Goal: Task Accomplishment & Management: Manage account settings

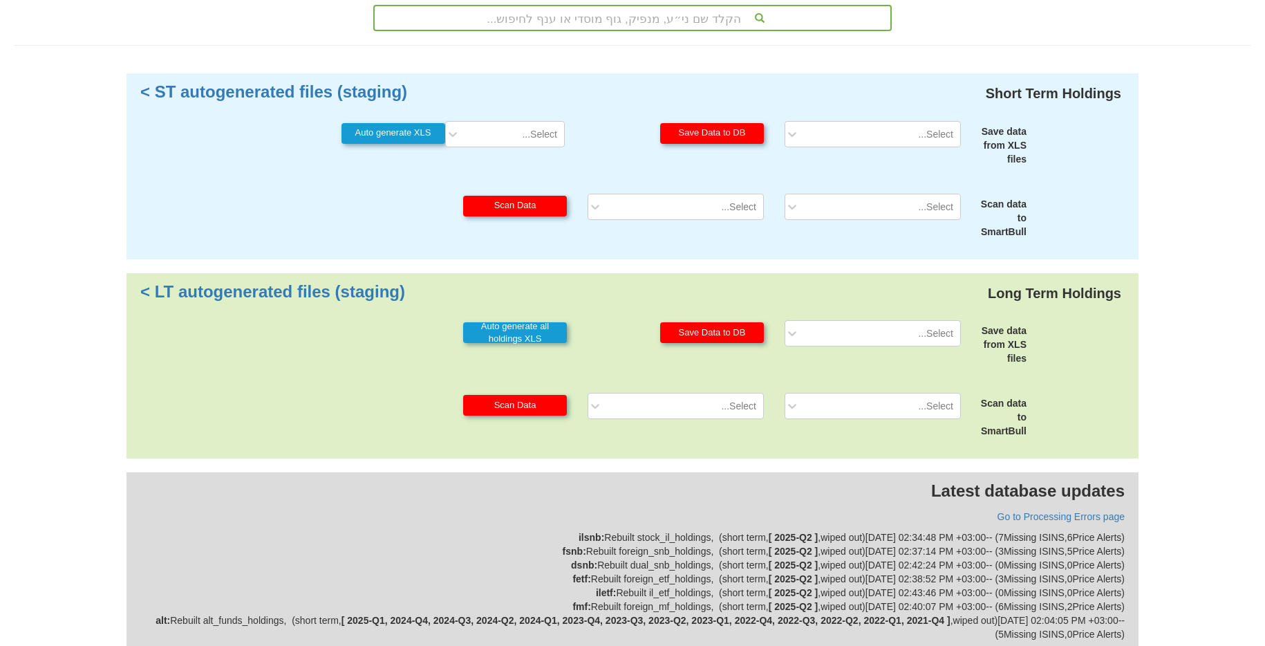
scroll to position [150, 0]
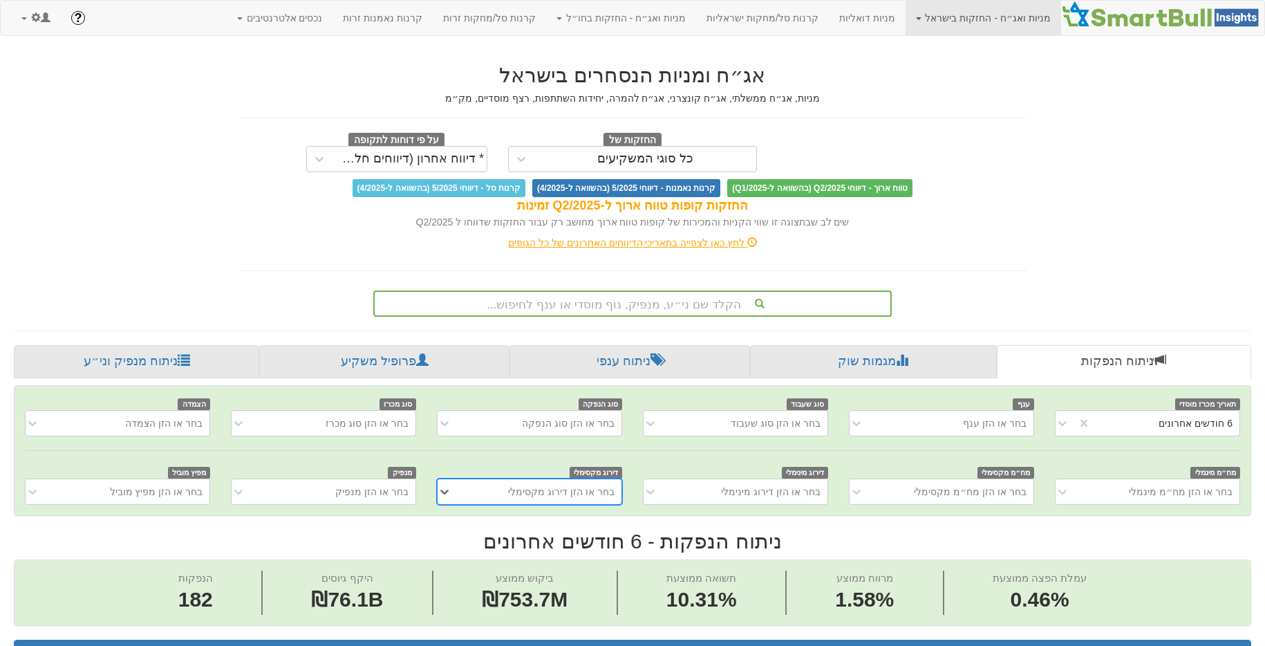
scroll to position [0, 2571]
click at [646, 312] on div "הקלד שם ני״ע, מנפיק, גוף מוסדי או ענף לחיפוש..." at bounding box center [632, 303] width 518 height 26
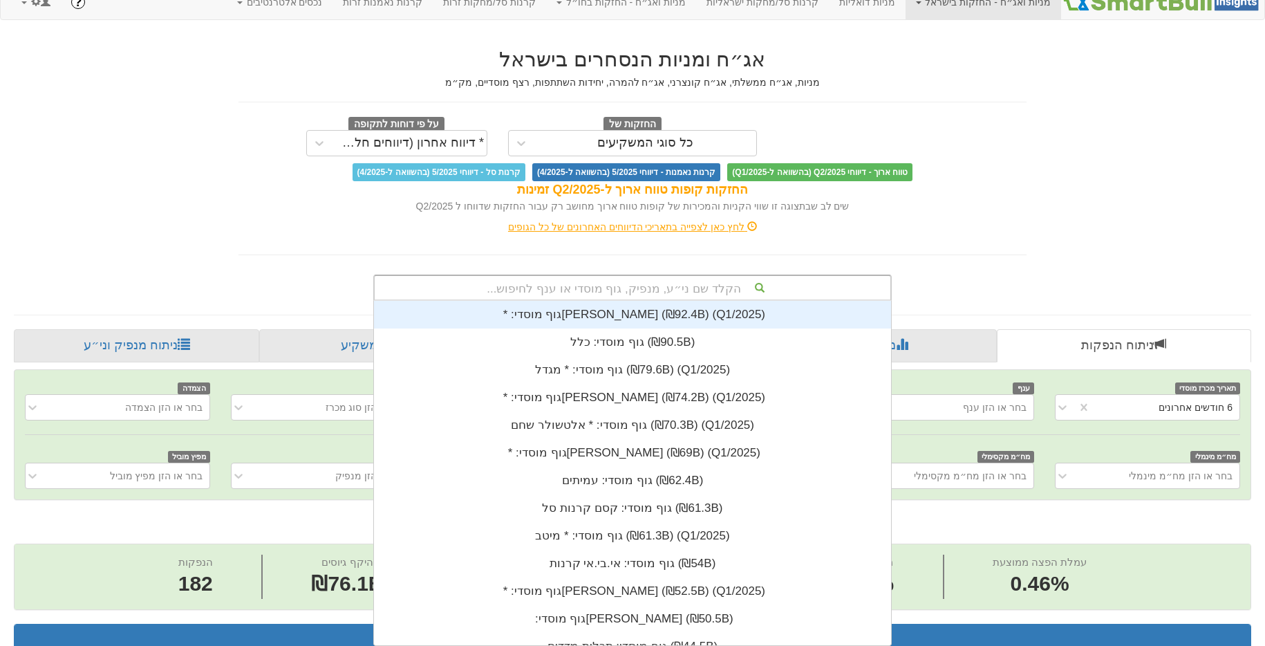
scroll to position [344, 0]
type input "מור"
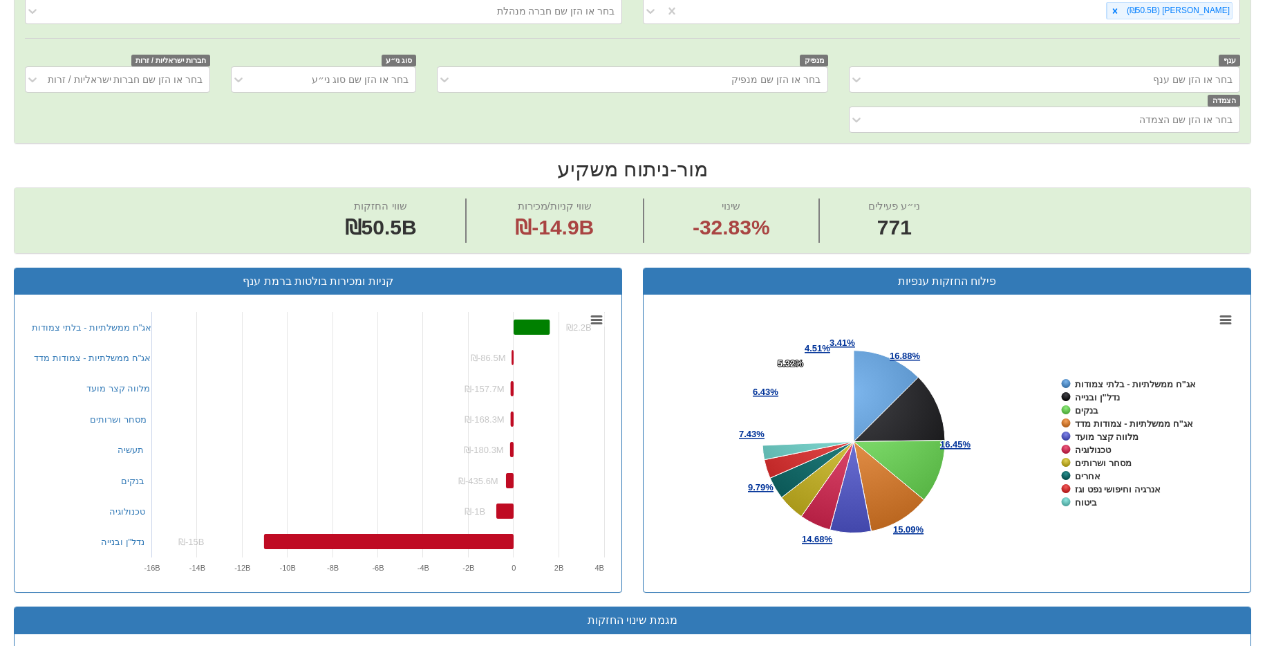
scroll to position [483, 0]
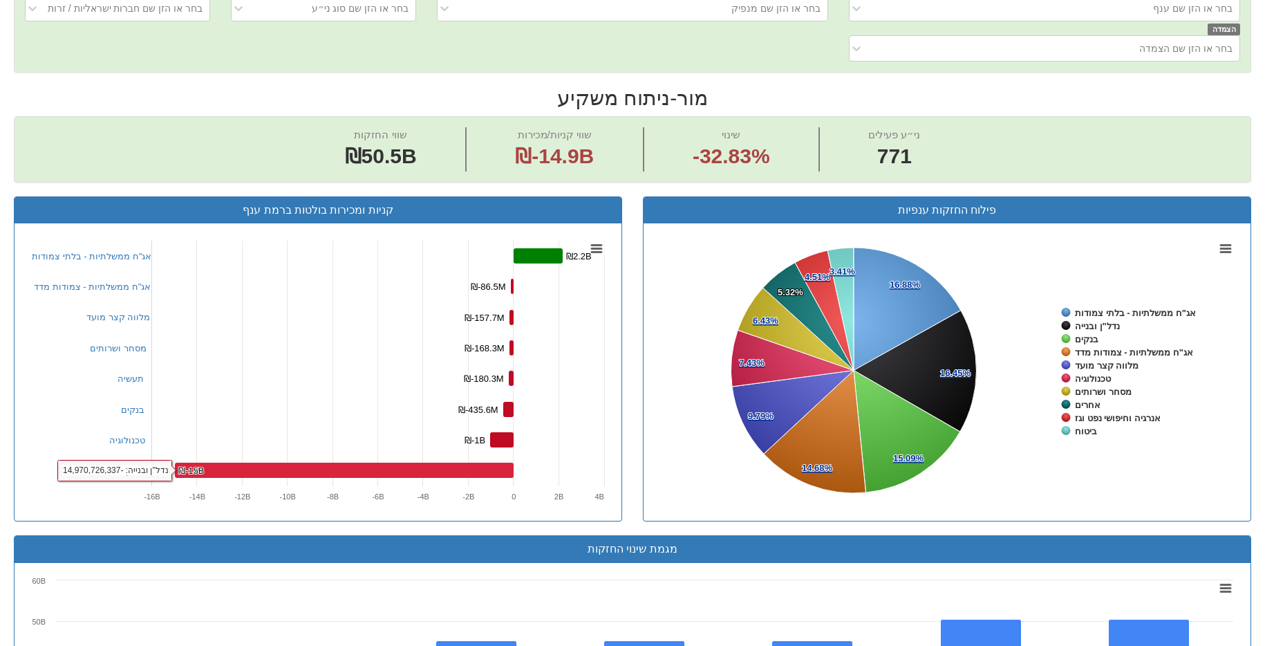
click at [276, 470] on rect at bounding box center [344, 469] width 339 height 15
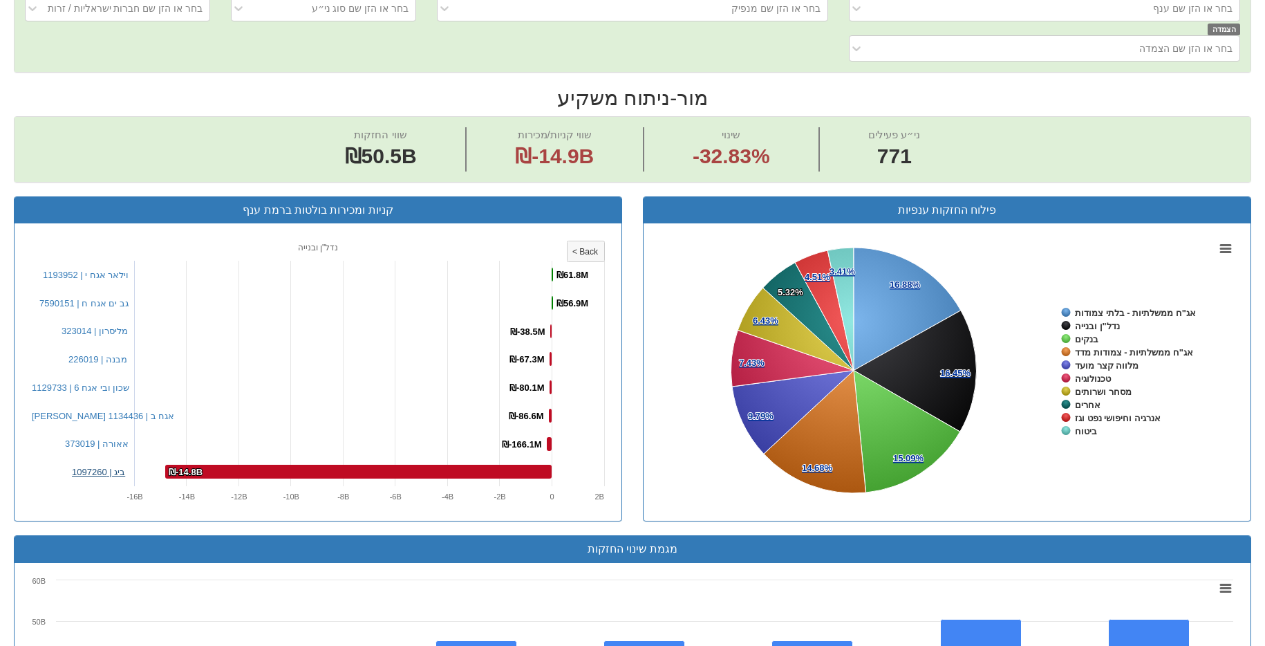
click at [119, 469] on link "ביג | 1097260" at bounding box center [98, 472] width 53 height 10
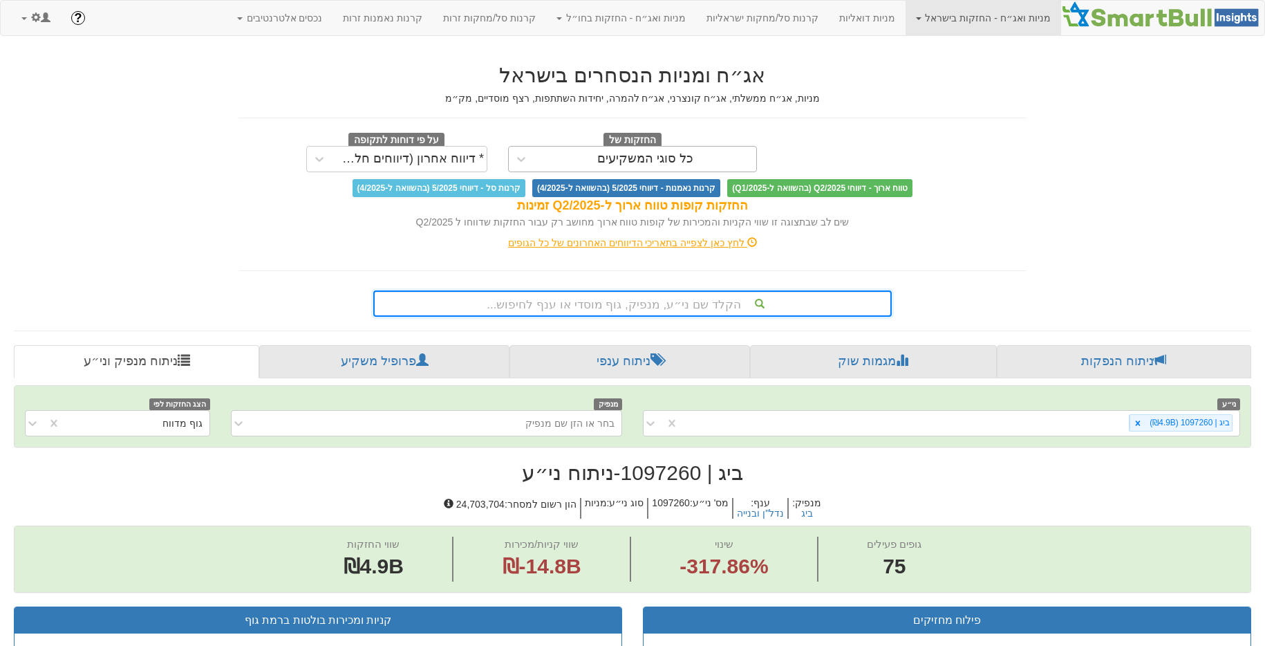
click at [652, 164] on div "כל סוגי המשקיעים" at bounding box center [645, 159] width 96 height 14
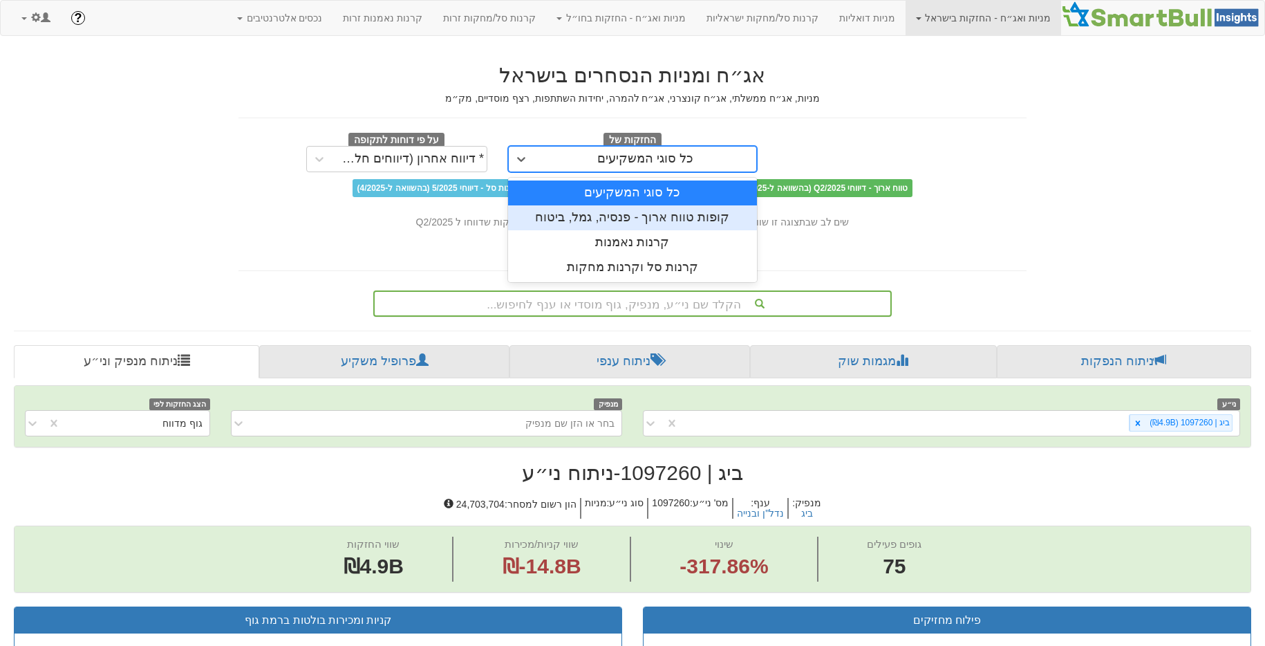
click at [649, 209] on div "קופות טווח ארוך - פנסיה, גמל, ביטוח" at bounding box center [632, 217] width 249 height 25
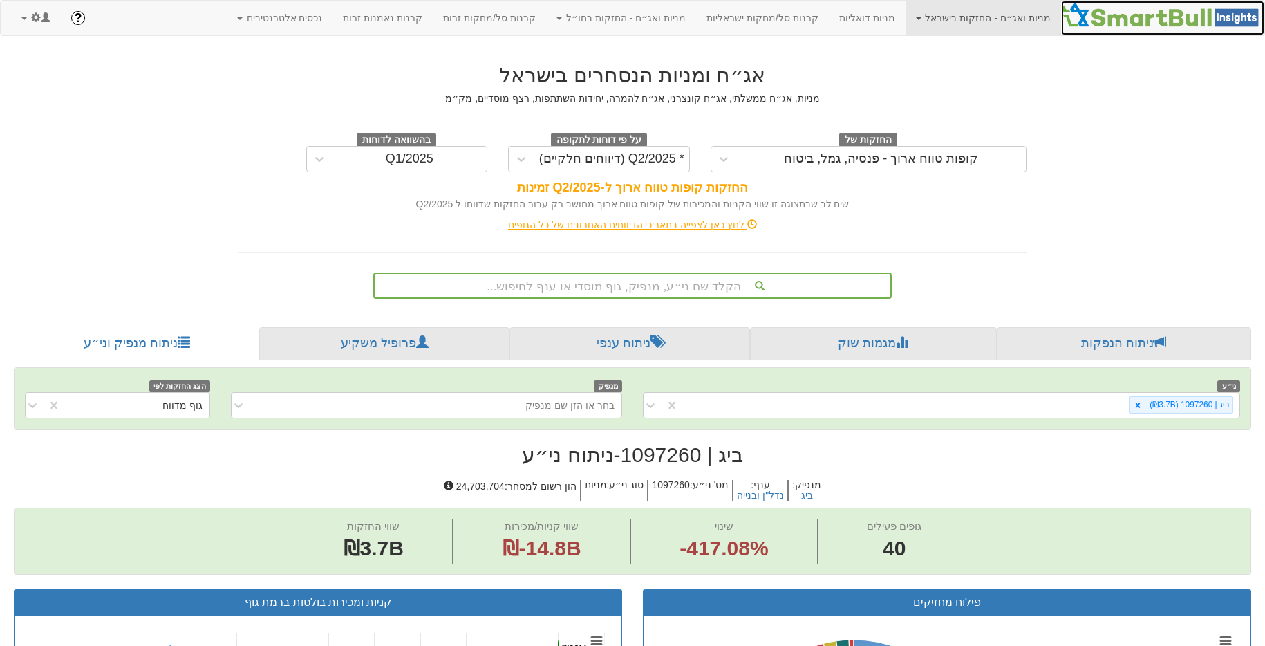
click at [1138, 30] on link at bounding box center [1162, 18] width 203 height 35
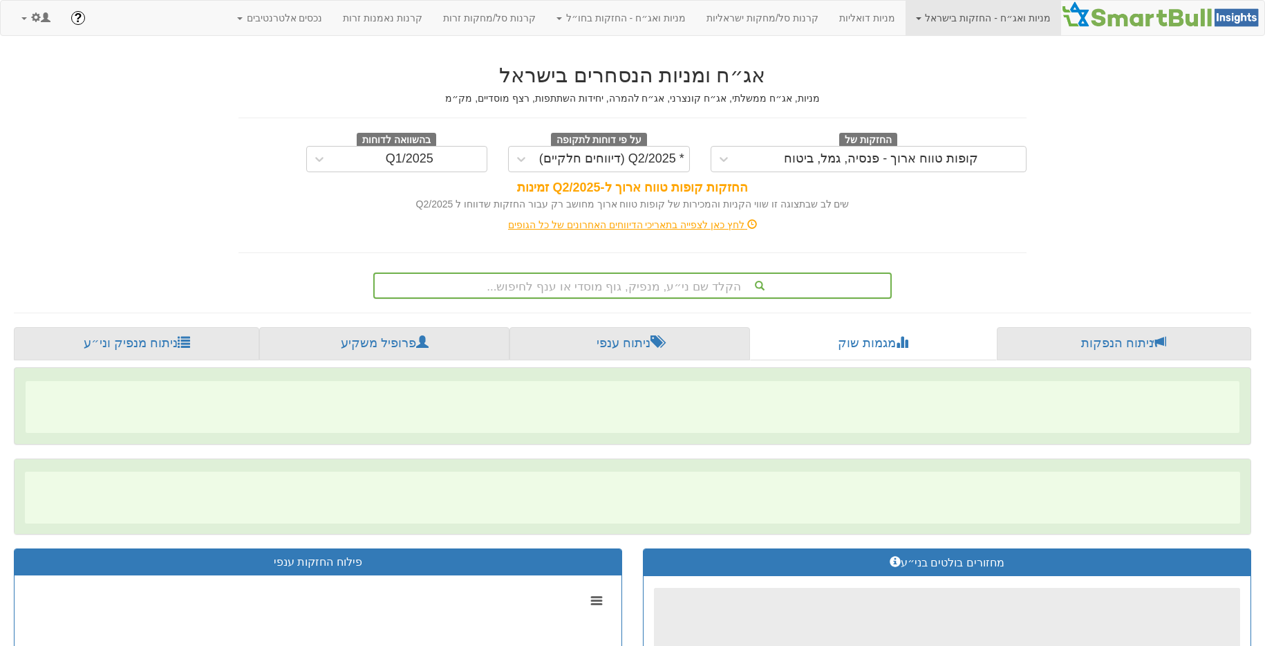
click at [684, 279] on div "הקלד שם ני״ע, מנפיק, גוף מוסדי או ענף לחיפוש..." at bounding box center [633, 285] width 516 height 23
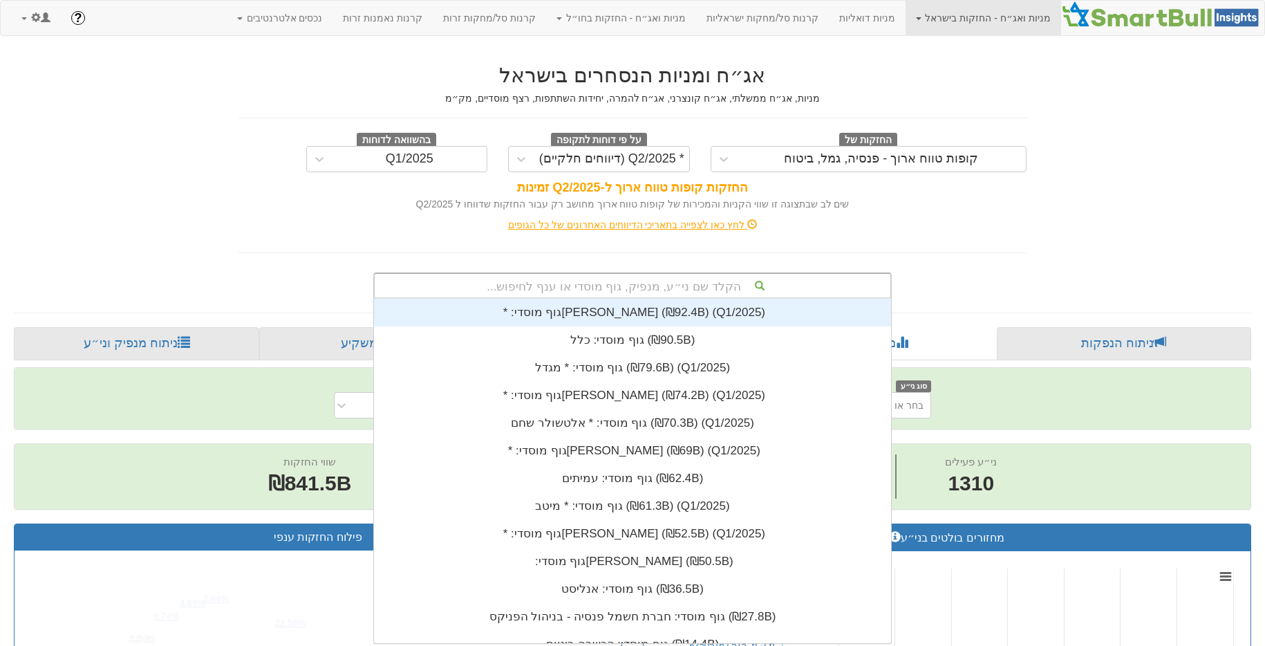
scroll to position [344, 0]
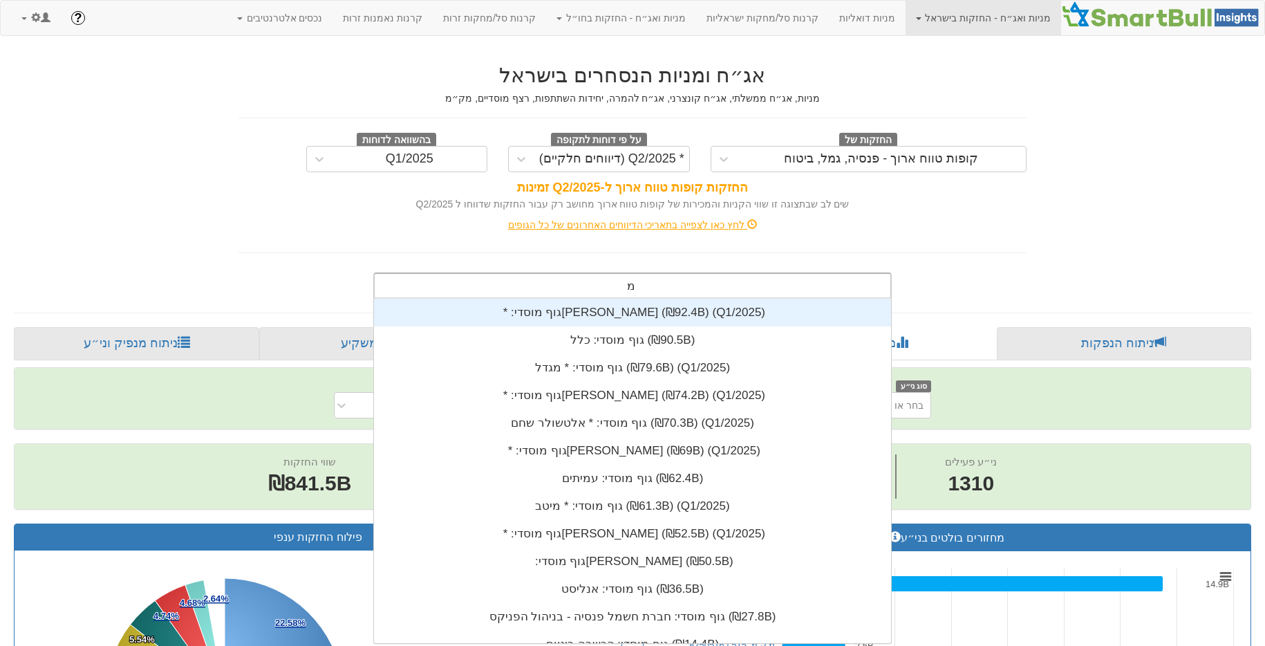
type input "מור"
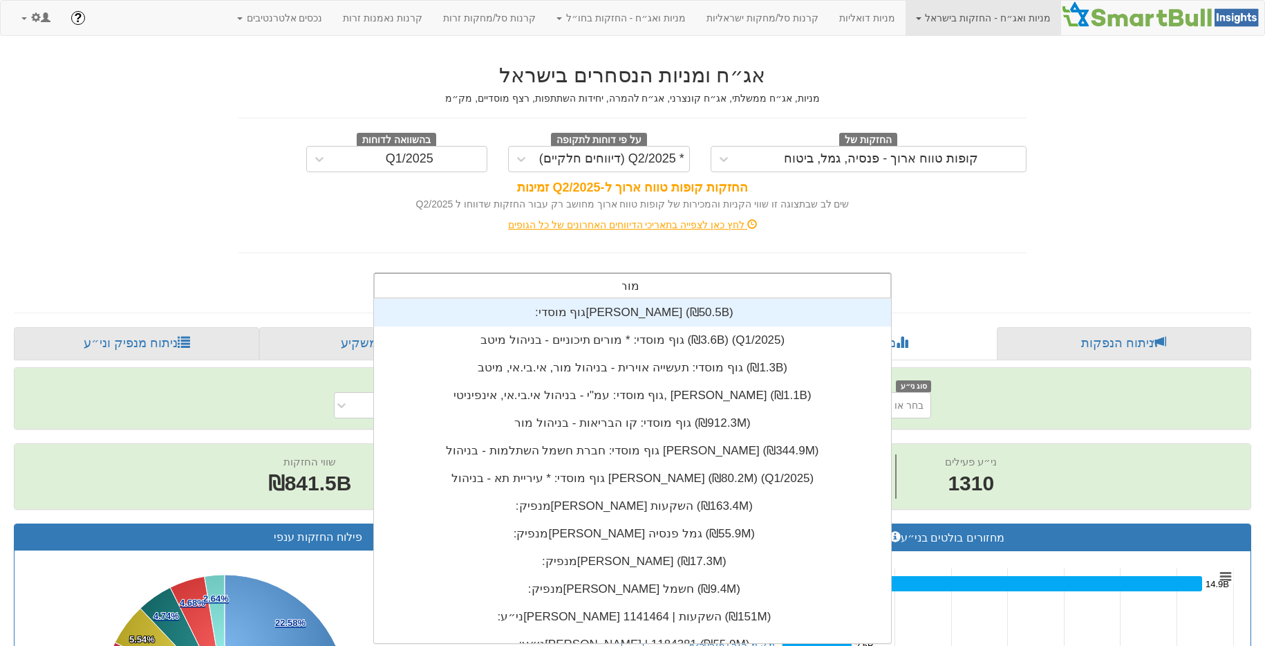
click at [593, 312] on div "גוף מוסדי: ‏מור ‎(₪50.5B)‎" at bounding box center [632, 313] width 517 height 28
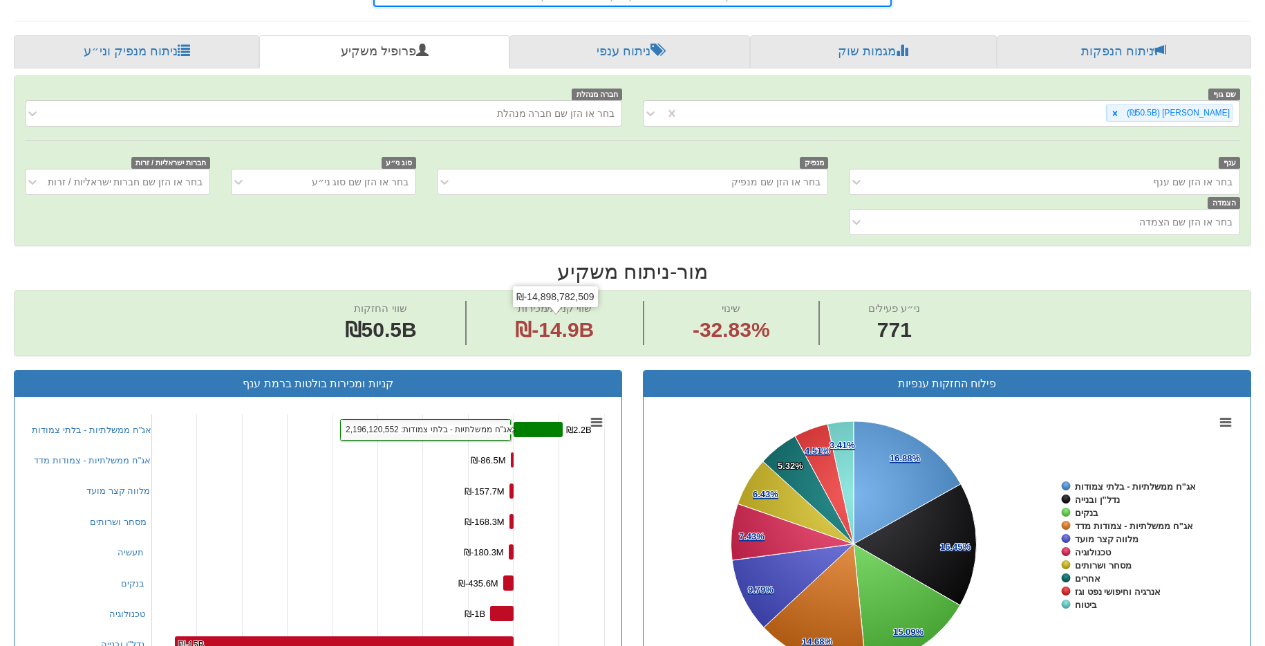
scroll to position [460, 0]
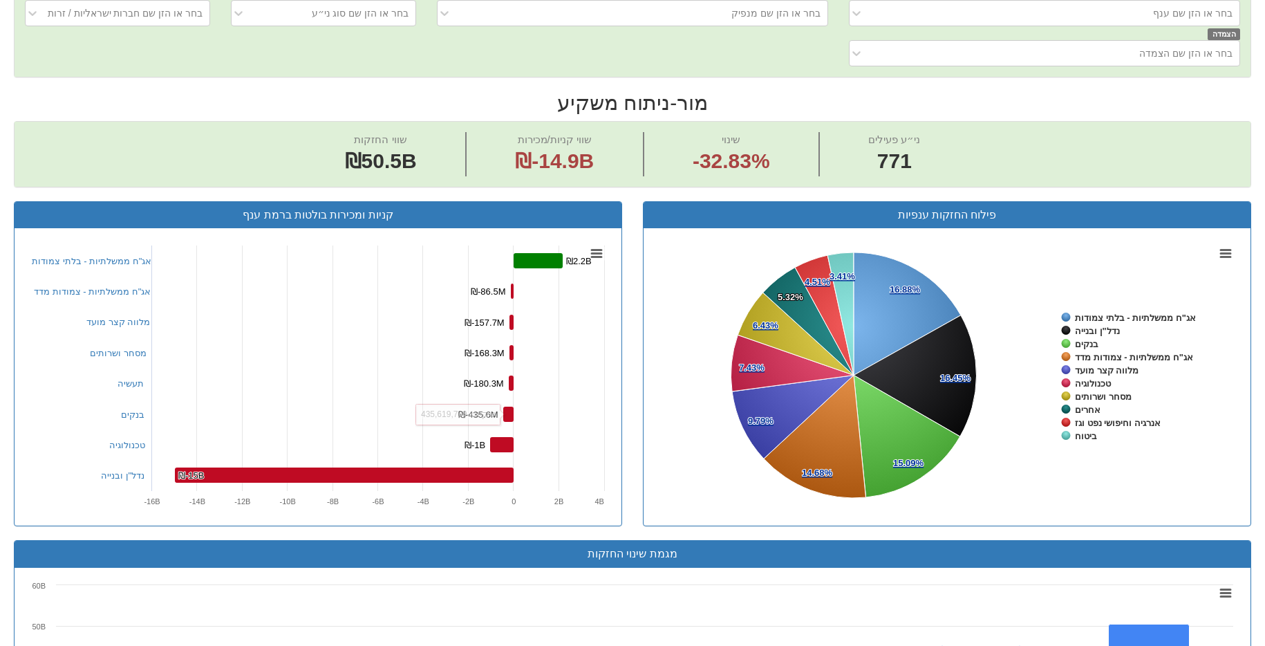
click at [496, 436] on rect at bounding box center [318, 376] width 586 height 276
click at [499, 442] on rect at bounding box center [501, 444] width 23 height 15
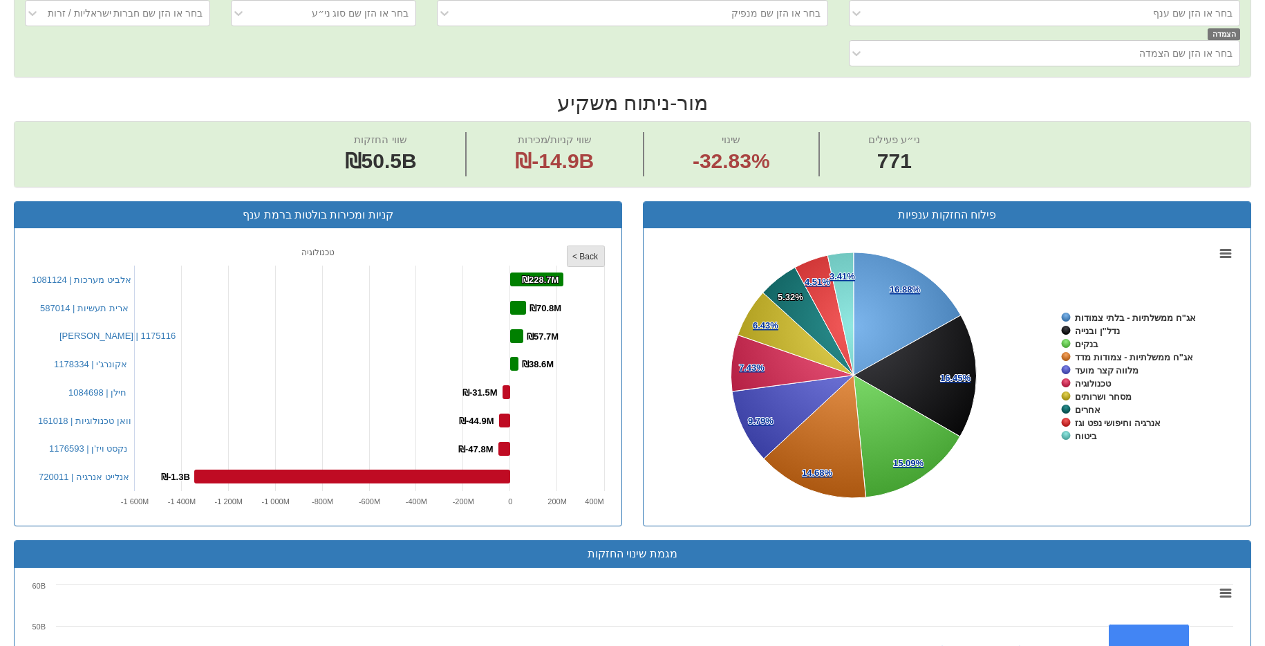
click at [584, 261] on rect at bounding box center [585, 256] width 37 height 21
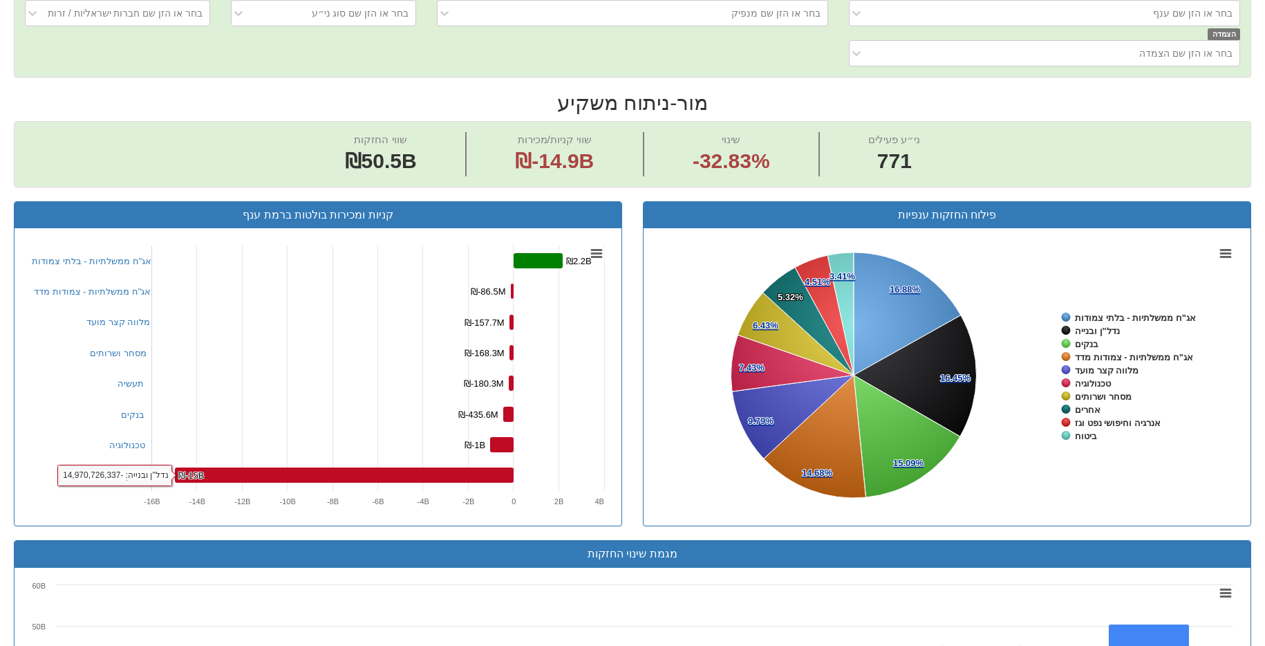
click at [384, 484] on rect at bounding box center [318, 376] width 586 height 276
click at [384, 480] on rect at bounding box center [344, 474] width 339 height 15
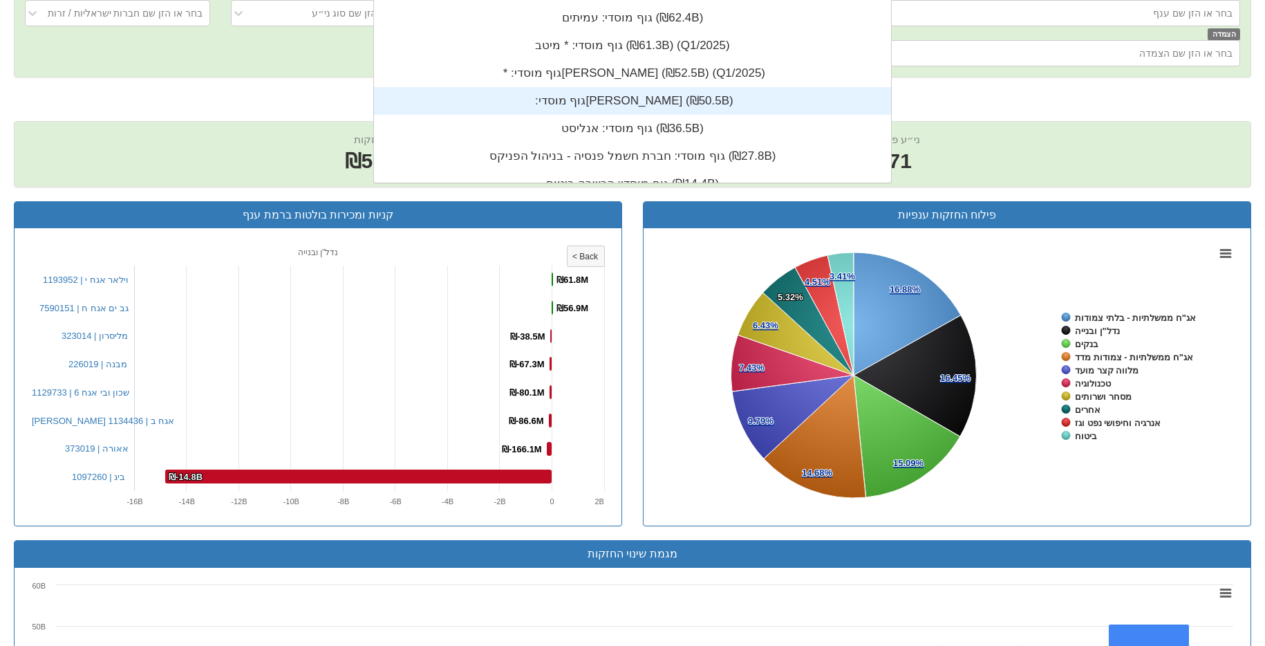
scroll to position [344, 0]
click at [279, 149] on div "שווי החזקות ₪50.5B שווי קניות/מכירות ₪-14.9B שינוי -32.83% ני״ע פעילים 771" at bounding box center [633, 154] width 1236 height 65
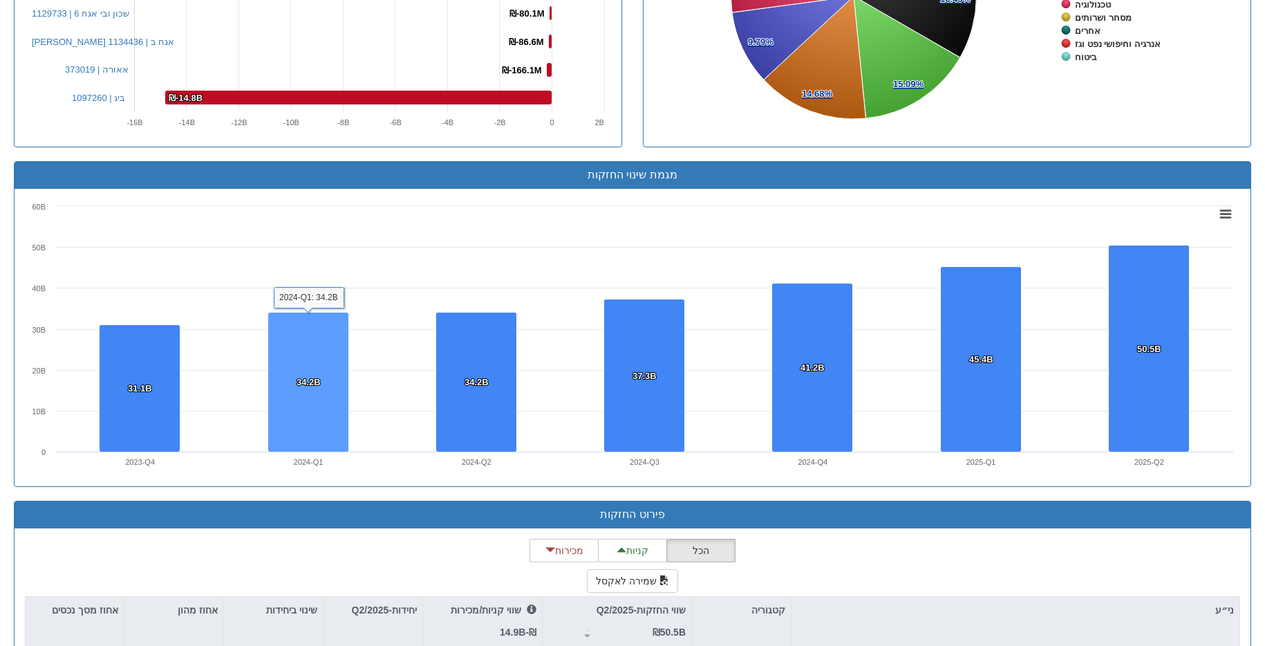
scroll to position [1219, 0]
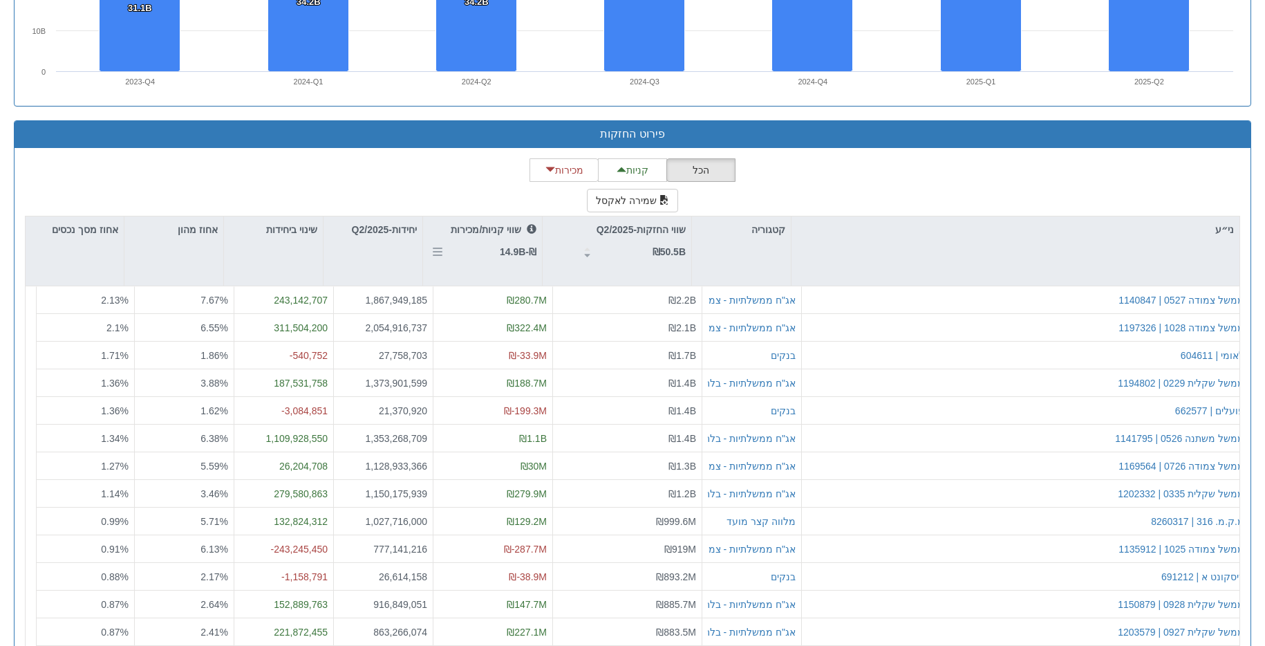
click at [478, 254] on div "שווי קניות/מכירות ₪-14.9B" at bounding box center [494, 241] width 86 height 38
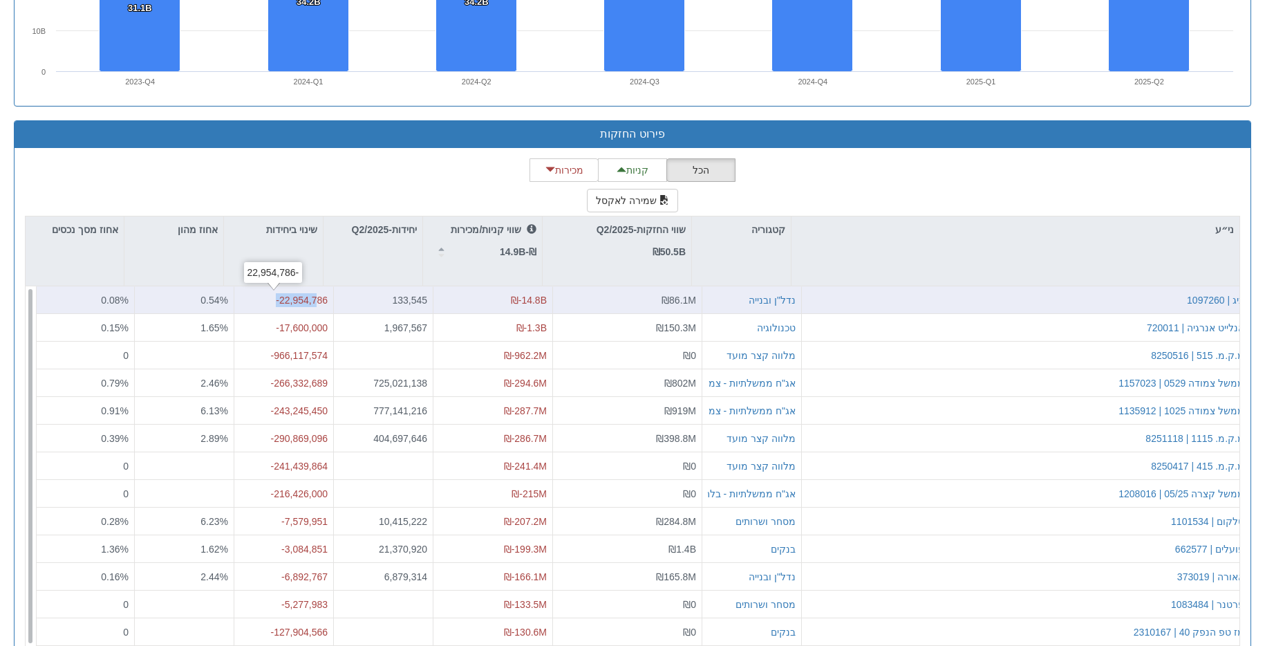
drag, startPoint x: 304, startPoint y: 296, endPoint x: 245, endPoint y: 292, distance: 59.5
click at [245, 293] on div "-22,954,786" at bounding box center [284, 300] width 88 height 14
click at [290, 295] on div "-22,954,786" at bounding box center [284, 300] width 88 height 14
drag, startPoint x: 314, startPoint y: 299, endPoint x: 254, endPoint y: 303, distance: 60.3
click at [254, 303] on div "-22,954,786" at bounding box center [284, 300] width 88 height 14
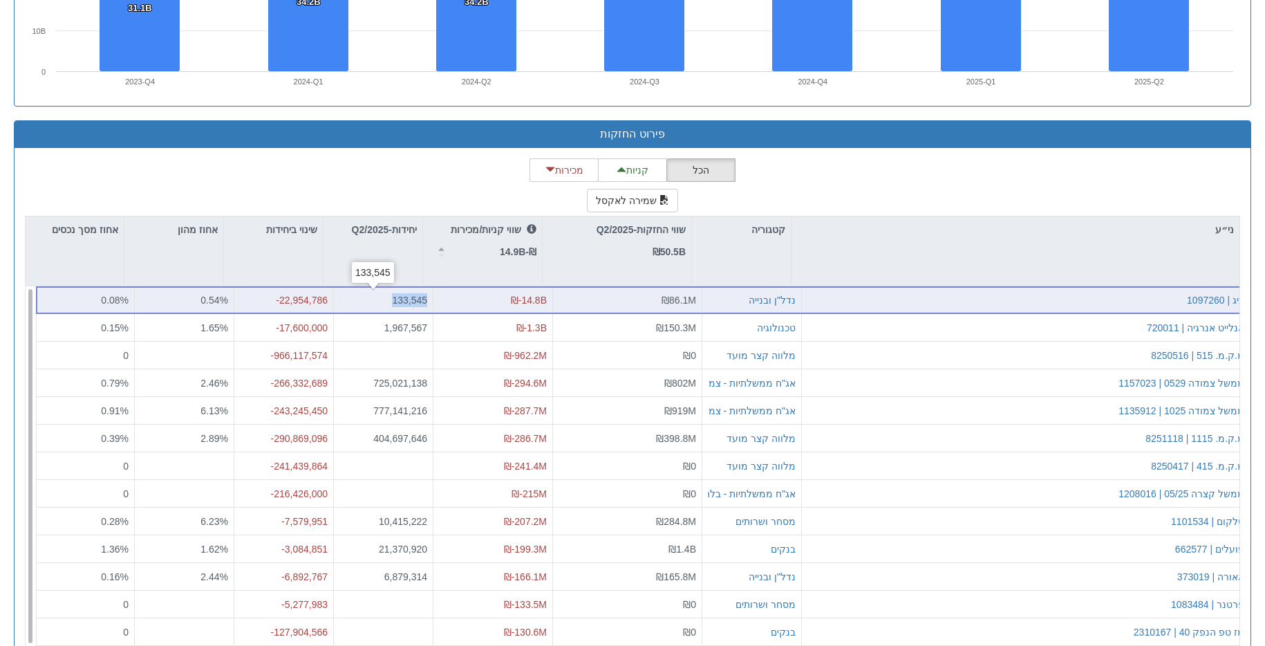
drag, startPoint x: 419, startPoint y: 298, endPoint x: 366, endPoint y: 299, distance: 53.2
click at [366, 299] on div "133,545" at bounding box center [384, 300] width 100 height 28
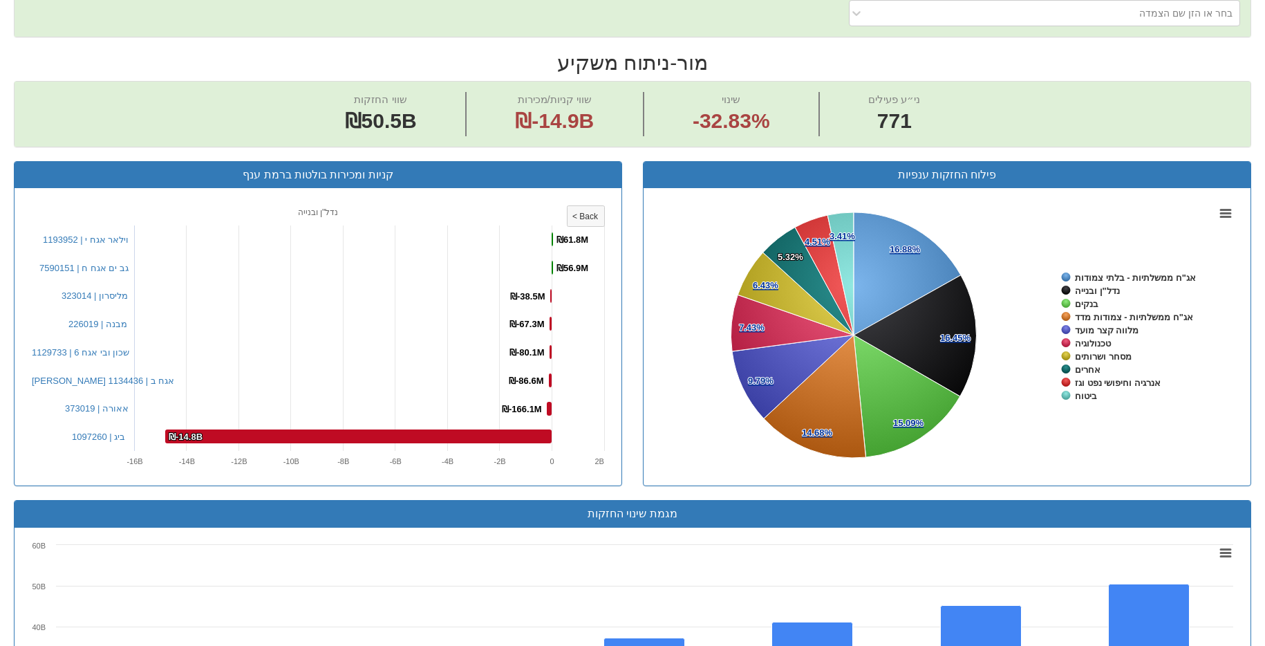
scroll to position [0, 0]
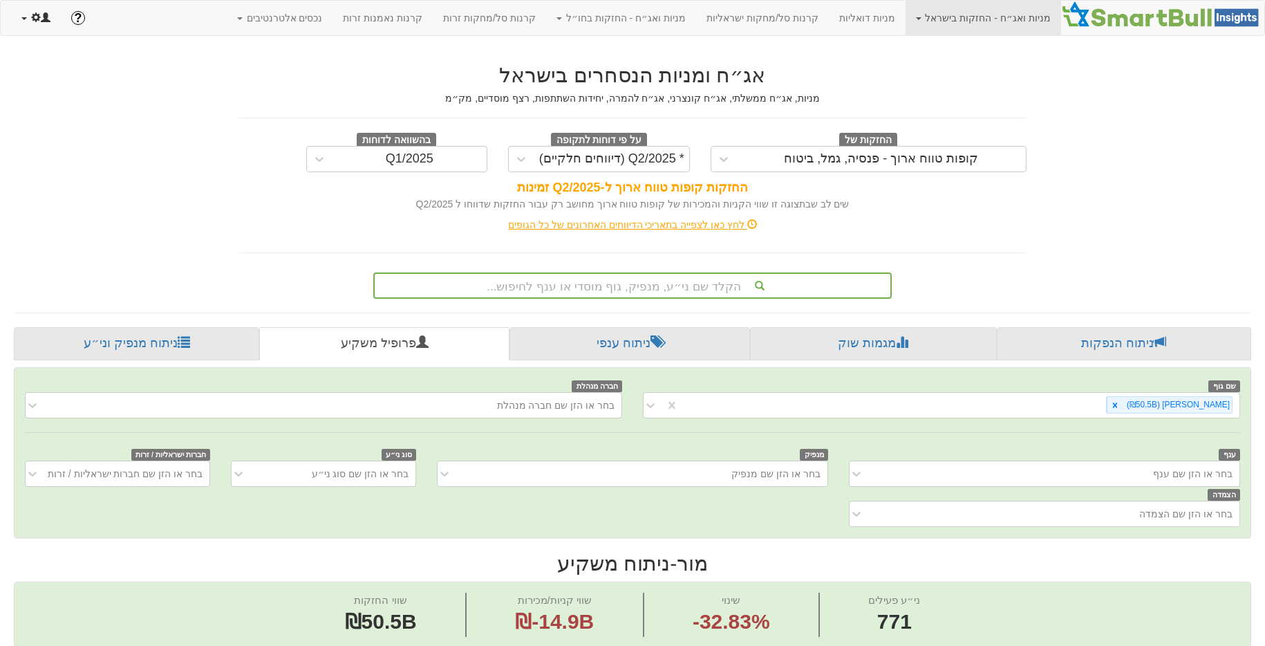
click at [19, 19] on link at bounding box center [36, 18] width 50 height 35
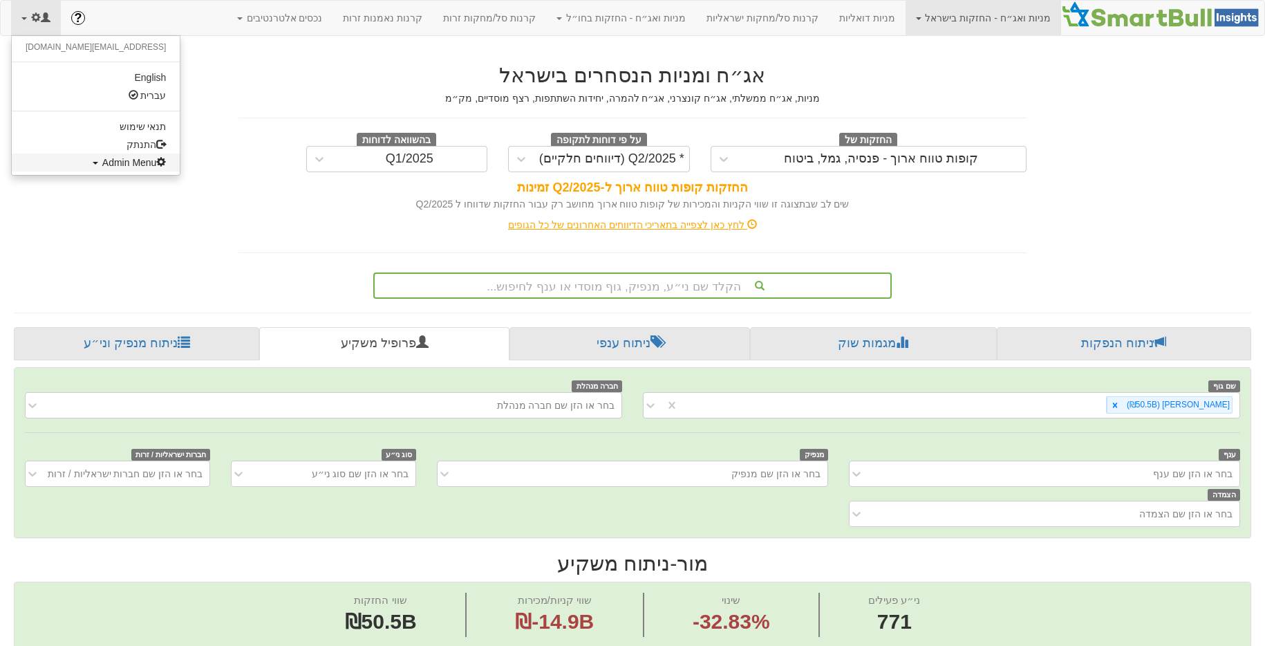
click at [102, 162] on span "Admin Menu" at bounding box center [134, 162] width 64 height 11
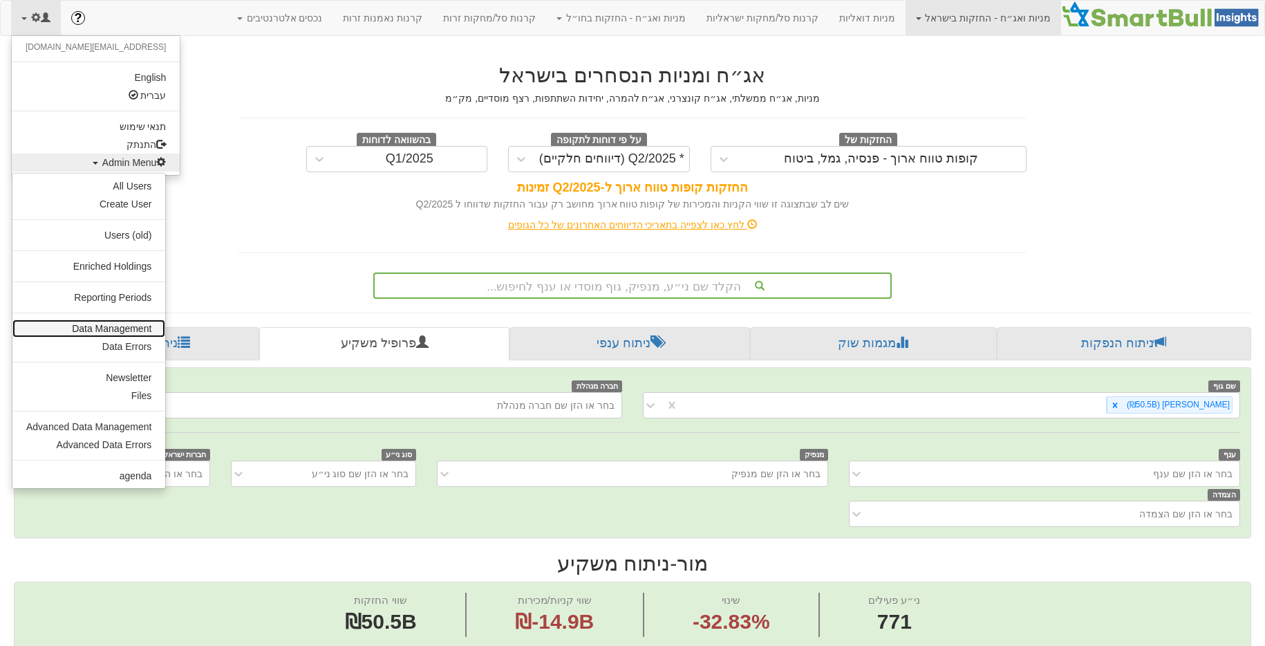
click at [88, 323] on link "Data Management" at bounding box center [88, 328] width 153 height 18
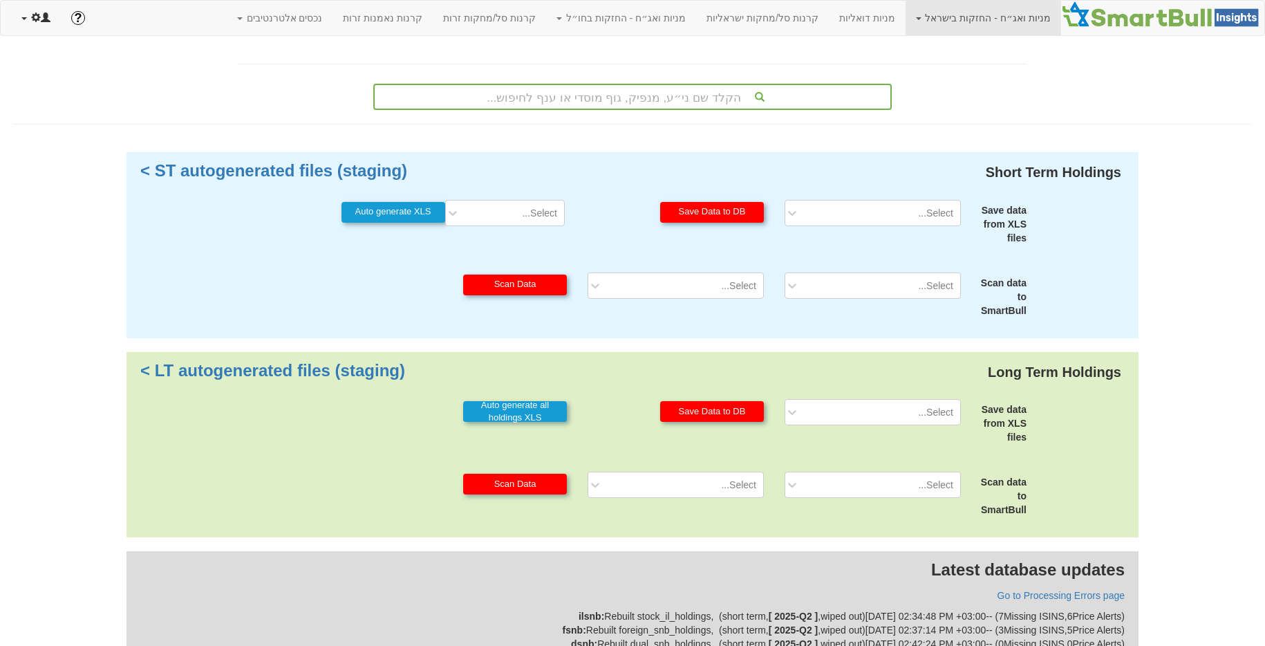
scroll to position [171, 0]
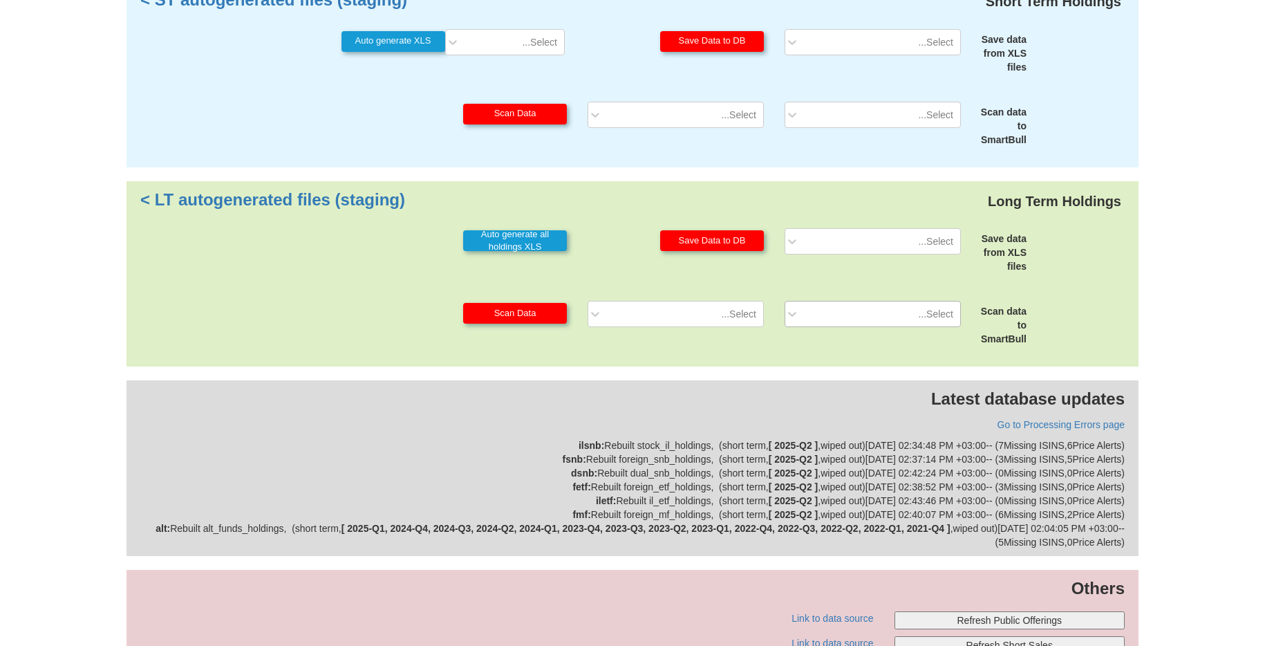
click at [907, 307] on div "Select..." at bounding box center [883, 314] width 153 height 22
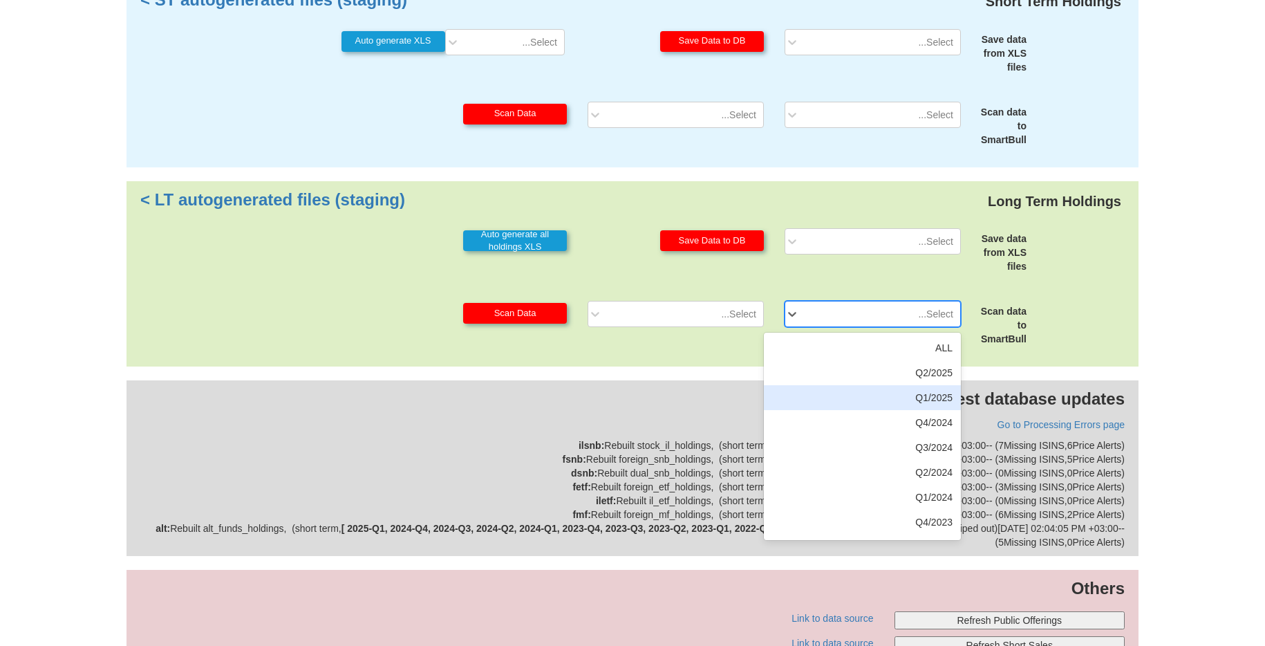
drag, startPoint x: 901, startPoint y: 396, endPoint x: 795, endPoint y: 335, distance: 122.6
click at [900, 395] on div "Q1/2025" at bounding box center [862, 397] width 197 height 25
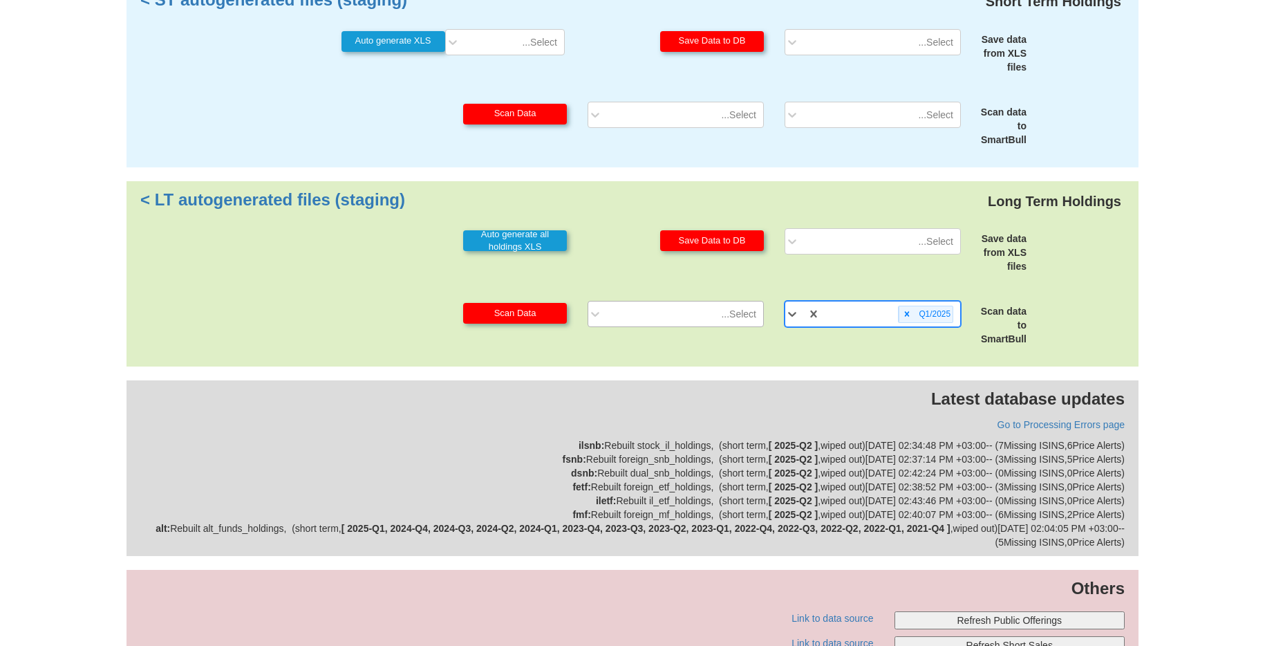
click at [740, 319] on div "Select..." at bounding box center [738, 314] width 35 height 14
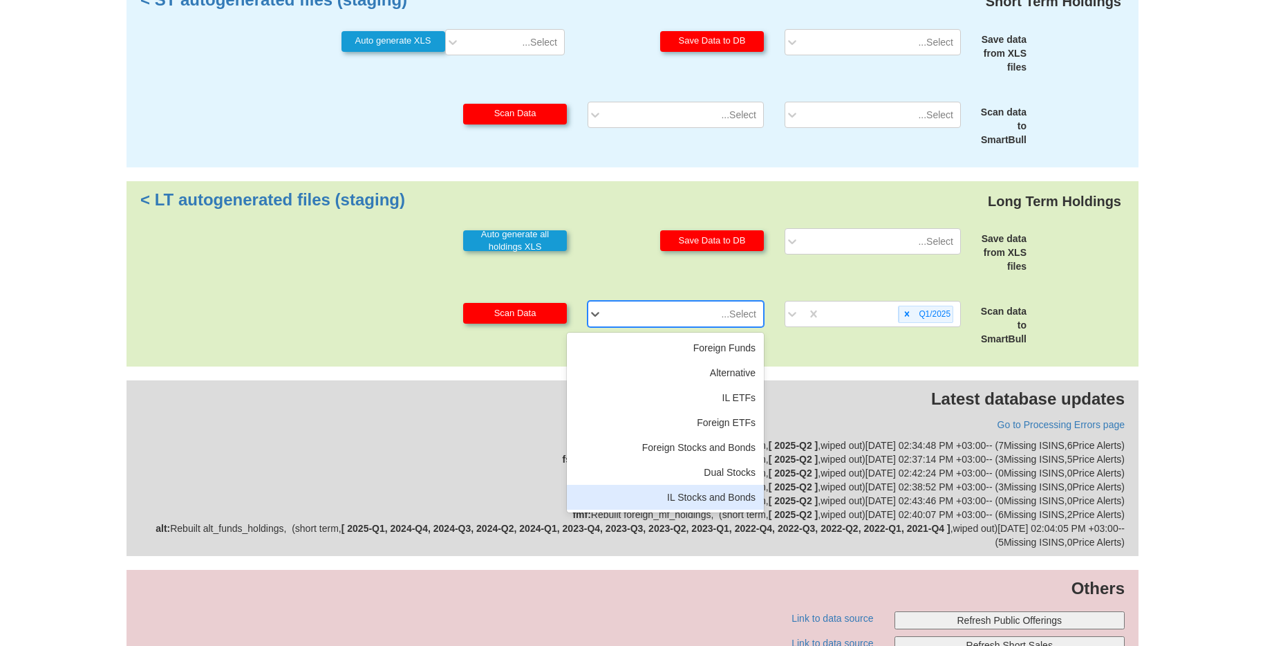
drag, startPoint x: 720, startPoint y: 498, endPoint x: 578, endPoint y: 380, distance: 185.0
click at [720, 498] on div "IL Stocks and Bonds" at bounding box center [665, 496] width 197 height 25
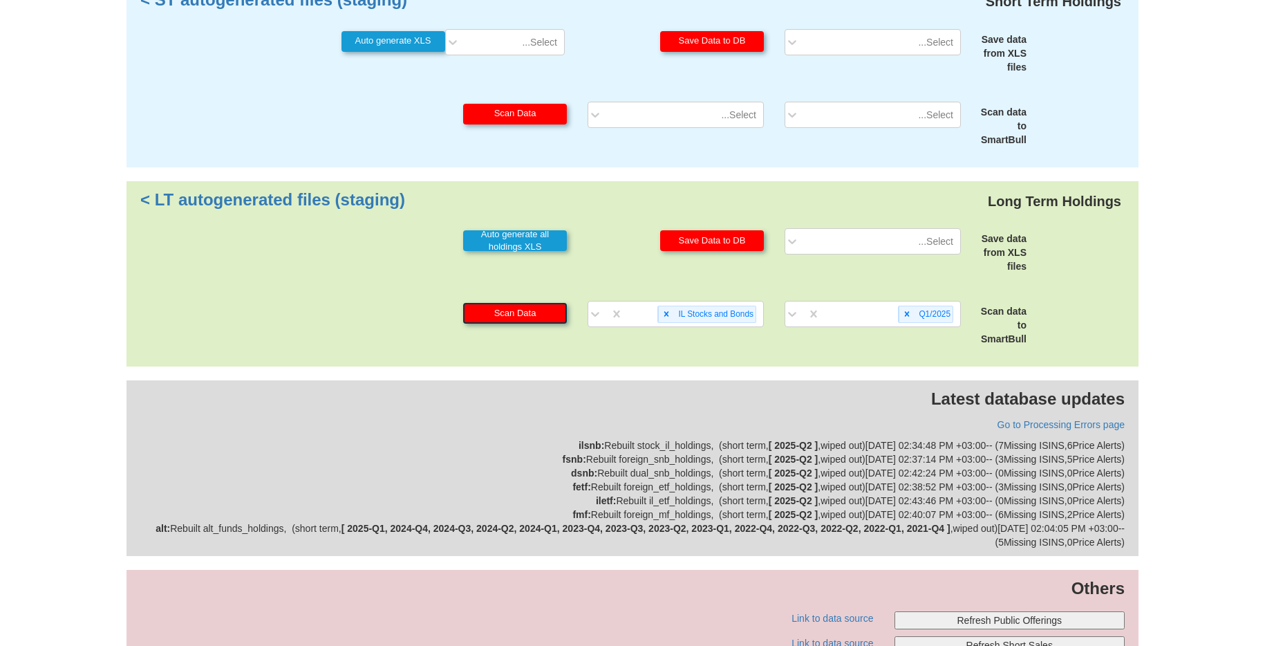
click at [535, 315] on button "Scan Data" at bounding box center [515, 313] width 104 height 21
click at [898, 314] on div at bounding box center [906, 314] width 16 height 16
click at [898, 314] on div "Select..." at bounding box center [890, 314] width 140 height 23
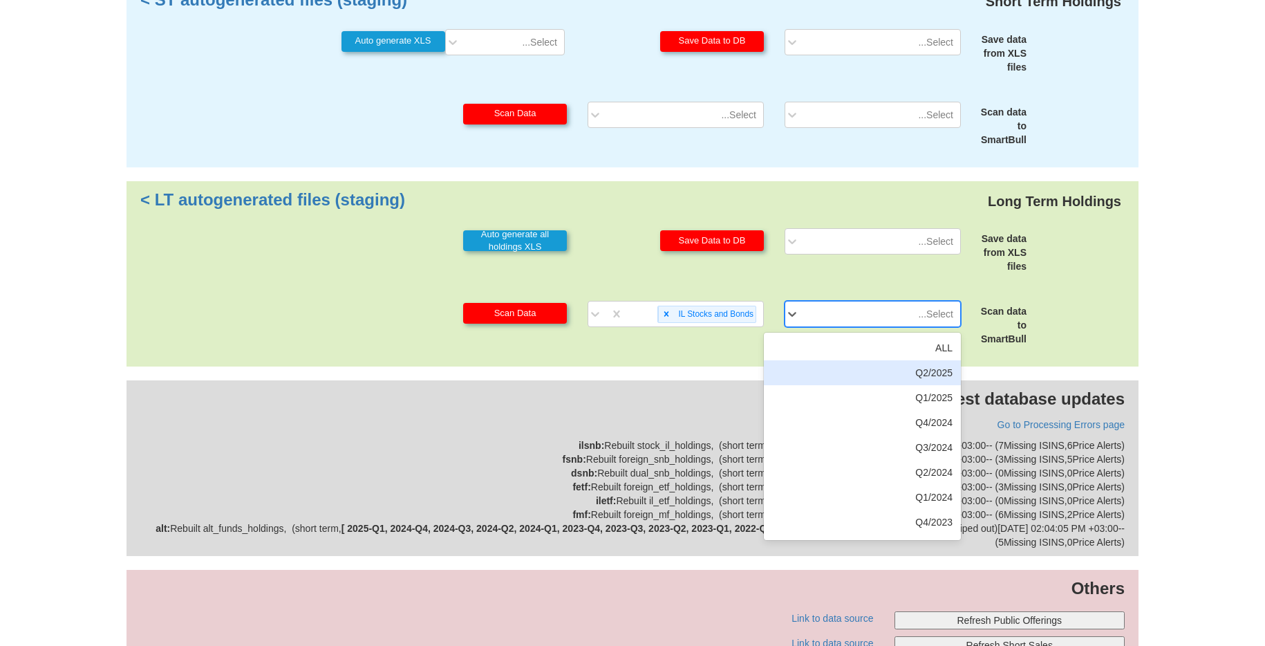
click at [908, 378] on div "Q2/2025" at bounding box center [862, 372] width 197 height 25
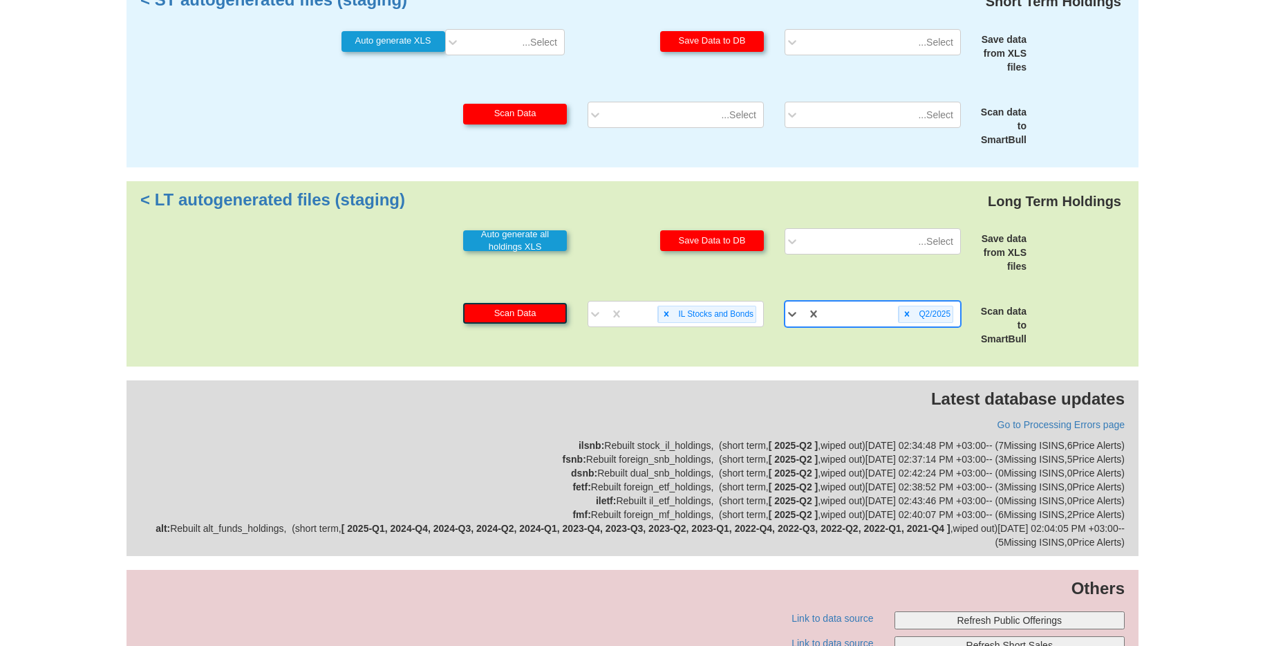
click at [556, 315] on button "Scan Data" at bounding box center [515, 313] width 104 height 21
click at [902, 314] on icon at bounding box center [907, 314] width 10 height 10
click at [670, 315] on div at bounding box center [666, 314] width 16 height 16
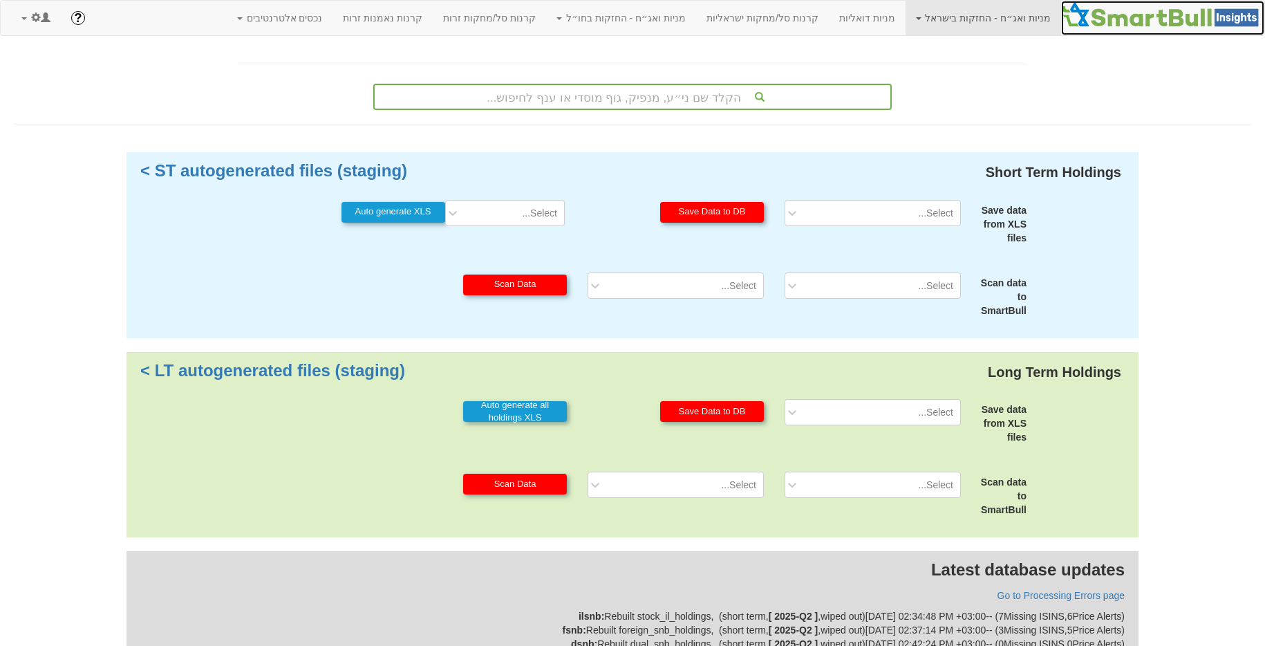
click at [1167, 30] on link at bounding box center [1162, 18] width 203 height 35
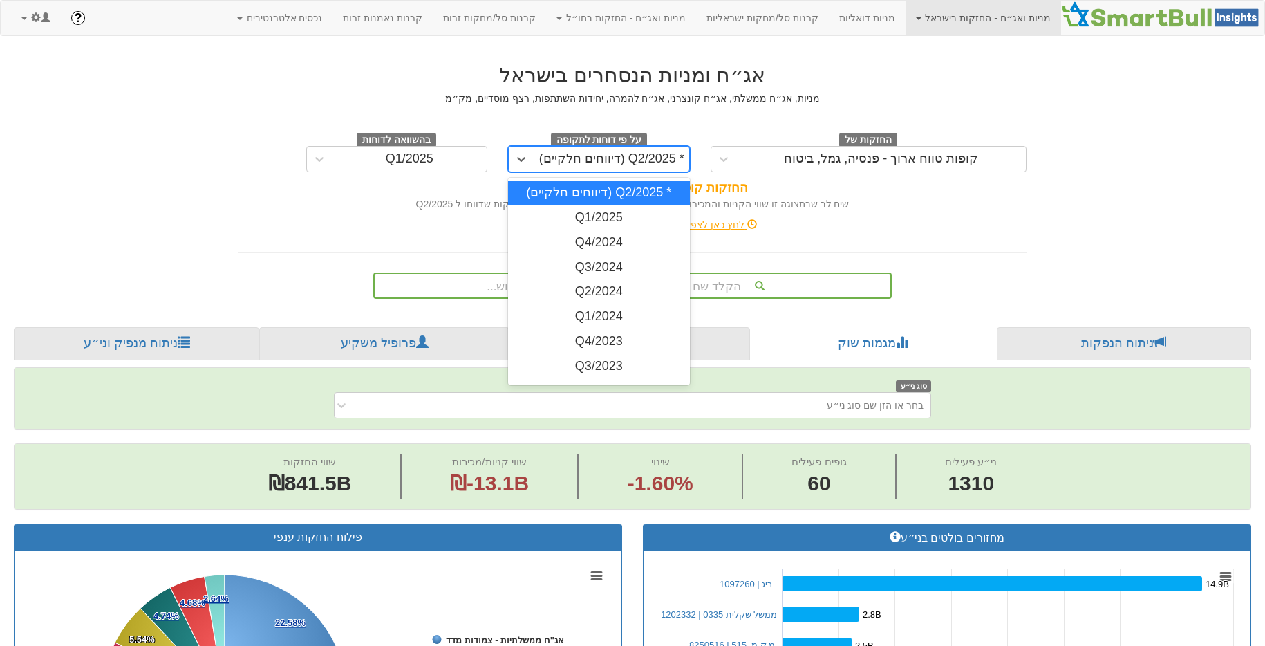
click at [642, 152] on div "* Q2/2025 (דיווחים חלקיים)" at bounding box center [611, 159] width 145 height 14
click at [620, 219] on div "Q1/2025" at bounding box center [599, 217] width 182 height 25
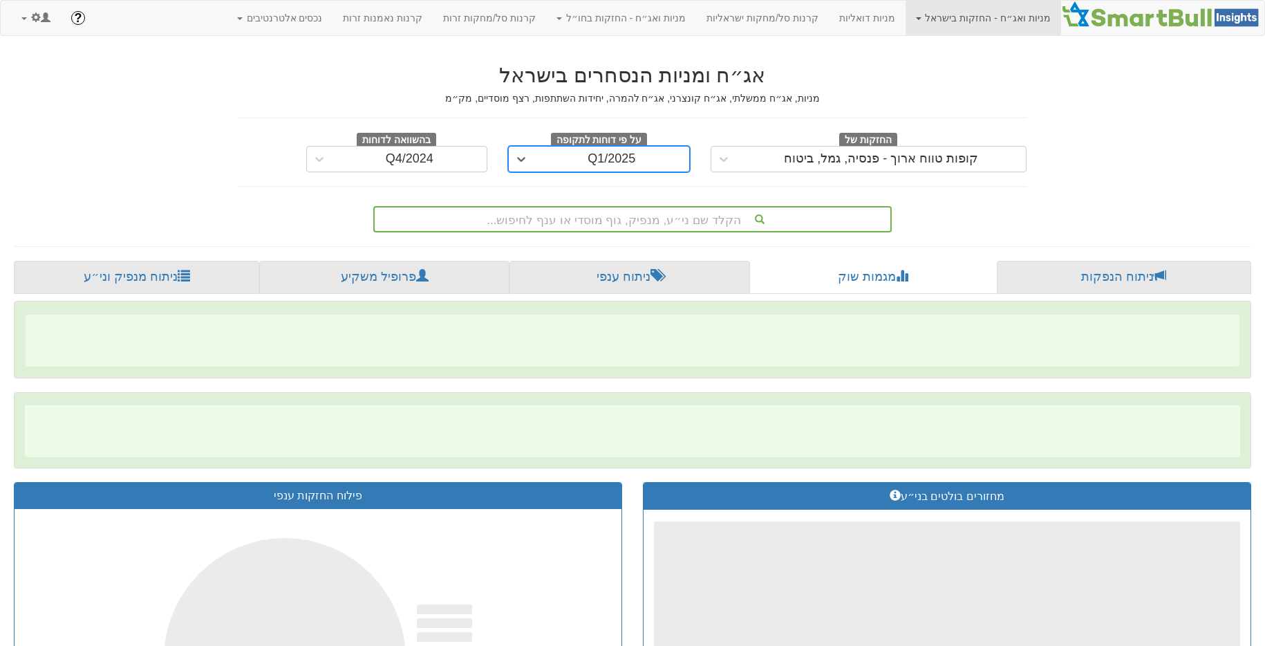
click at [671, 218] on div "הקלד שם ני״ע, מנפיק, גוף מוסדי או ענף לחיפוש..." at bounding box center [633, 218] width 516 height 23
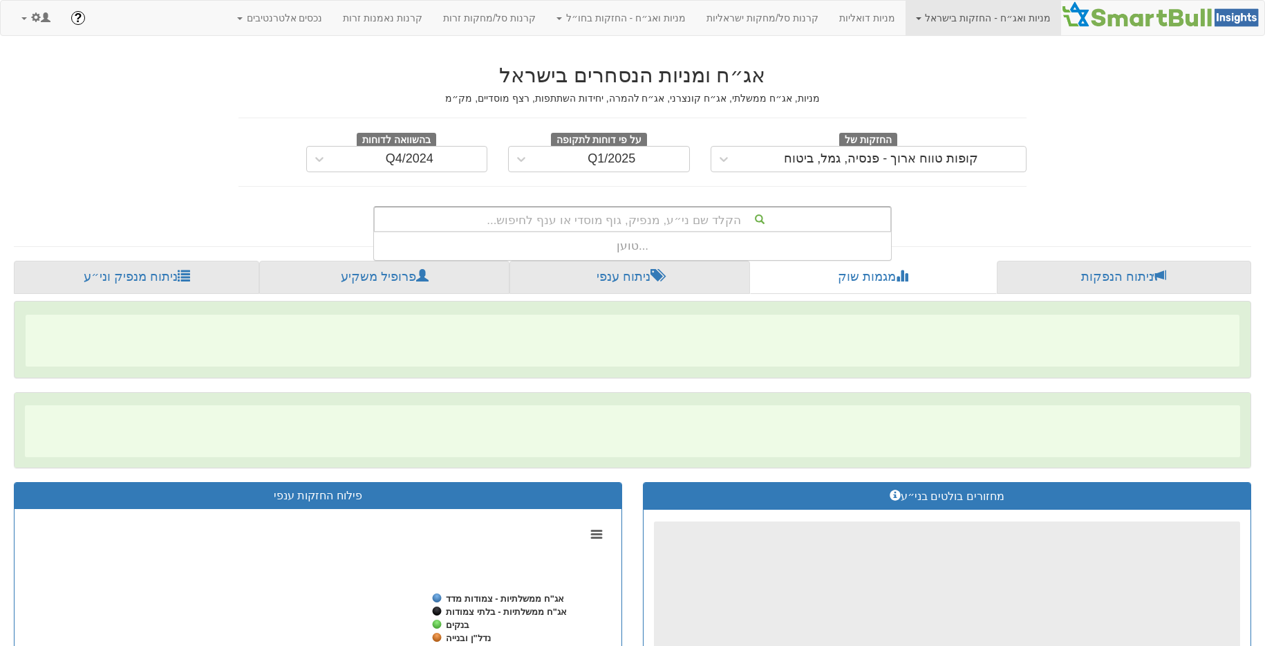
scroll to position [28, 0]
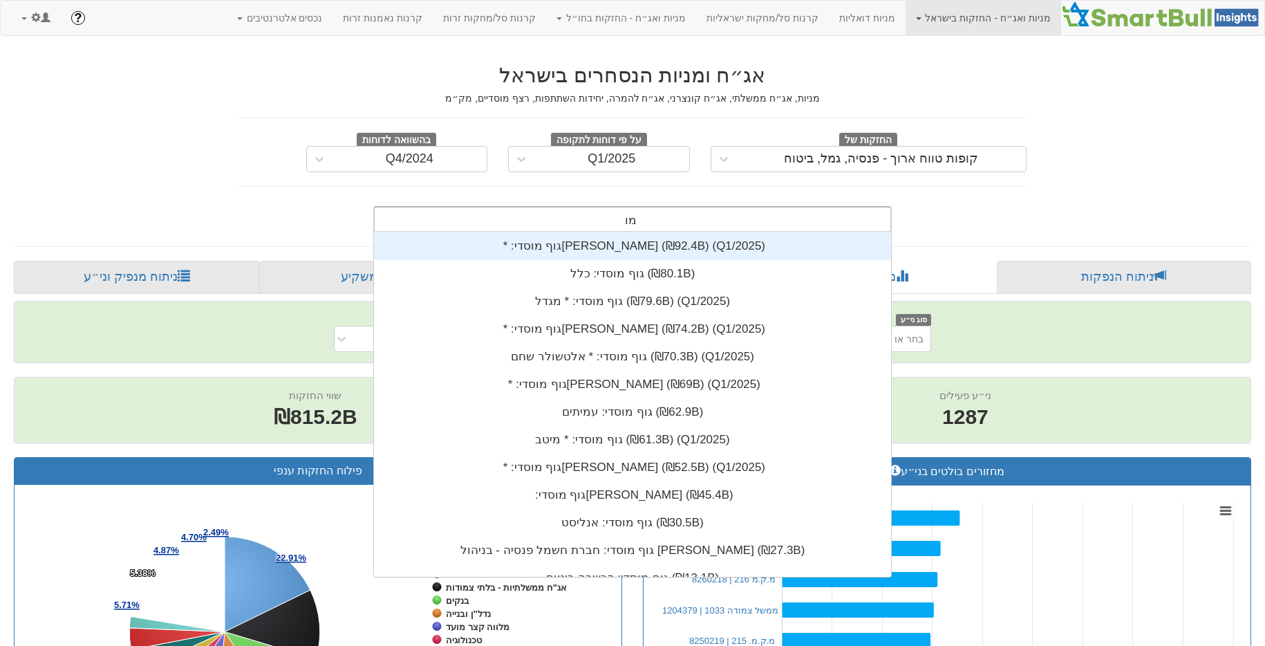
type input "מור"
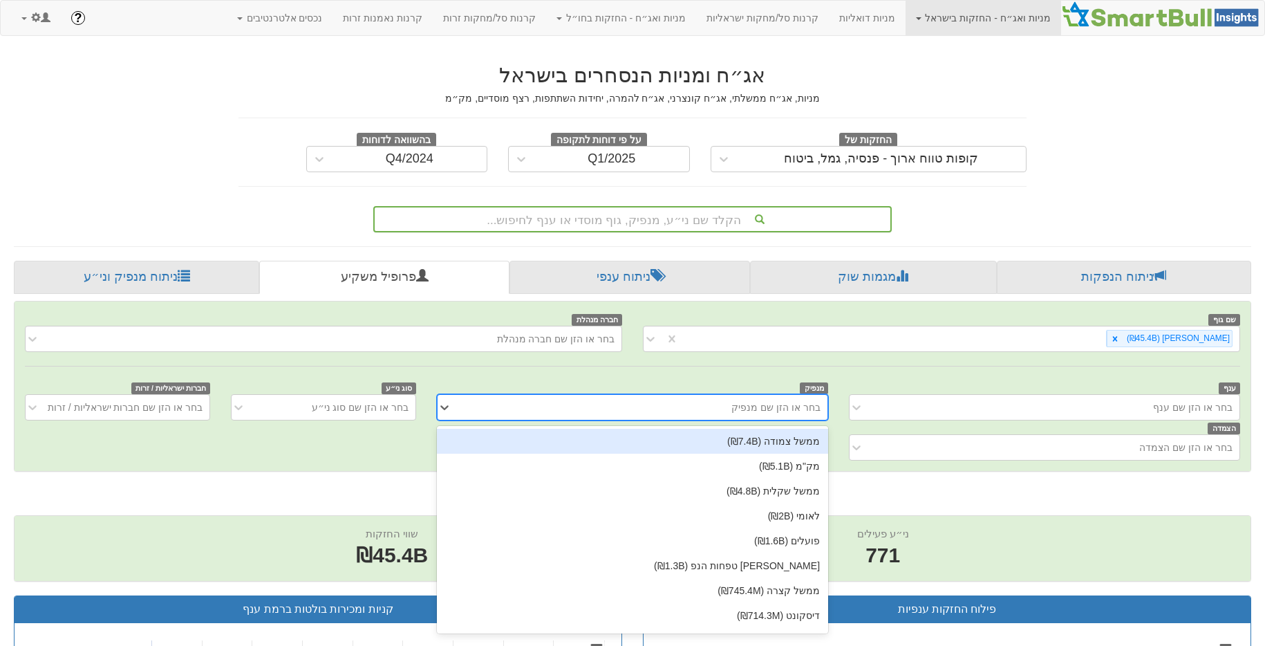
click at [623, 419] on div "בחר או הזן שם מנפיק" at bounding box center [632, 407] width 391 height 26
type input "ביג"
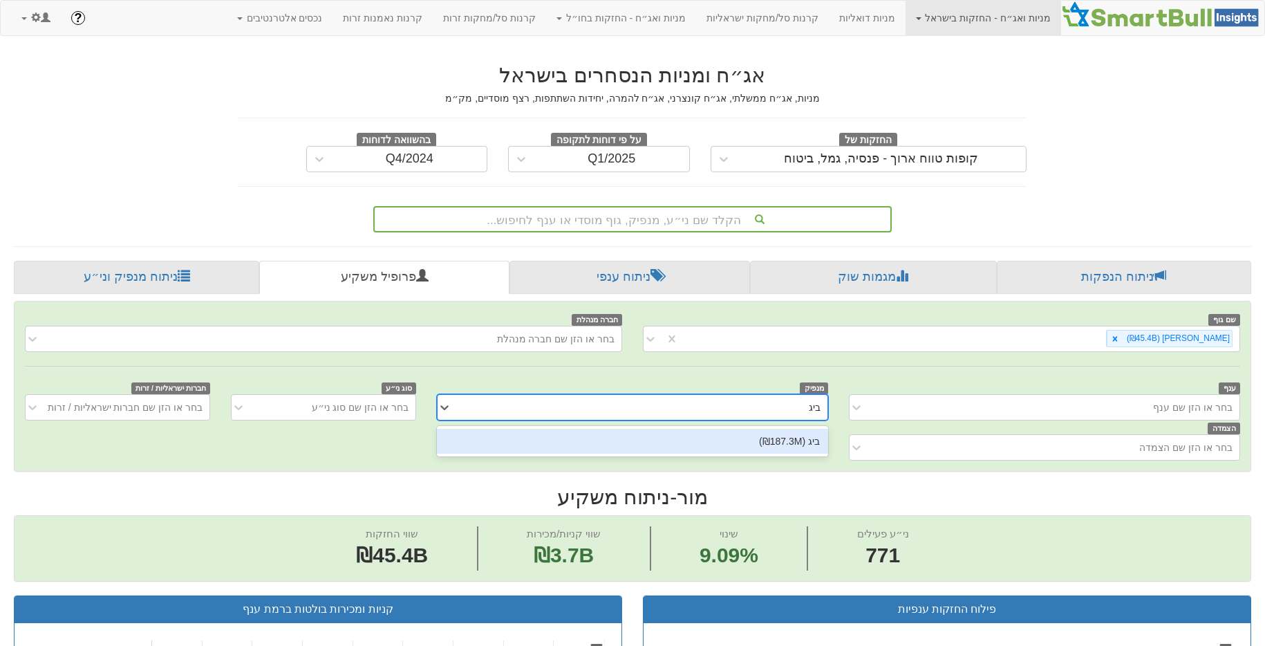
click at [651, 438] on div "ביג (₪187.3M)" at bounding box center [632, 440] width 391 height 25
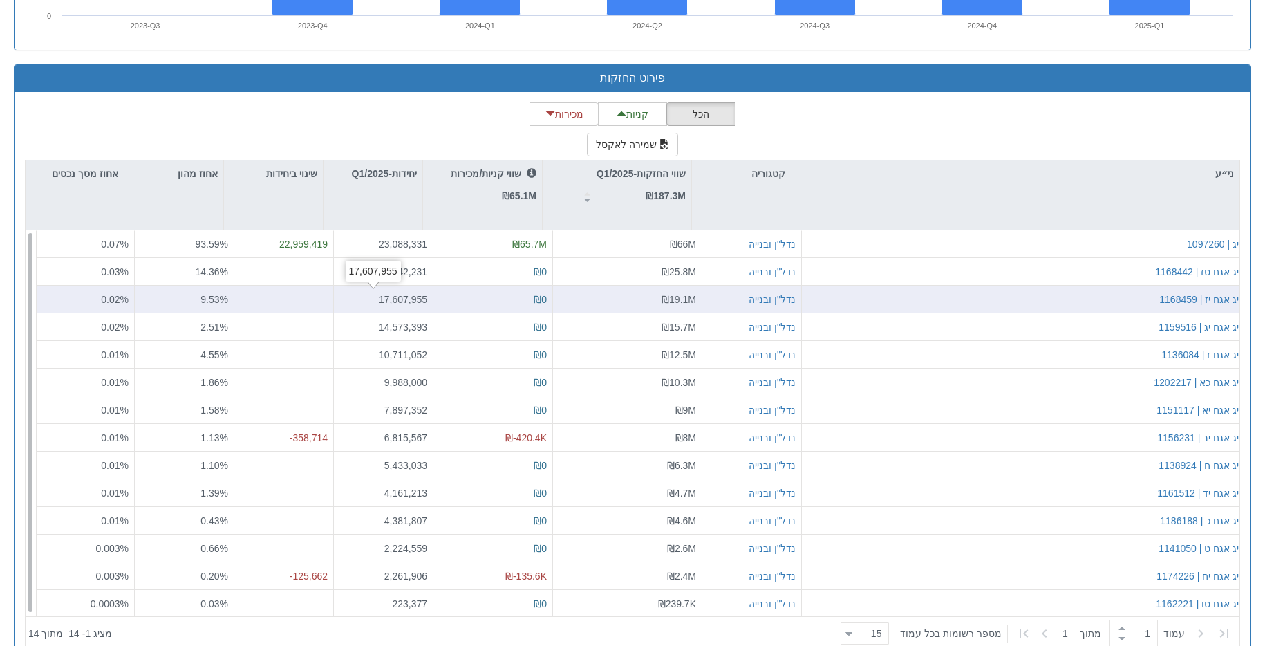
scroll to position [1118, 0]
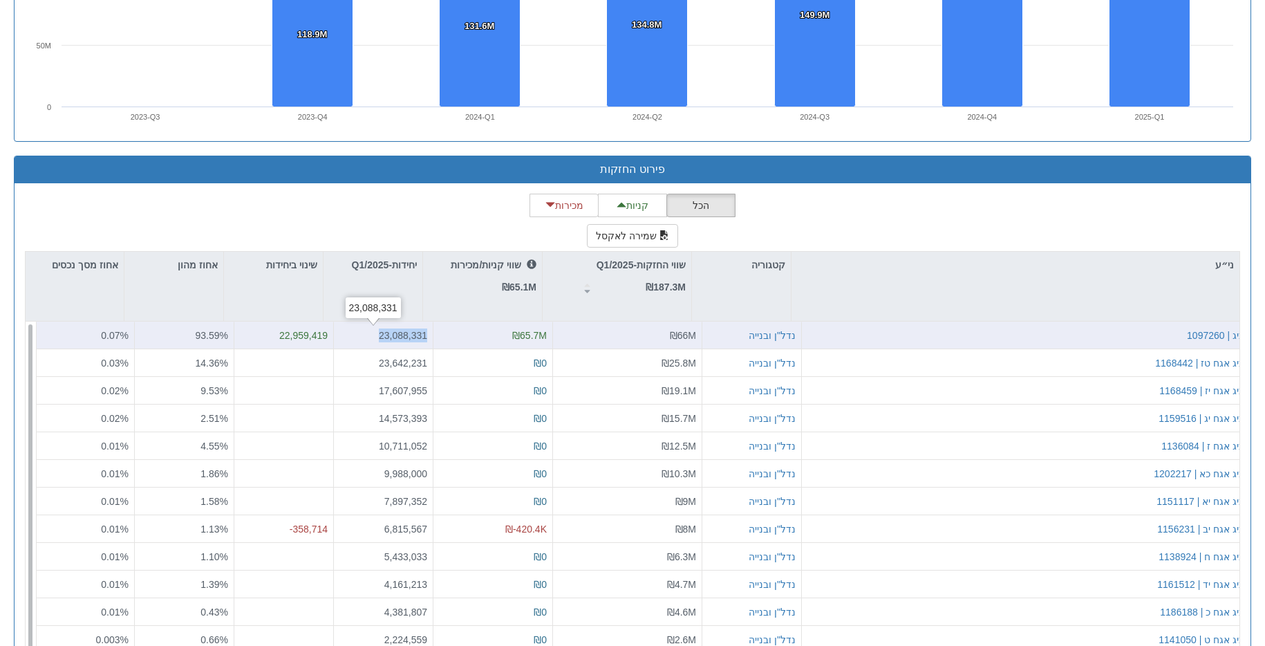
drag, startPoint x: 417, startPoint y: 333, endPoint x: 350, endPoint y: 333, distance: 67.7
click at [350, 333] on div "23,088,331" at bounding box center [384, 335] width 100 height 28
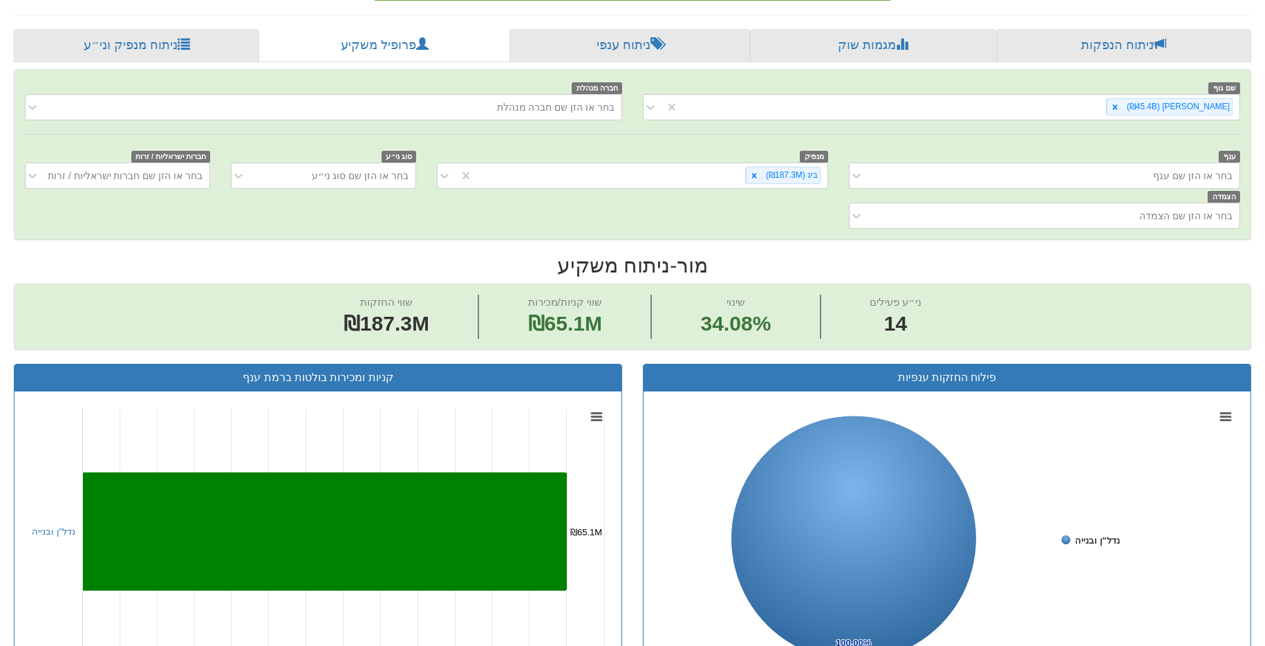
scroll to position [0, 0]
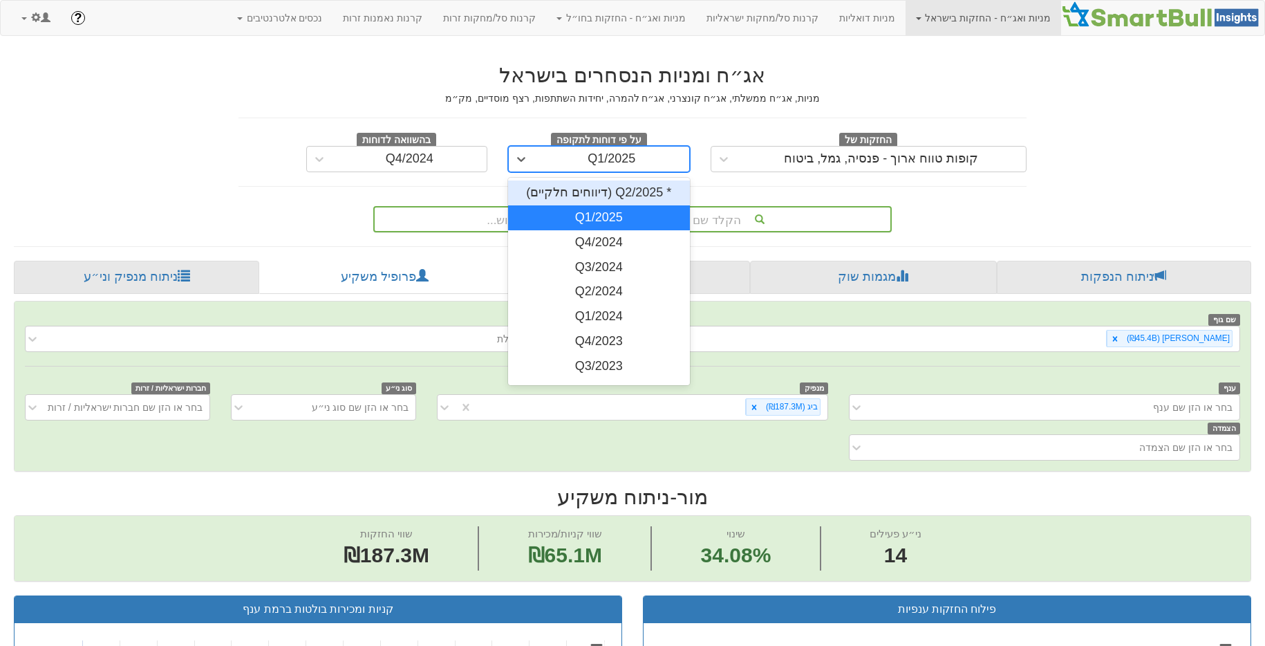
click at [668, 166] on div "Q1/2025" at bounding box center [611, 159] width 155 height 22
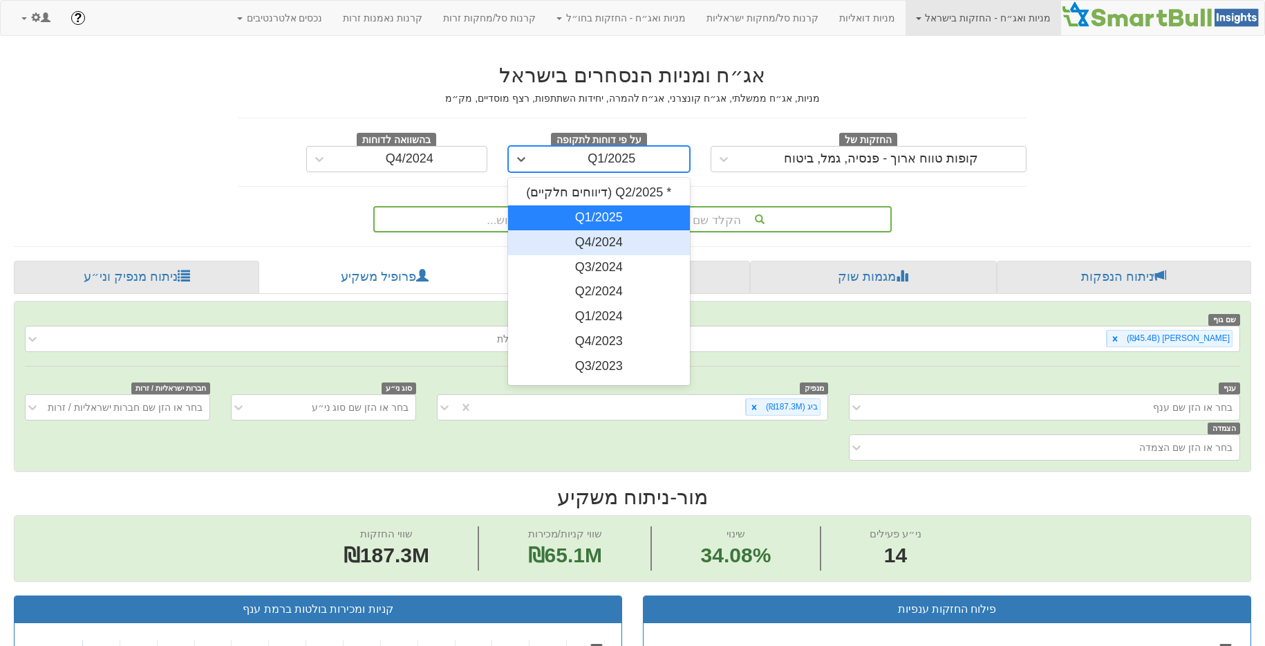
click at [625, 233] on div "Q4/2024" at bounding box center [599, 242] width 182 height 25
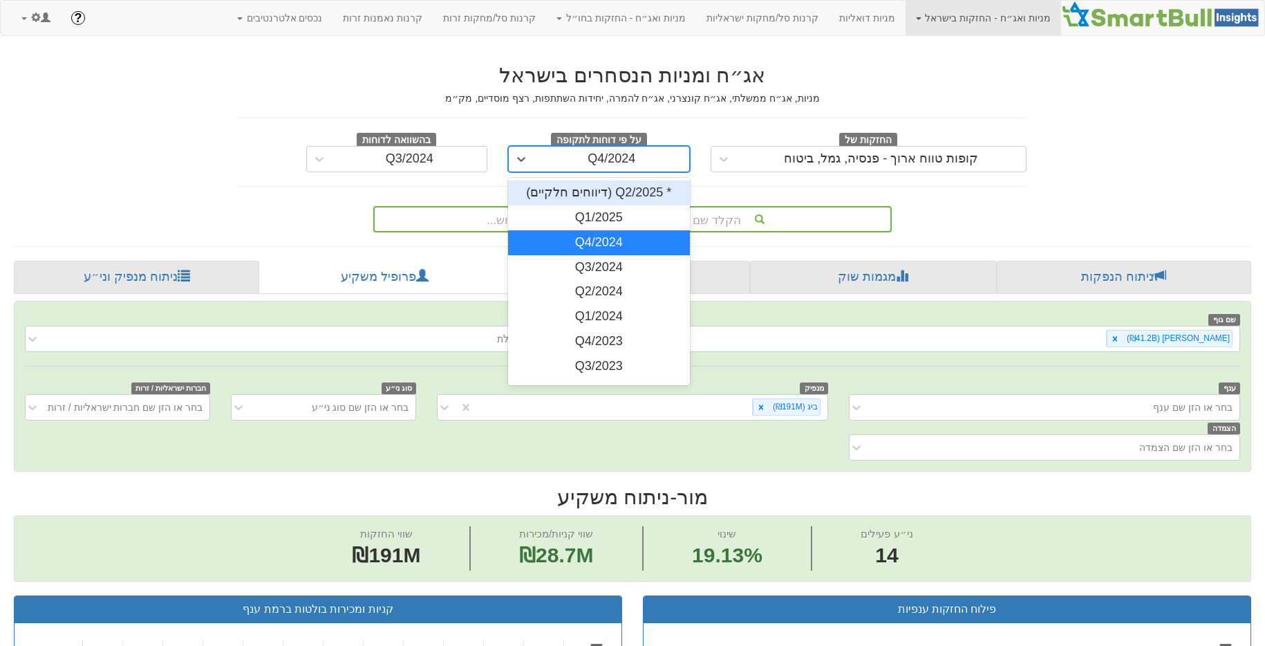
click at [645, 157] on div "Q4/2024" at bounding box center [611, 159] width 155 height 22
click at [644, 223] on div "Q1/2025" at bounding box center [599, 217] width 182 height 25
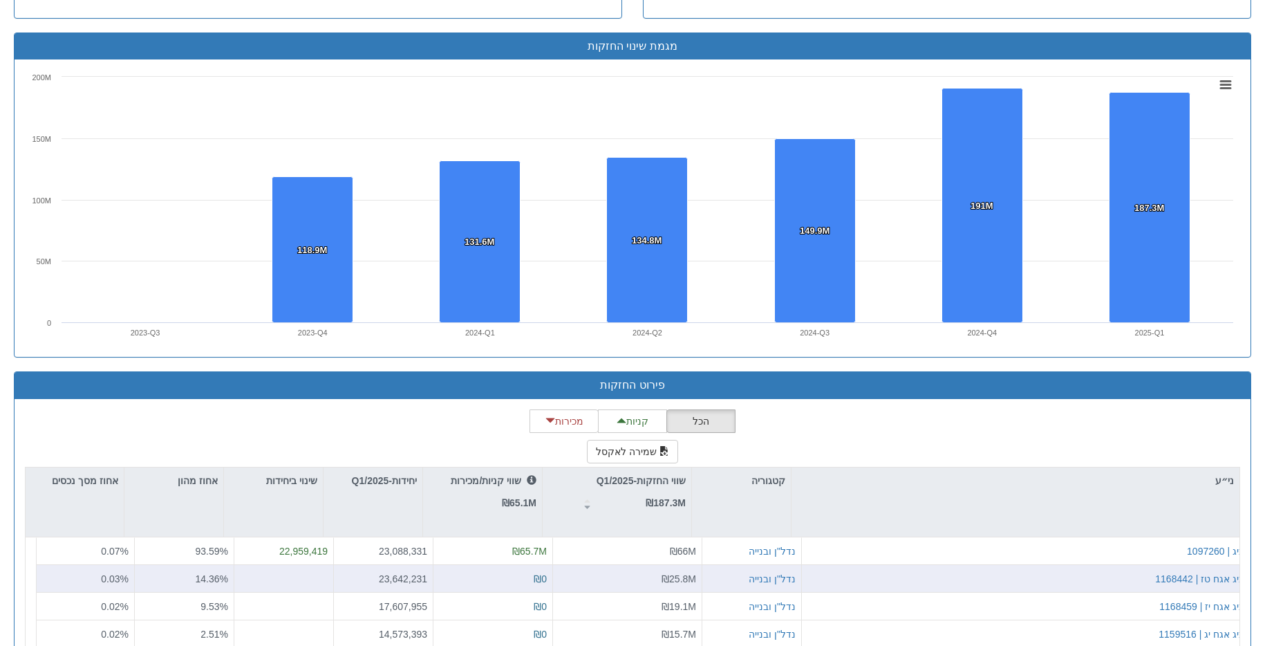
scroll to position [1242, 0]
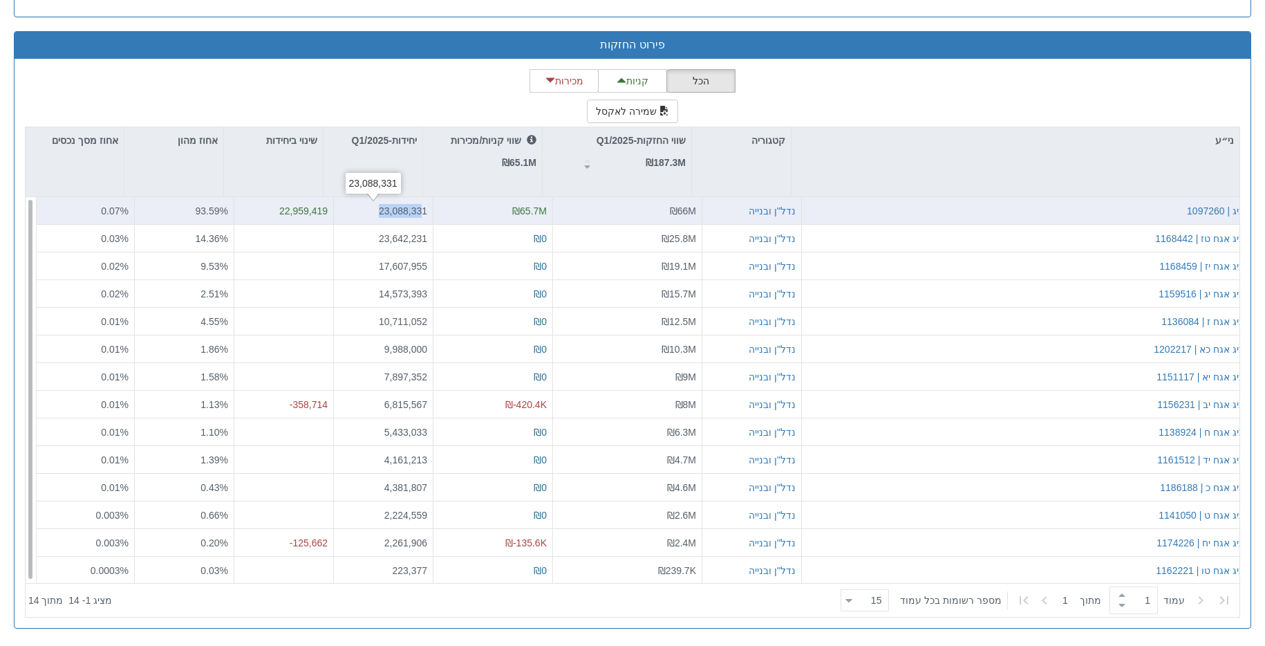
drag, startPoint x: 411, startPoint y: 208, endPoint x: 351, endPoint y: 207, distance: 60.1
click at [351, 207] on div "23,088,331" at bounding box center [383, 211] width 88 height 14
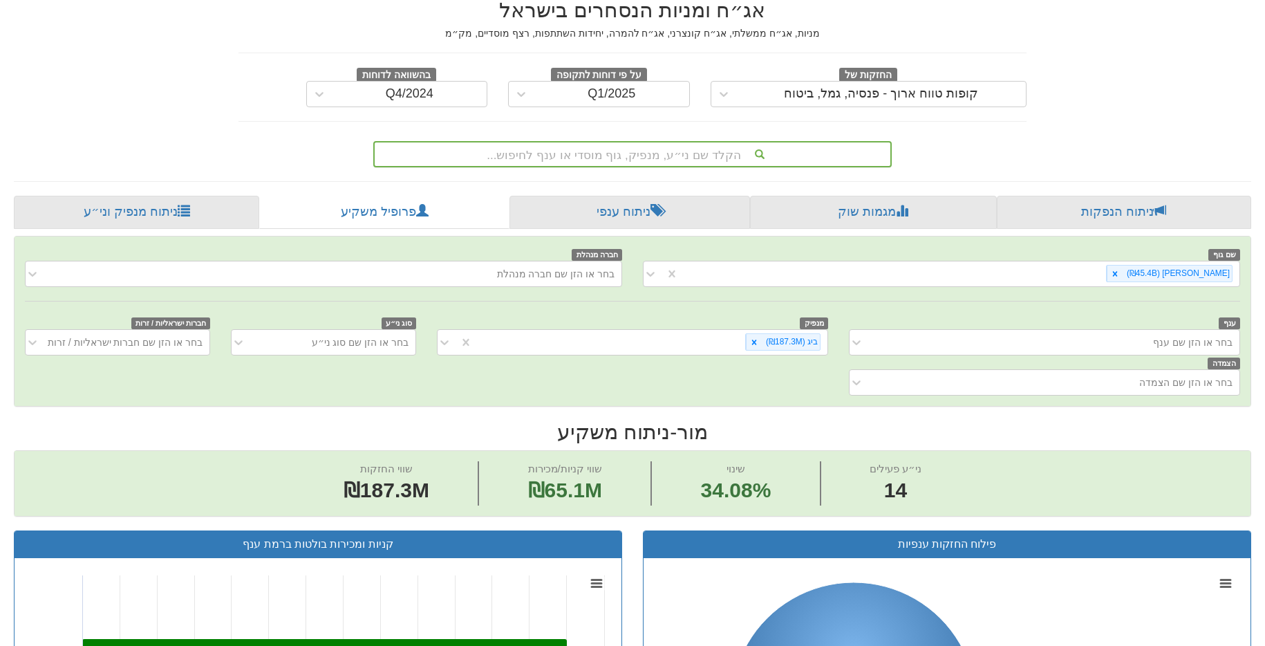
scroll to position [0, 0]
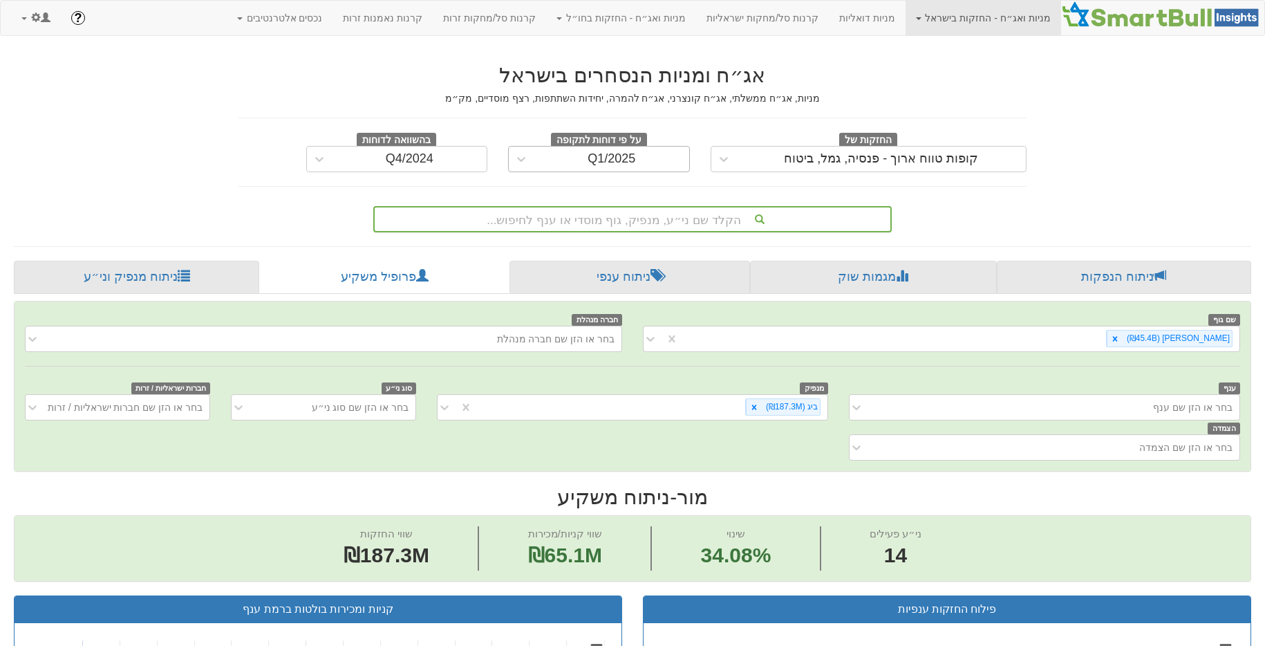
click at [652, 163] on div "Q1/2025" at bounding box center [611, 159] width 155 height 22
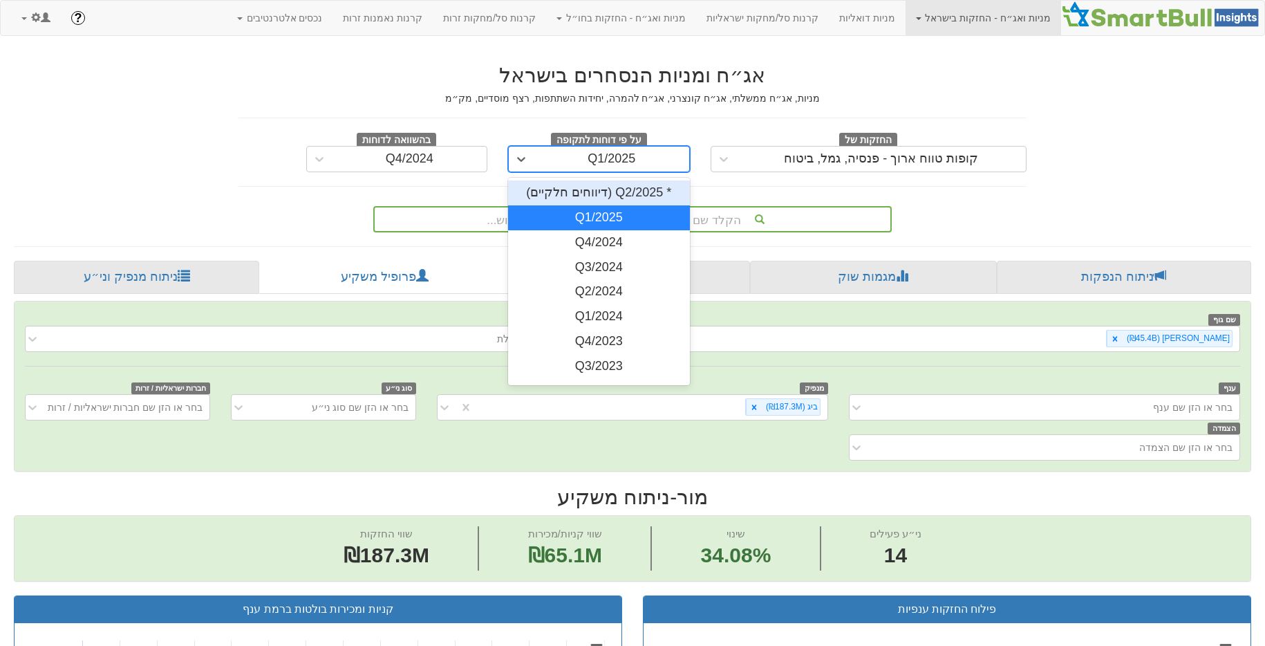
click at [646, 198] on div "* Q2/2025 (דיווחים חלקיים)" at bounding box center [599, 192] width 182 height 25
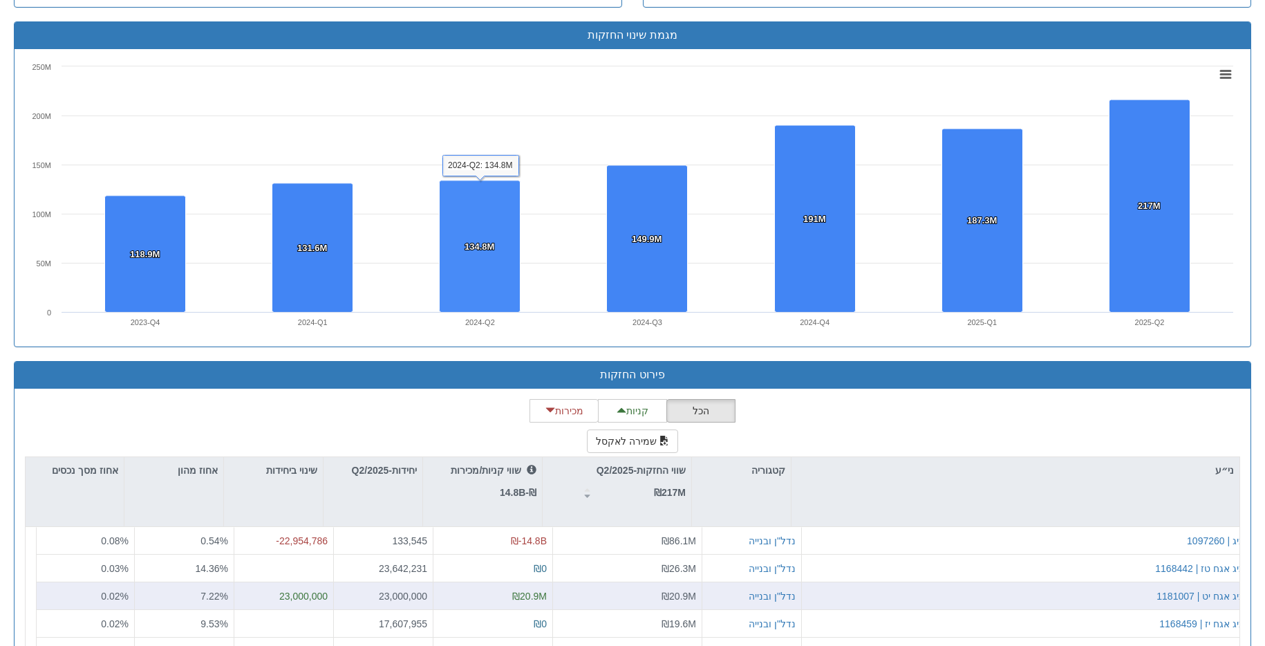
scroll to position [1252, 0]
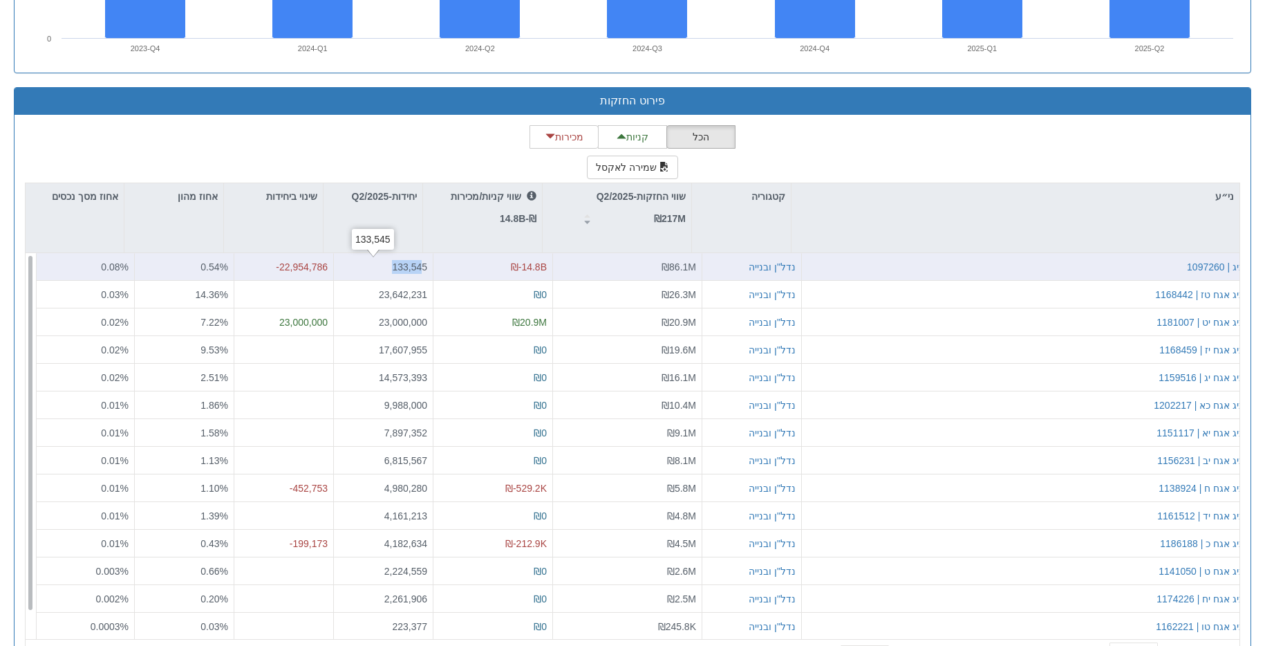
drag, startPoint x: 413, startPoint y: 261, endPoint x: 378, endPoint y: 263, distance: 35.3
click at [378, 263] on div "133,545" at bounding box center [383, 267] width 88 height 14
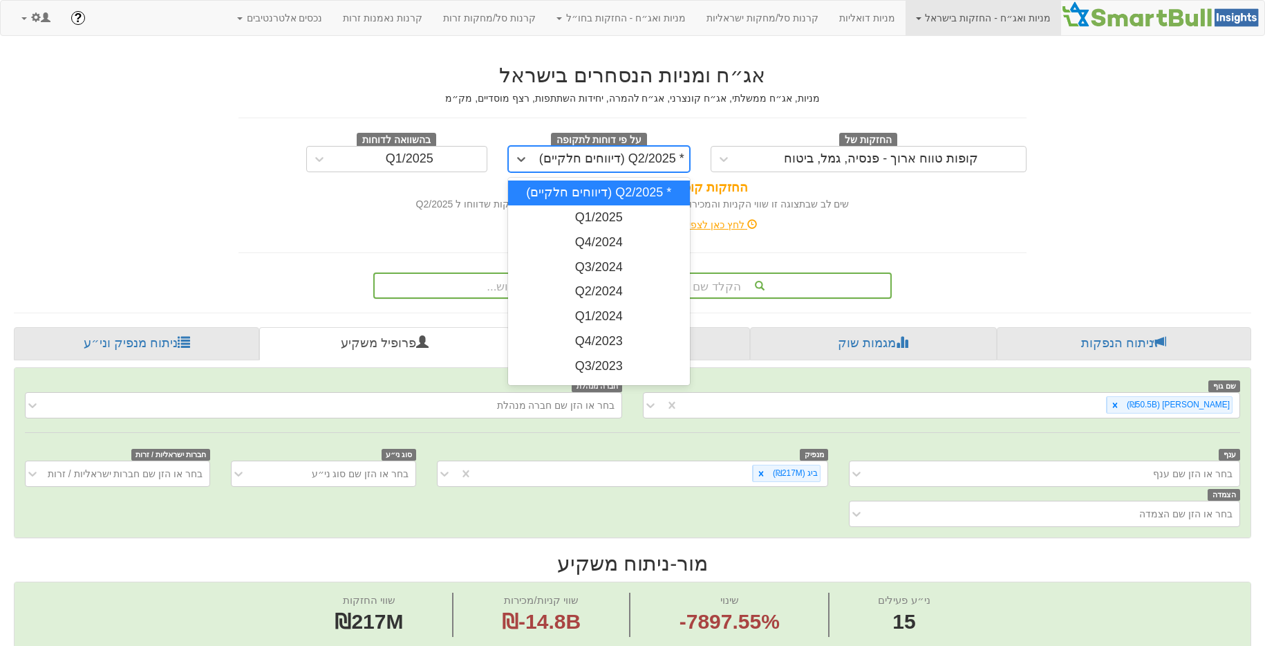
click at [640, 160] on div "* Q2/2025 (דיווחים חלקיים)" at bounding box center [611, 159] width 145 height 14
click at [632, 218] on div "Q1/2025" at bounding box center [599, 217] width 182 height 25
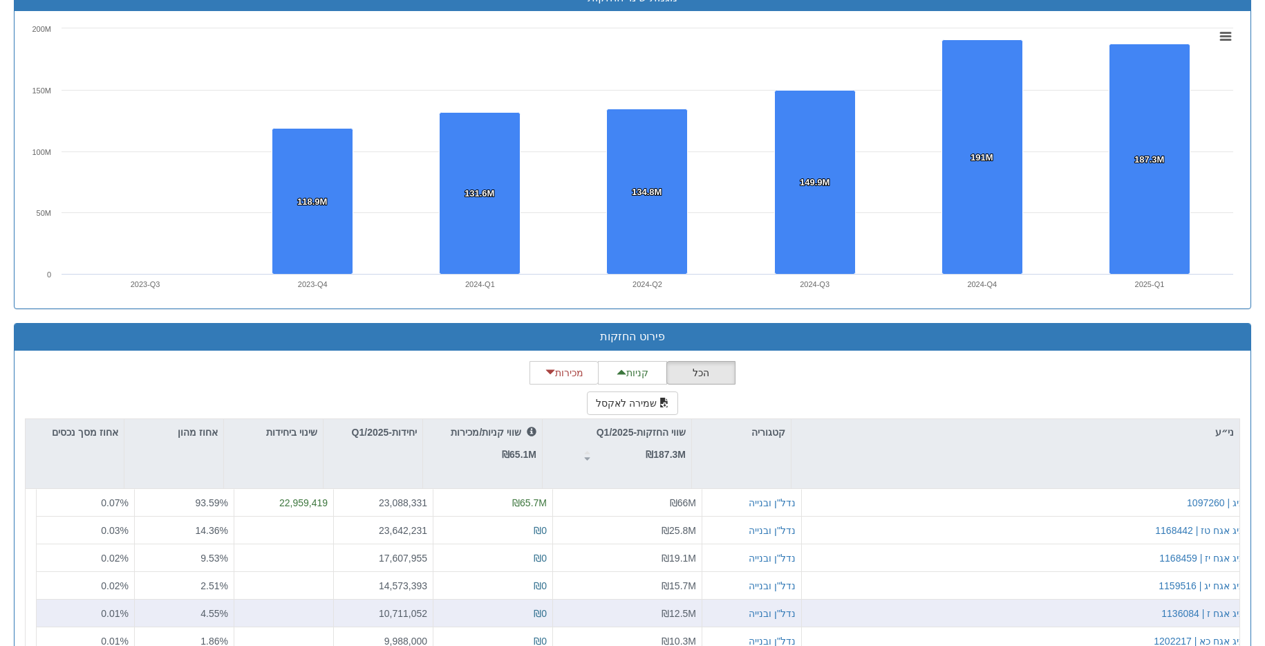
scroll to position [1193, 0]
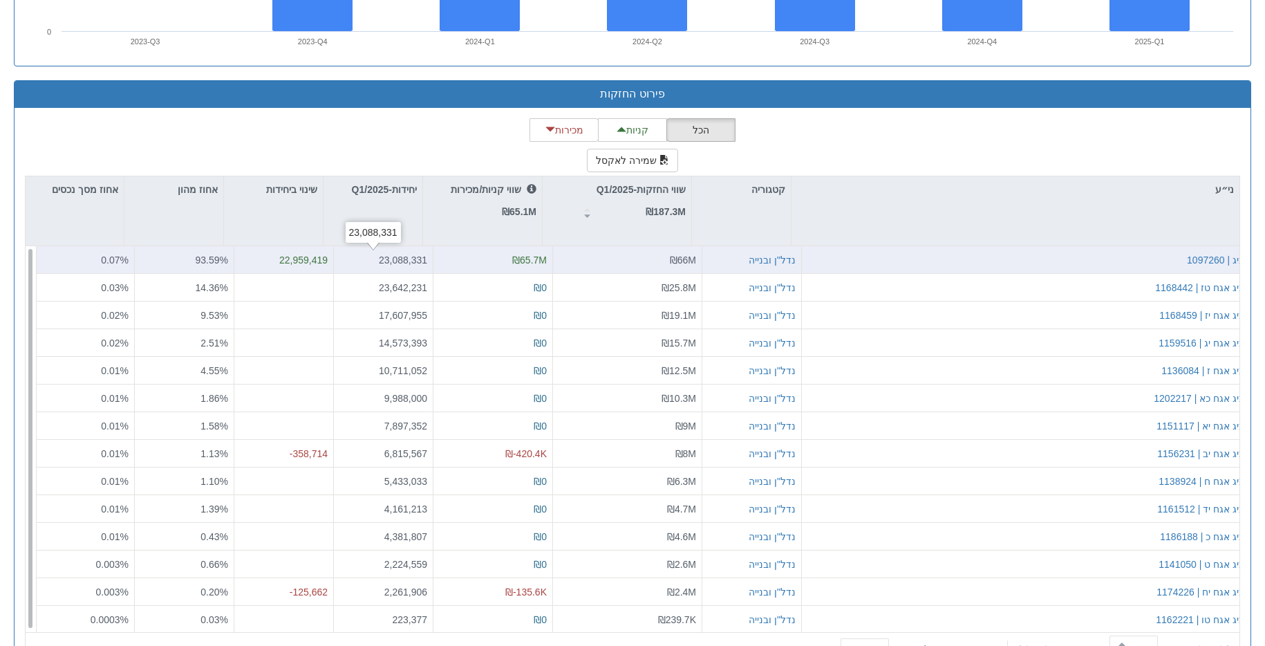
click at [390, 257] on div "23,088,331" at bounding box center [383, 260] width 88 height 14
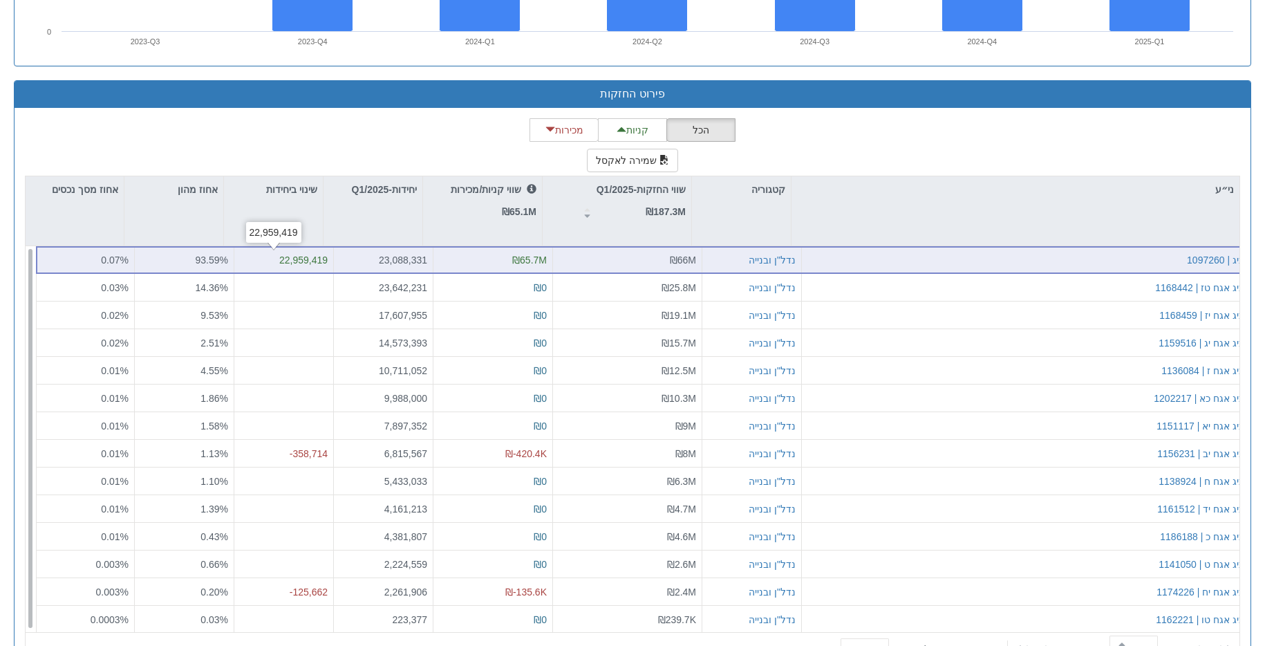
click at [295, 263] on div "22,959,419" at bounding box center [284, 260] width 88 height 14
click at [312, 259] on div "22,959,419" at bounding box center [284, 260] width 88 height 14
drag, startPoint x: 316, startPoint y: 257, endPoint x: 245, endPoint y: 260, distance: 71.2
click at [245, 260] on div "22,959,419" at bounding box center [284, 260] width 88 height 14
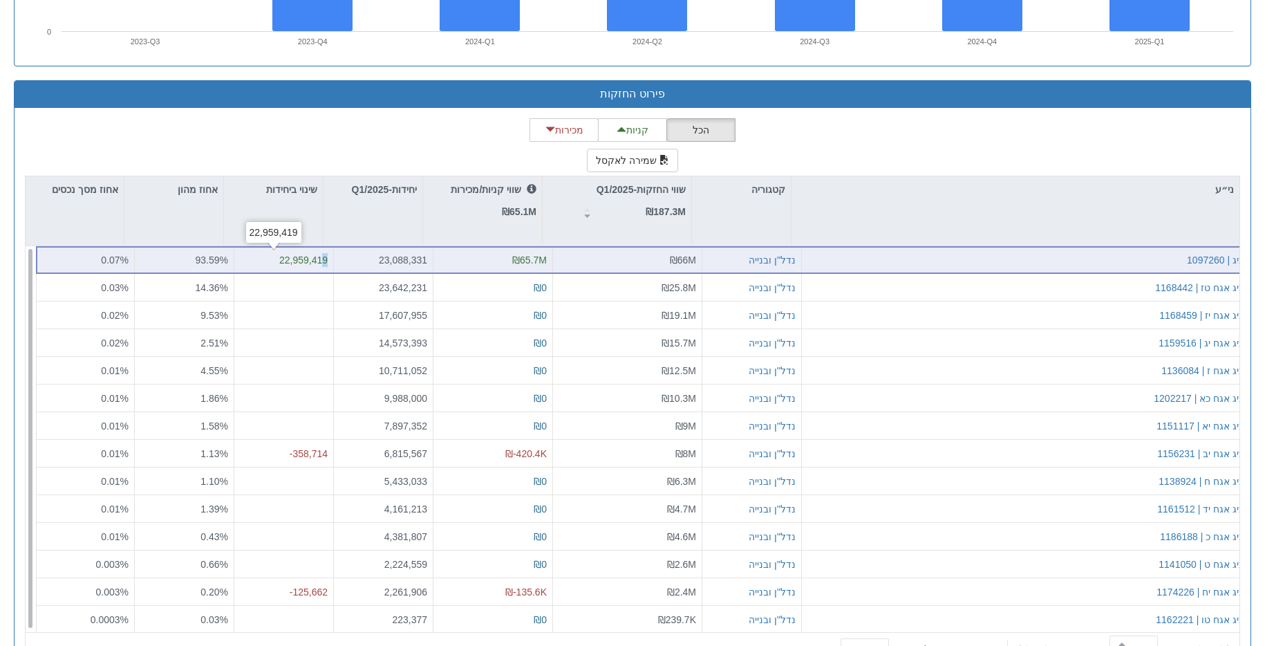
click at [245, 260] on div "22,959,419" at bounding box center [284, 260] width 88 height 14
click at [306, 256] on div "22,959,419" at bounding box center [284, 260] width 88 height 14
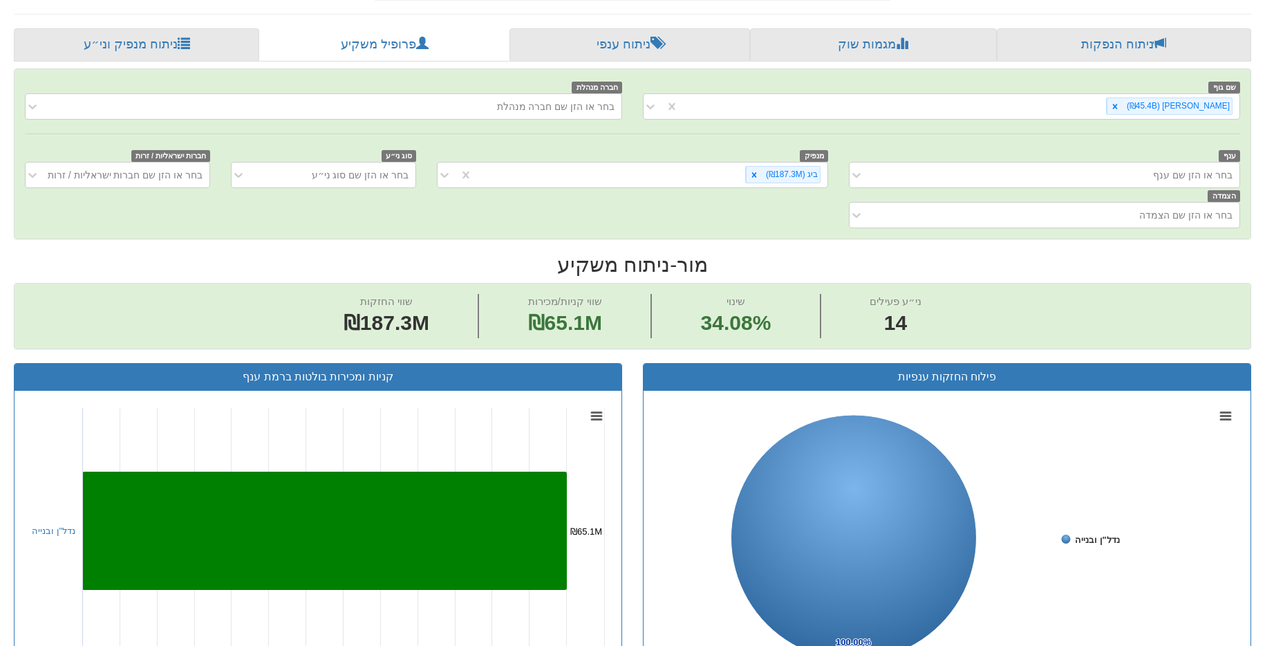
scroll to position [0, 0]
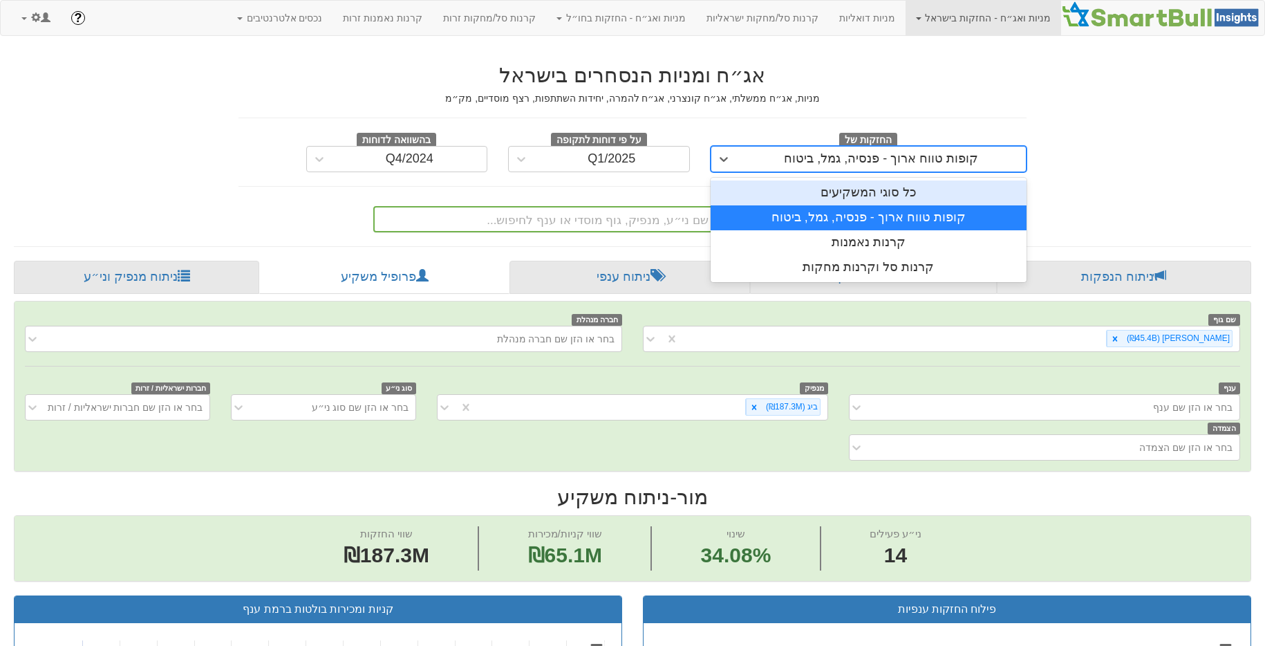
click at [841, 164] on div "קופות טווח ארוך - פנסיה, גמל, ביטוח" at bounding box center [881, 159] width 194 height 14
click at [619, 167] on div "Q1/2025" at bounding box center [611, 159] width 155 height 22
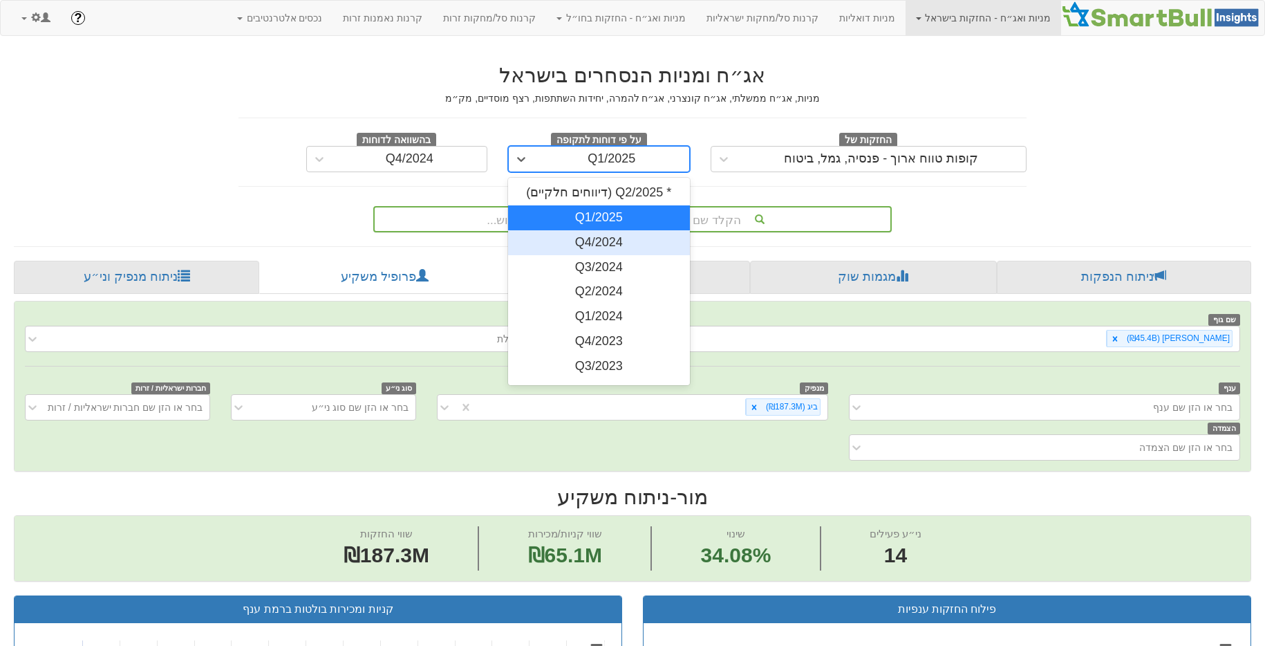
click at [615, 248] on div "Q4/2024" at bounding box center [599, 242] width 182 height 25
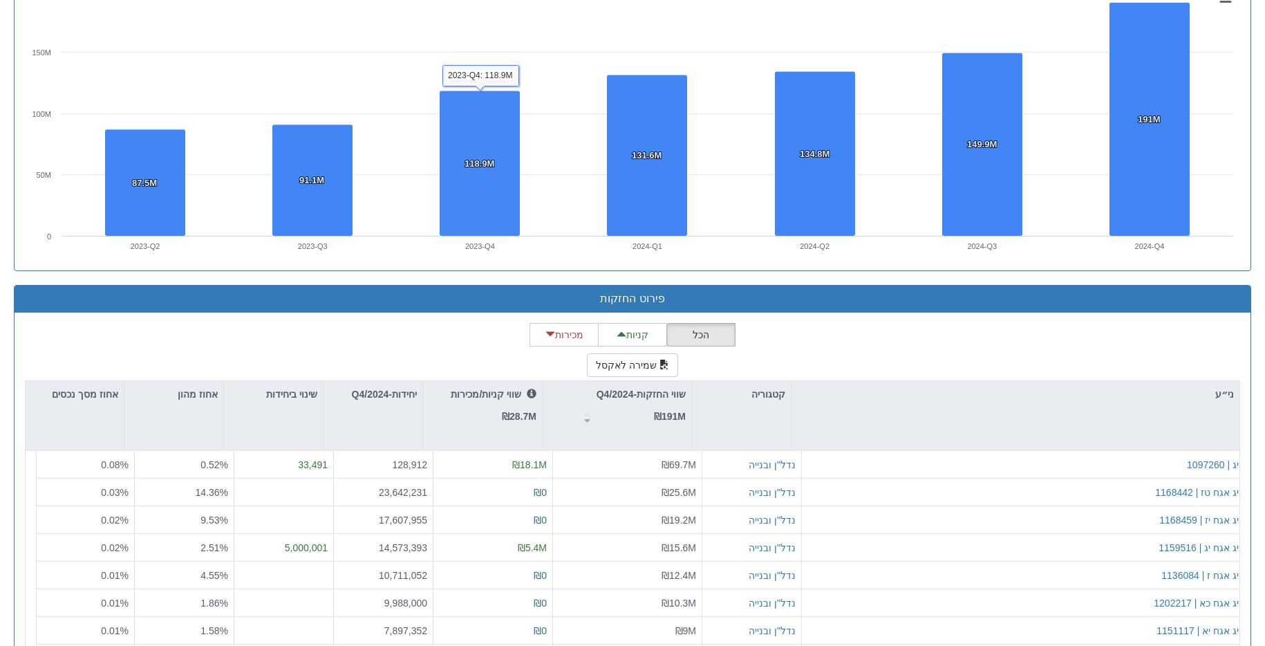
scroll to position [1062, 0]
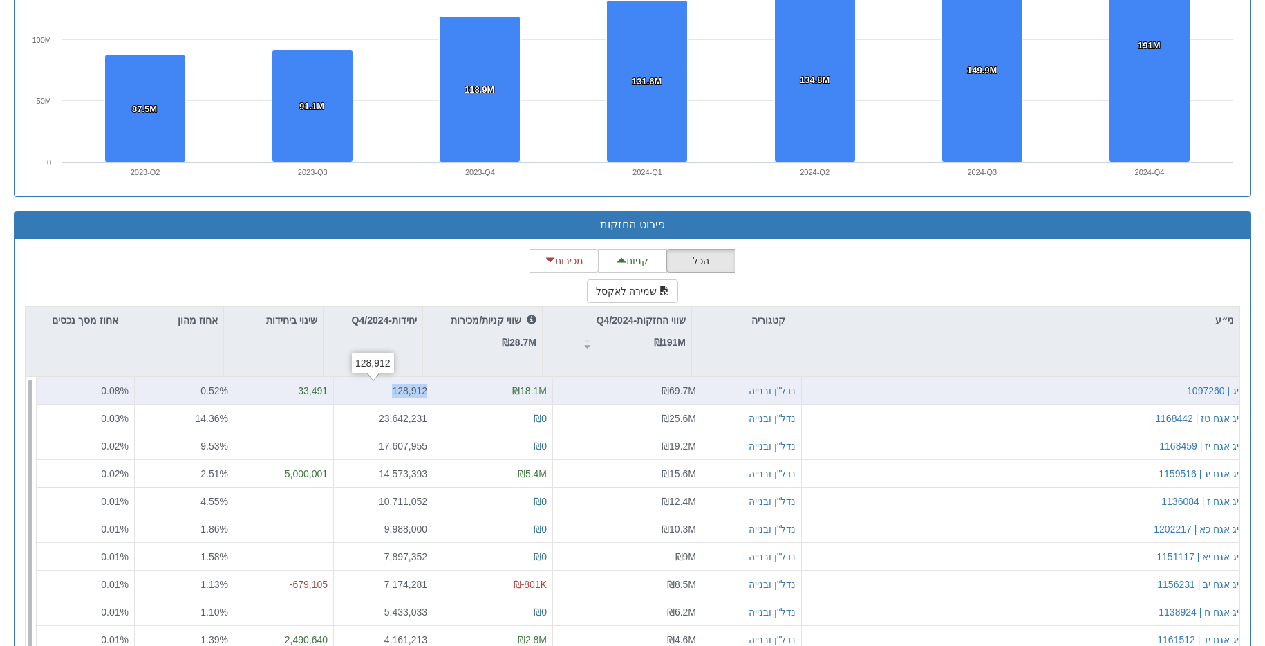
drag, startPoint x: 383, startPoint y: 391, endPoint x: 424, endPoint y: 393, distance: 40.8
click at [424, 393] on div "ביג | 1097260 נדל"ן ובנייה ₪69.7M ₪18.1M 128,912 33,491 0.52 % 0.08%" at bounding box center [643, 391] width 1214 height 28
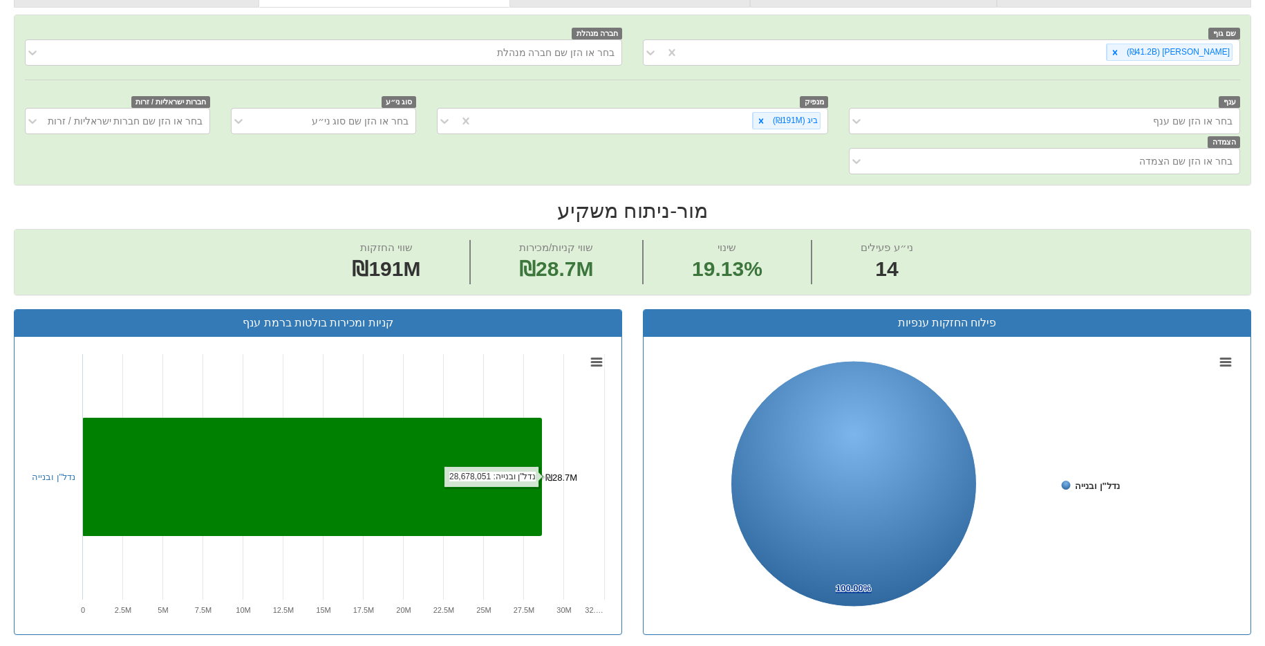
scroll to position [0, 0]
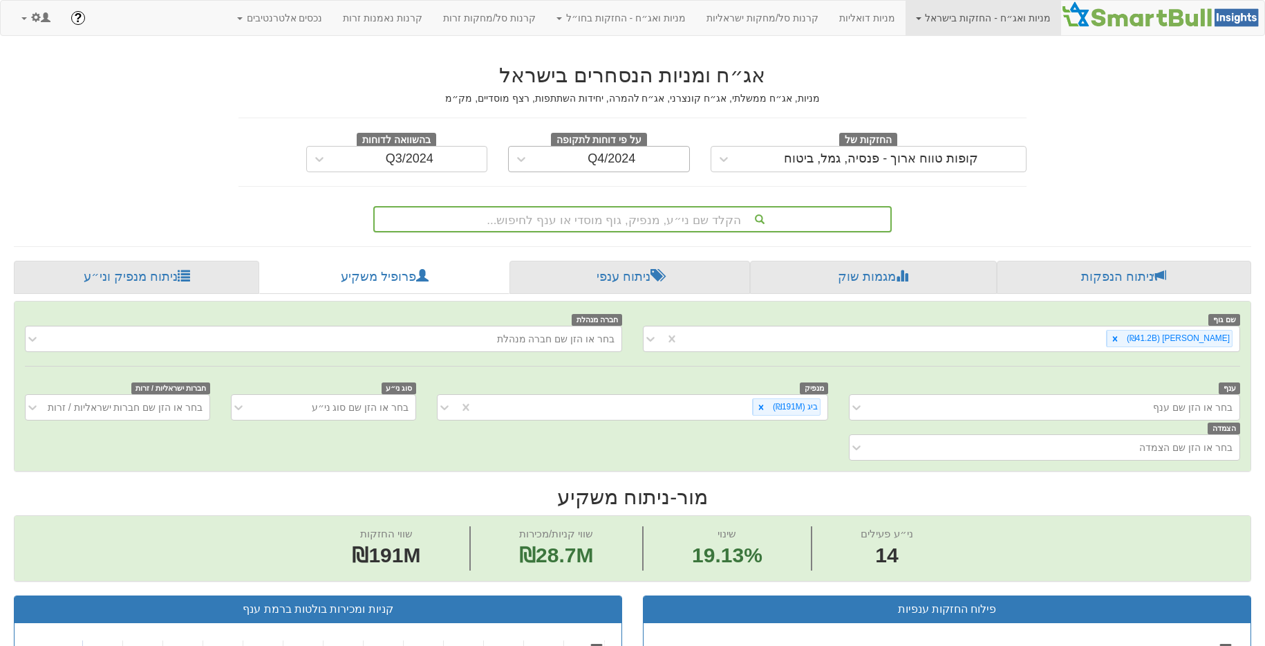
click at [592, 156] on div "Q4/2024" at bounding box center [611, 159] width 48 height 14
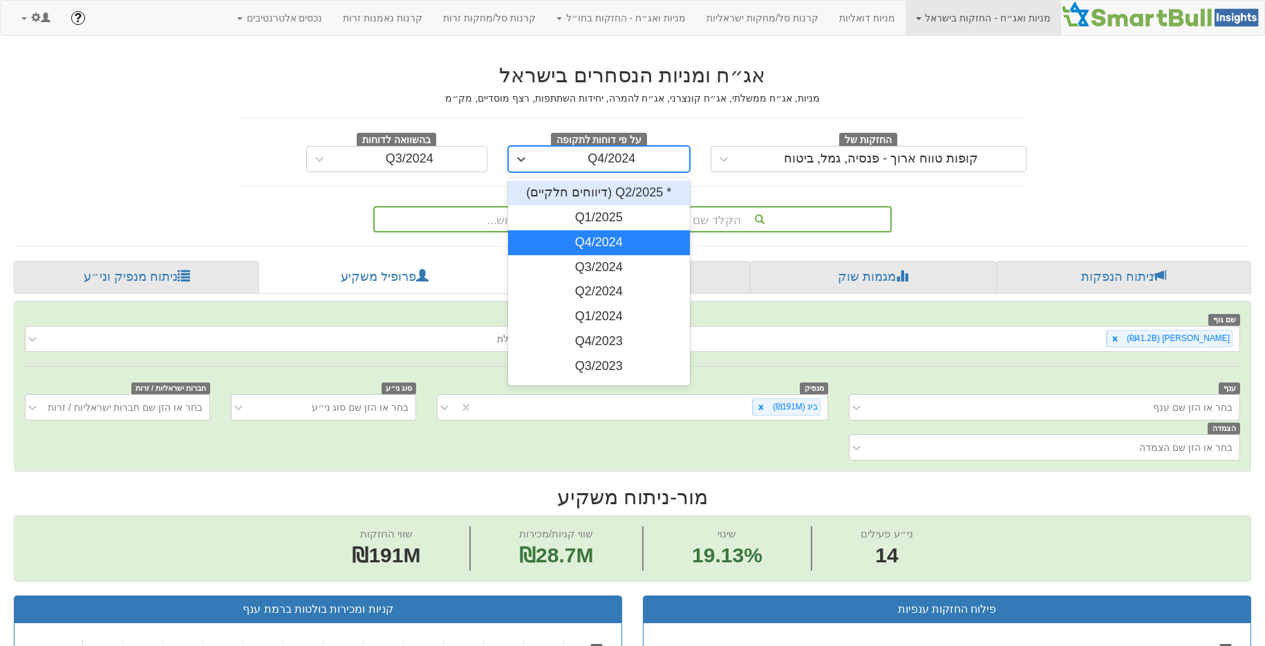
click at [642, 201] on div "* Q2/2025 (דיווחים חלקיים)" at bounding box center [599, 192] width 182 height 25
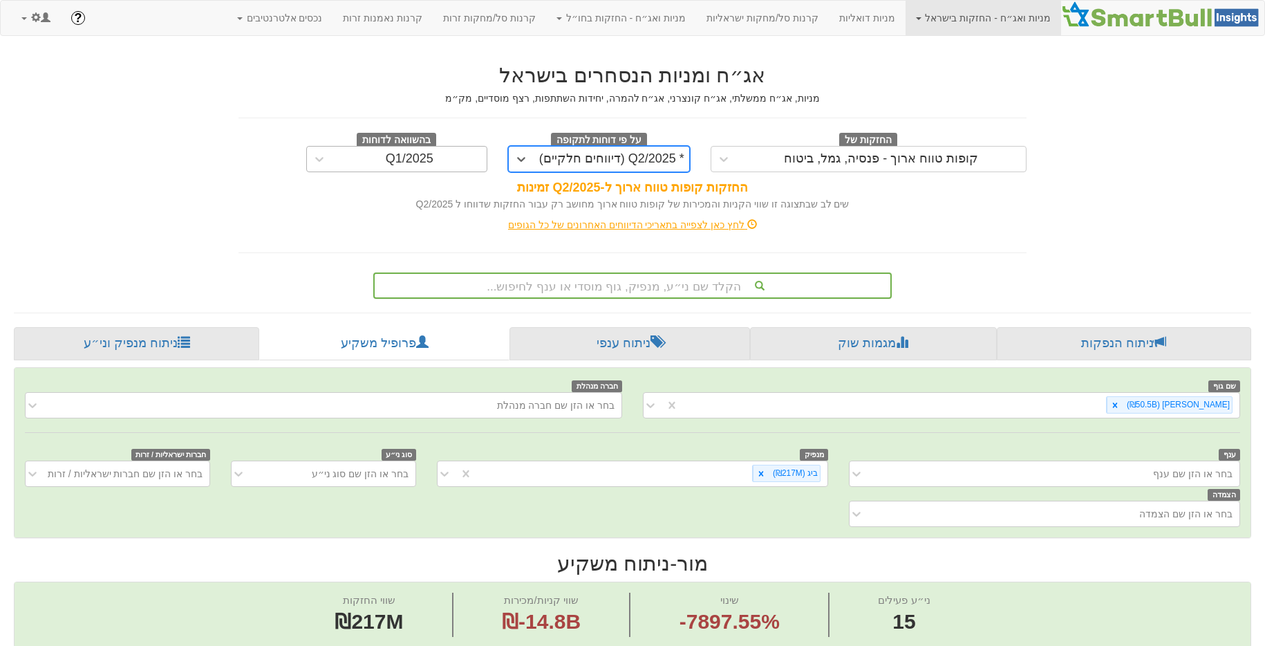
drag, startPoint x: 394, startPoint y: 178, endPoint x: 402, endPoint y: 169, distance: 11.7
click at [394, 177] on div "אג״ח ומניות הנסחרים בישראל מניות, אג״ח ממשלתי, אג״ח קונצרני, אג״ח להמרה, יחידות…" at bounding box center [632, 137] width 788 height 147
click at [404, 167] on div "Q1/2025" at bounding box center [409, 159] width 155 height 22
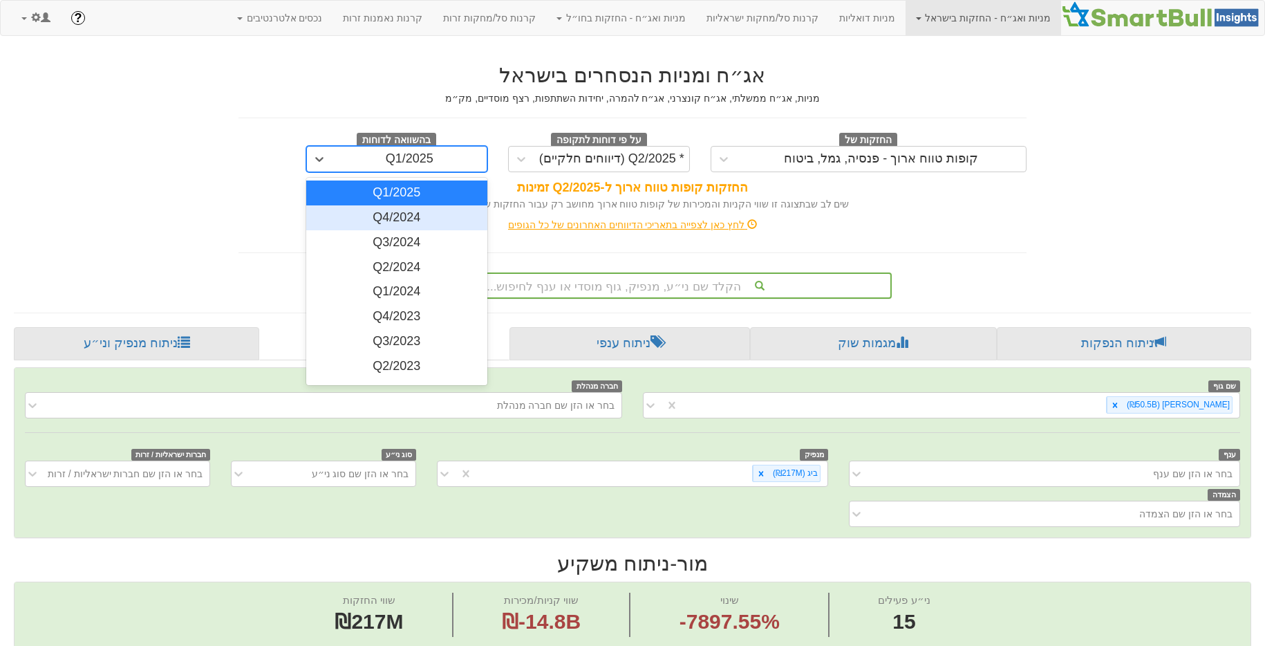
click at [414, 227] on div "Q4/2024" at bounding box center [397, 217] width 182 height 25
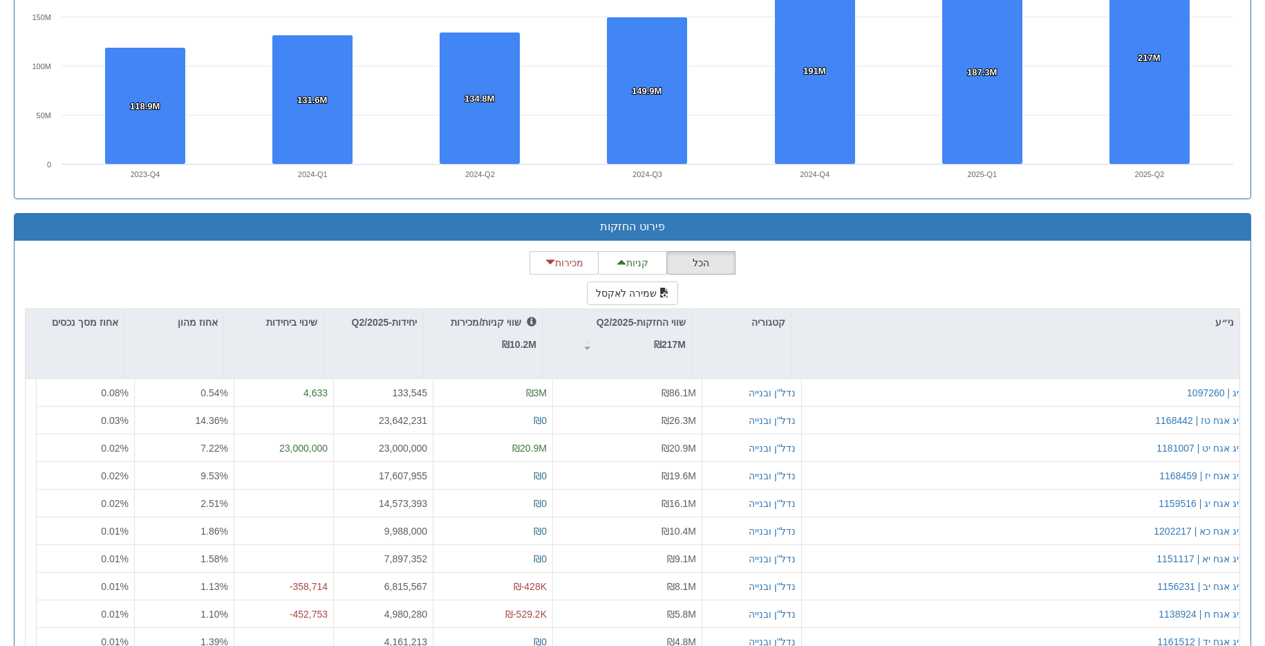
scroll to position [1198, 0]
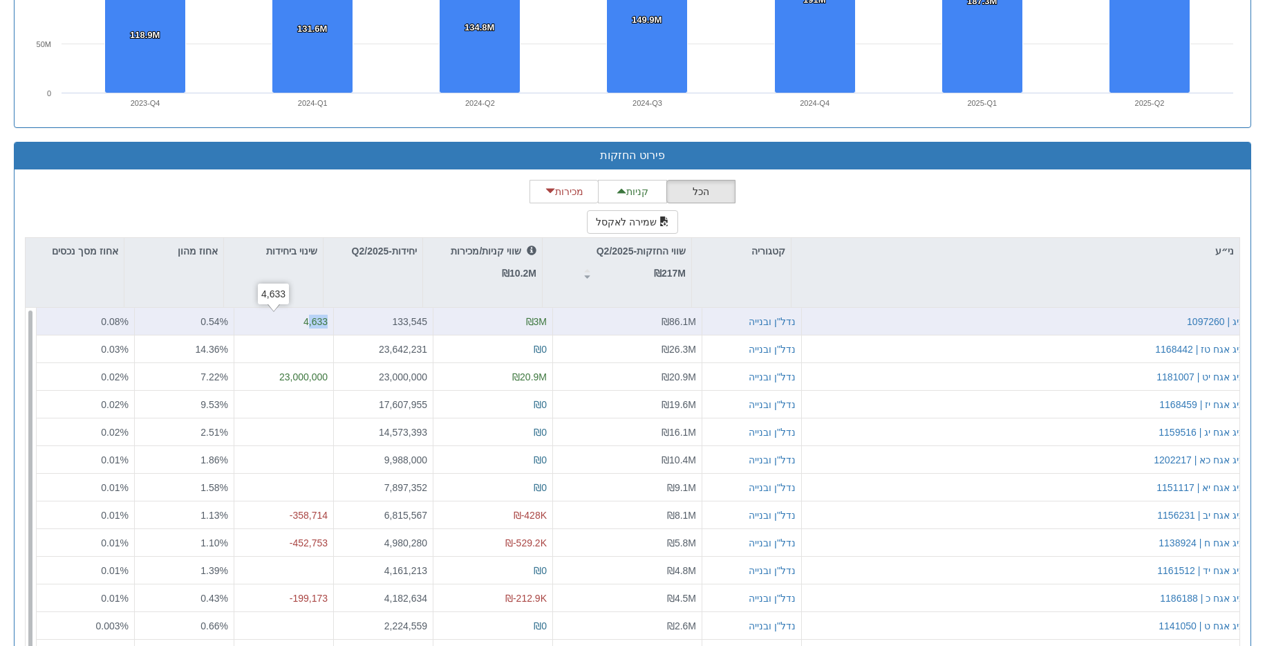
drag, startPoint x: 297, startPoint y: 317, endPoint x: 321, endPoint y: 319, distance: 24.3
click at [321, 319] on div "4,633" at bounding box center [284, 322] width 100 height 28
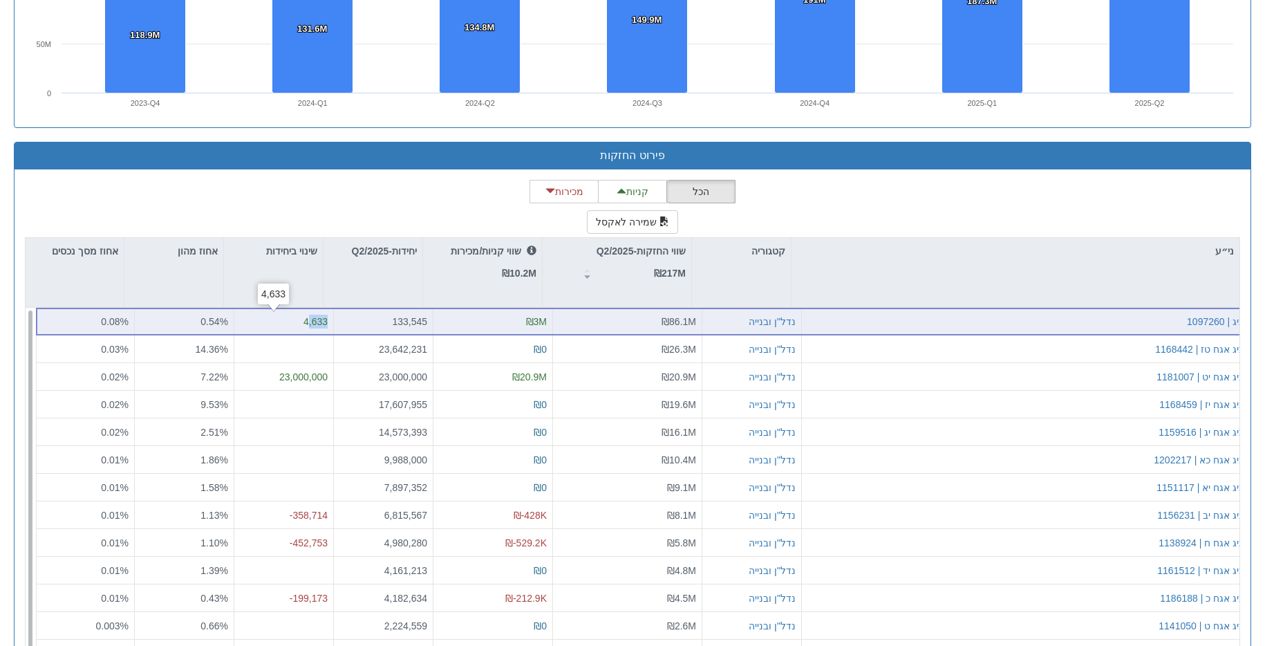
click at [299, 319] on div "4,633" at bounding box center [284, 321] width 88 height 14
click at [539, 322] on div "₪3M" at bounding box center [493, 322] width 120 height 28
drag, startPoint x: 531, startPoint y: 319, endPoint x: 478, endPoint y: 313, distance: 54.3
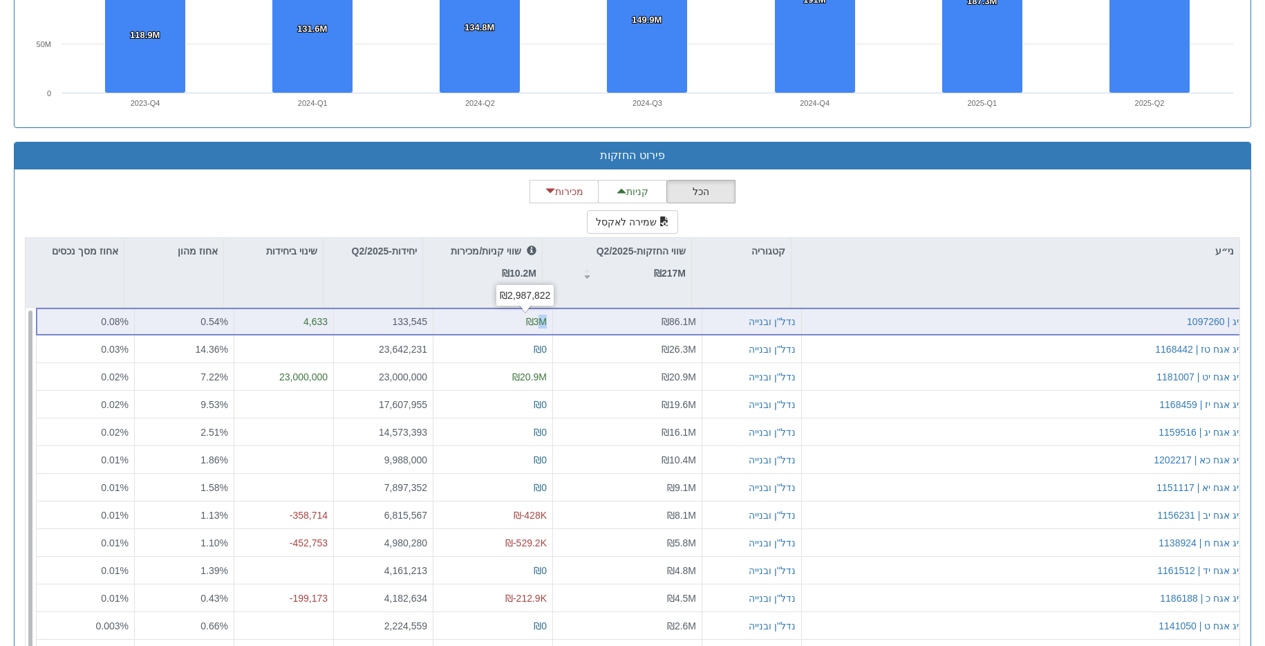
click at [478, 313] on div "₪3M" at bounding box center [493, 322] width 120 height 28
click at [513, 319] on div "₪3M" at bounding box center [493, 321] width 108 height 14
click at [388, 319] on div "133,545" at bounding box center [383, 321] width 88 height 14
click at [411, 323] on div "133,545" at bounding box center [383, 321] width 88 height 14
click at [415, 321] on div "ביג | 1097260 נדל"ן ובנייה ₪86.1M ₪3M 133,545 4,633 0.54 % 0.08%" at bounding box center [643, 322] width 1214 height 28
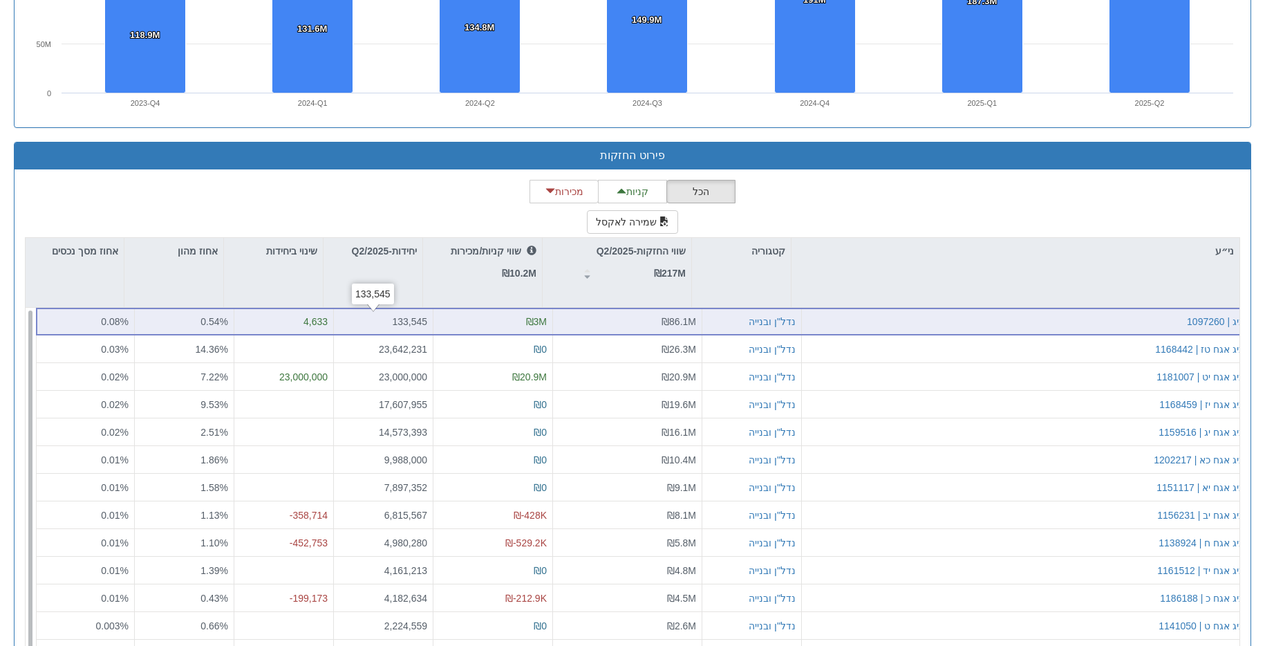
click at [415, 321] on div "133,545" at bounding box center [383, 321] width 88 height 14
click at [414, 322] on div "133,545" at bounding box center [383, 321] width 88 height 14
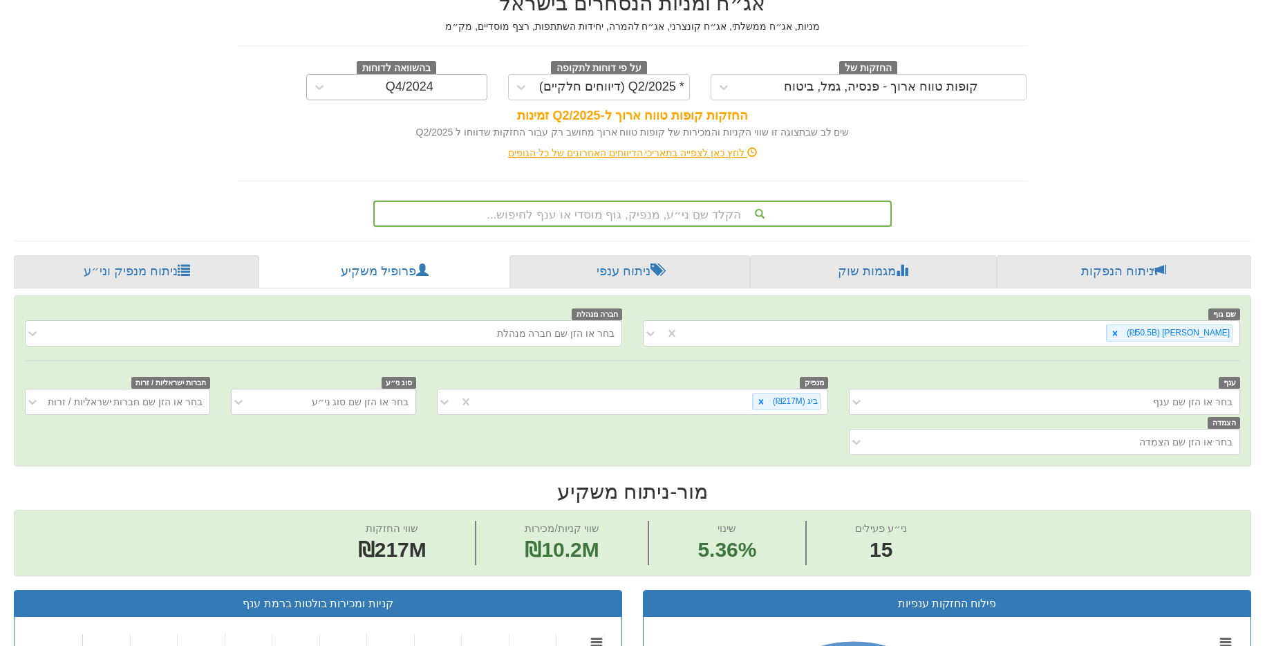
scroll to position [0, 0]
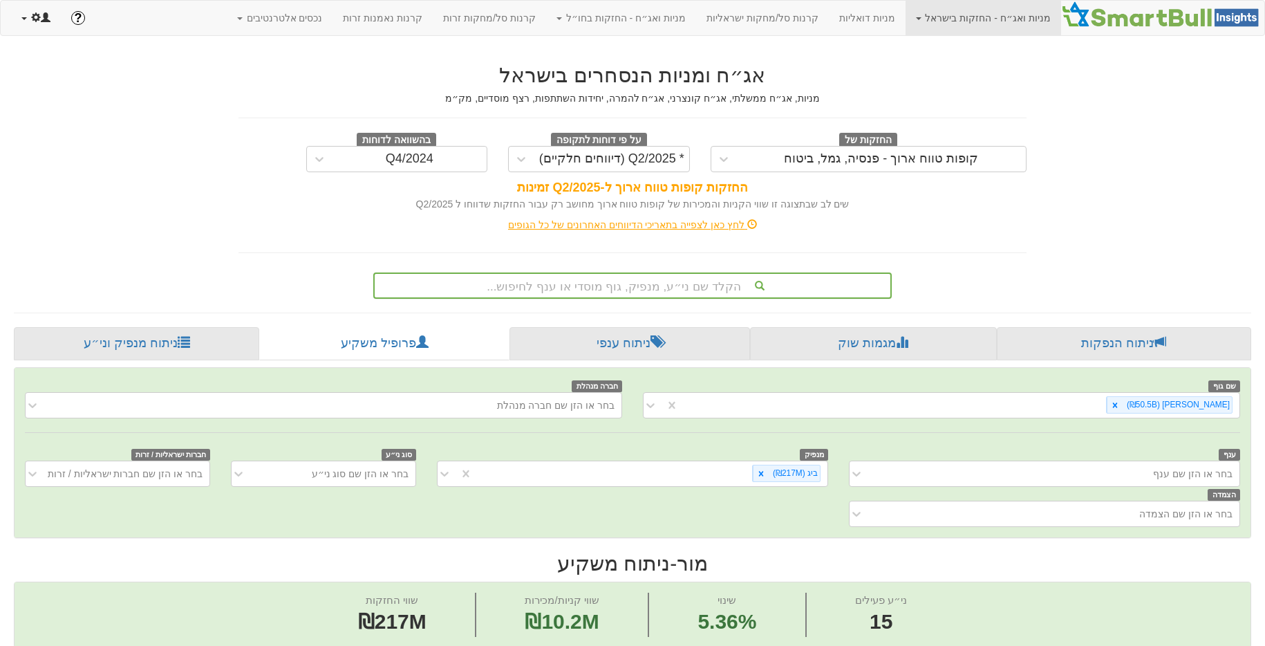
click at [54, 15] on link at bounding box center [36, 18] width 50 height 35
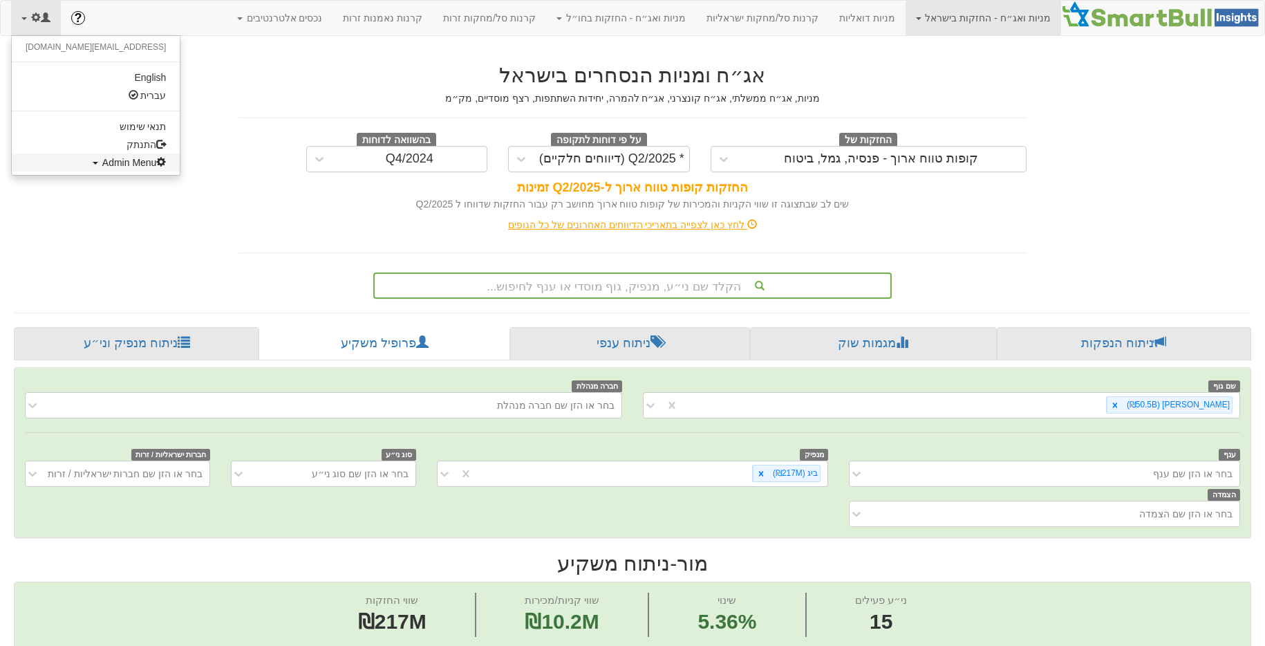
click at [102, 159] on span "Admin Menu" at bounding box center [134, 162] width 64 height 11
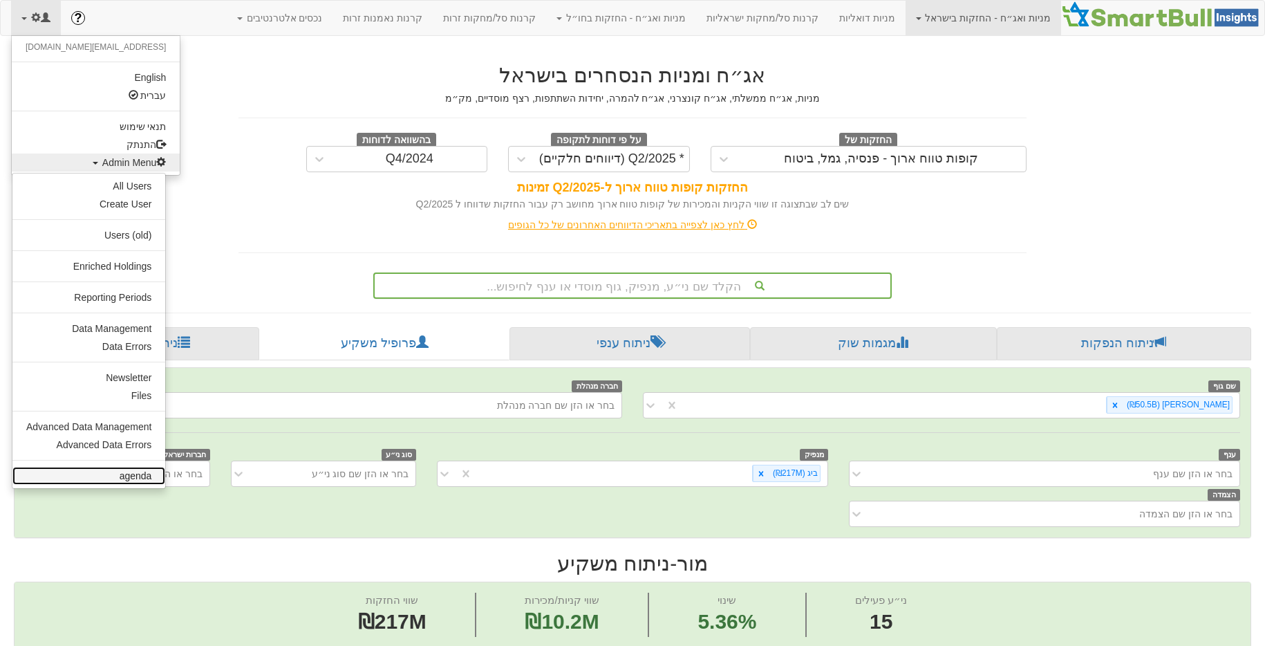
click at [135, 472] on link "agenda" at bounding box center [88, 476] width 153 height 18
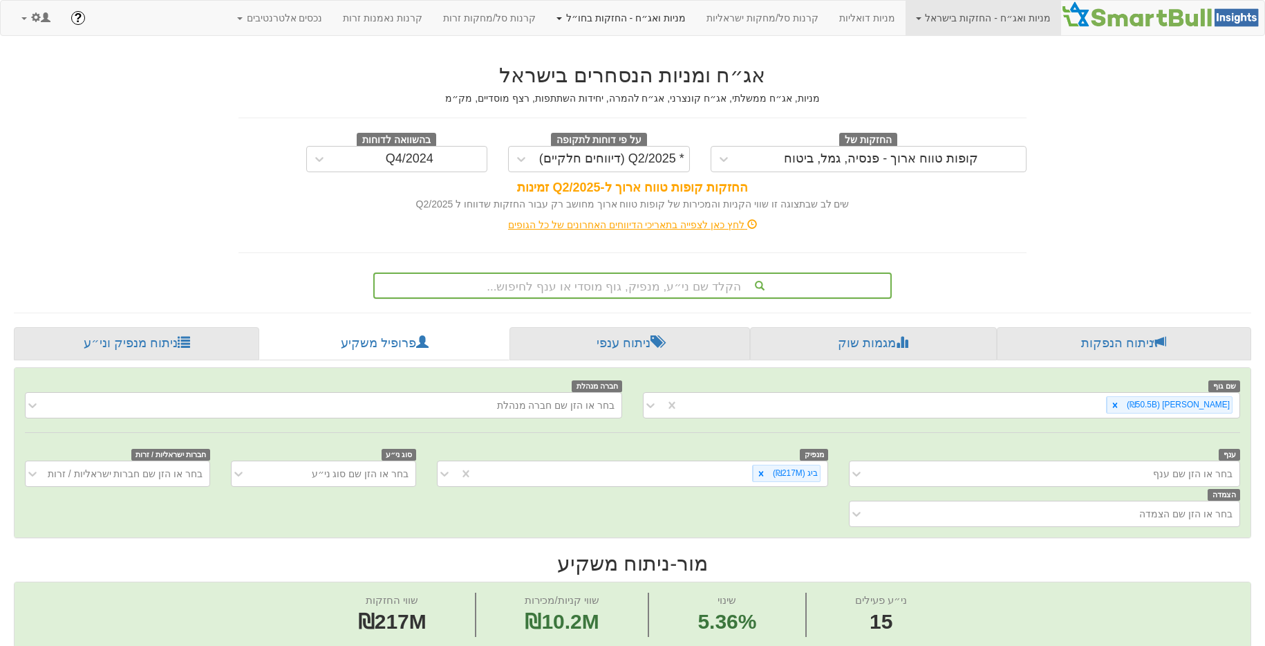
click at [696, 18] on link "מניות ואג״ח - החזקות בחו״ל" at bounding box center [621, 18] width 150 height 35
click at [689, 82] on link "מניות ואג״ח" at bounding box center [640, 84] width 109 height 18
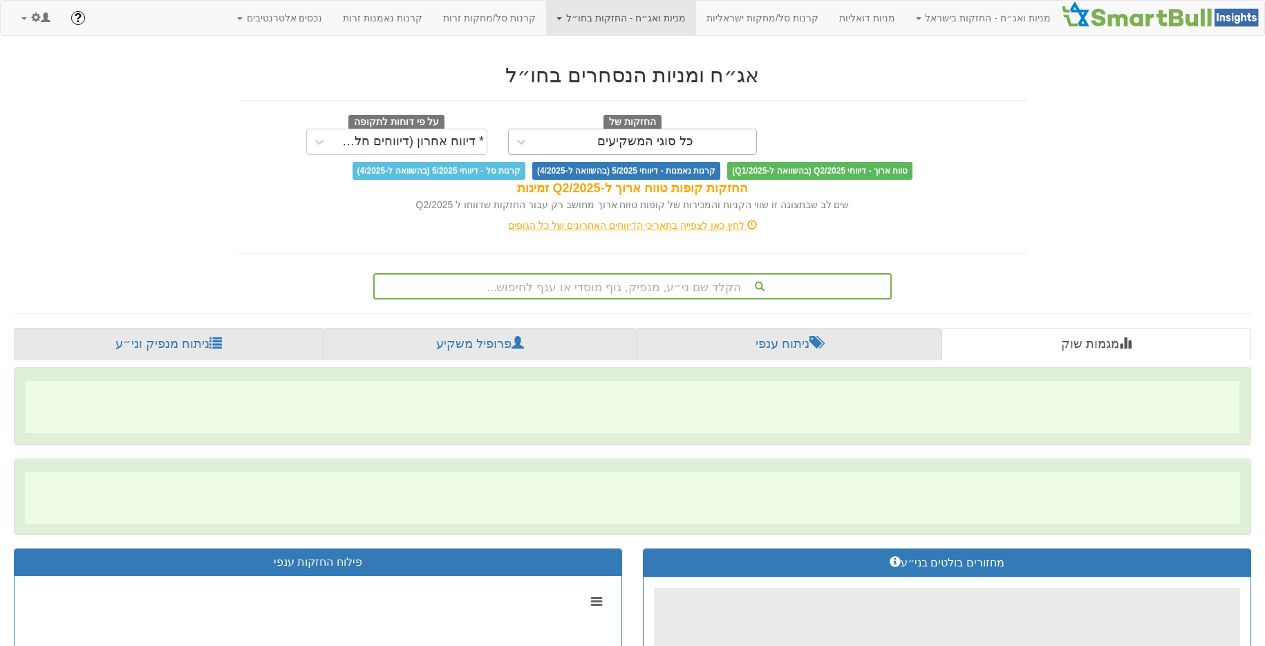
click at [655, 141] on div "כל סוגי המשקיעים" at bounding box center [645, 142] width 96 height 14
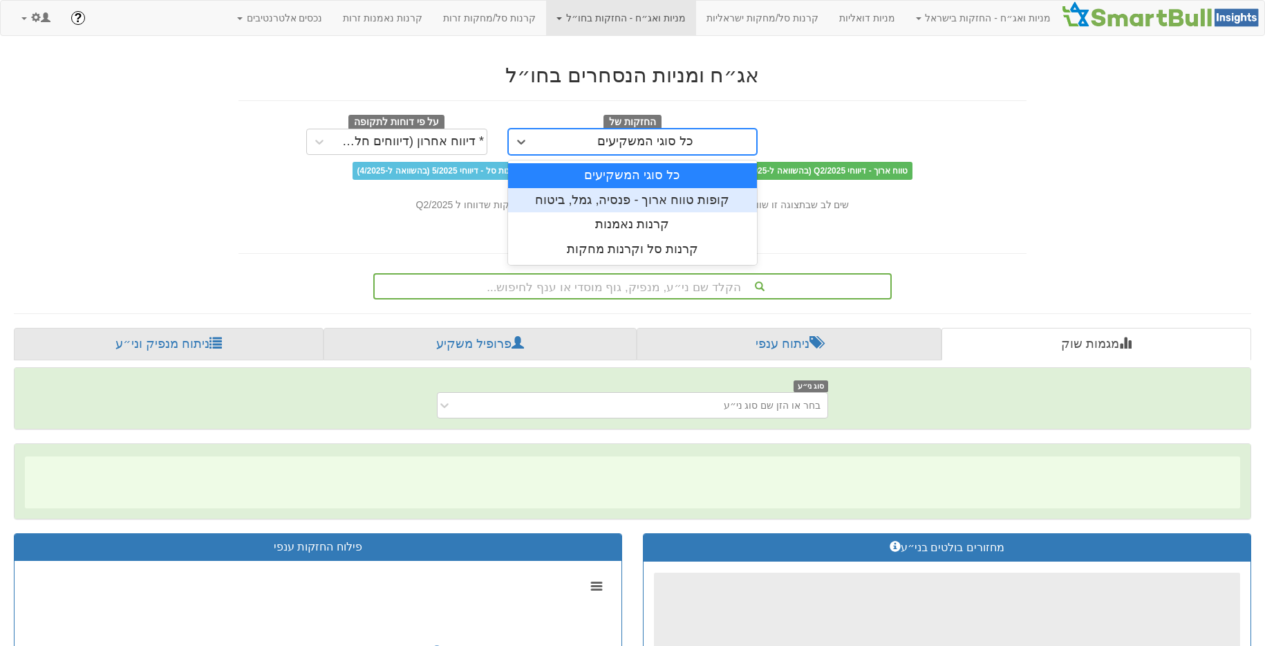
click at [654, 201] on div "קופות טווח ארוך - פנסיה, גמל, ביטוח" at bounding box center [632, 200] width 249 height 25
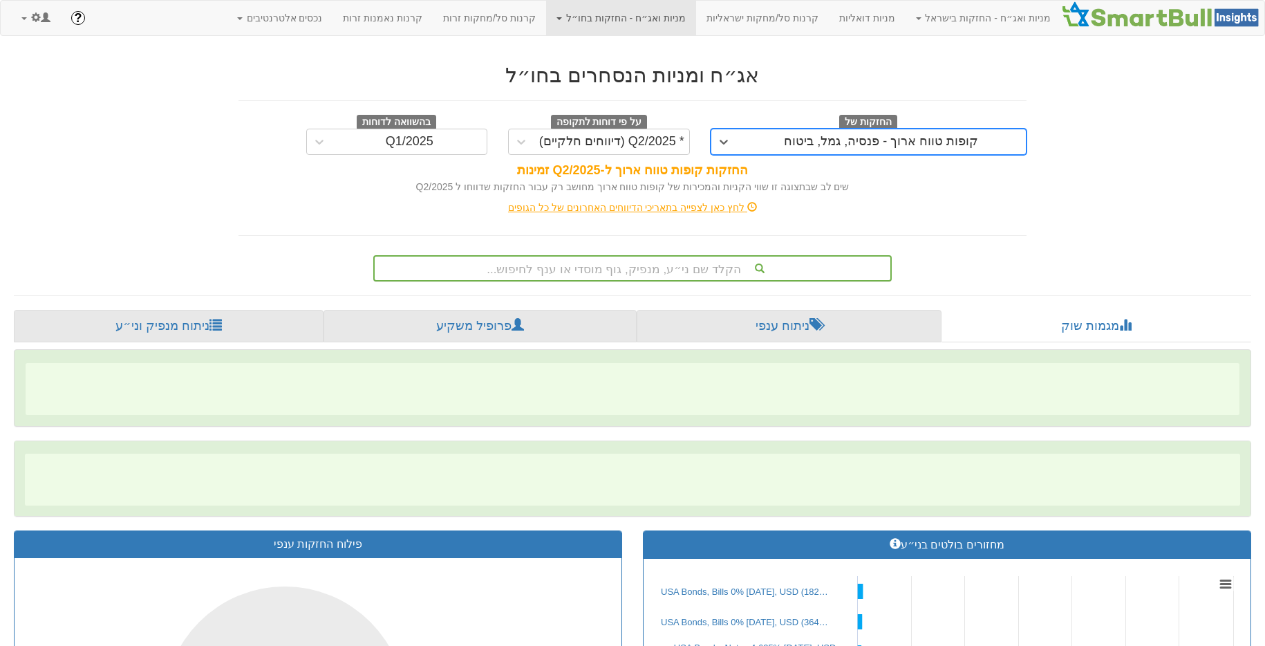
click at [668, 260] on div "הקלד שם ני״ע, מנפיק, גוף מוסדי או ענף לחיפוש..." at bounding box center [633, 267] width 516 height 23
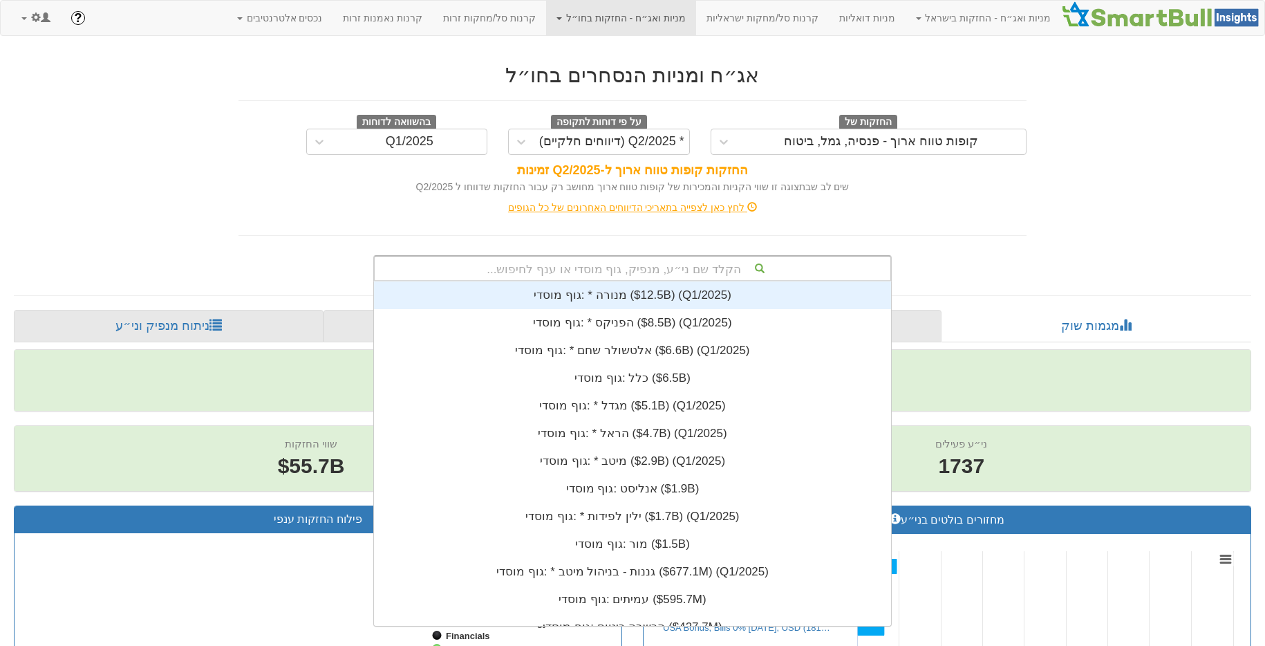
scroll to position [0, 3762]
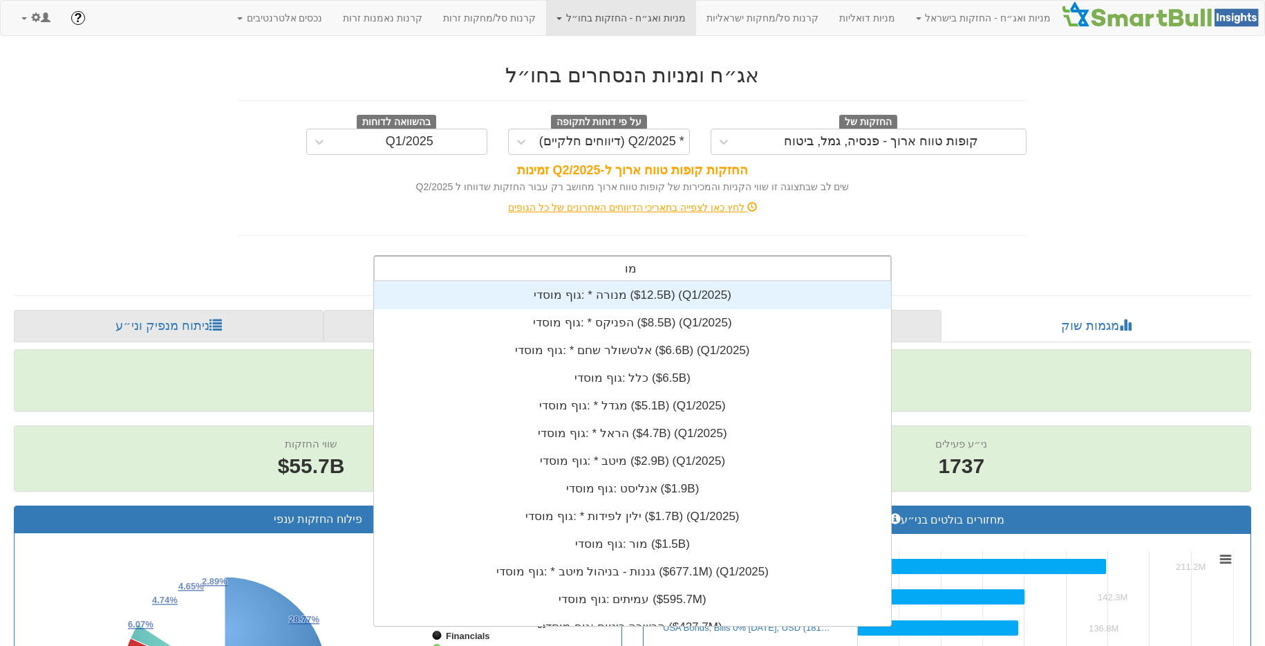
type input "מור"
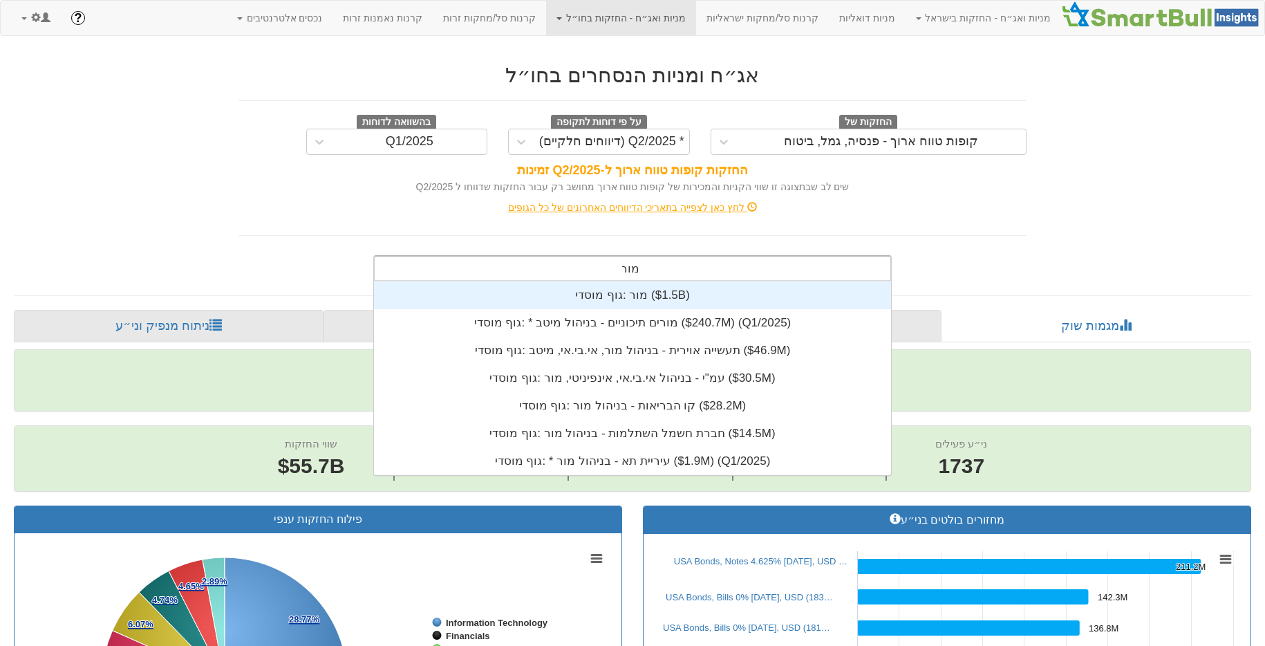
scroll to position [194, 0]
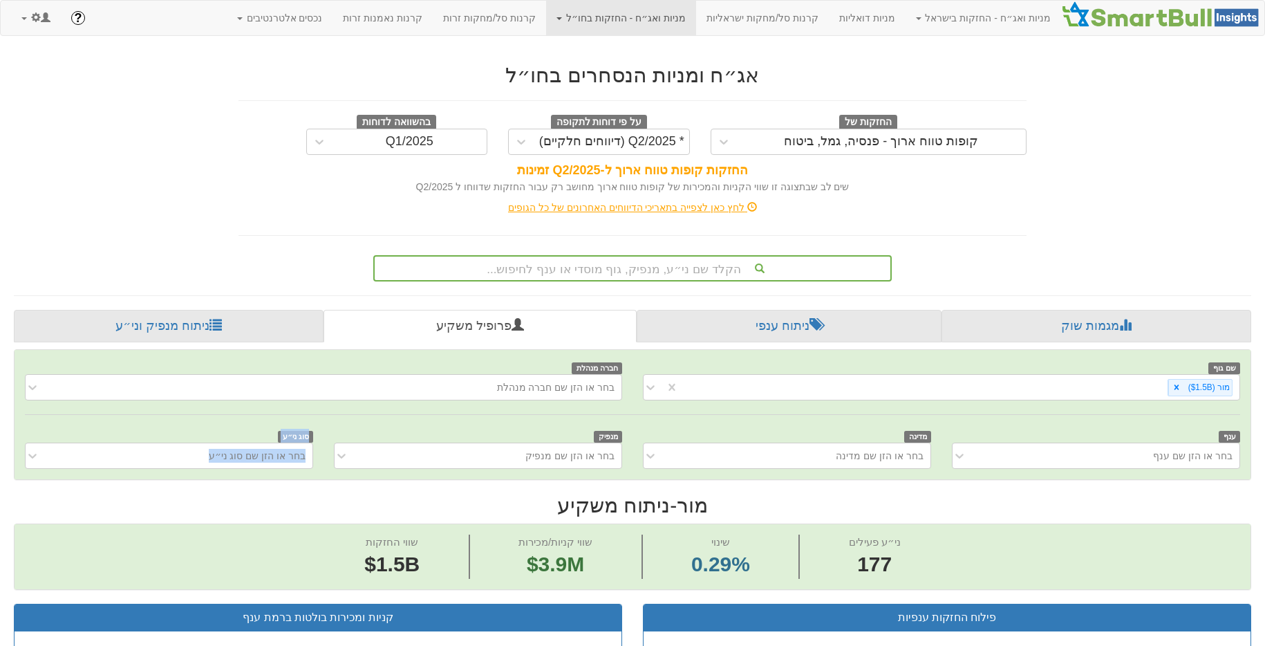
drag, startPoint x: 652, startPoint y: 502, endPoint x: 472, endPoint y: 469, distance: 182.6
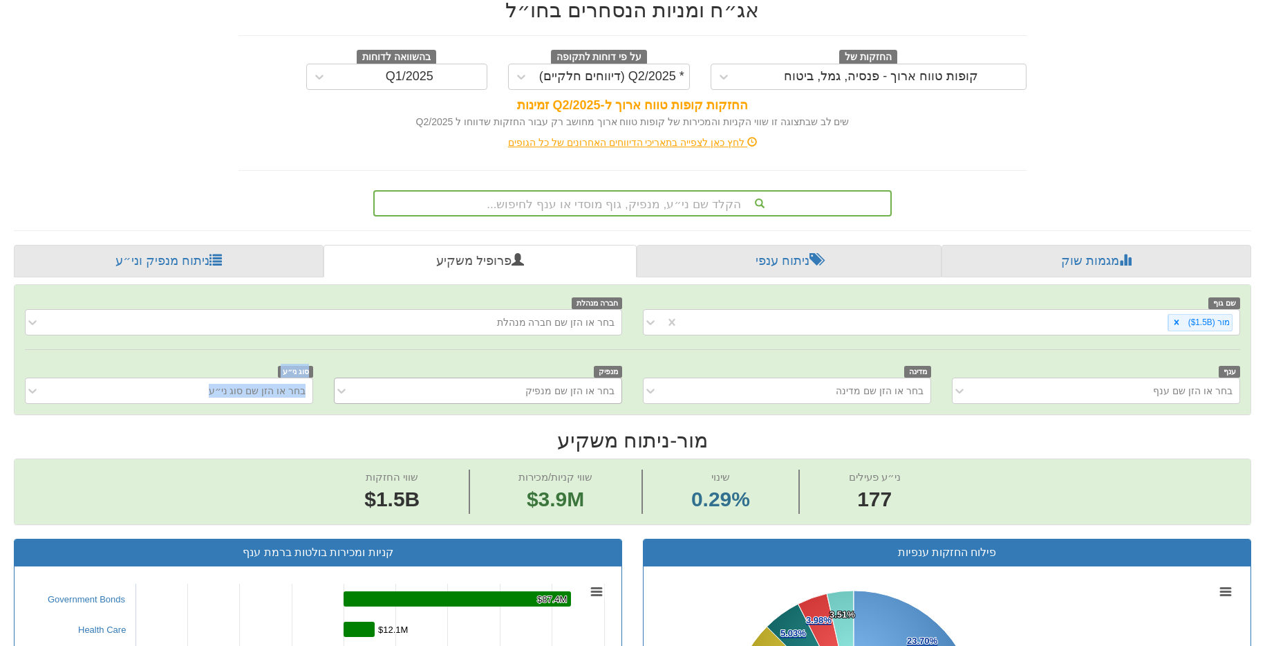
scroll to position [127, 0]
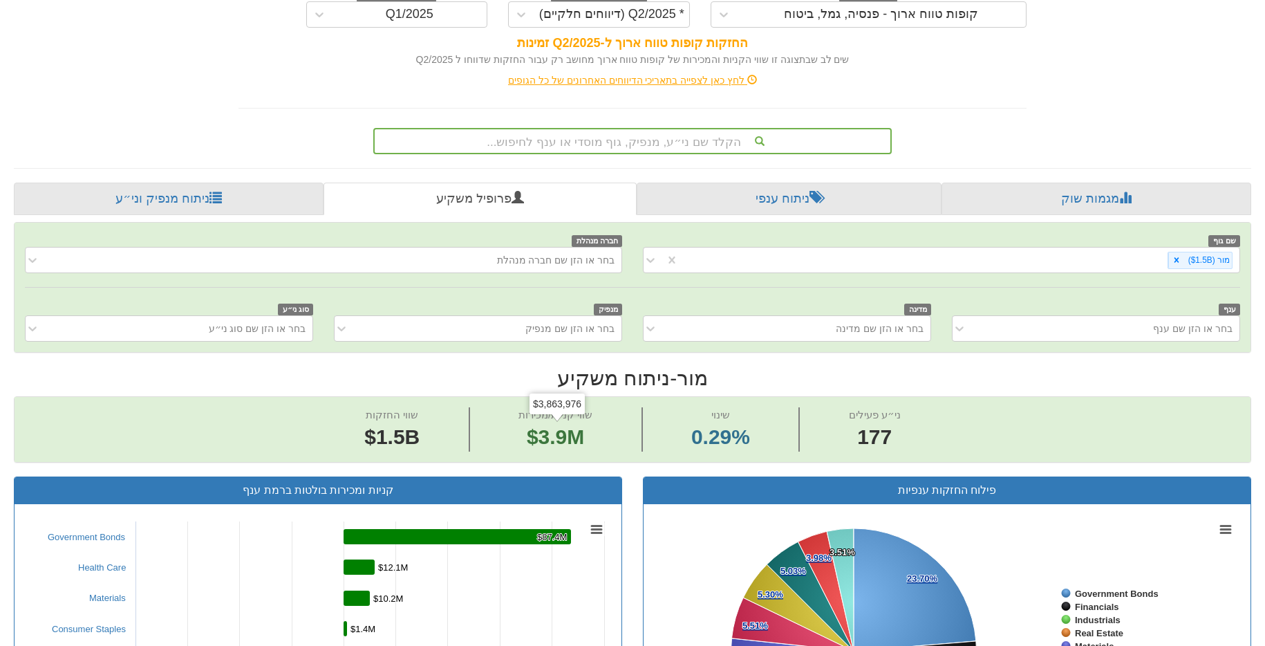
click at [563, 420] on span "שווי קניות/מכירות" at bounding box center [555, 414] width 74 height 12
drag, startPoint x: 569, startPoint y: 437, endPoint x: 490, endPoint y: 434, distance: 78.8
click at [490, 434] on span "שווי קניות/מכירות $3.9M" at bounding box center [556, 429] width 173 height 44
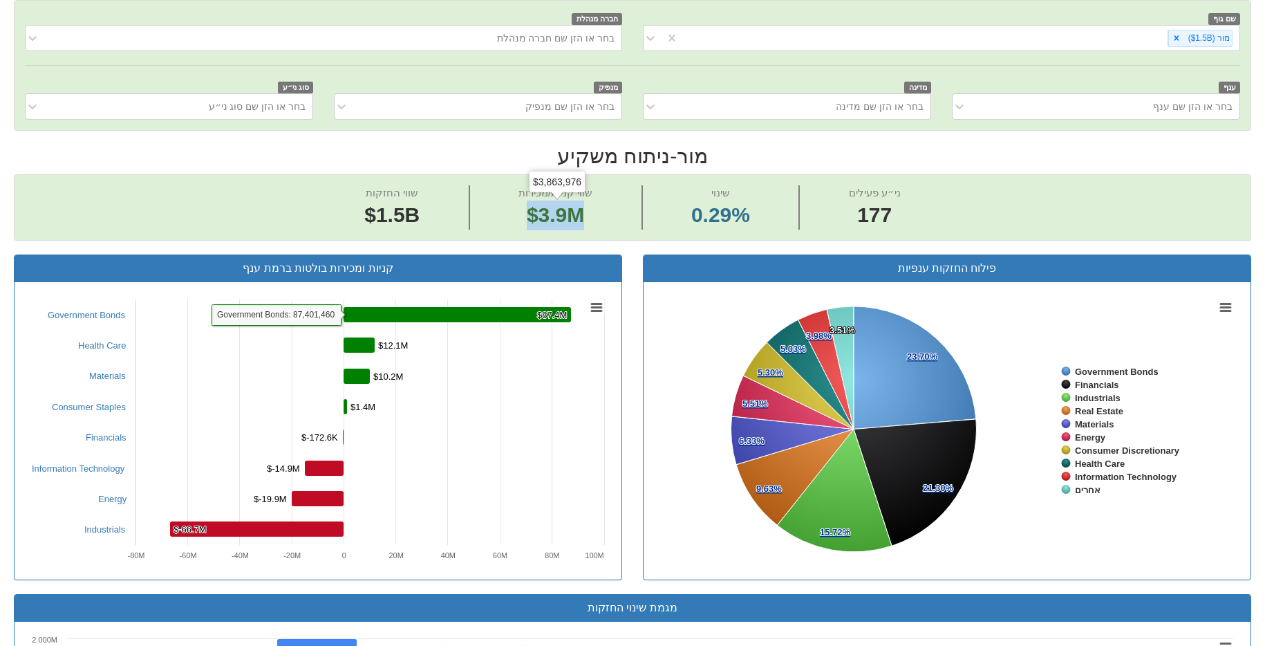
click at [581, 205] on span "$3.9M" at bounding box center [555, 214] width 57 height 23
drag, startPoint x: 596, startPoint y: 208, endPoint x: 458, endPoint y: 207, distance: 138.2
click at [458, 207] on div "שווי החזקות $1.5B שווי קניות/מכירות $3.9M שינוי 0.29% ני״ע פעילים 177" at bounding box center [633, 207] width 1236 height 65
click at [563, 204] on span "$3.9M" at bounding box center [555, 214] width 57 height 23
click at [510, 312] on rect at bounding box center [456, 314] width 227 height 15
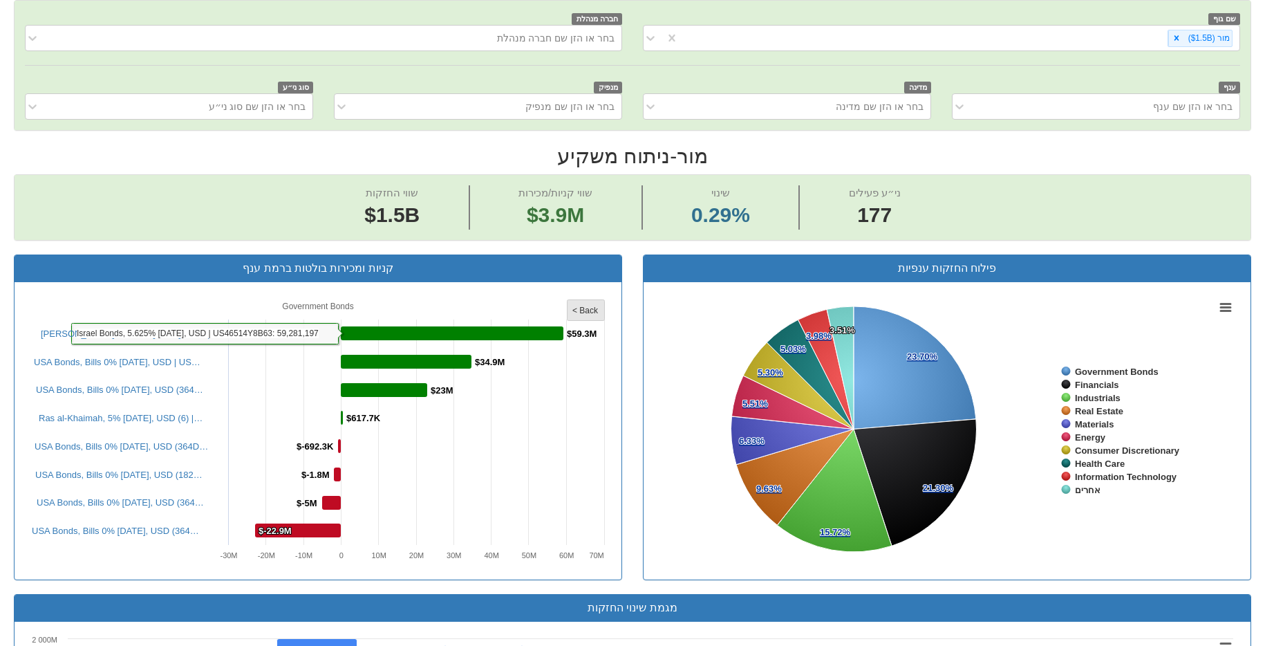
click at [593, 309] on tspan "< Back" at bounding box center [585, 310] width 26 height 10
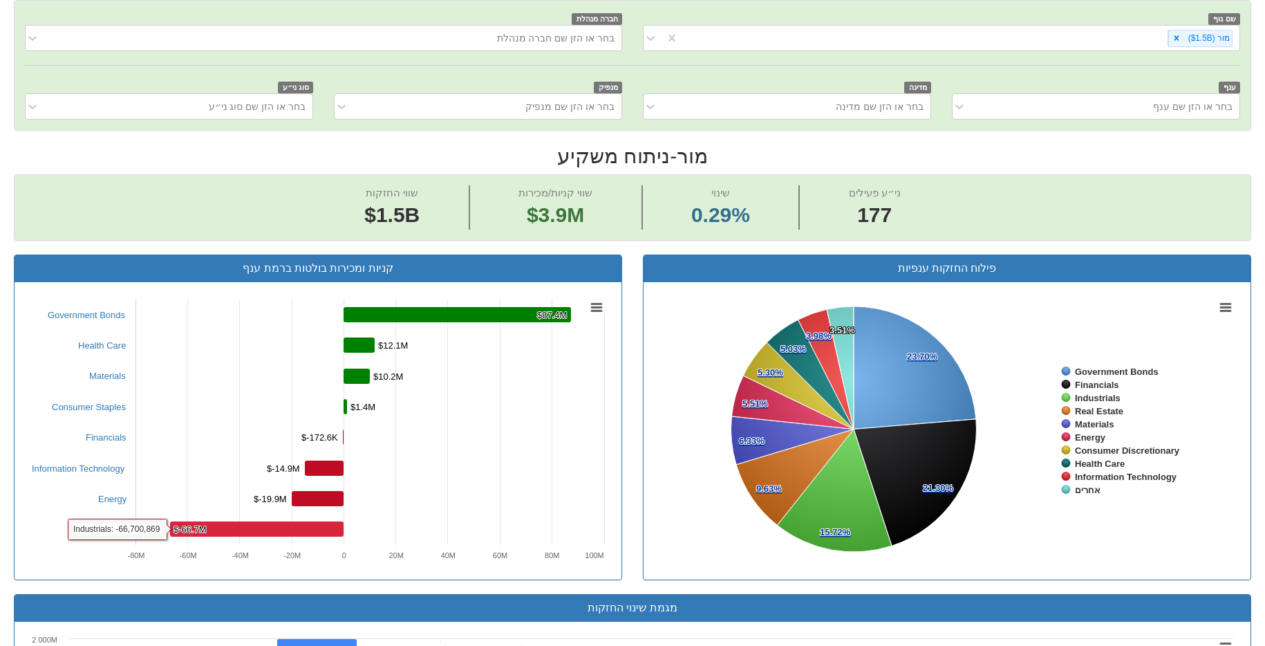
click at [314, 531] on rect at bounding box center [256, 528] width 173 height 15
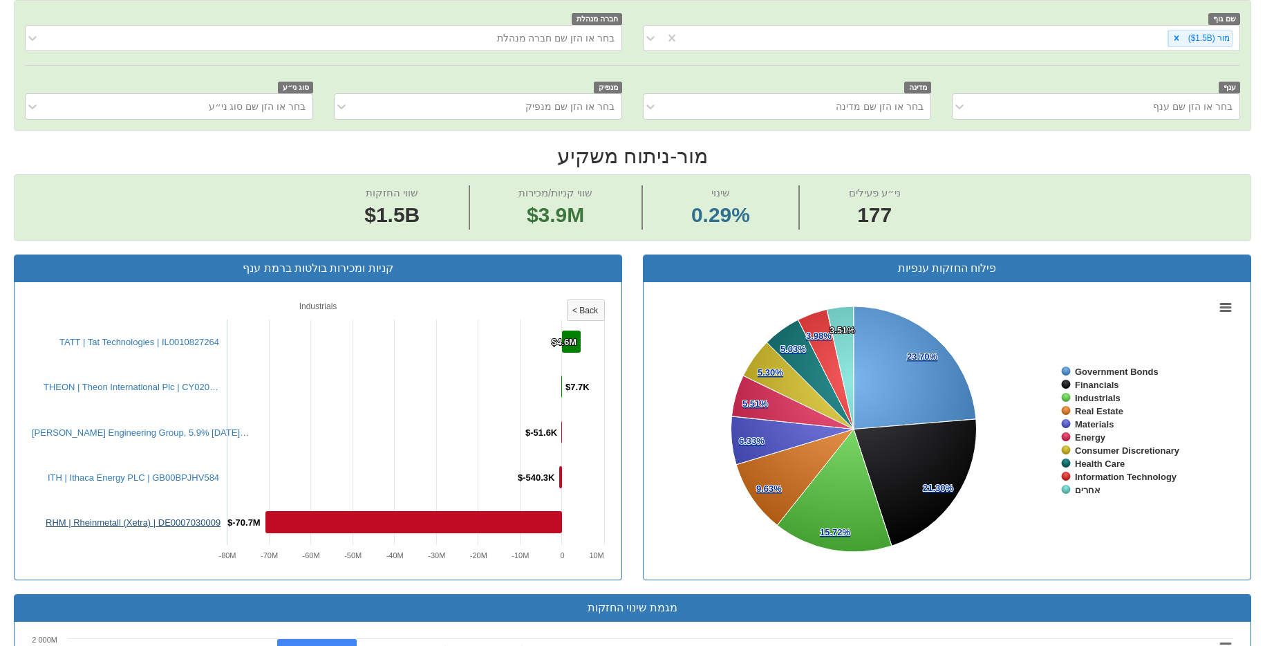
click at [183, 525] on link "RHM | Rheinmetall (Xetra) | DE0007030009" at bounding box center [133, 522] width 175 height 10
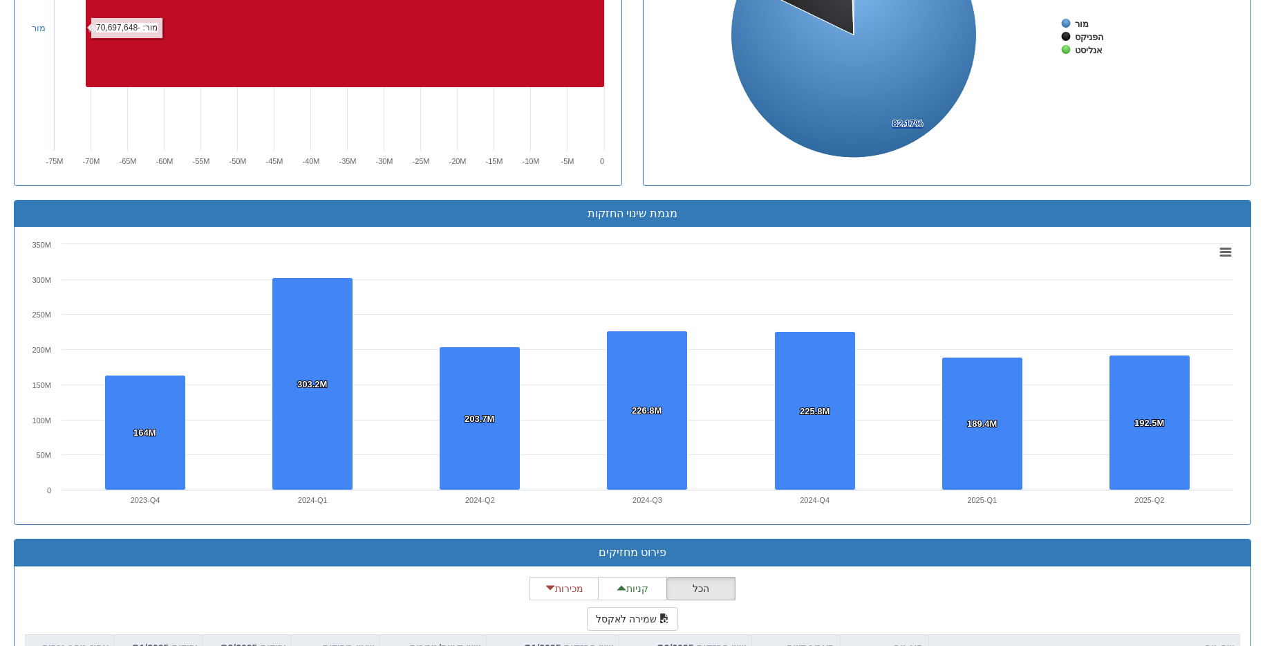
scroll to position [1003, 0]
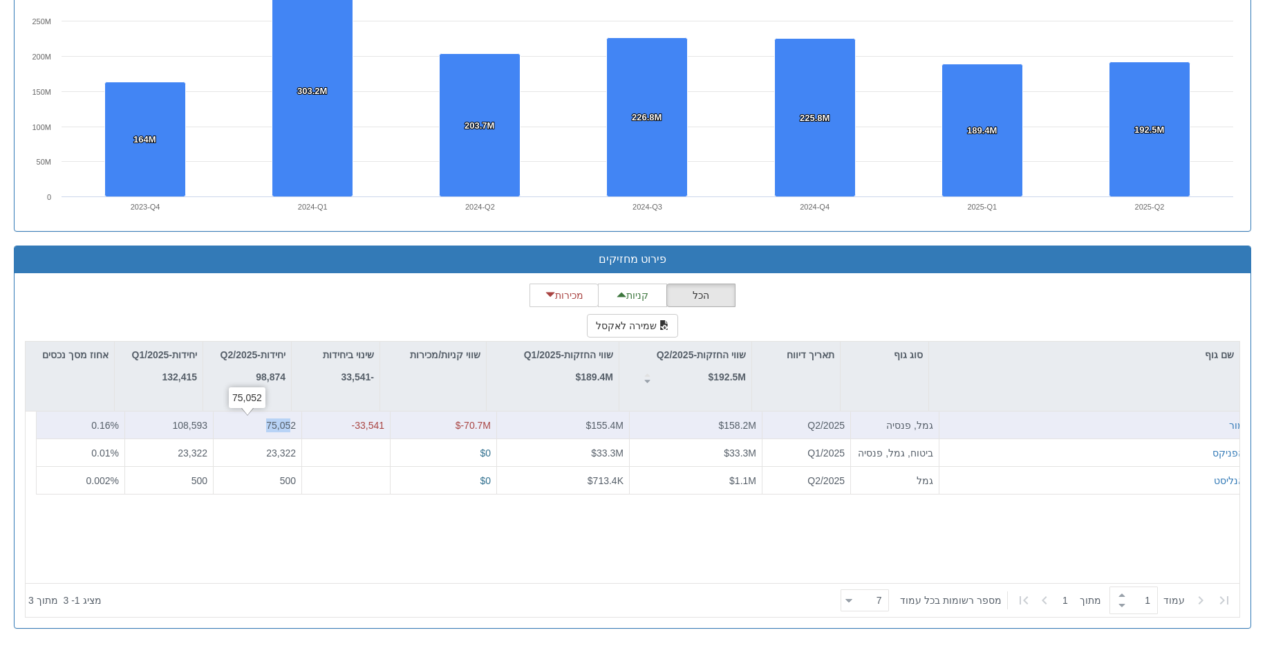
drag, startPoint x: 278, startPoint y: 428, endPoint x: 243, endPoint y: 428, distance: 35.2
click at [243, 428] on div "75,052" at bounding box center [257, 425] width 77 height 14
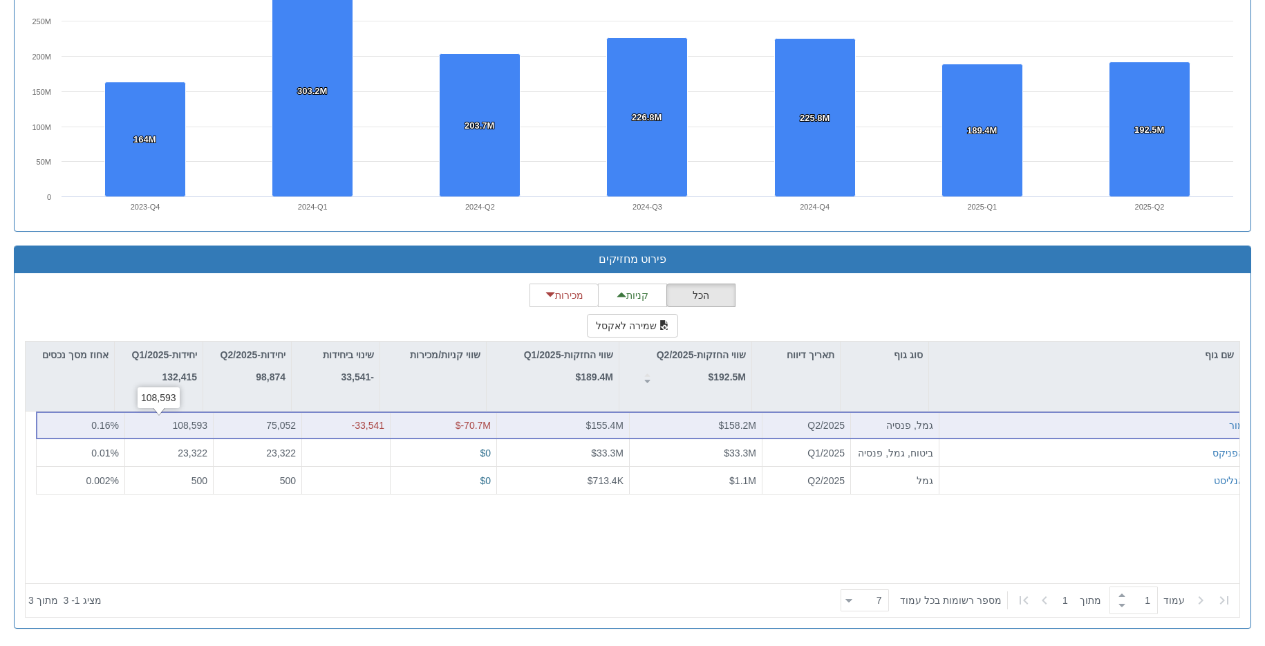
click at [165, 425] on div "108,593" at bounding box center [169, 425] width 77 height 14
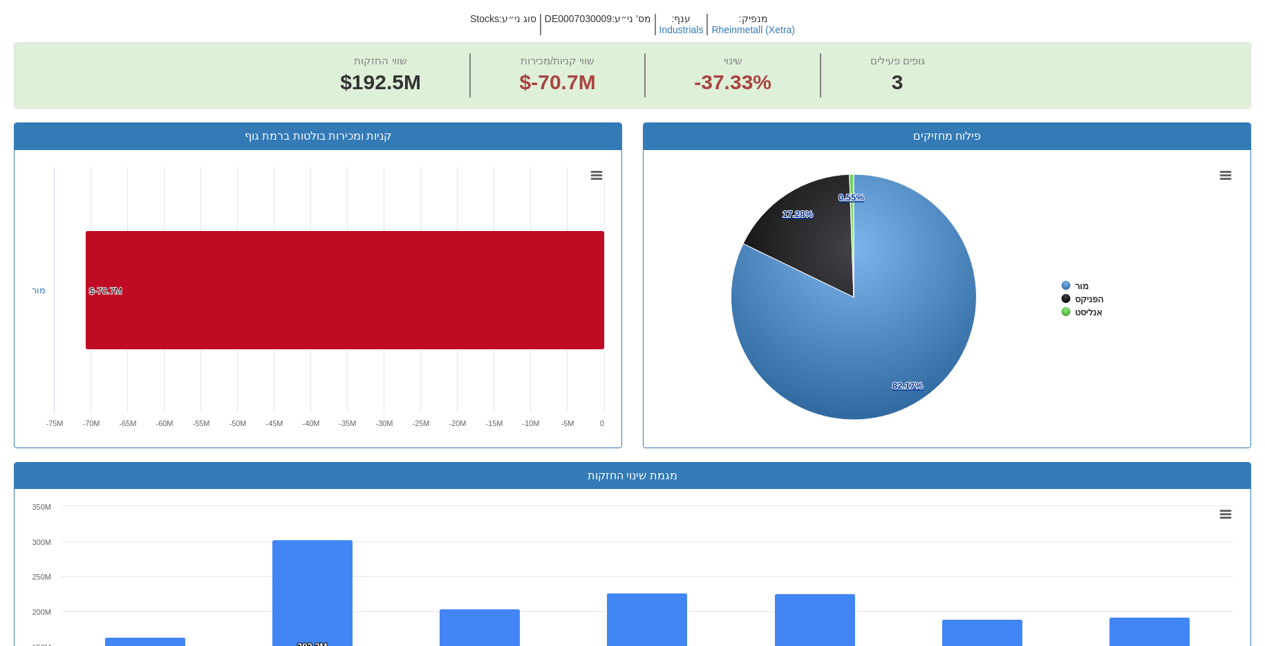
scroll to position [361, 0]
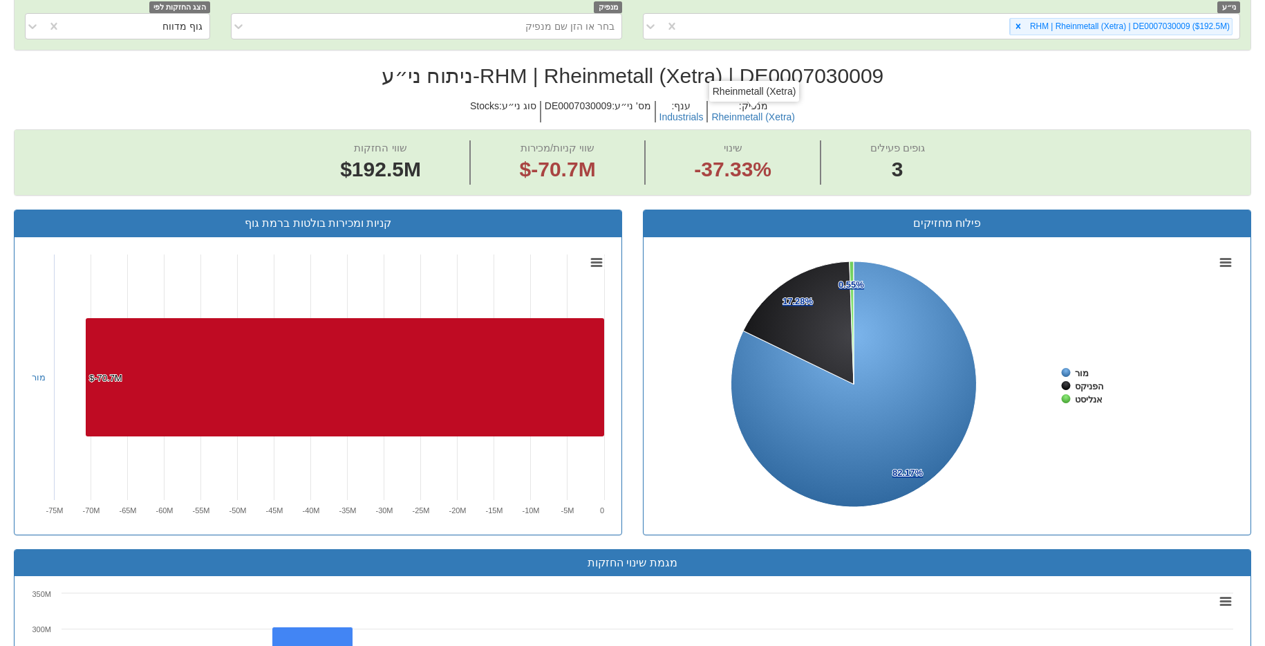
click at [764, 78] on h2 "RHM | Rheinmetall (Xetra) | DE0007030009 - ניתוח ני״ע" at bounding box center [632, 75] width 1237 height 23
copy h2 "DE0007030009"
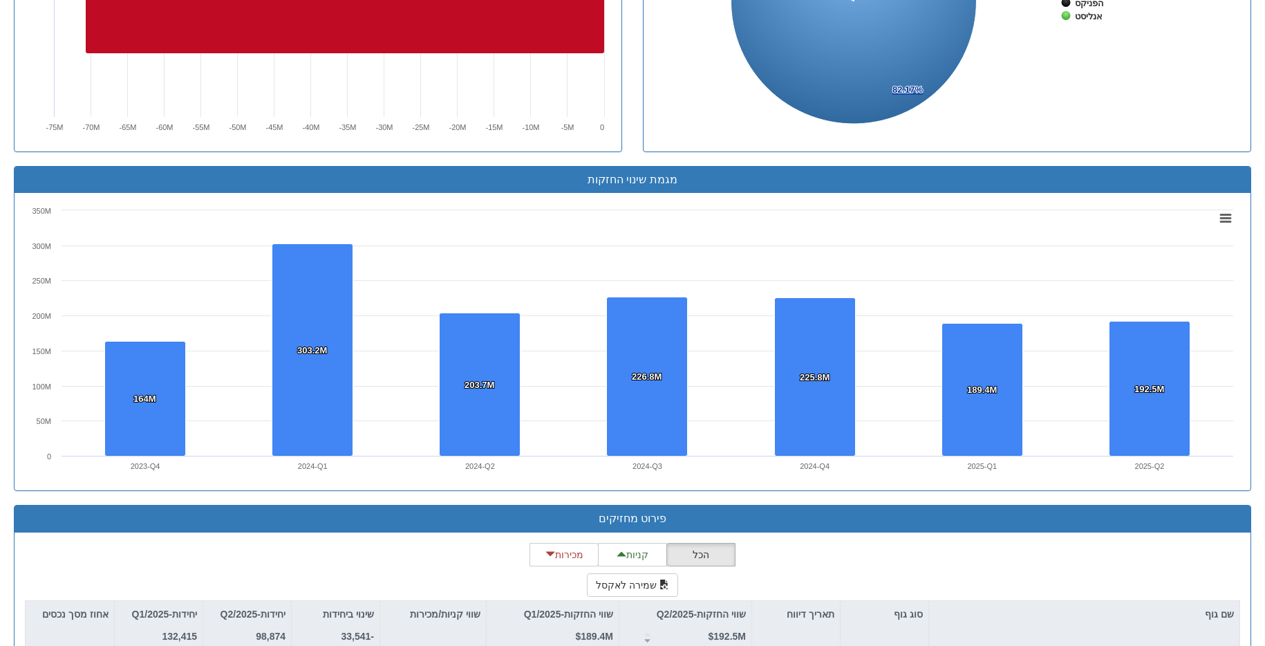
scroll to position [1003, 0]
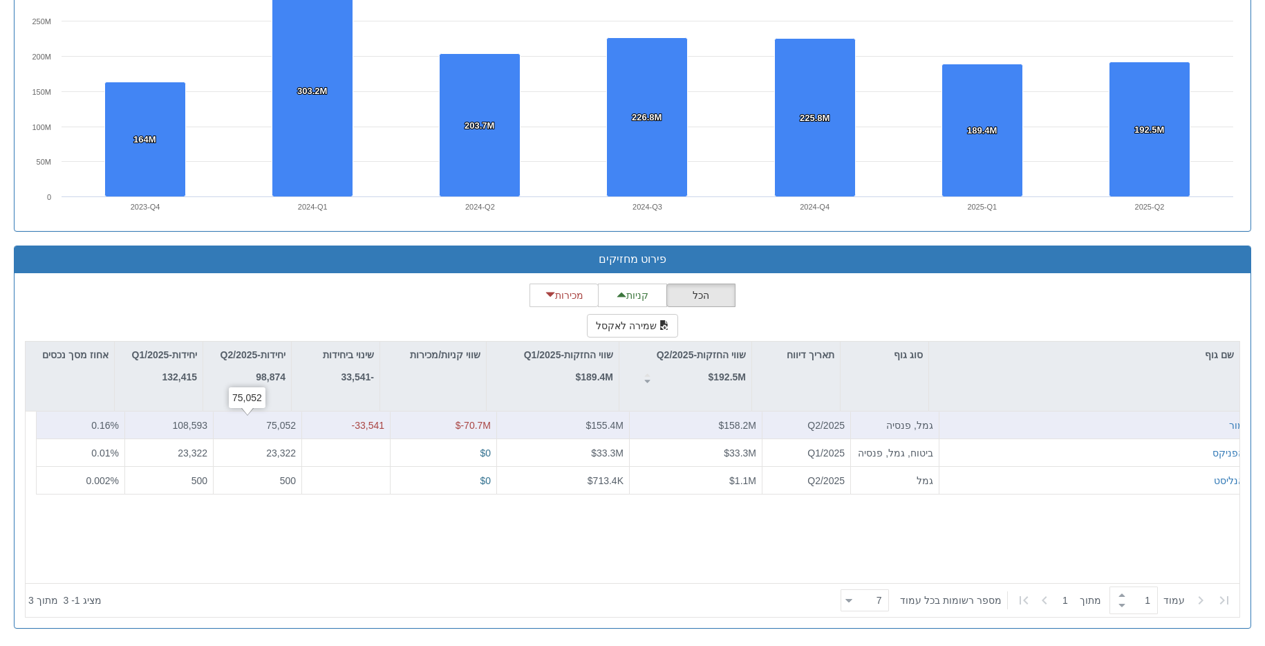
drag, startPoint x: 263, startPoint y: 426, endPoint x: 271, endPoint y: 423, distance: 9.0
click at [267, 424] on div "75,052" at bounding box center [257, 425] width 77 height 14
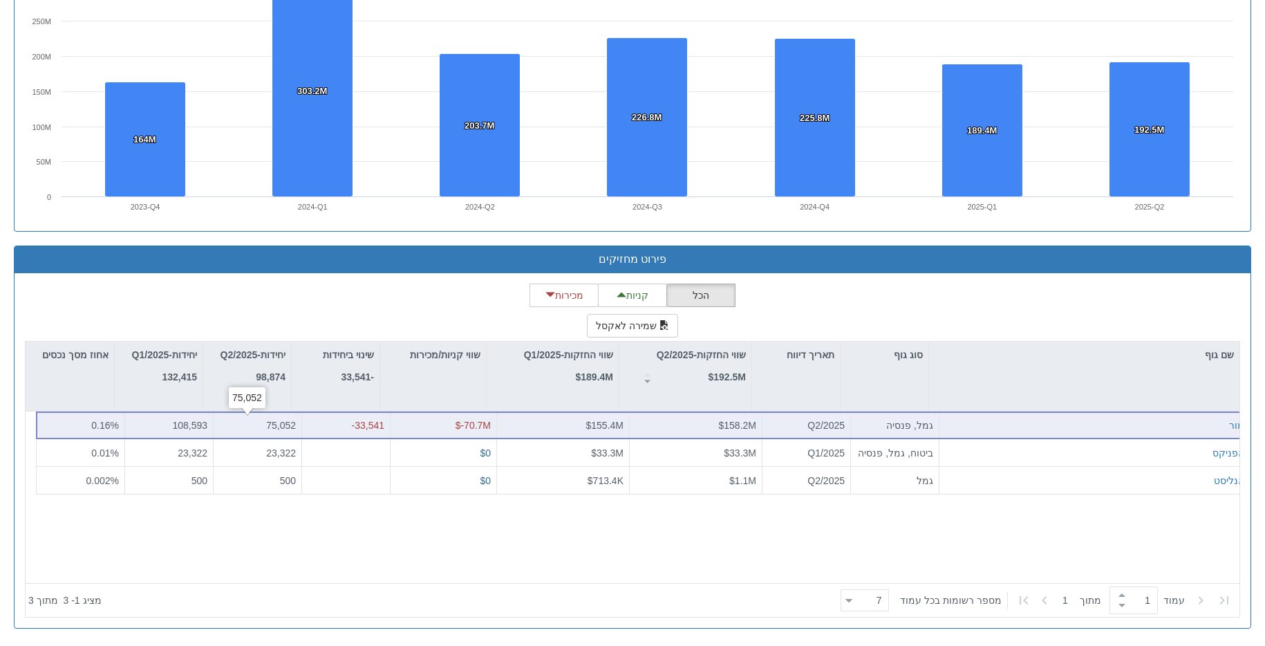
click at [271, 424] on div "75,052" at bounding box center [257, 425] width 77 height 14
click at [172, 423] on div "108,593" at bounding box center [169, 425] width 77 height 14
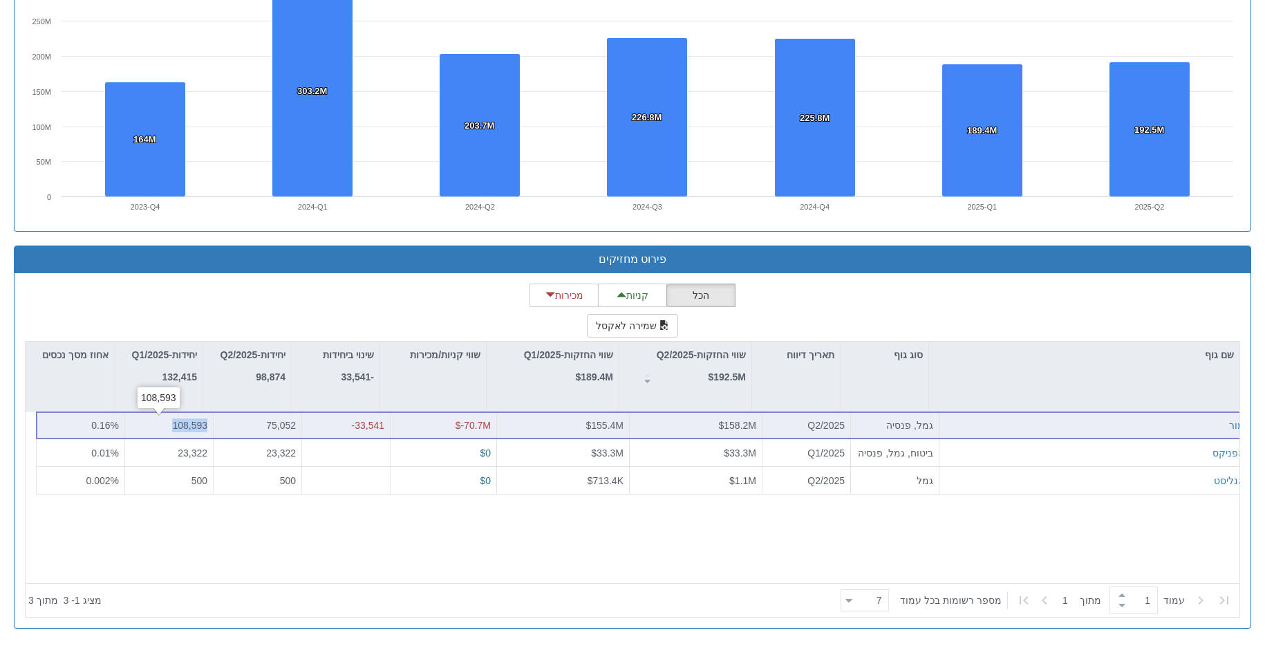
click at [172, 423] on div "108,593" at bounding box center [169, 425] width 77 height 14
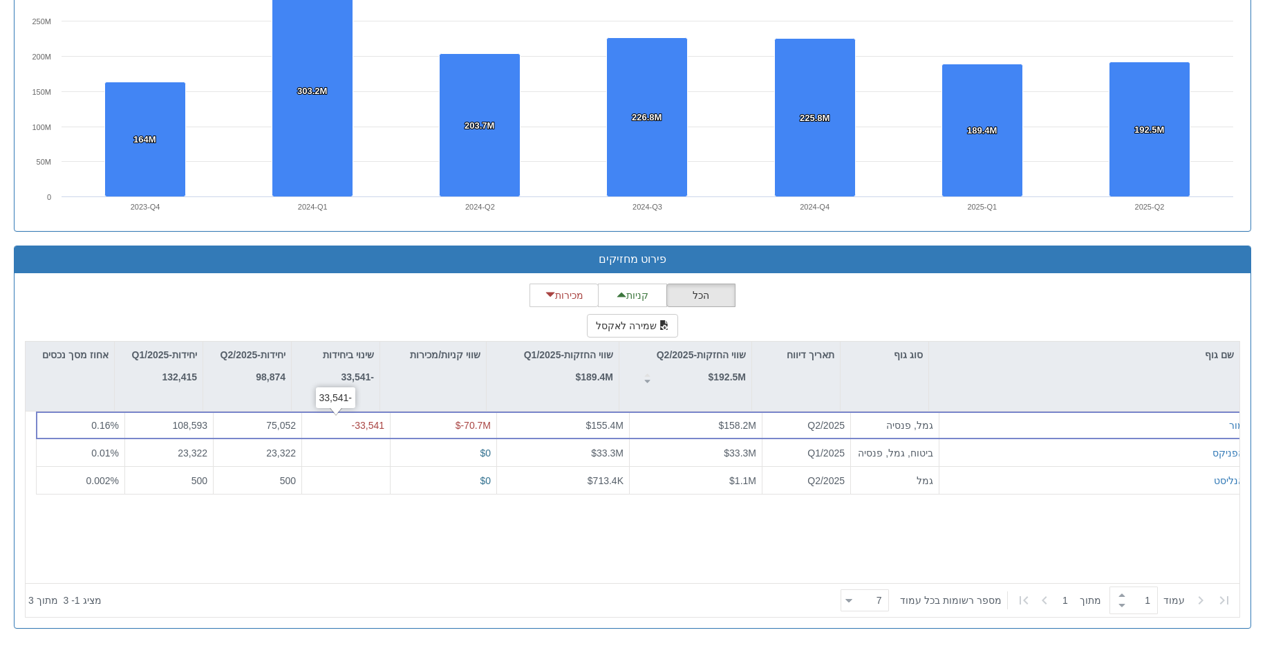
drag, startPoint x: 365, startPoint y: 529, endPoint x: 341, endPoint y: 506, distance: 32.7
click at [366, 529] on div "מור גמל, פנסיה Q2/2025 $158.2M $155.4M $-70.7M -33,541 75,052 108,593 0.16% הפנ…" at bounding box center [638, 496] width 1224 height 171
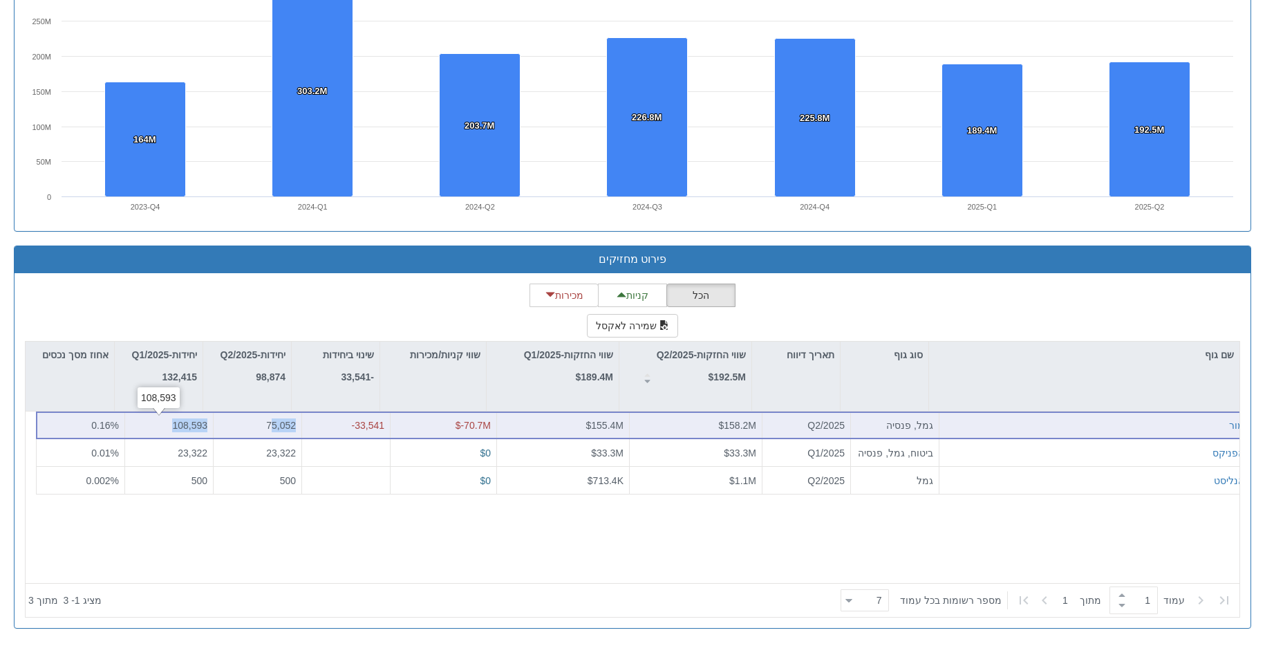
drag, startPoint x: 247, startPoint y: 422, endPoint x: 164, endPoint y: 424, distance: 83.6
click at [164, 424] on div "מור גמל, פנסיה Q2/2025 $158.2M $155.4M $-70.7M -33,541 75,052 108,593 0.16%" at bounding box center [643, 425] width 1214 height 28
click at [164, 424] on div "108,593" at bounding box center [169, 425] width 77 height 14
click at [263, 431] on div "75,052" at bounding box center [257, 425] width 77 height 14
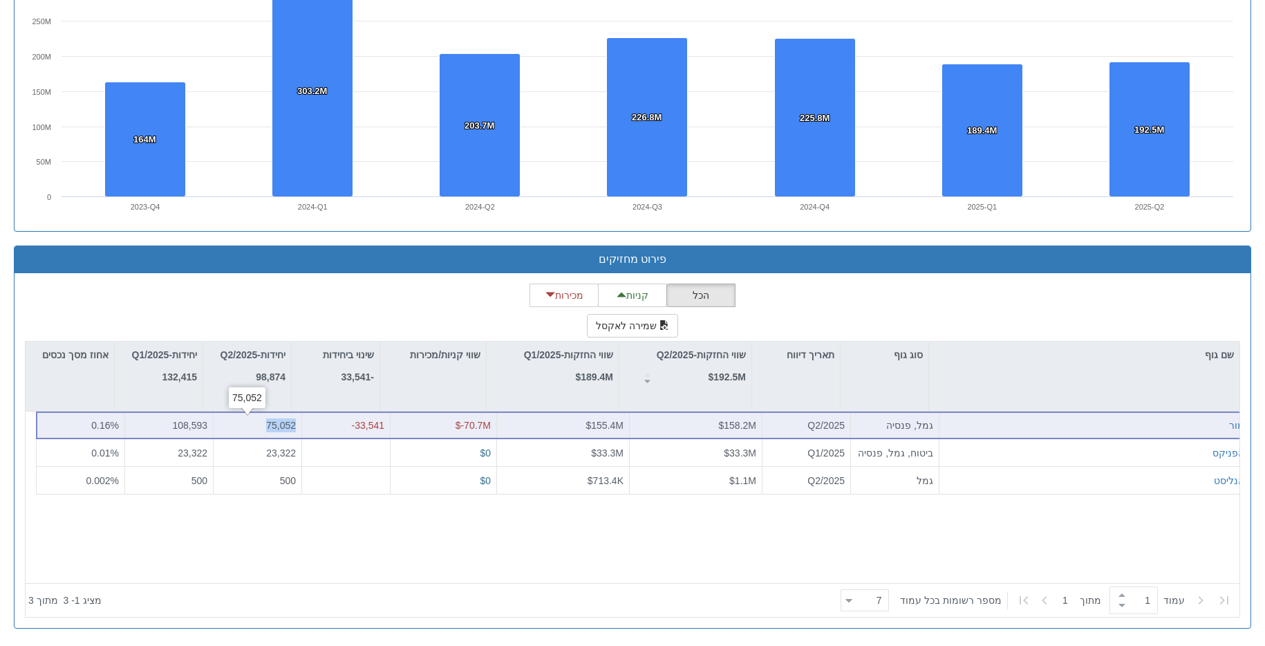
click at [263, 431] on div "75,052" at bounding box center [257, 425] width 77 height 14
drag, startPoint x: 103, startPoint y: 420, endPoint x: 164, endPoint y: 426, distance: 61.9
click at [103, 420] on div "0.16%" at bounding box center [80, 425] width 77 height 14
drag, startPoint x: 172, startPoint y: 426, endPoint x: 295, endPoint y: 427, distance: 123.0
click at [173, 426] on div "108,593" at bounding box center [169, 425] width 77 height 14
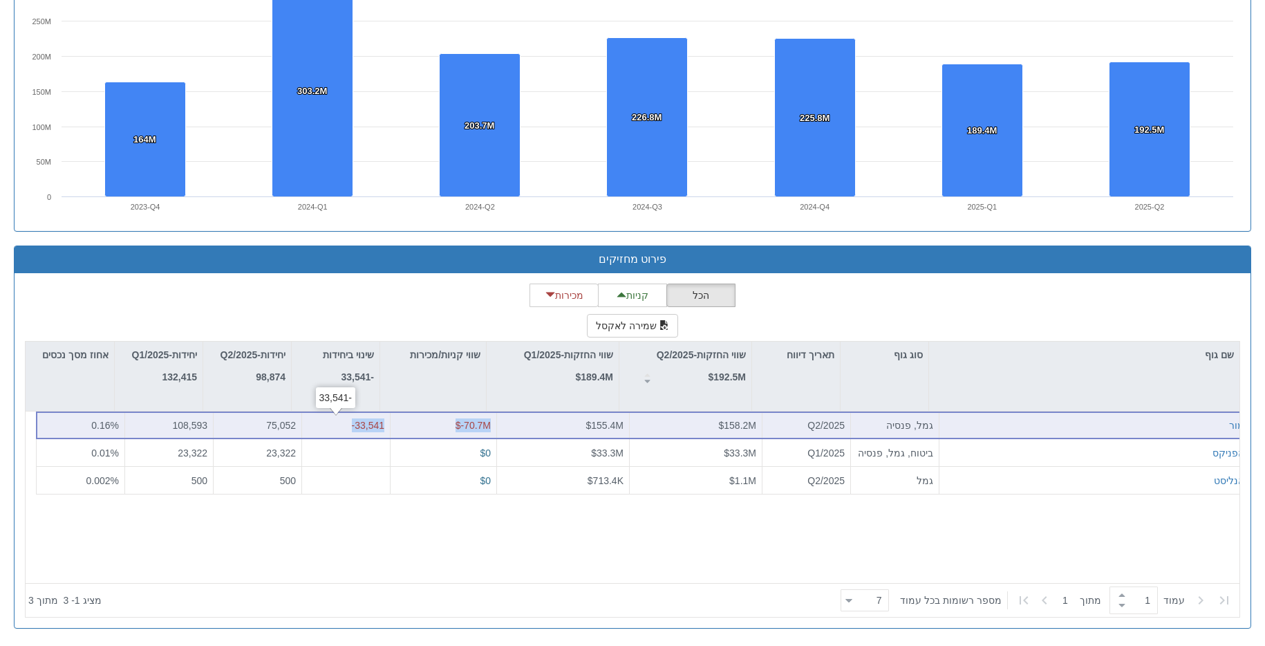
click at [379, 422] on div "מור גמל, פנסיה Q2/2025 $158.2M $155.4M $-70.7M -33,541 75,052 108,593 0.16%" at bounding box center [643, 425] width 1214 height 28
click at [375, 423] on div "-33,541" at bounding box center [346, 425] width 88 height 28
click at [482, 424] on div "$-70.7M" at bounding box center [443, 425] width 106 height 28
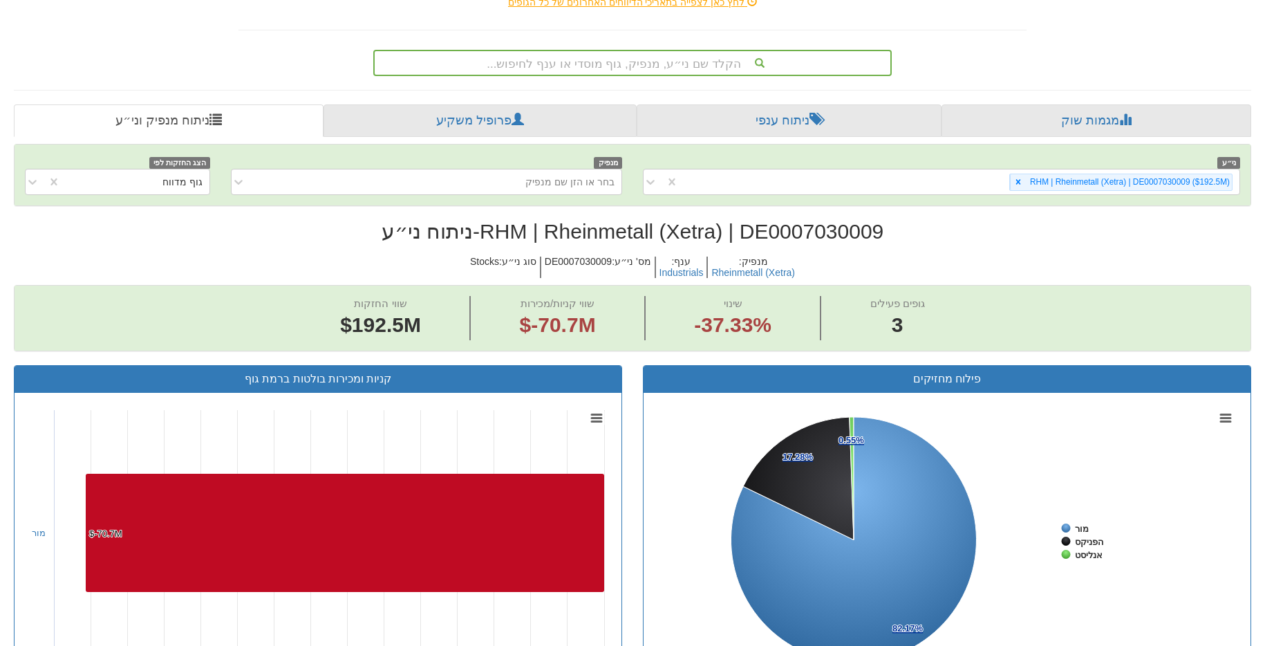
scroll to position [214, 0]
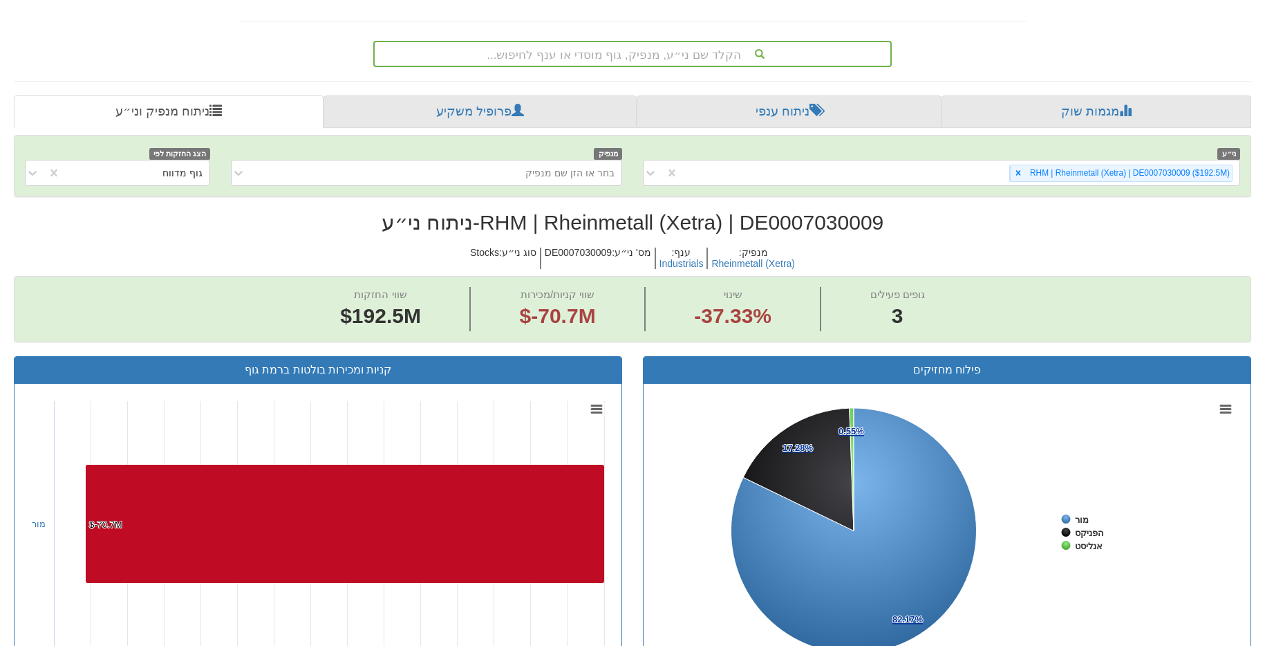
click at [817, 231] on h2 "RHM | Rheinmetall (Xetra) | DE0007030009 - ניתוח ני״ע" at bounding box center [632, 222] width 1237 height 23
copy h2 "DE0007030009"
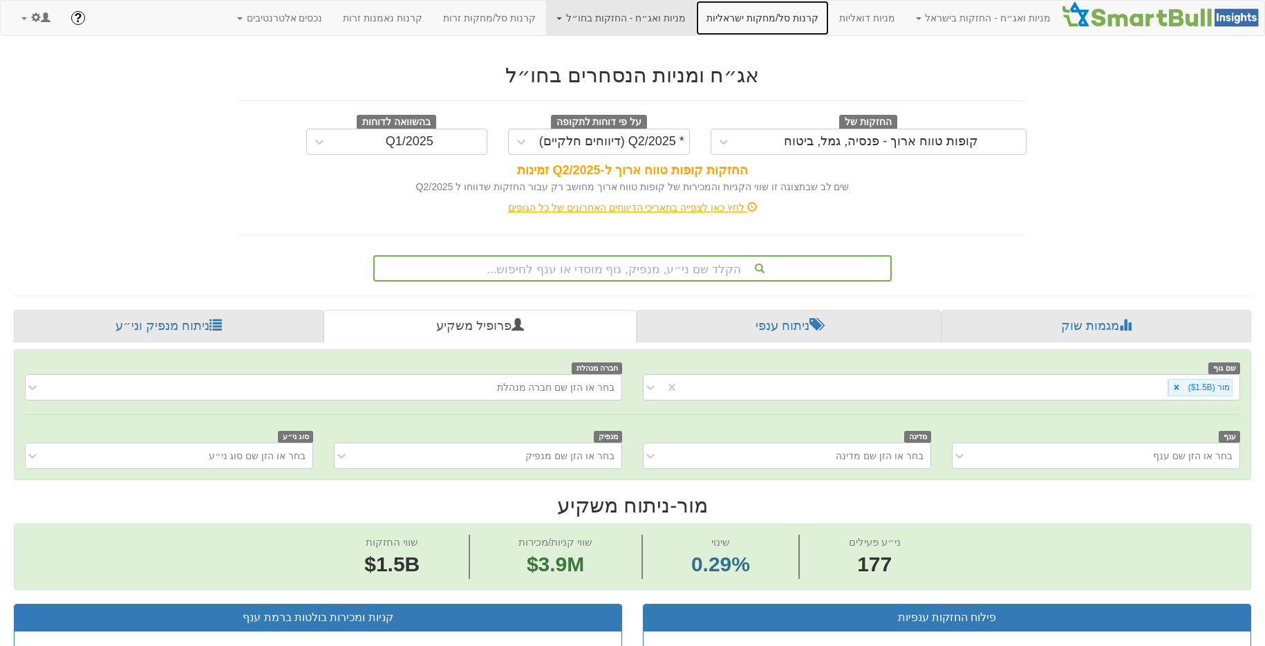
click at [757, 14] on link "קרנות סל/מחקות ישראליות" at bounding box center [762, 18] width 133 height 35
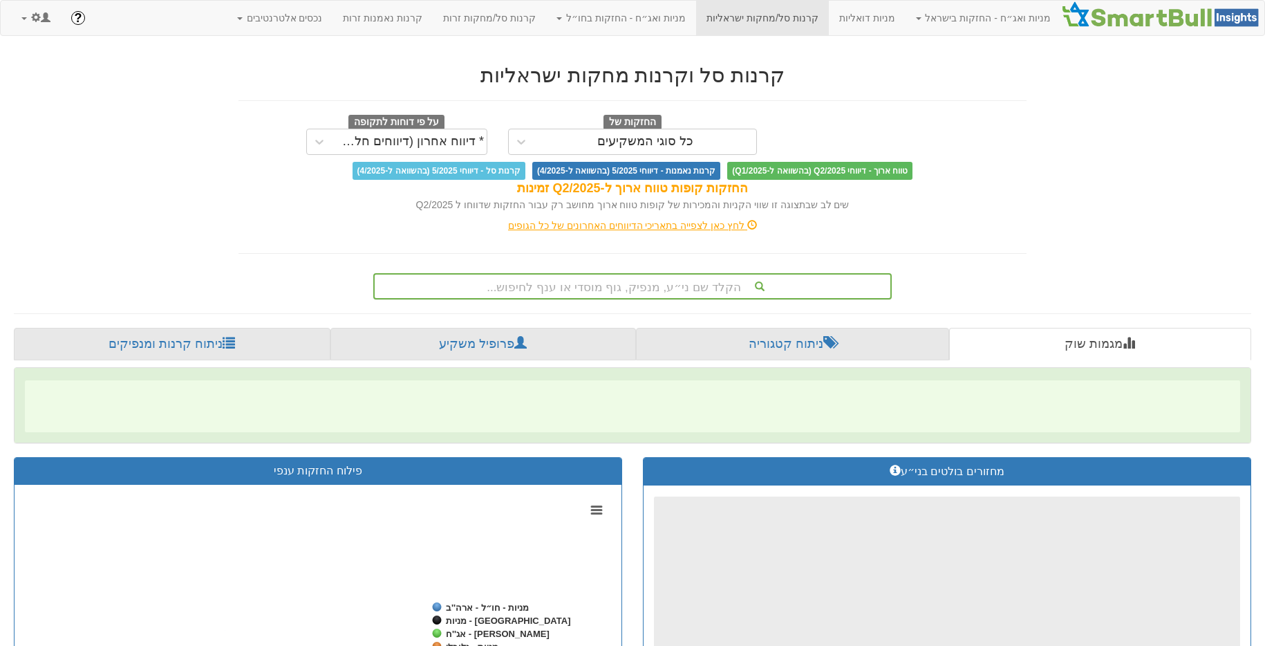
click at [628, 280] on div "הקלד שם ני״ע, מנפיק, גוף מוסדי או ענף לחיפוש..." at bounding box center [633, 285] width 516 height 23
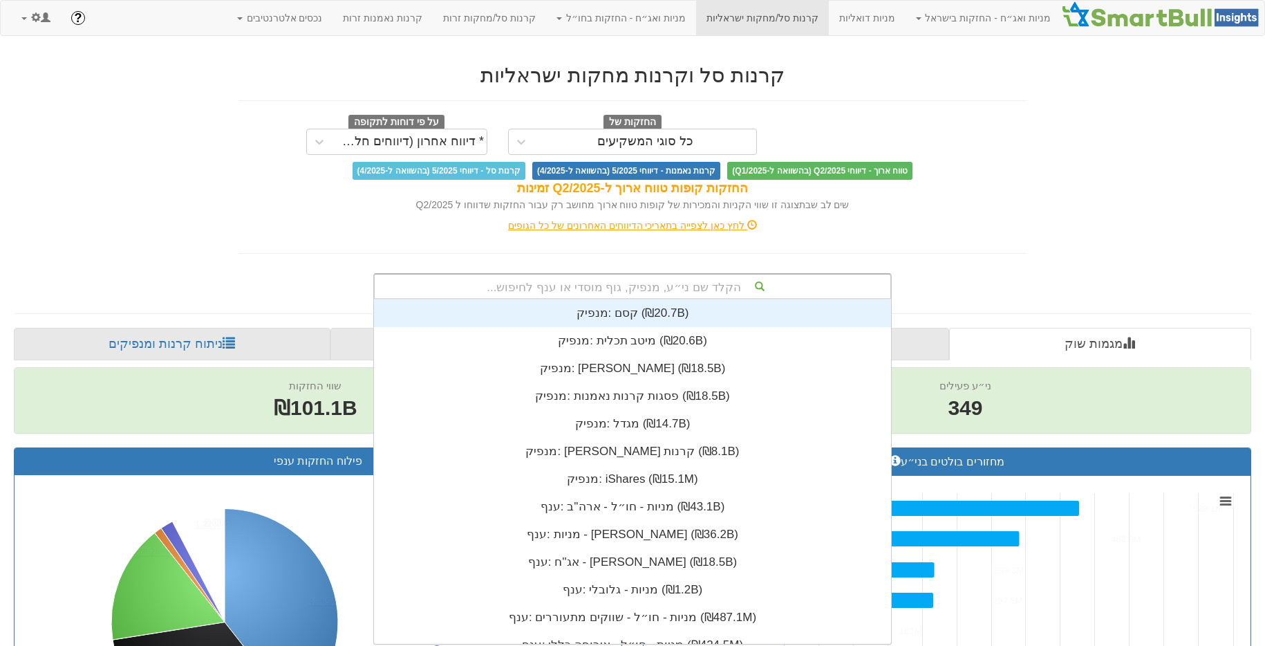
scroll to position [344, 0]
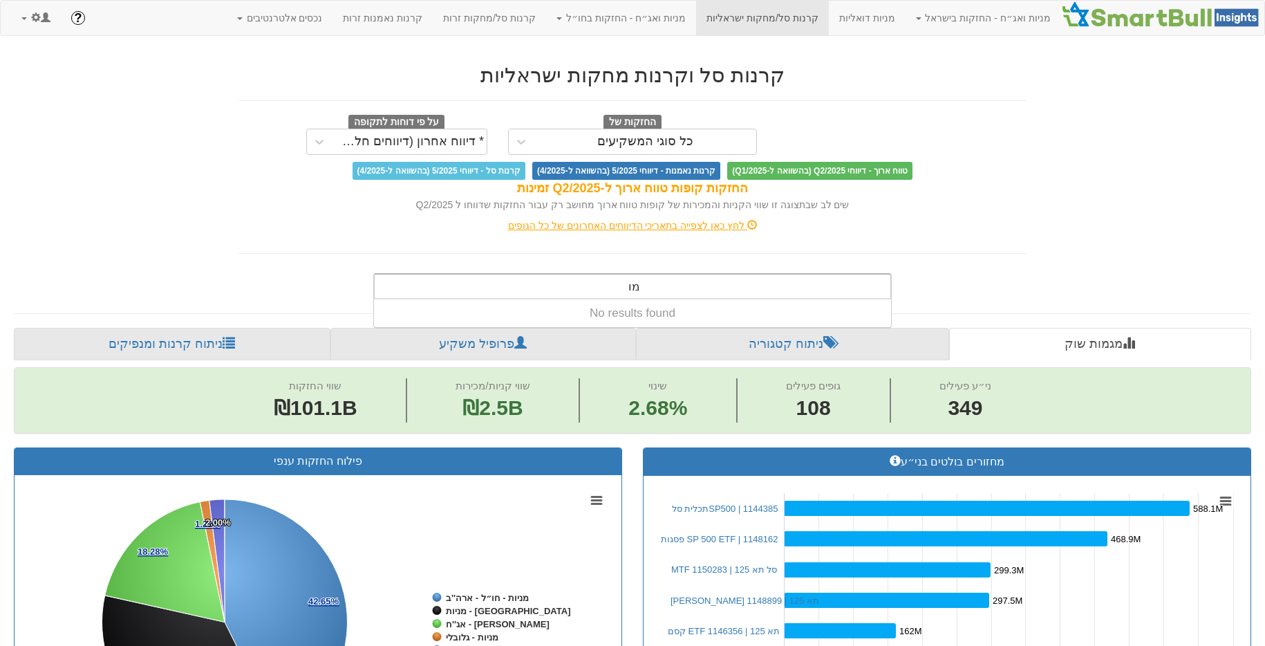
type input "מור"
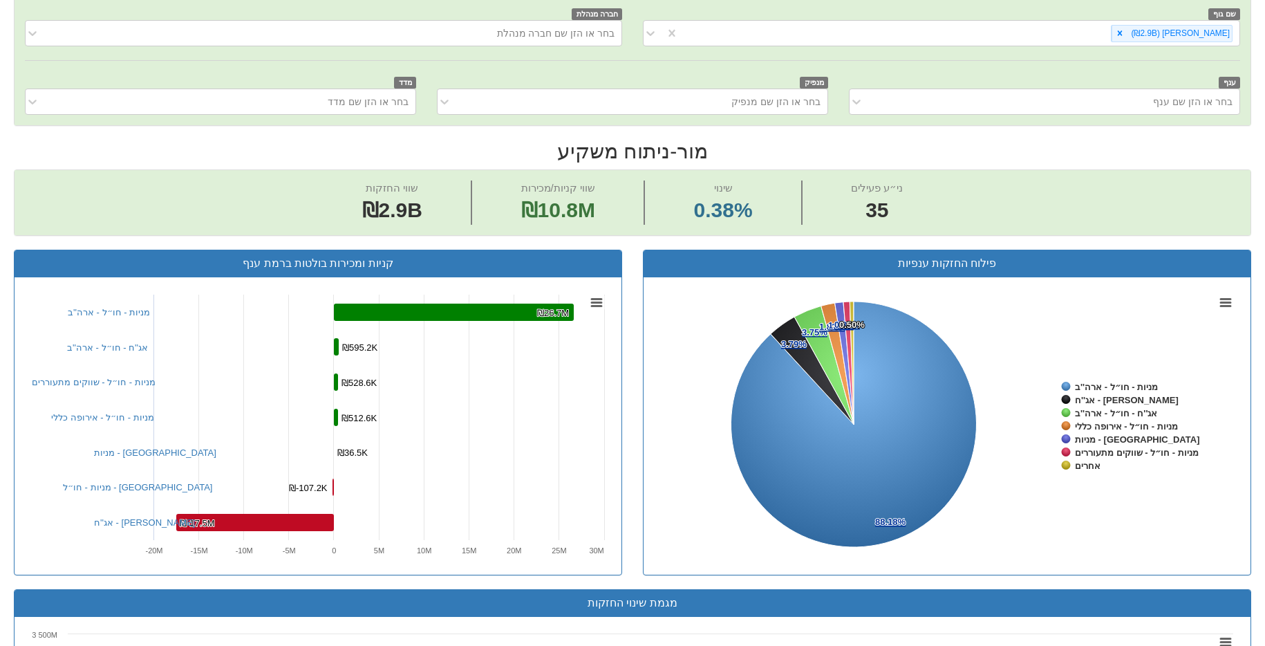
scroll to position [443, 0]
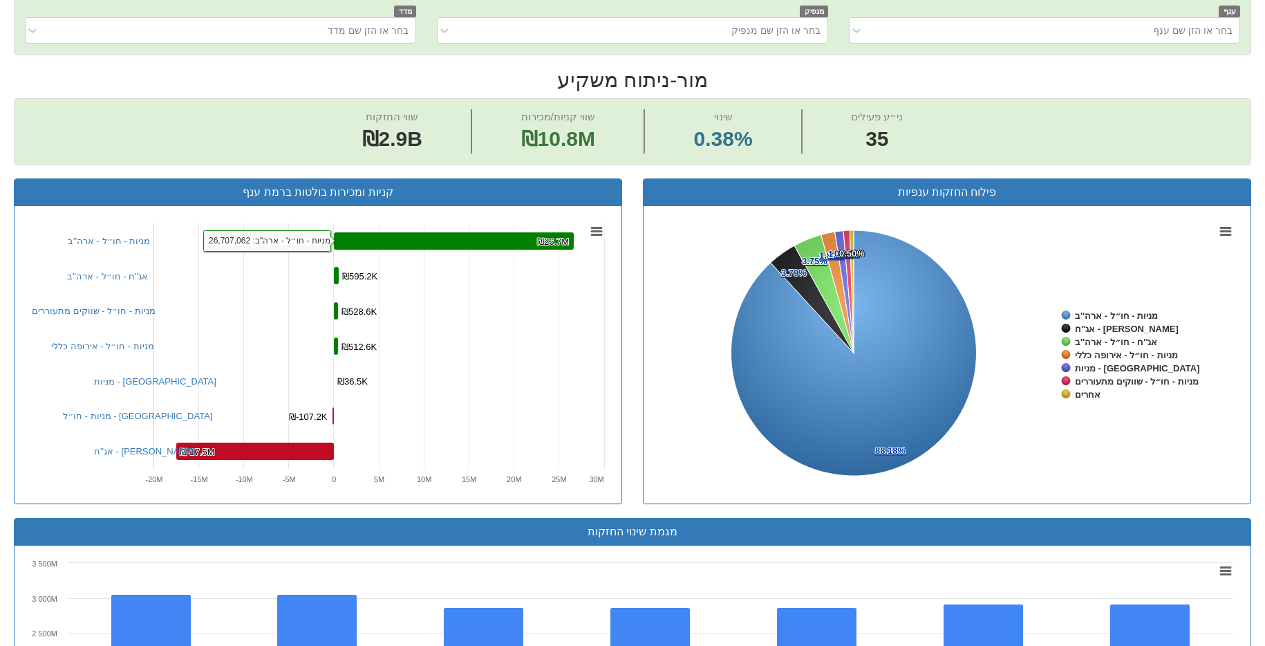
click at [460, 243] on rect at bounding box center [454, 240] width 240 height 17
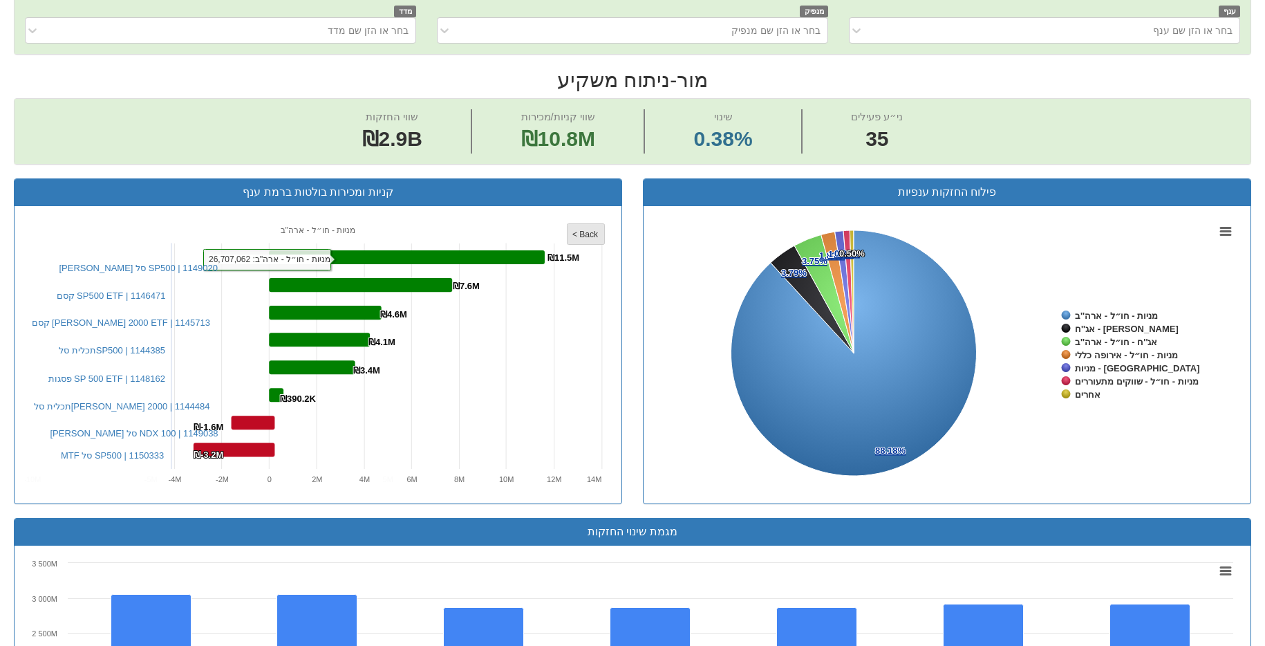
click at [571, 235] on rect at bounding box center [585, 234] width 37 height 21
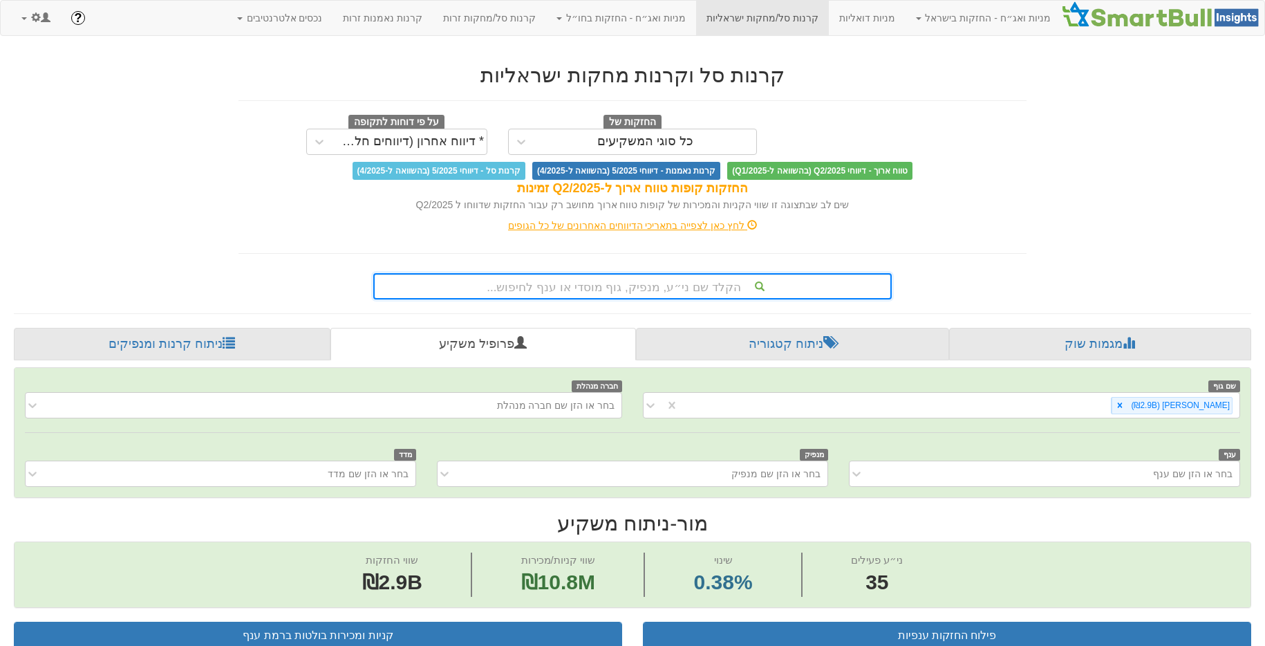
scroll to position [281, 0]
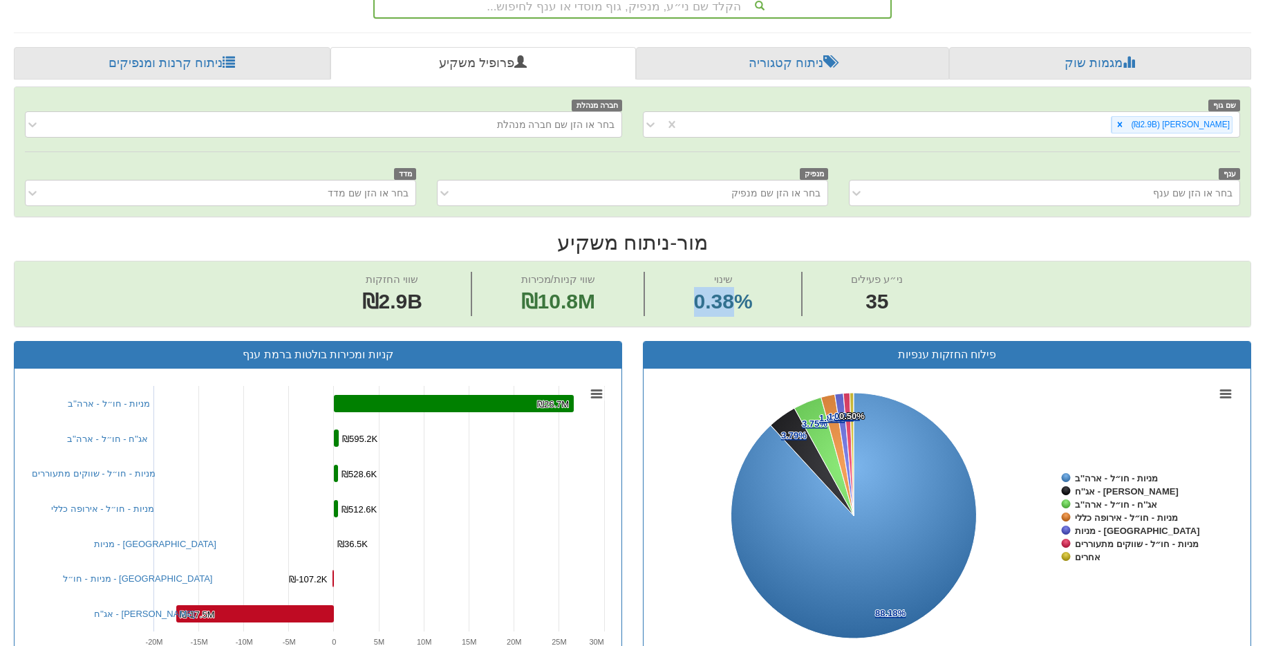
drag, startPoint x: 742, startPoint y: 293, endPoint x: 654, endPoint y: 297, distance: 87.2
click at [654, 297] on span "שינוי 0.38%" at bounding box center [724, 294] width 158 height 44
click at [708, 315] on span "0.38%" at bounding box center [723, 302] width 59 height 30
drag, startPoint x: 758, startPoint y: 300, endPoint x: 602, endPoint y: 295, distance: 156.3
click at [602, 295] on div "שווי החזקות ₪2.9B שווי קניות/מכירות ₪10.8M שינוי 0.38% ני״ע פעילים 35" at bounding box center [633, 293] width 1236 height 65
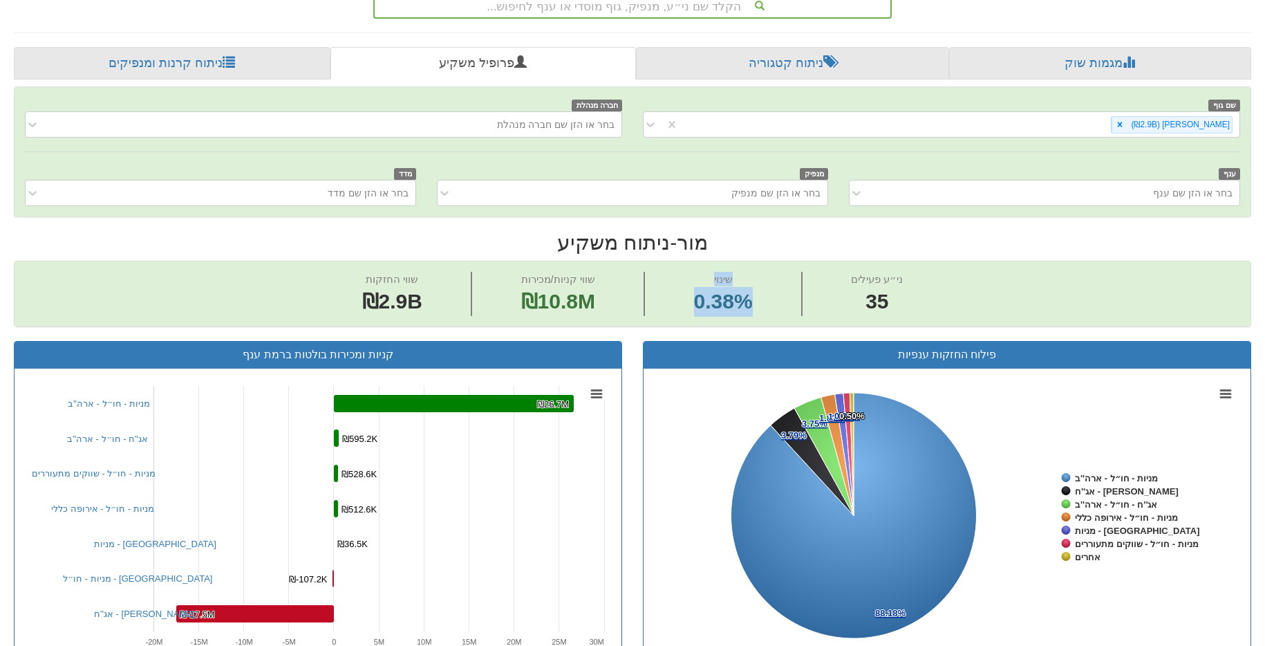
click at [738, 303] on span "0.38%" at bounding box center [723, 302] width 59 height 30
drag, startPoint x: 759, startPoint y: 299, endPoint x: 616, endPoint y: 302, distance: 142.4
click at [616, 302] on div "שווי החזקות ₪2.9B שווי קניות/מכירות ₪10.8M שינוי 0.38% ני״ע פעילים 35" at bounding box center [633, 293] width 1236 height 65
click at [760, 287] on span "שינוי 0.38%" at bounding box center [724, 294] width 158 height 44
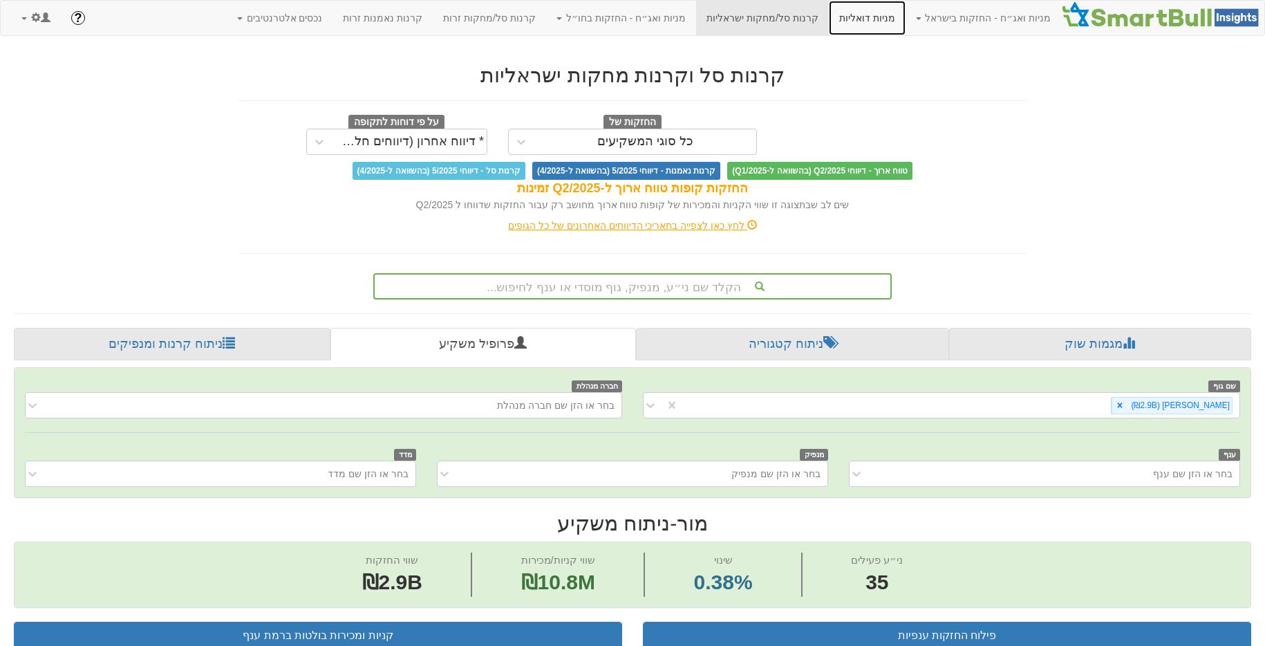
click at [899, 26] on link "מניות דואליות" at bounding box center [867, 18] width 77 height 35
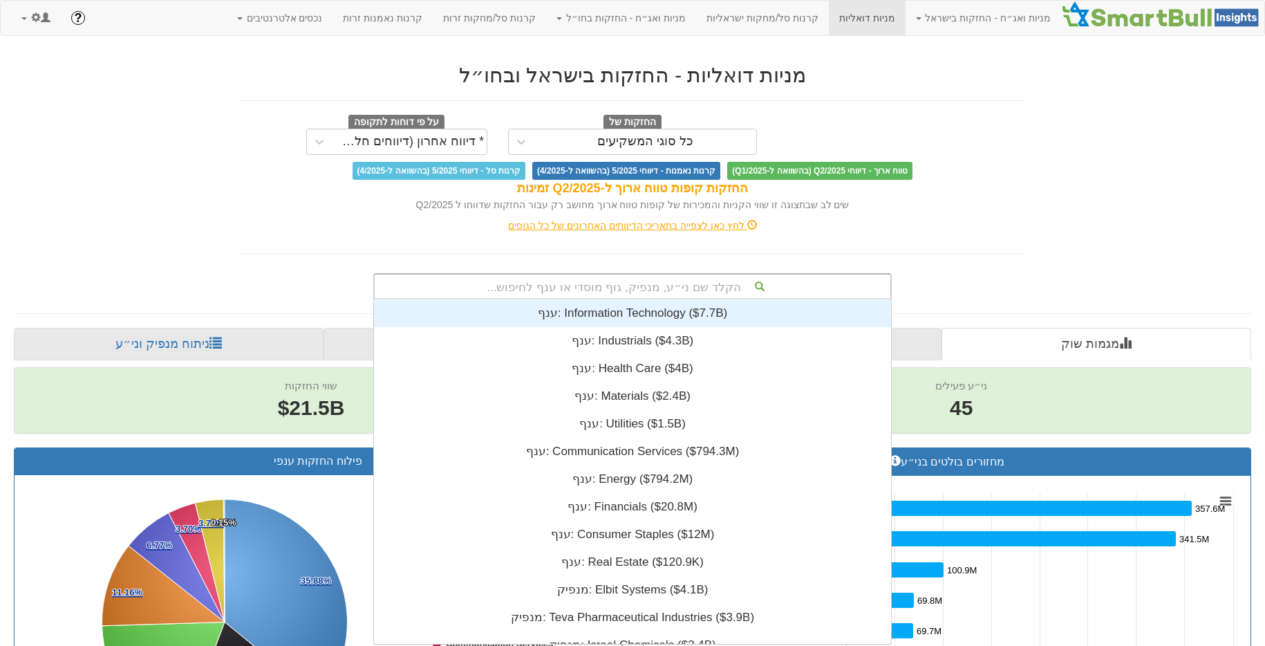
click at [637, 292] on div "הקלד שם ני״ע, מנפיק, גוף מוסדי או ענף לחיפוש..." at bounding box center [633, 285] width 516 height 23
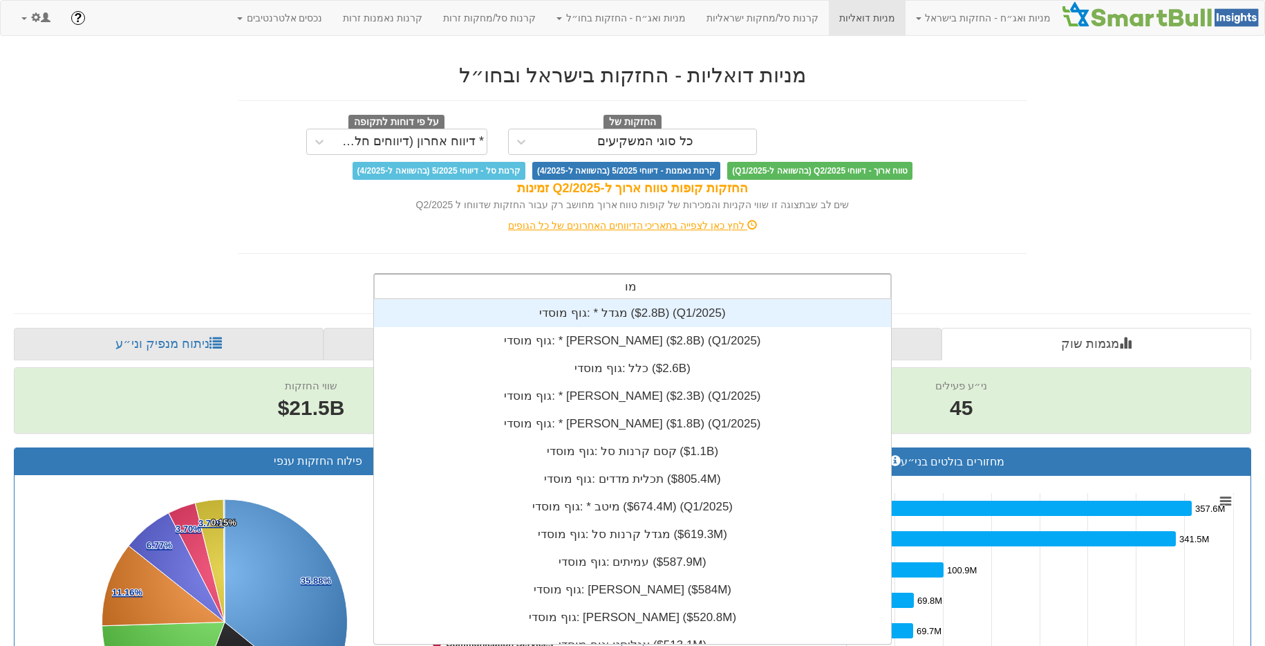
type input "מור"
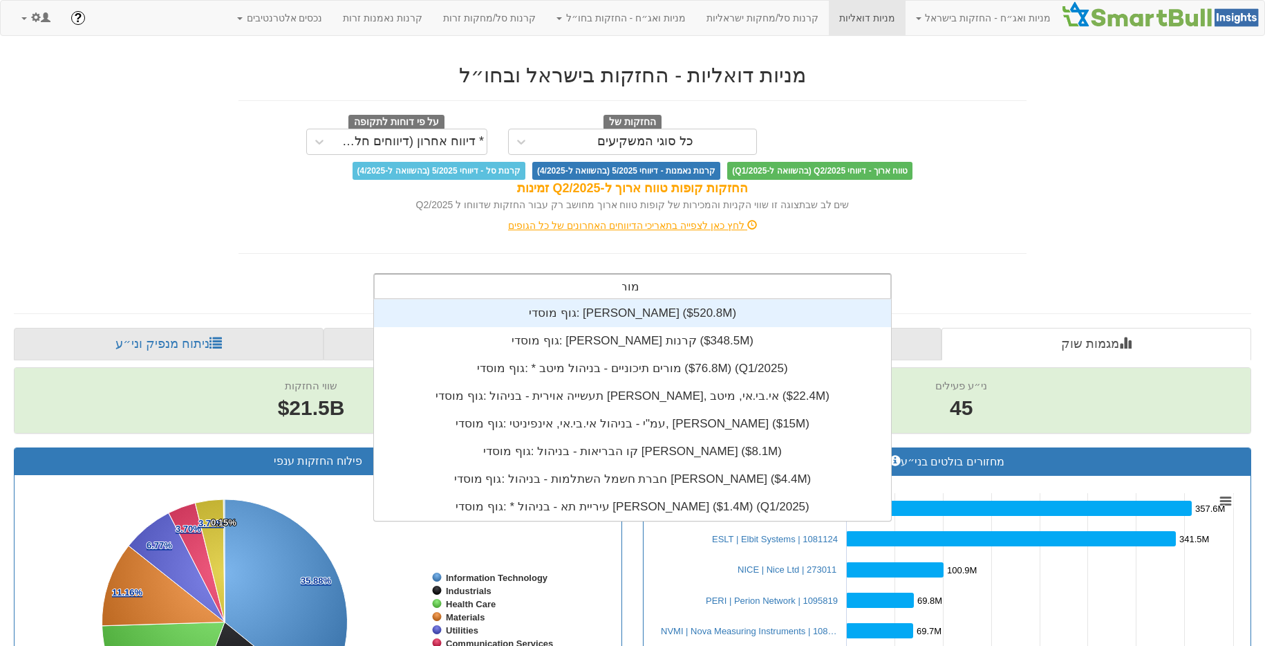
click at [635, 310] on div "גוף מוסדי: ‎[PERSON_NAME] ‎($520.8M)‏" at bounding box center [632, 313] width 517 height 28
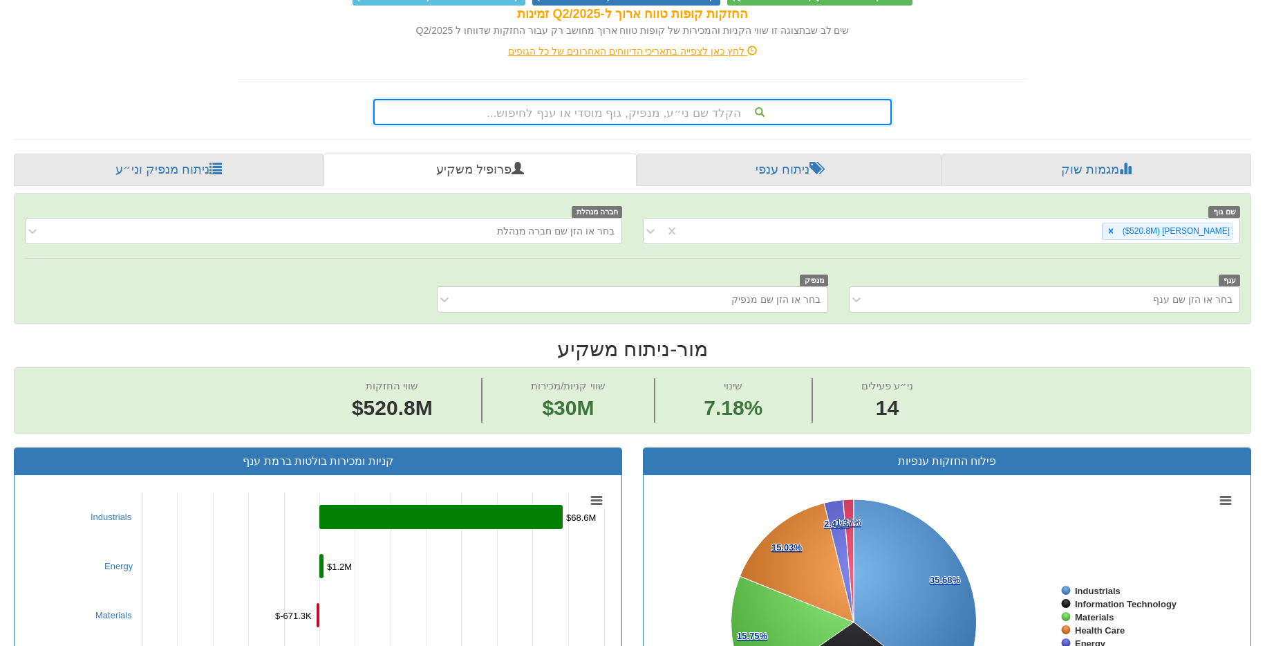
scroll to position [303, 0]
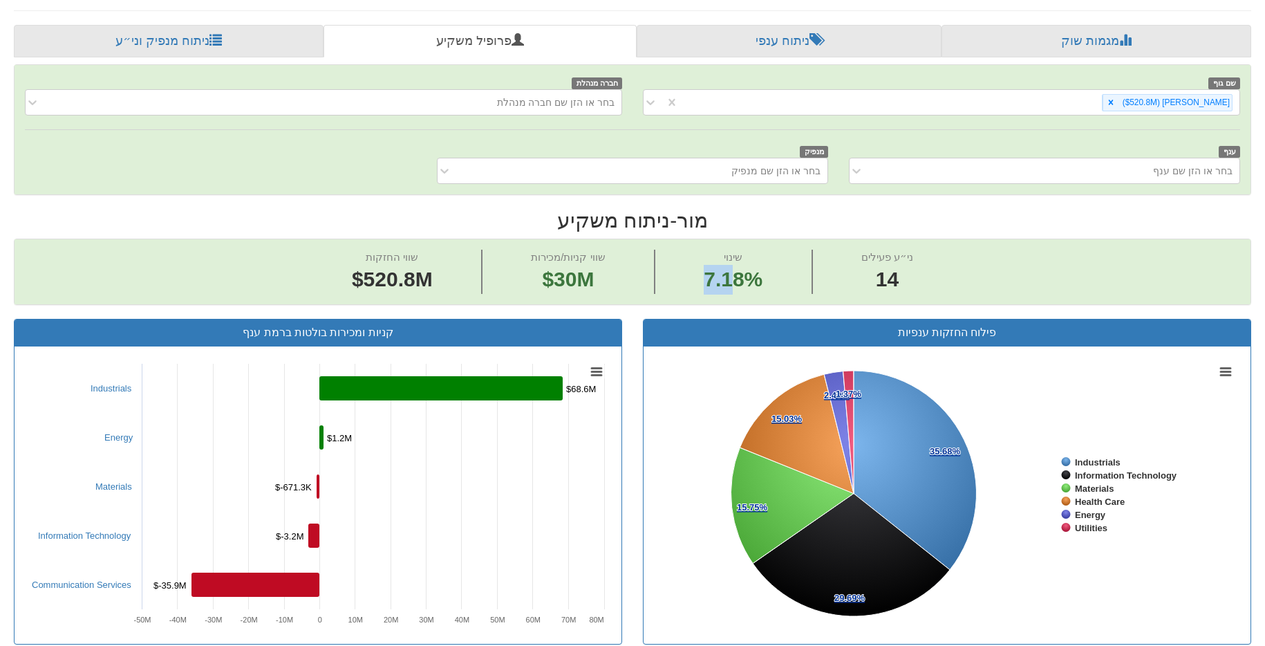
drag, startPoint x: 734, startPoint y: 271, endPoint x: 678, endPoint y: 283, distance: 57.3
click at [696, 279] on span "שינוי 7.18%" at bounding box center [734, 271] width 158 height 44
click at [522, 370] on rect at bounding box center [318, 495] width 586 height 276
click at [525, 377] on rect at bounding box center [440, 388] width 243 height 24
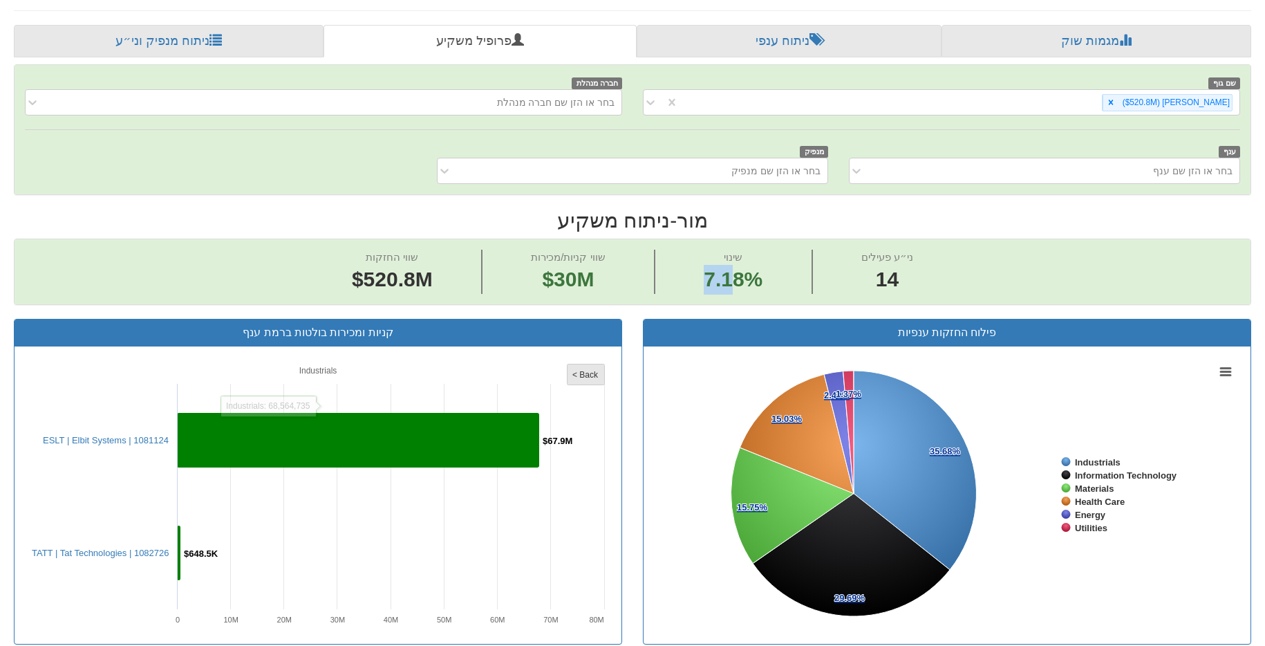
click at [590, 368] on rect at bounding box center [585, 374] width 37 height 21
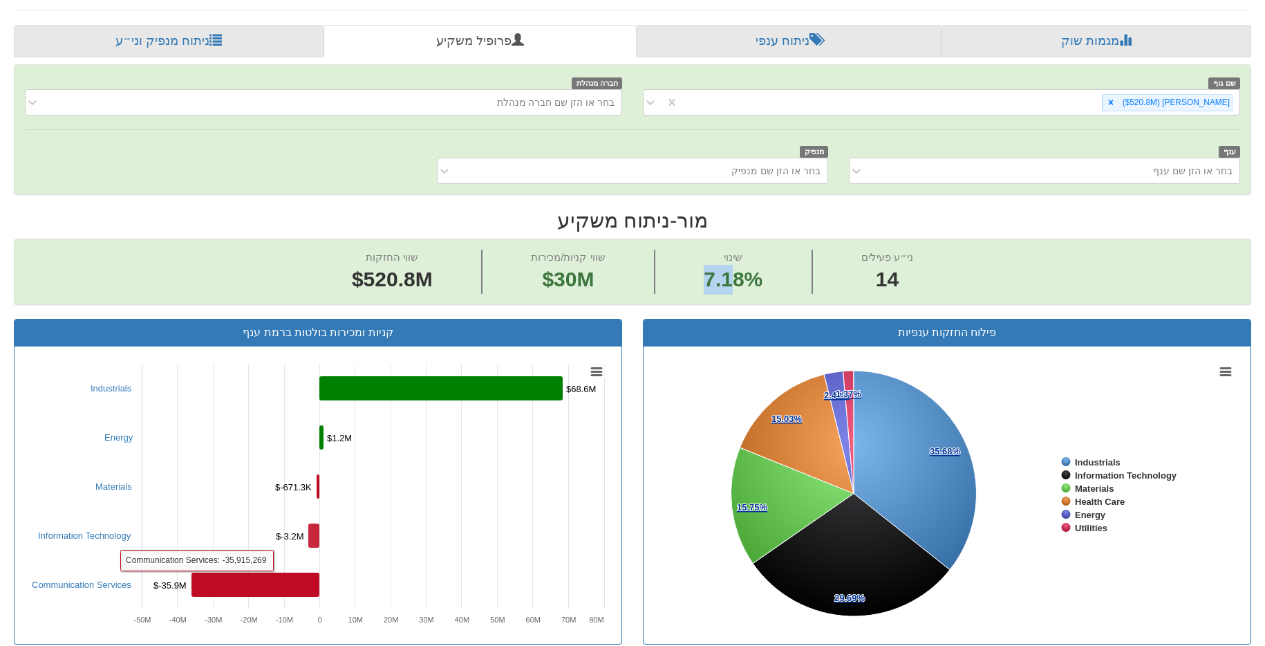
click at [285, 579] on rect at bounding box center [255, 584] width 128 height 24
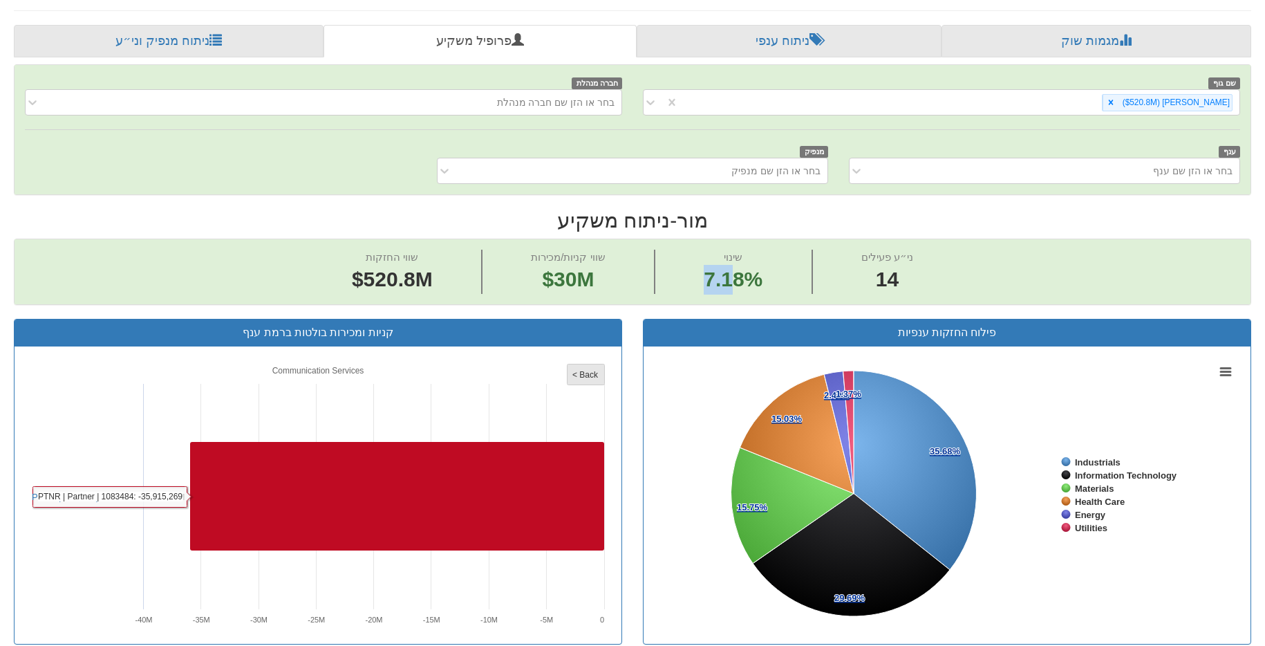
click at [588, 372] on tspan "< Back" at bounding box center [585, 375] width 26 height 10
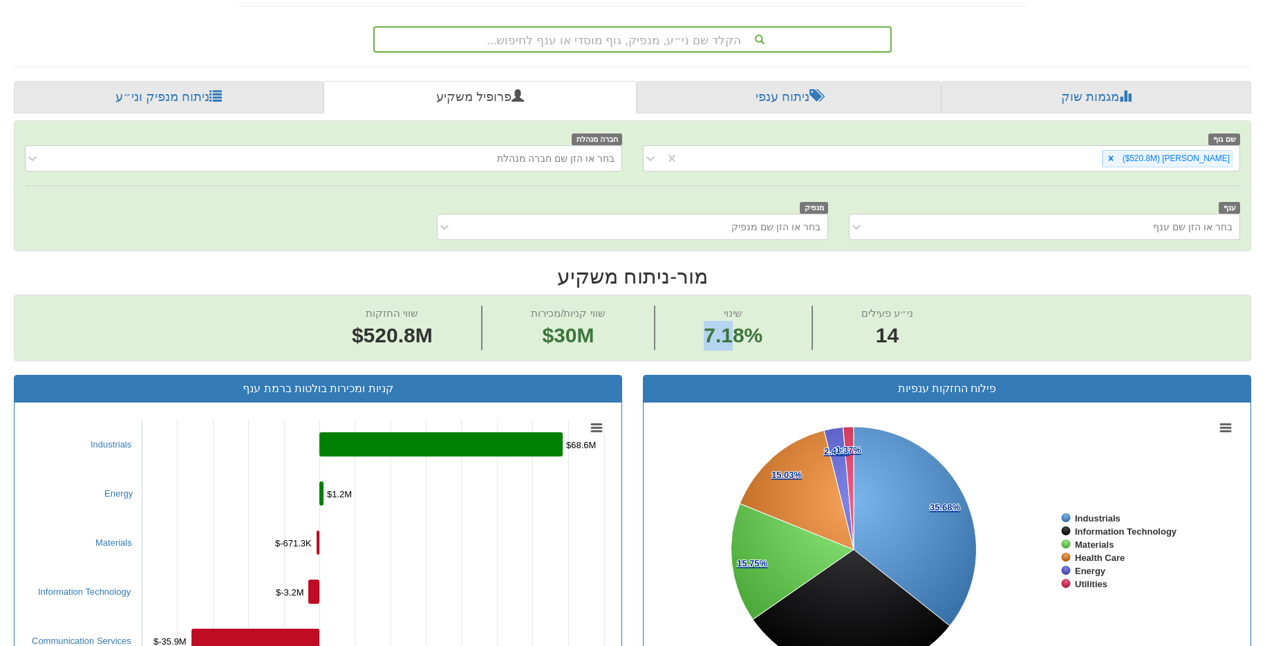
scroll to position [0, 0]
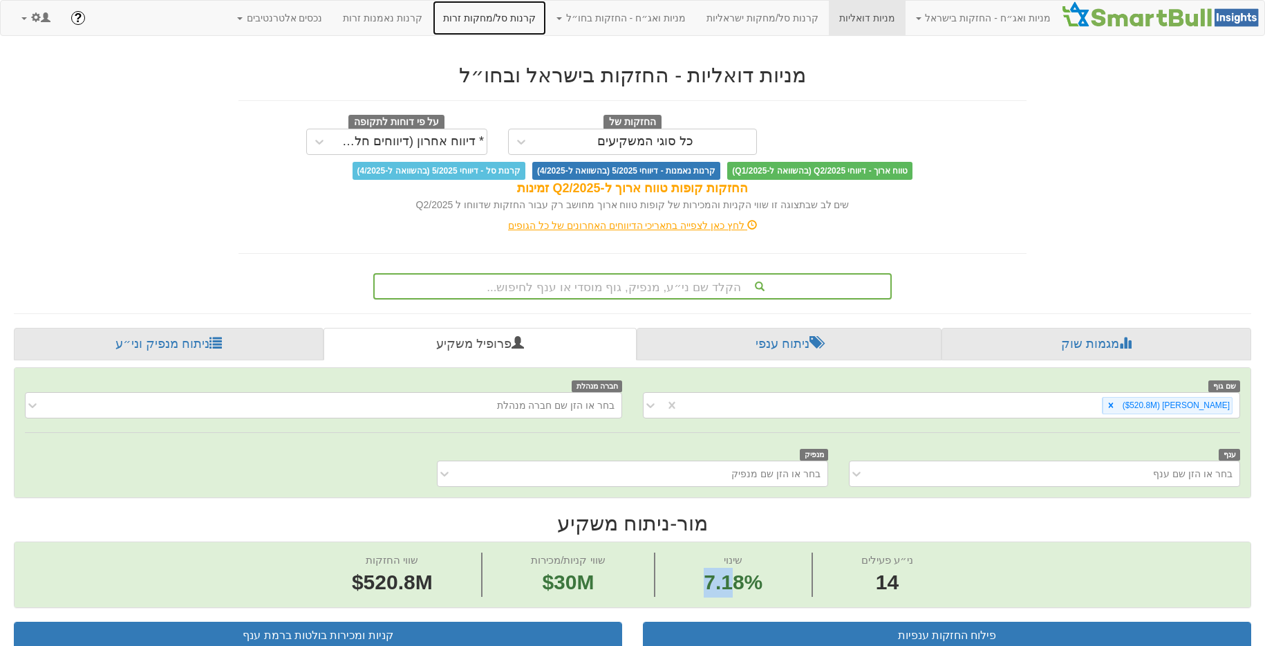
click at [546, 15] on link "קרנות סל/מחקות זרות" at bounding box center [489, 18] width 113 height 35
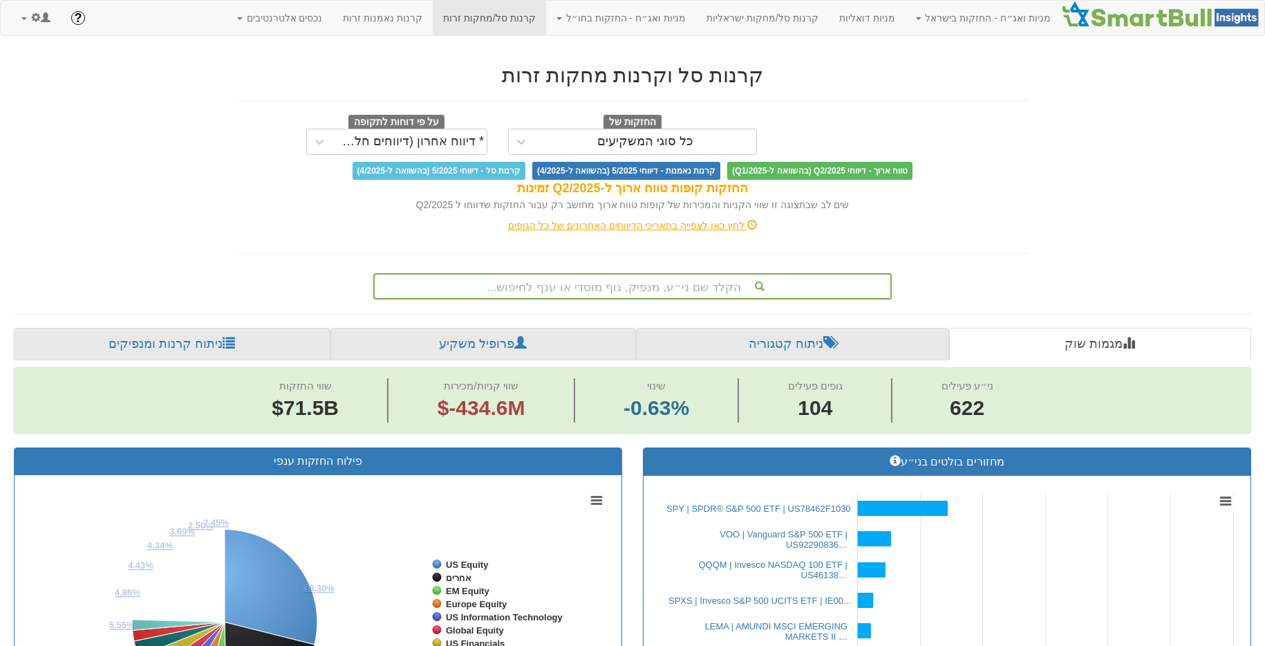
click at [630, 284] on div "הקלד שם ני״ע, מנפיק, גוף מוסדי או ענף לחיפוש..." at bounding box center [633, 285] width 516 height 23
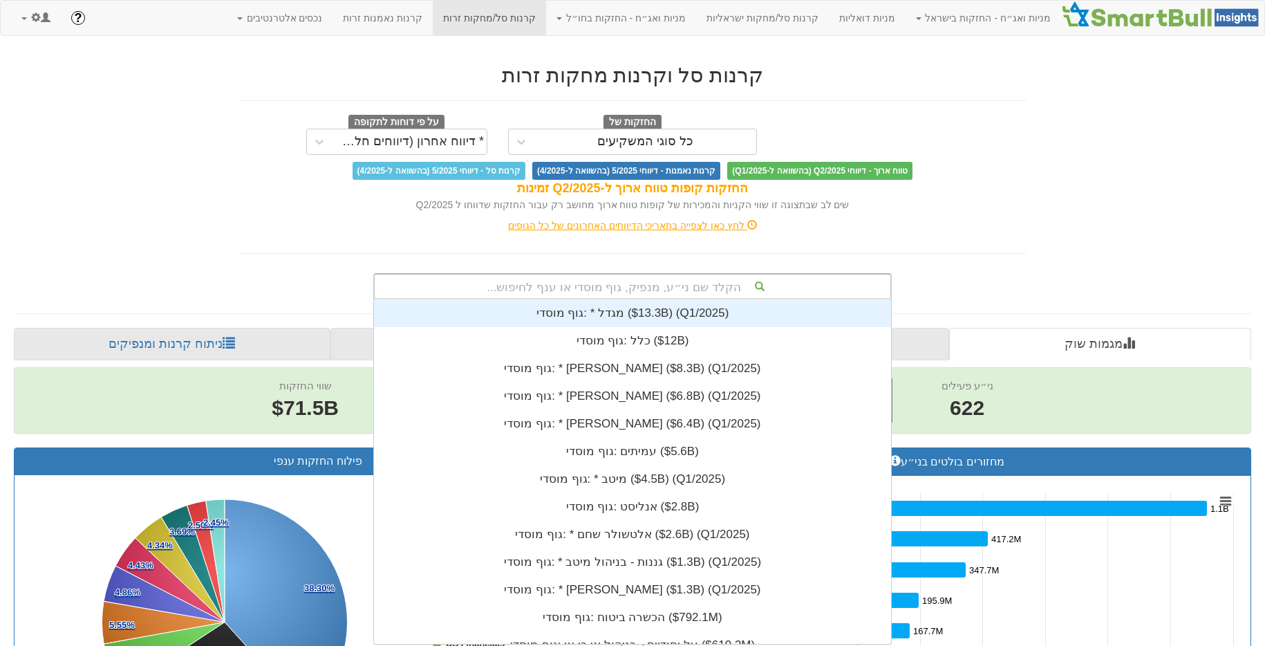
scroll to position [0, 9430]
type input "מור"
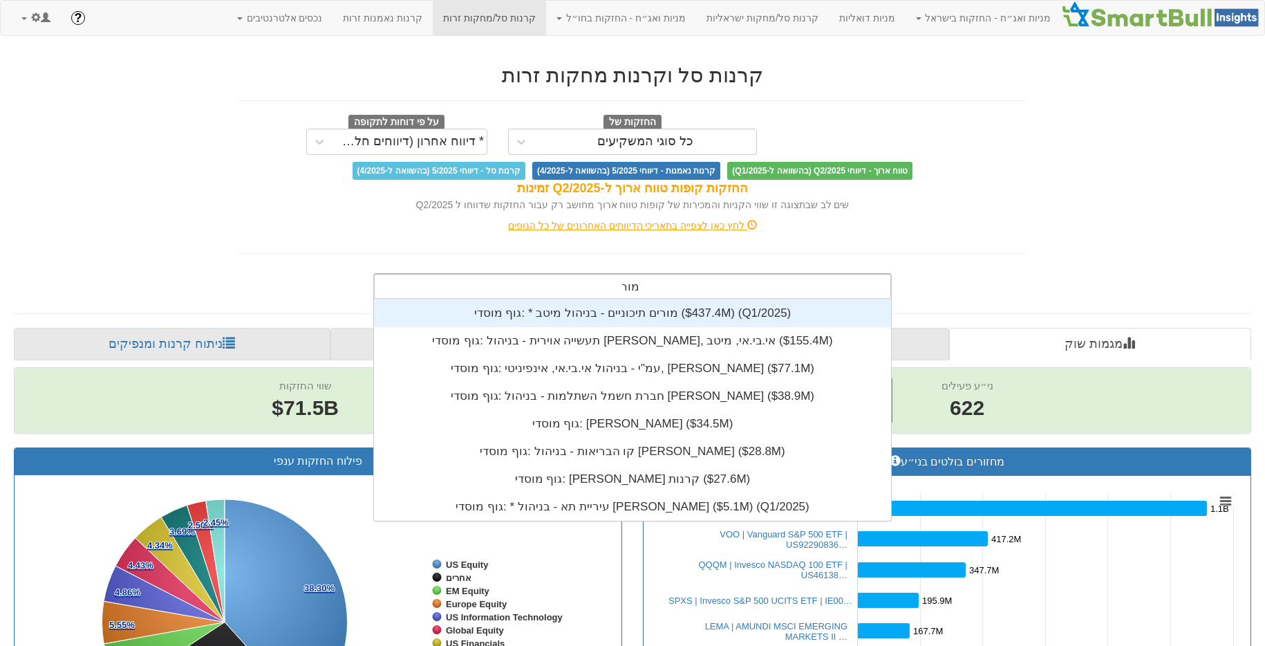
scroll to position [221, 0]
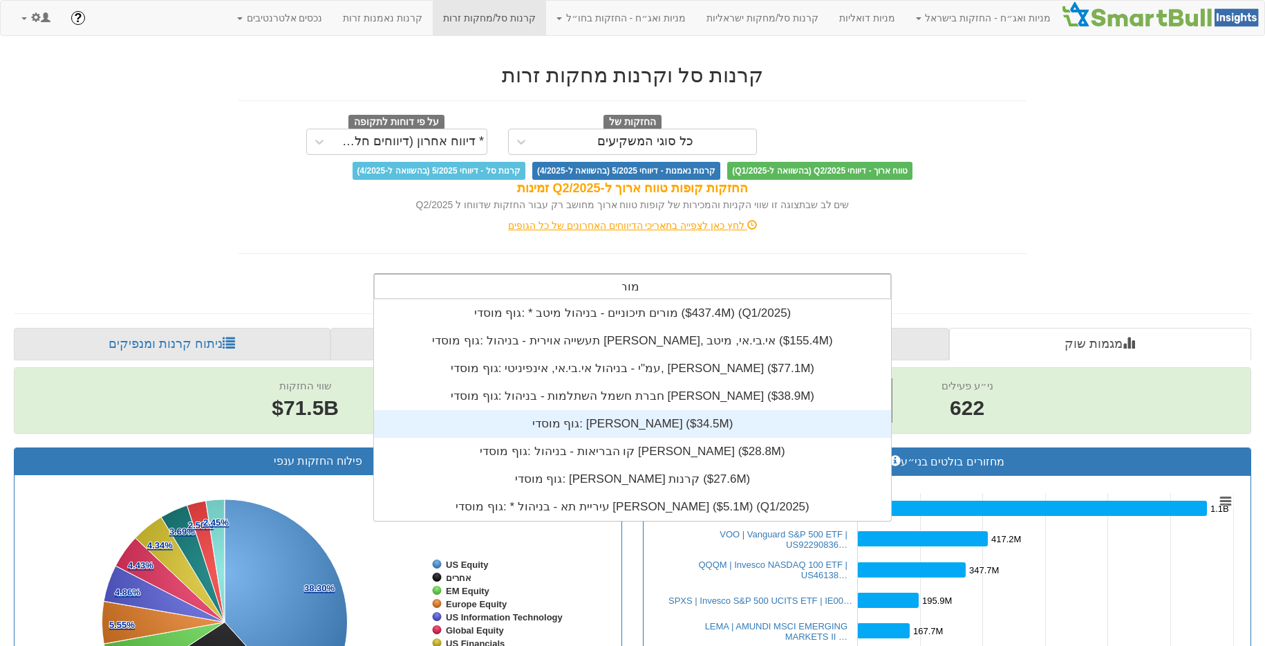
click at [622, 422] on div "גוף מוסדי: ‎מור ‎($34.5M)‏" at bounding box center [632, 424] width 517 height 28
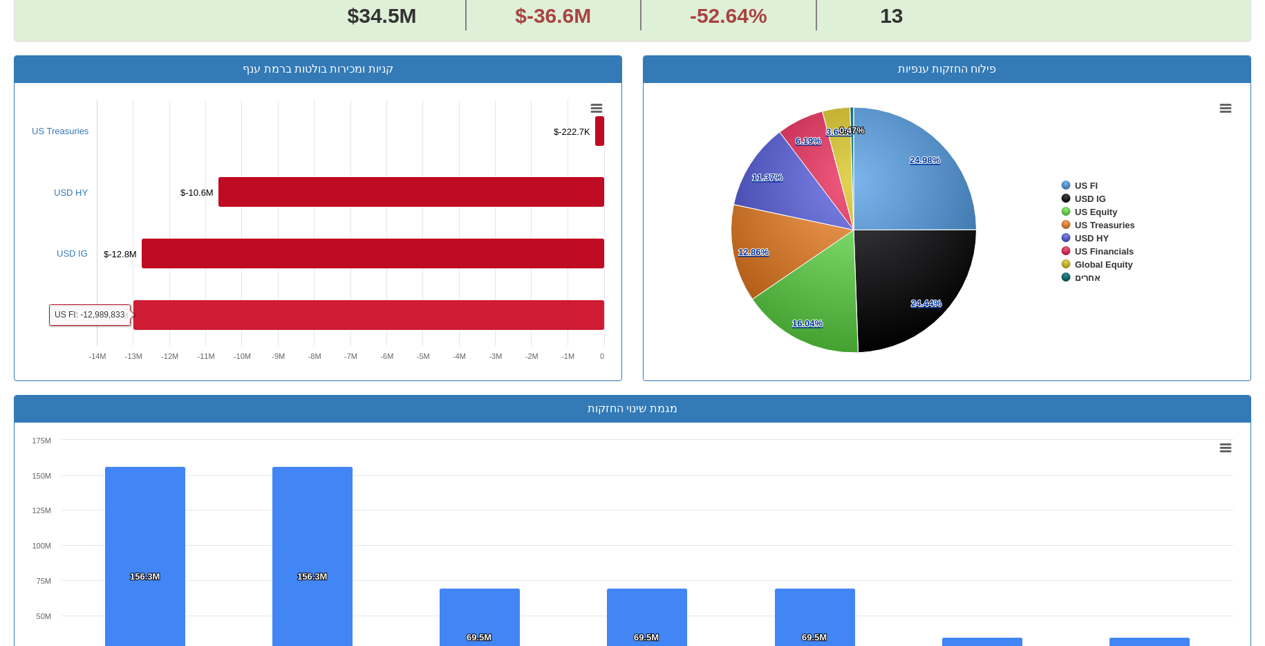
scroll to position [227, 0]
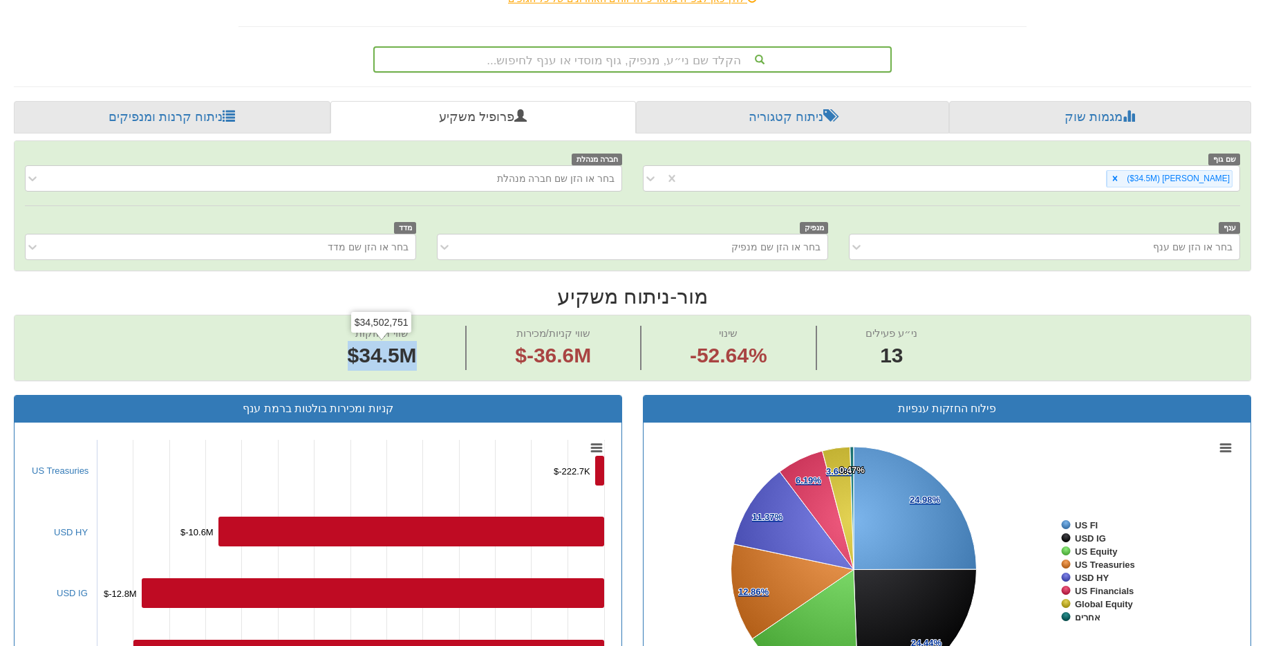
drag, startPoint x: 413, startPoint y: 349, endPoint x: 308, endPoint y: 350, distance: 105.1
click at [308, 350] on span "שווי החזקות $34.5M" at bounding box center [383, 348] width 168 height 44
drag, startPoint x: 615, startPoint y: 356, endPoint x: 359, endPoint y: 350, distance: 255.8
click at [359, 350] on div "שווי החזקות $34.5M שווי קניות/מכירות $-36.6M שינוי -52.64% ני״ע פעילים 13" at bounding box center [633, 347] width 1236 height 65
drag, startPoint x: 669, startPoint y: 350, endPoint x: 718, endPoint y: 337, distance: 50.8
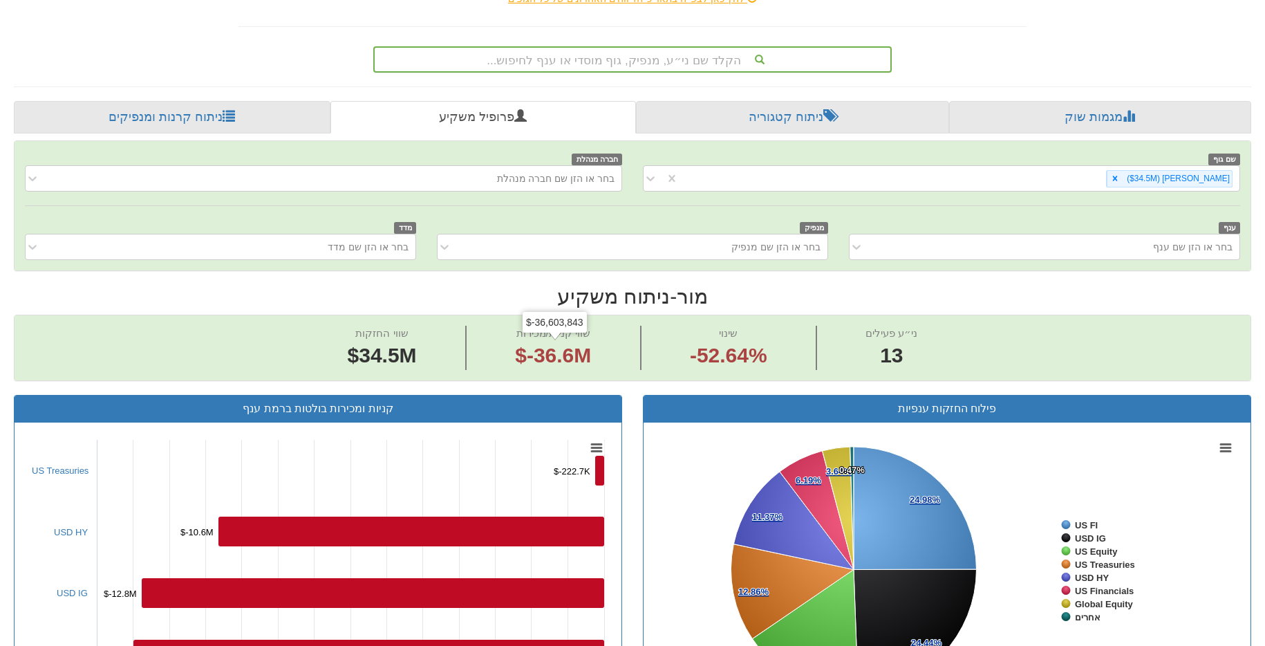
click at [669, 350] on span "שינוי -52.64%" at bounding box center [729, 348] width 176 height 44
drag, startPoint x: 554, startPoint y: 352, endPoint x: 472, endPoint y: 364, distance: 83.1
click at [472, 364] on span "שווי קניות/מכירות $-36.6M" at bounding box center [554, 348] width 175 height 44
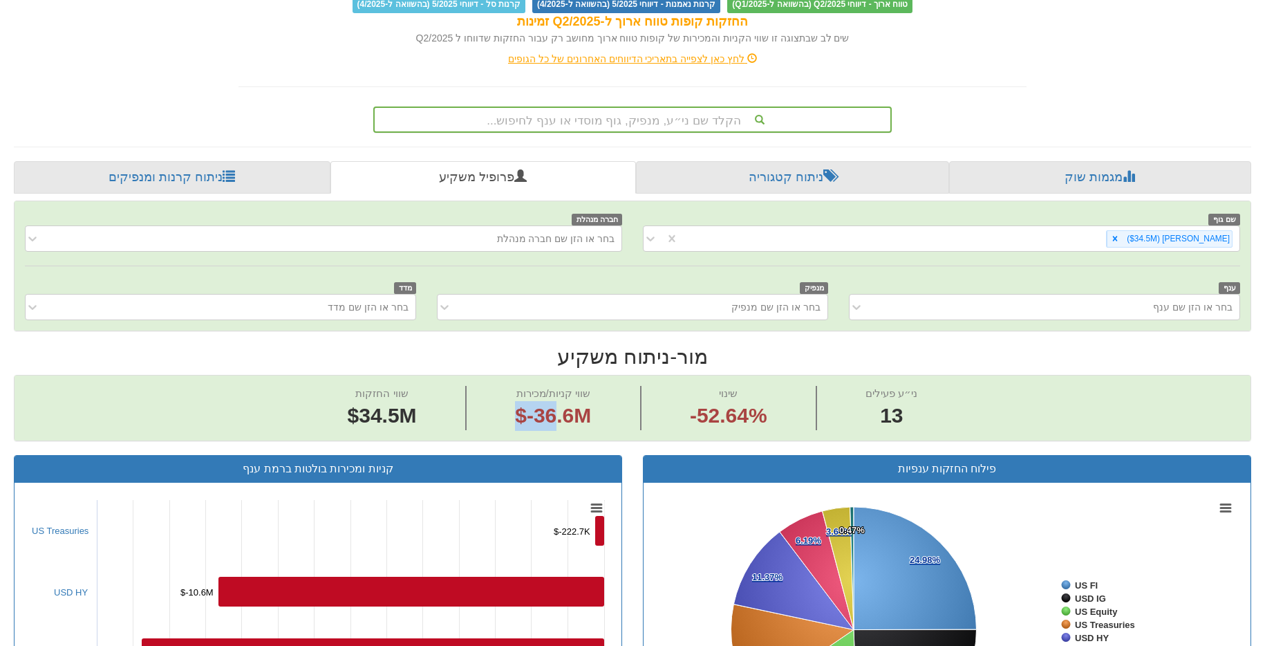
scroll to position [406, 0]
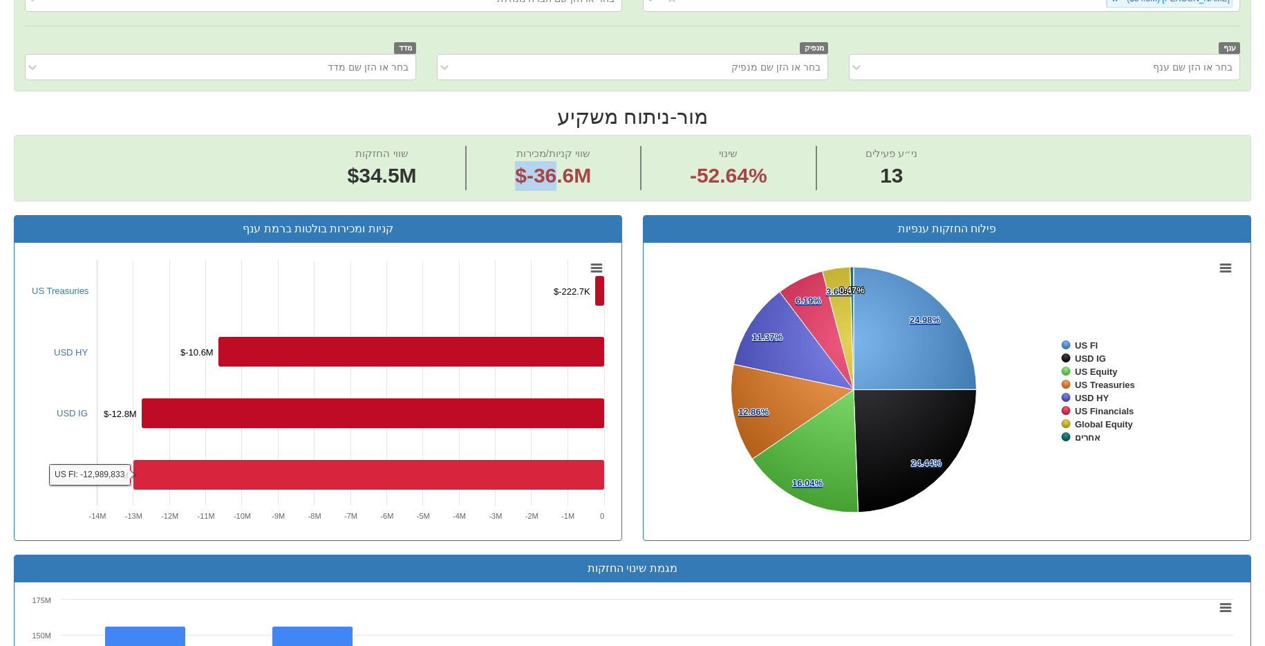
click at [261, 484] on rect at bounding box center [368, 475] width 471 height 30
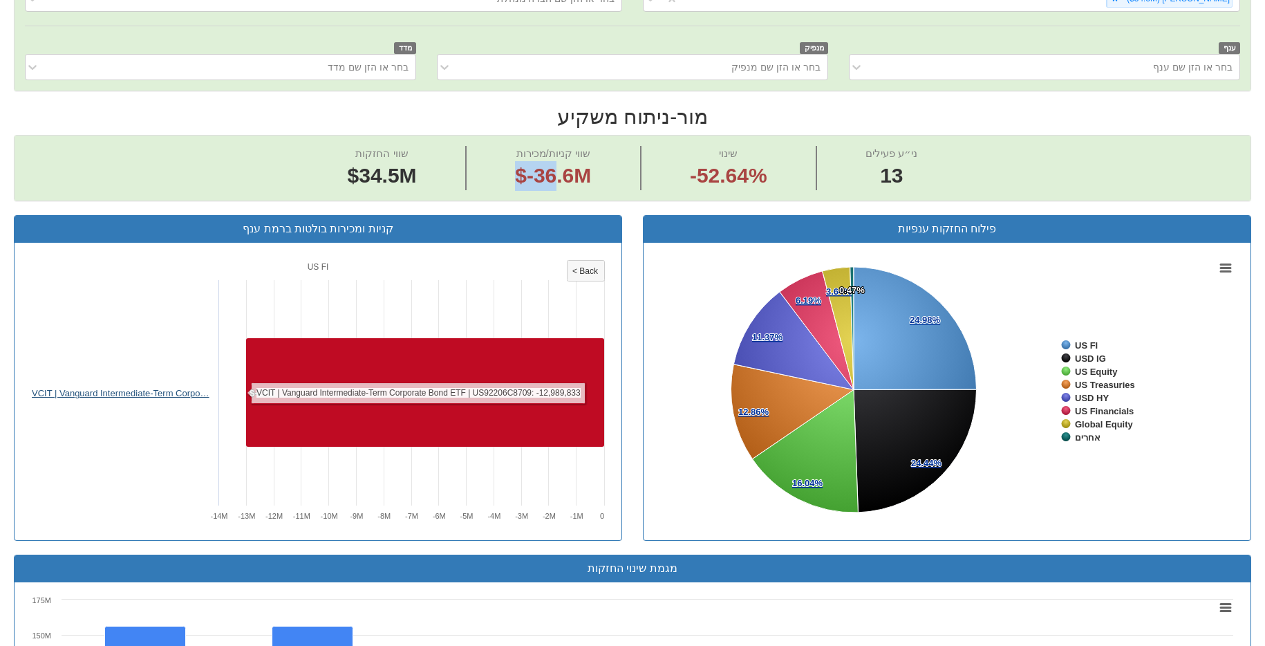
click at [124, 393] on link "VCIT | Vanguard Intermediate-Term Corpo…" at bounding box center [121, 393] width 178 height 10
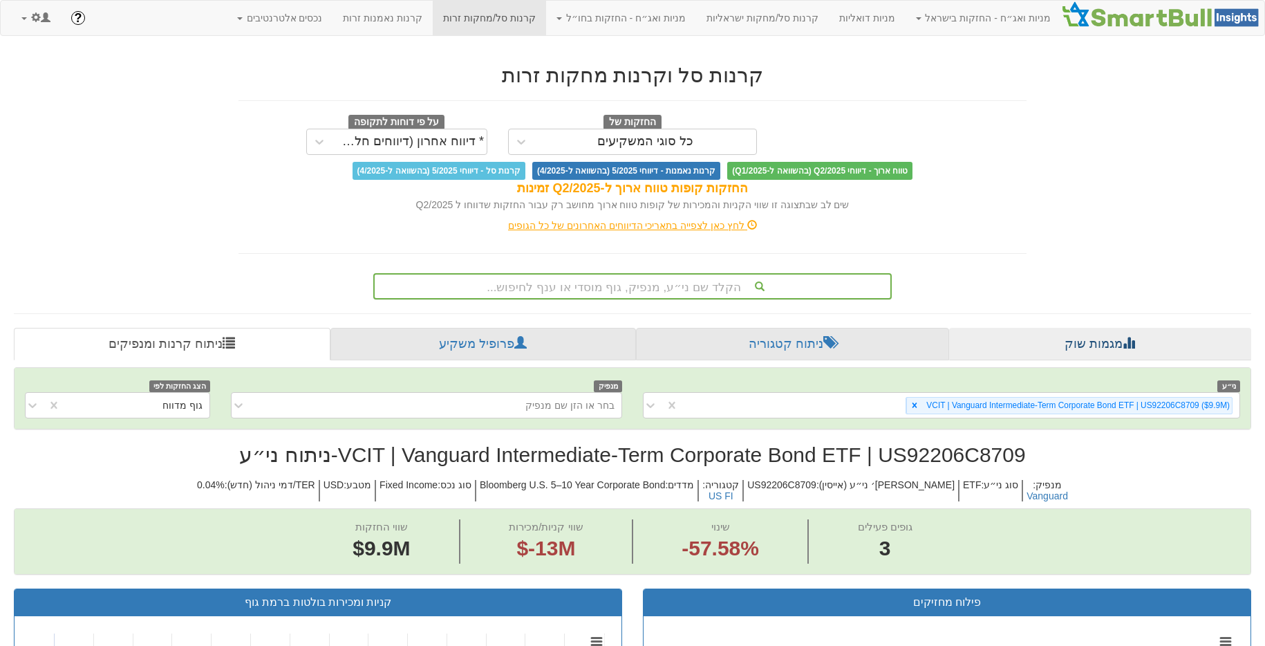
scroll to position [18, 0]
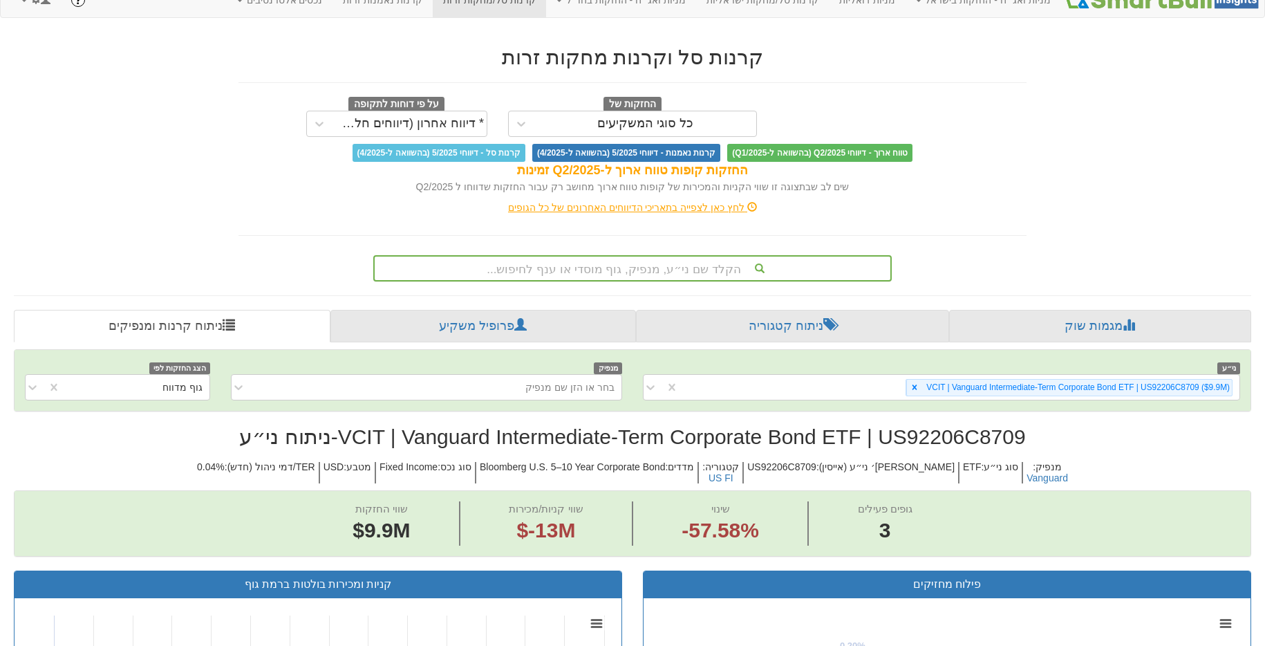
click at [947, 429] on h2 "VCIT | Vanguard Intermediate-Term Corporate Bond ETF | US92206C8709 - ניתוח ני״ע" at bounding box center [632, 436] width 1237 height 23
copy h2 "US92206C8709"
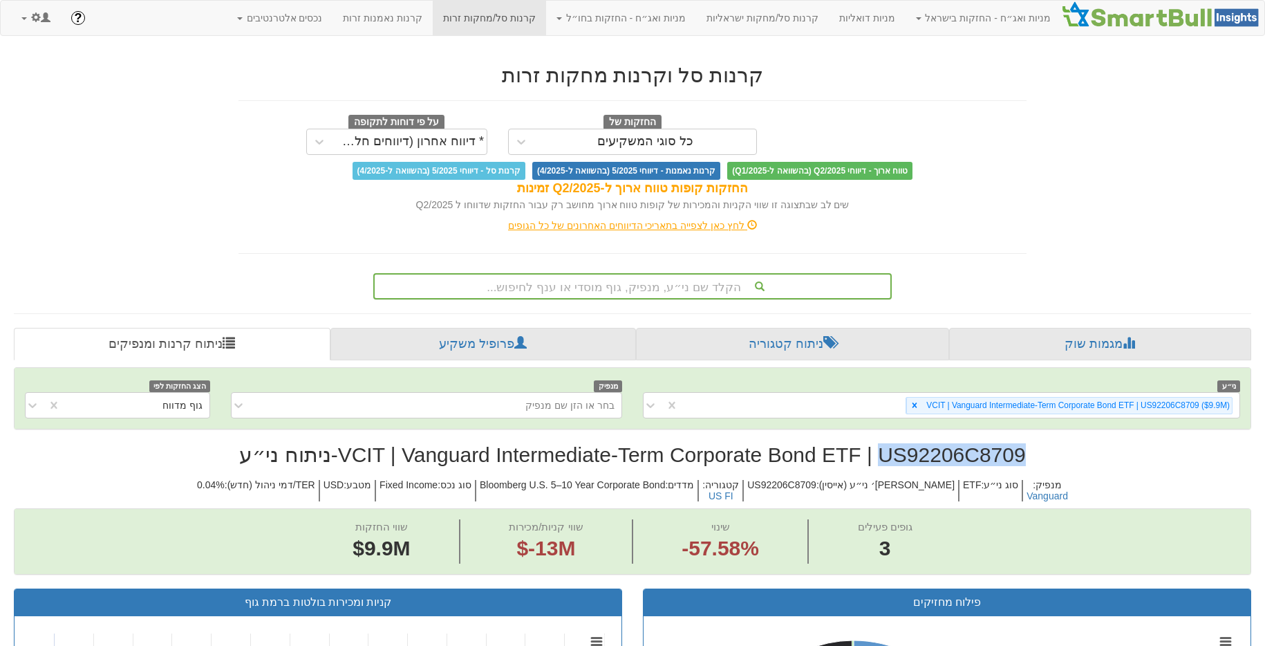
scroll to position [200, 0]
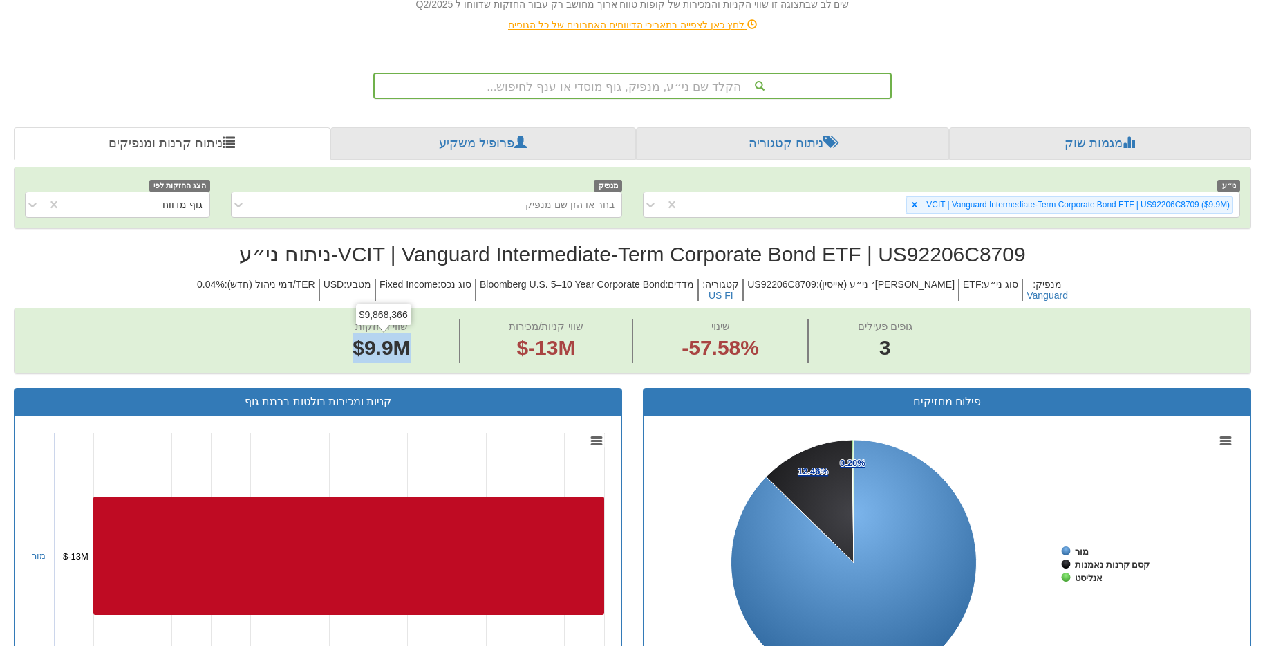
drag, startPoint x: 407, startPoint y: 352, endPoint x: 350, endPoint y: 345, distance: 57.1
click at [350, 345] on span "שווי החזקות $9.9M" at bounding box center [382, 341] width 156 height 44
click at [418, 353] on span "שווי החזקות $9.9M" at bounding box center [382, 341] width 156 height 44
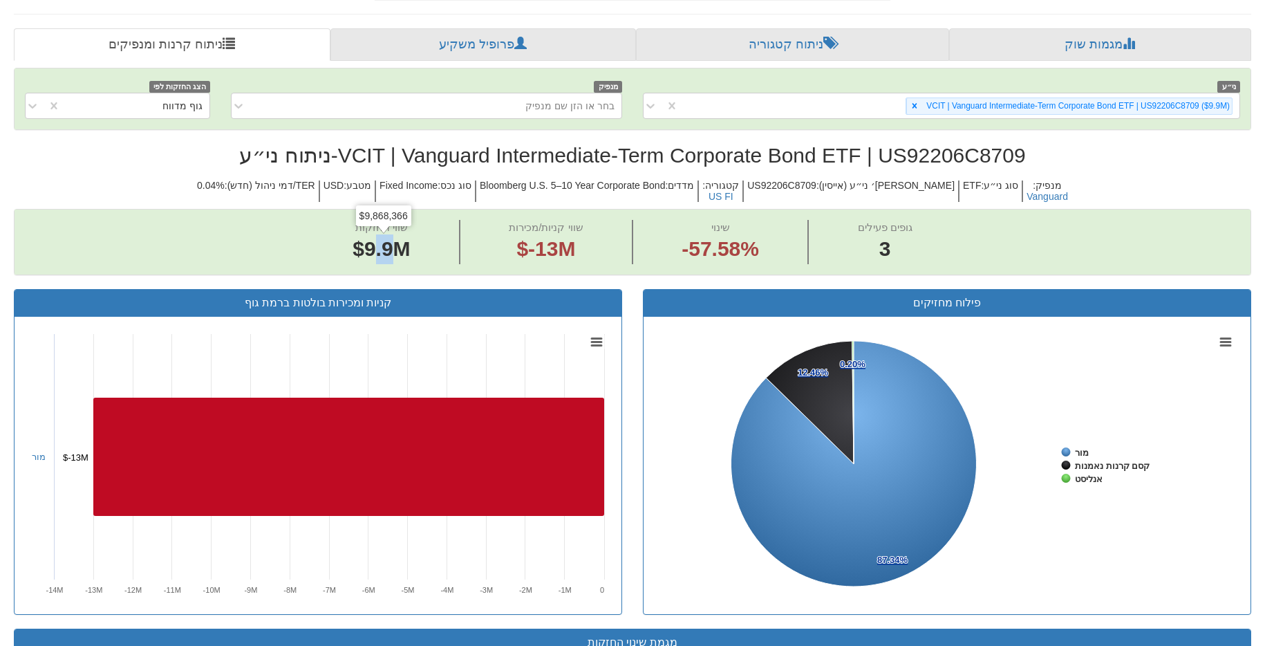
drag, startPoint x: 399, startPoint y: 252, endPoint x: 370, endPoint y: 247, distance: 29.5
click at [370, 247] on span "$9.9M" at bounding box center [380, 248] width 57 height 23
drag, startPoint x: 537, startPoint y: 260, endPoint x: 597, endPoint y: 247, distance: 61.4
click at [538, 259] on span "$-13M" at bounding box center [545, 248] width 59 height 23
drag, startPoint x: 596, startPoint y: 247, endPoint x: 490, endPoint y: 249, distance: 106.5
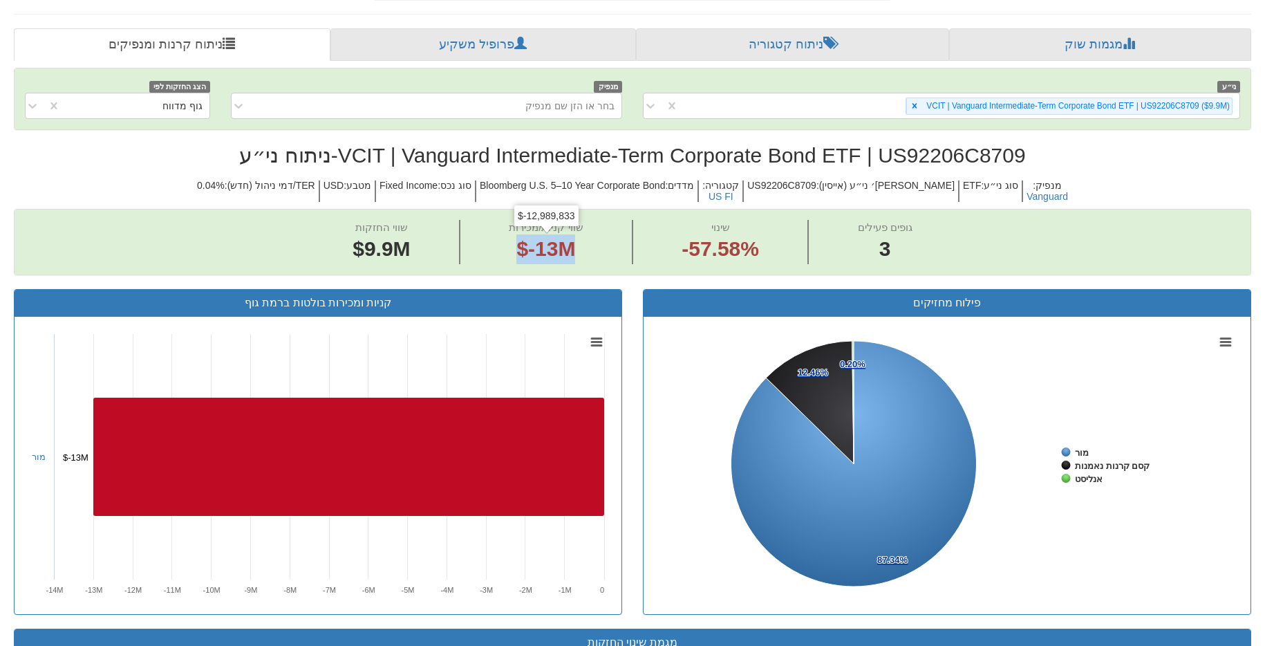
click at [491, 249] on span "שווי קניות/מכירות $-13M" at bounding box center [546, 242] width 173 height 44
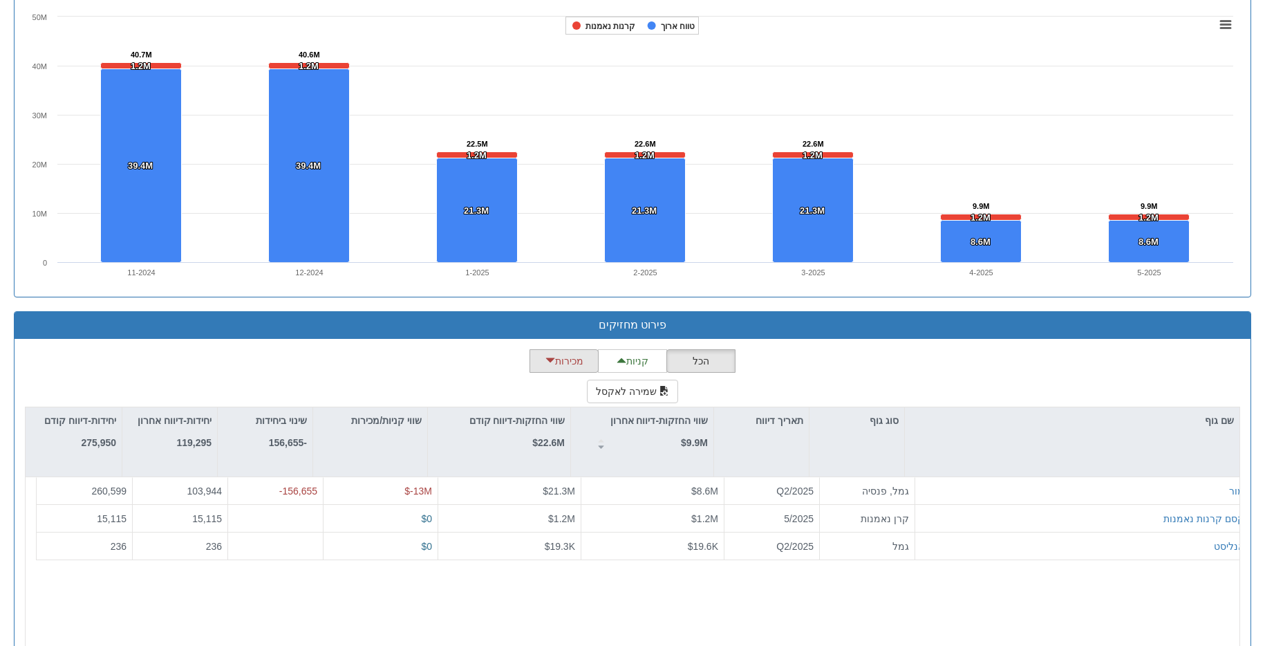
scroll to position [973, 0]
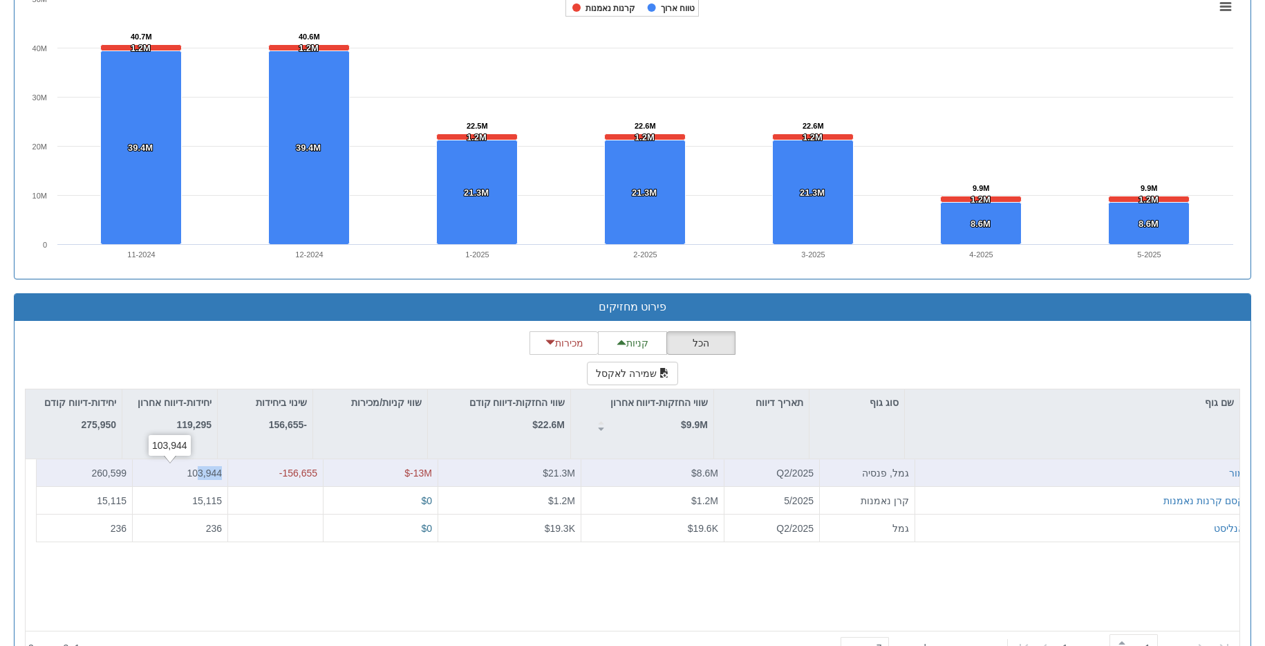
drag, startPoint x: 187, startPoint y: 471, endPoint x: 215, endPoint y: 469, distance: 28.4
click at [215, 469] on div "103,944" at bounding box center [180, 473] width 95 height 28
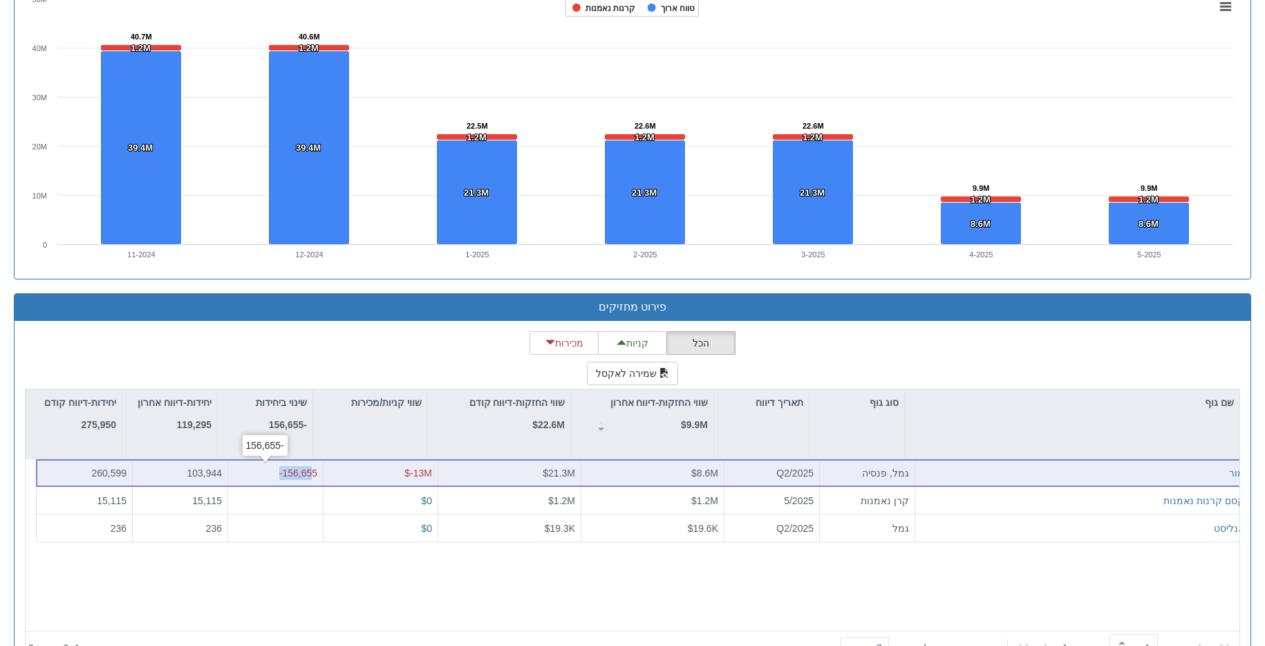
drag, startPoint x: 303, startPoint y: 471, endPoint x: 252, endPoint y: 472, distance: 51.9
click at [252, 472] on div "-156,655" at bounding box center [276, 473] width 84 height 14
click at [84, 473] on div "260,599" at bounding box center [84, 473] width 84 height 14
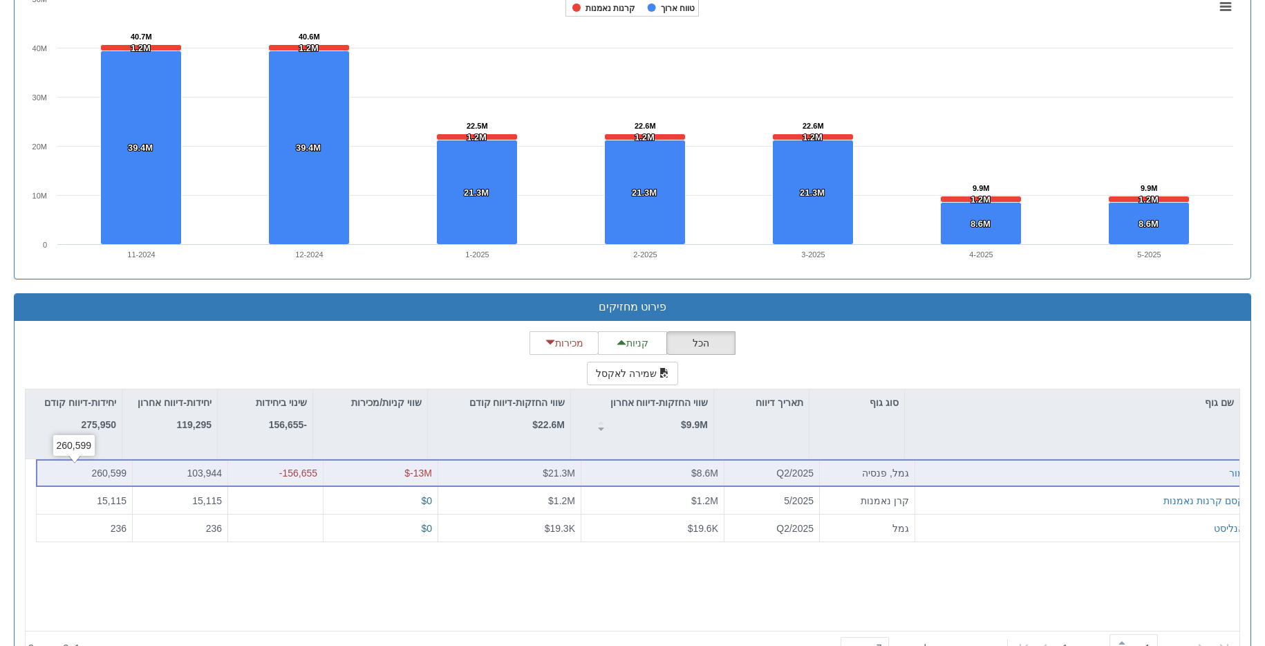
click at [207, 474] on div "103,944" at bounding box center [180, 473] width 84 height 14
click at [303, 474] on div "-156,655" at bounding box center [276, 473] width 84 height 14
click at [173, 469] on div "103,944" at bounding box center [180, 473] width 84 height 14
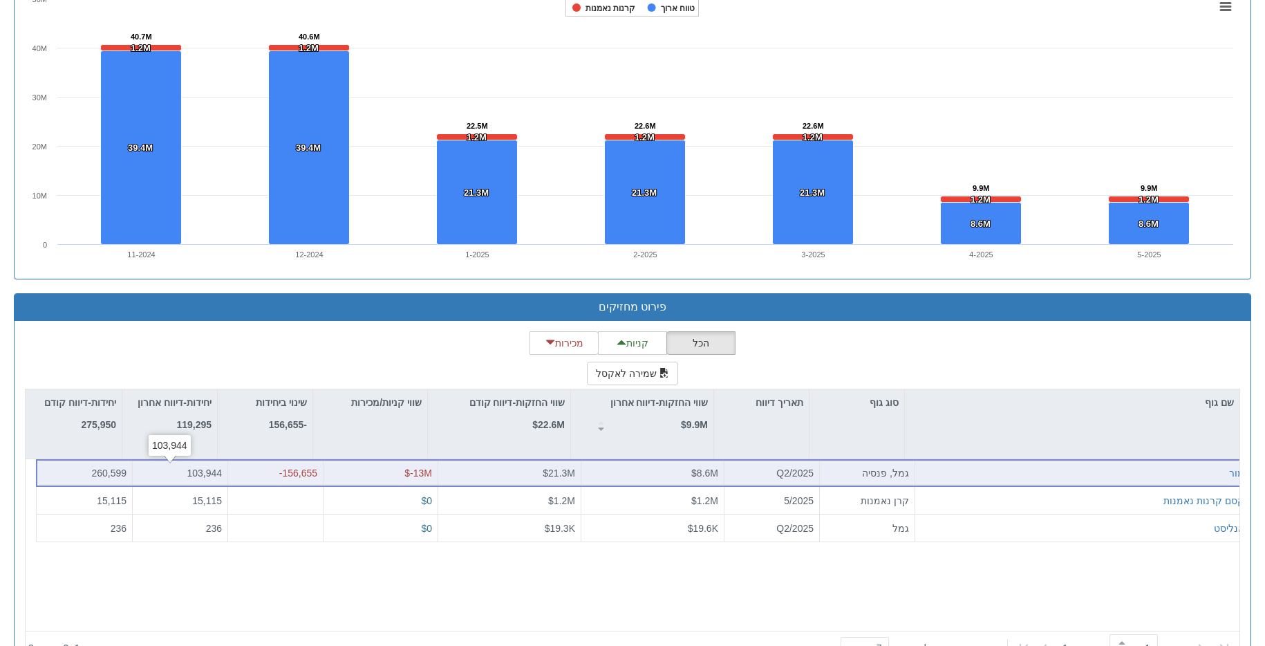
click at [185, 471] on div "103,944" at bounding box center [180, 473] width 84 height 14
click at [292, 470] on div "-156,655" at bounding box center [276, 473] width 84 height 14
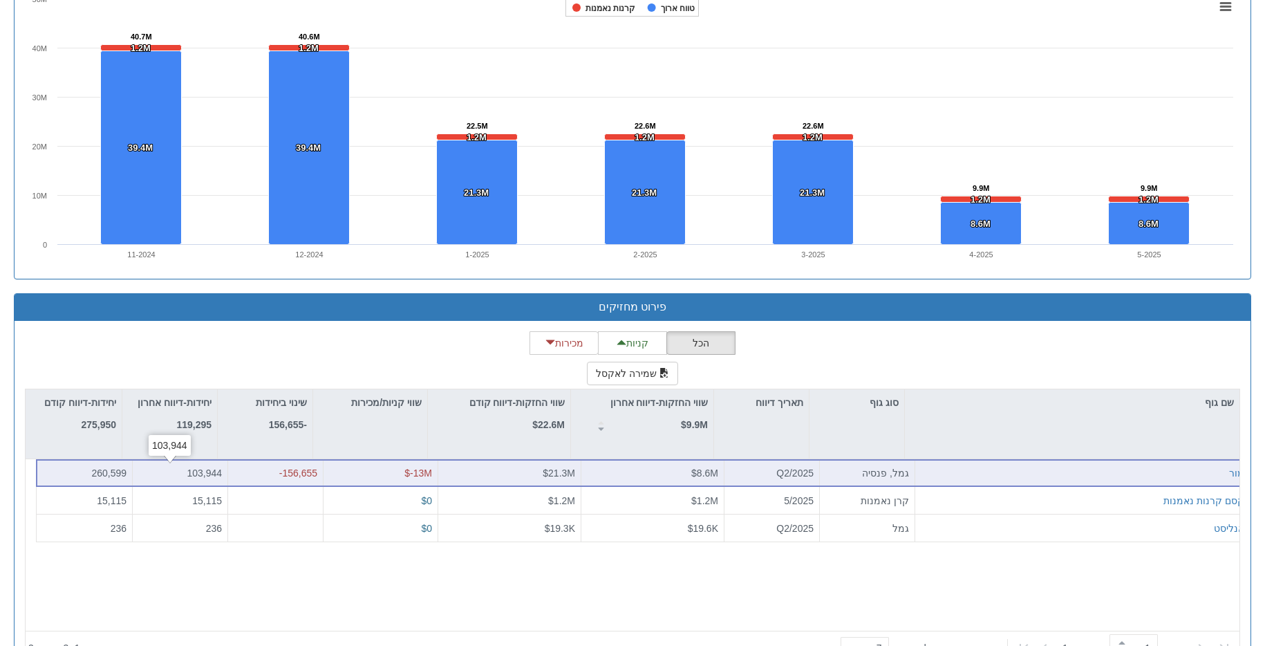
click at [234, 471] on div "-156,655" at bounding box center [276, 473] width 84 height 14
click at [171, 471] on div "103,944" at bounding box center [180, 473] width 84 height 14
click at [185, 474] on div "103,944" at bounding box center [180, 473] width 84 height 14
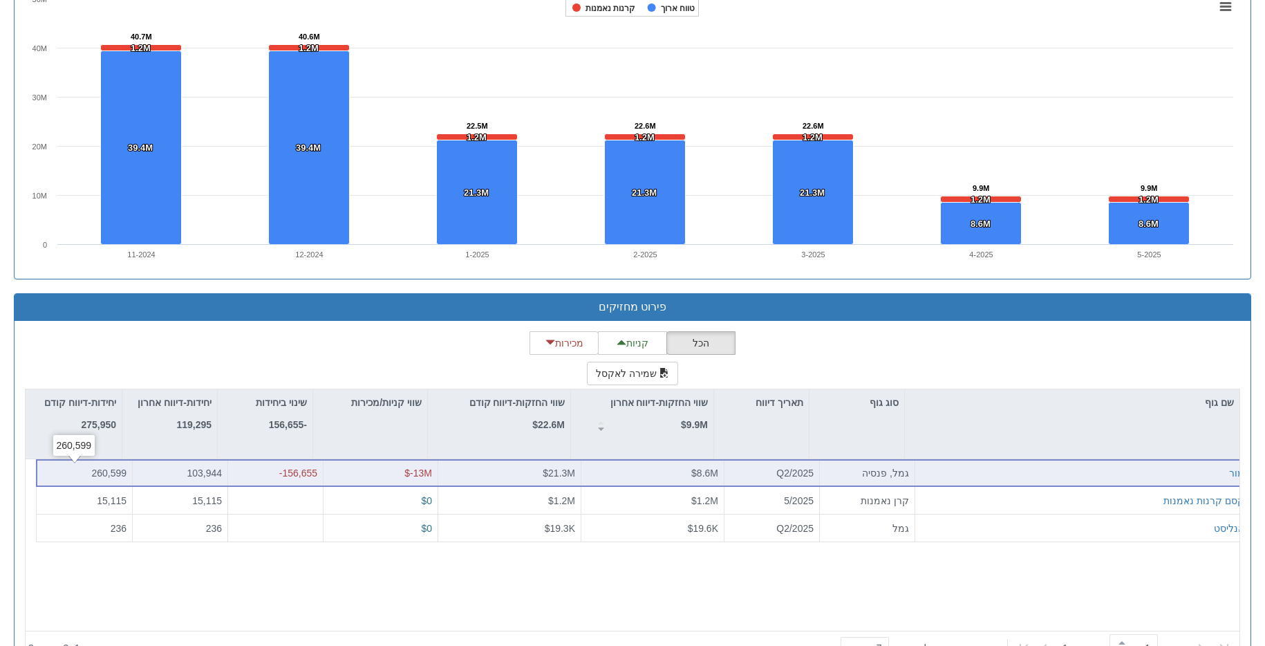
click at [93, 466] on div "260,599" at bounding box center [84, 473] width 84 height 14
click at [196, 474] on div "103,944" at bounding box center [180, 473] width 84 height 14
click at [265, 473] on div "-156,655" at bounding box center [276, 473] width 84 height 14
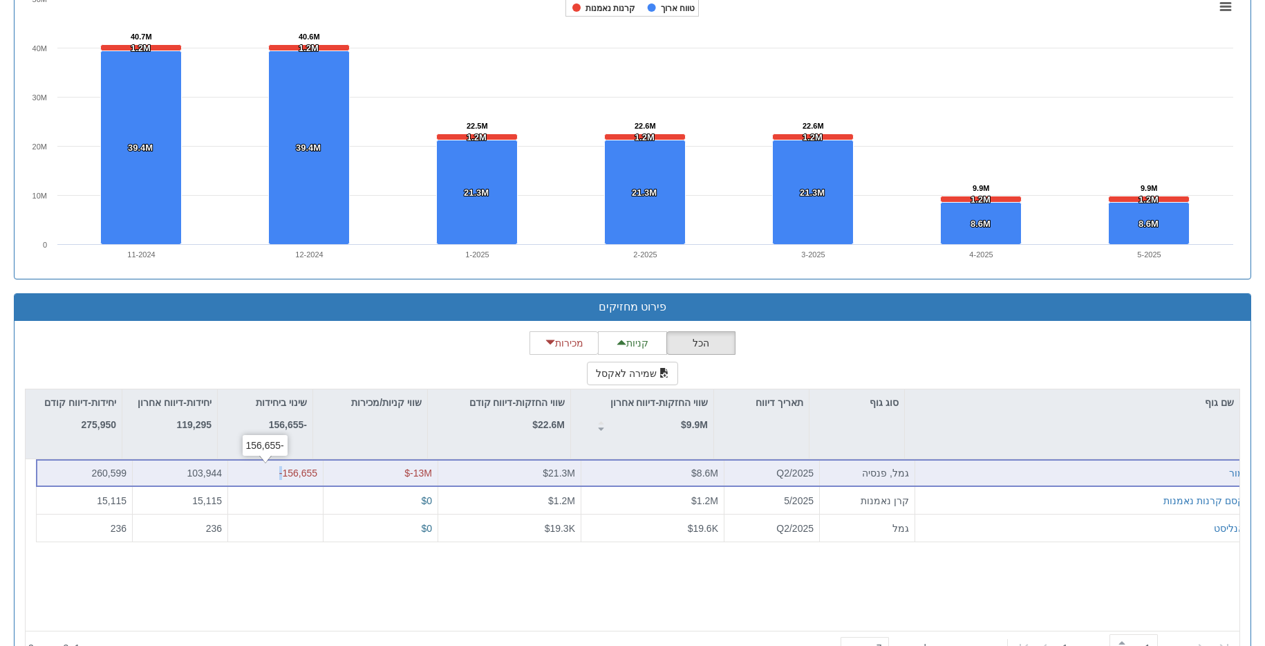
click at [265, 473] on div "-156,655" at bounding box center [276, 473] width 84 height 14
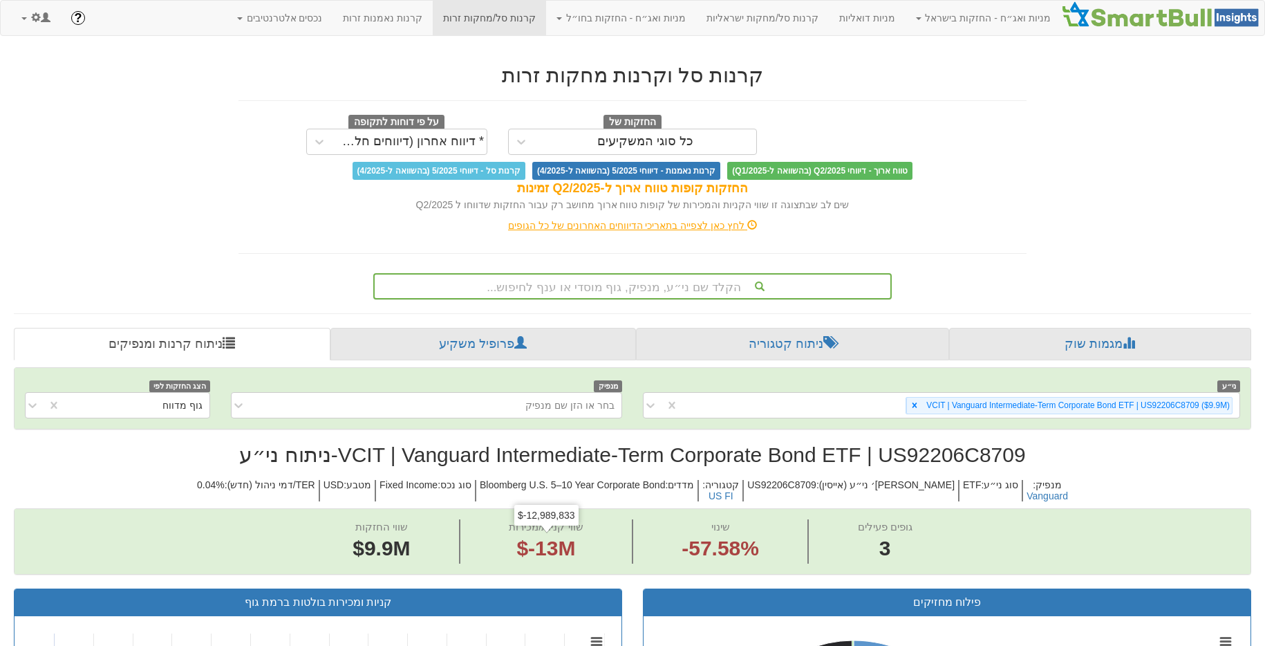
scroll to position [230, 0]
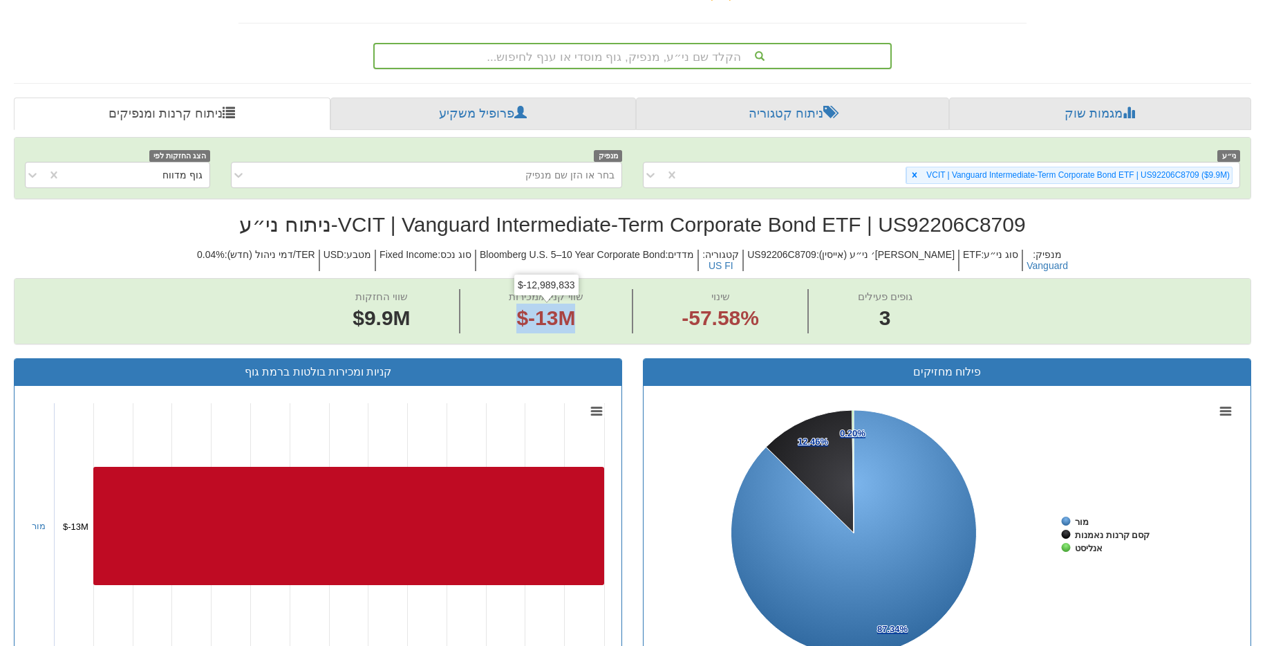
drag, startPoint x: 558, startPoint y: 318, endPoint x: 469, endPoint y: 317, distance: 89.2
click at [469, 317] on span "שווי קניות/מכירות $-13M" at bounding box center [546, 311] width 173 height 44
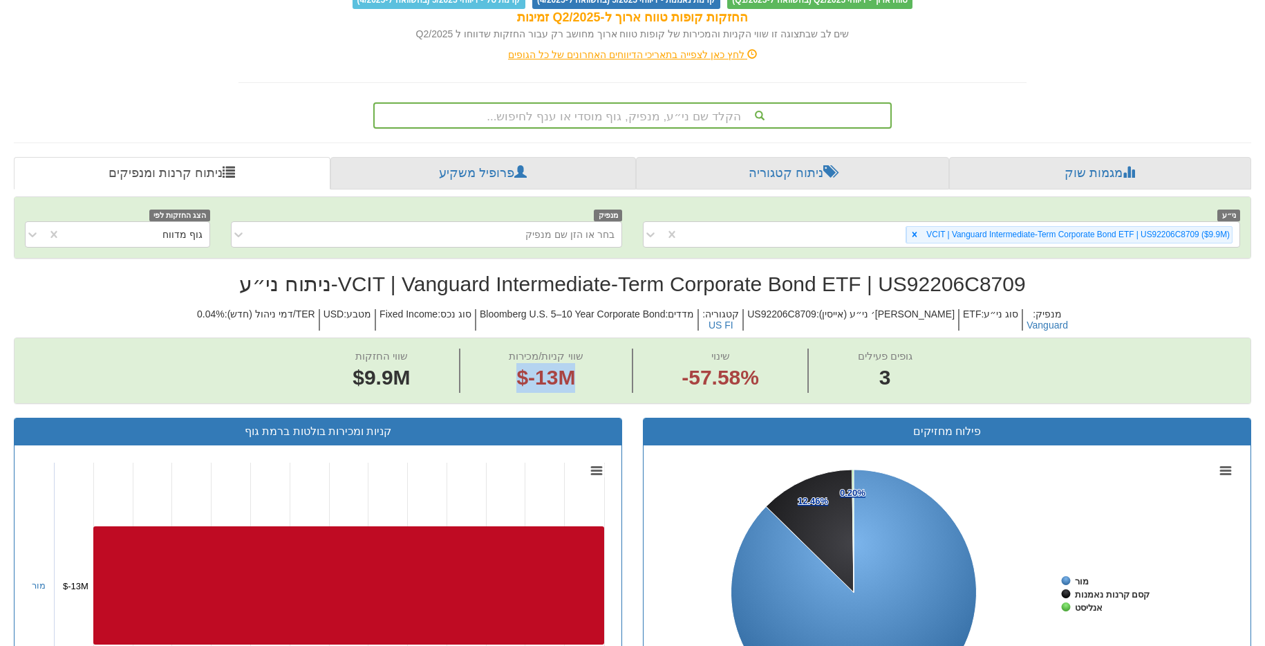
scroll to position [180, 0]
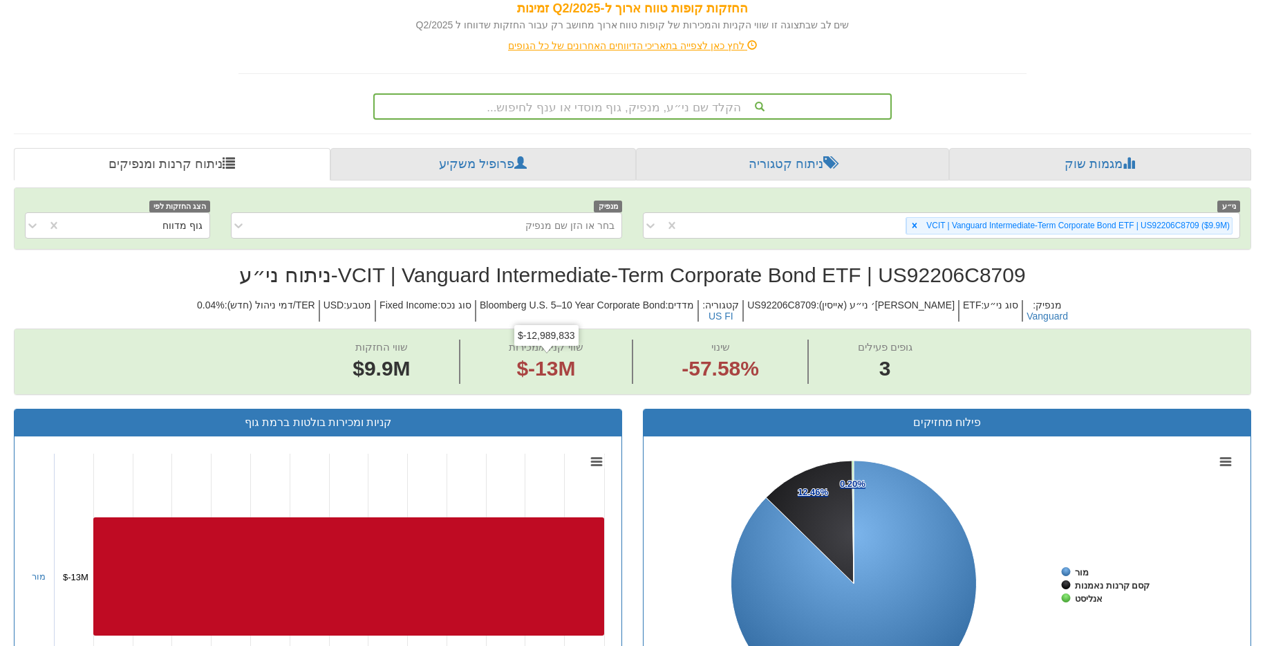
drag, startPoint x: 562, startPoint y: 368, endPoint x: 511, endPoint y: 359, distance: 51.4
click at [543, 366] on span "$-13M" at bounding box center [545, 368] width 59 height 23
click at [511, 359] on span "$-13M" at bounding box center [546, 369] width 74 height 30
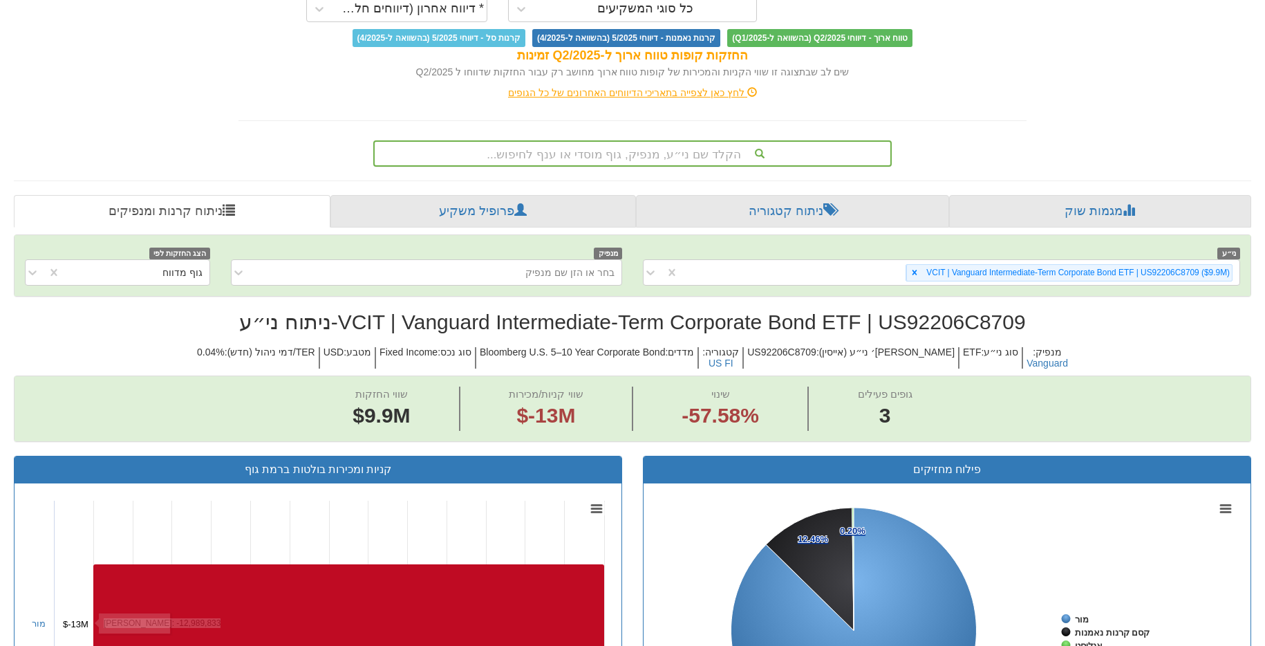
scroll to position [0, 0]
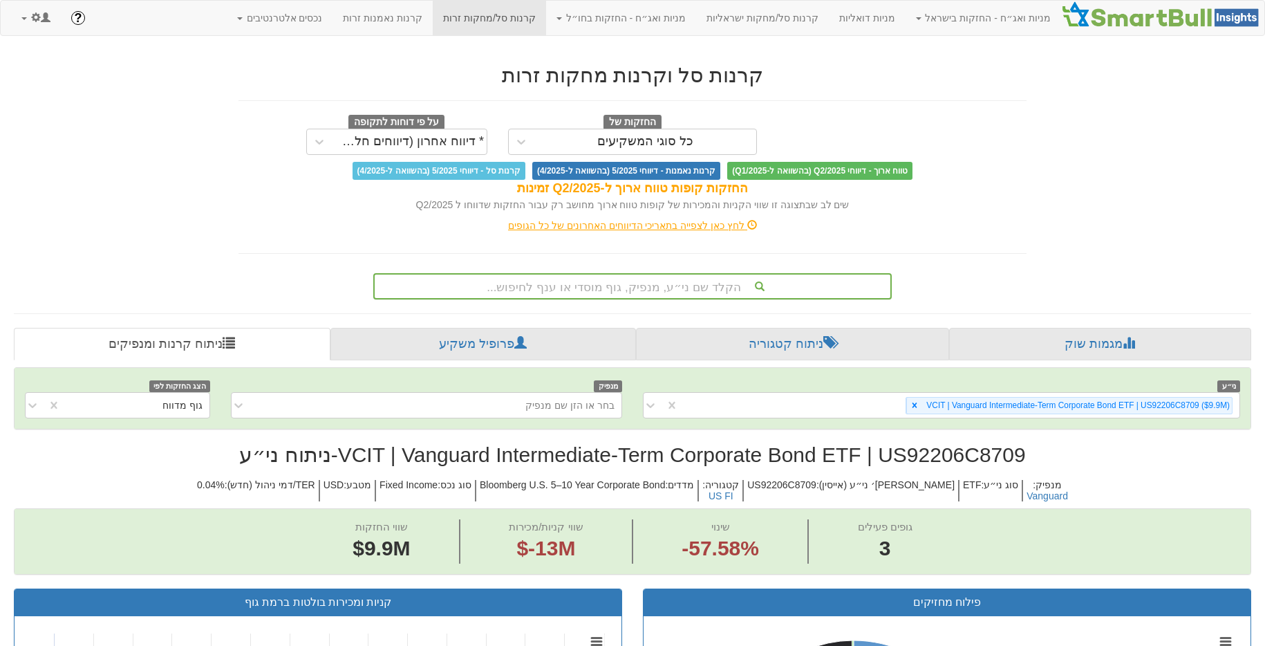
click at [650, 295] on div "הקלד שם ני״ע, מנפיק, גוף מוסדי או ענף לחיפוש..." at bounding box center [633, 285] width 516 height 23
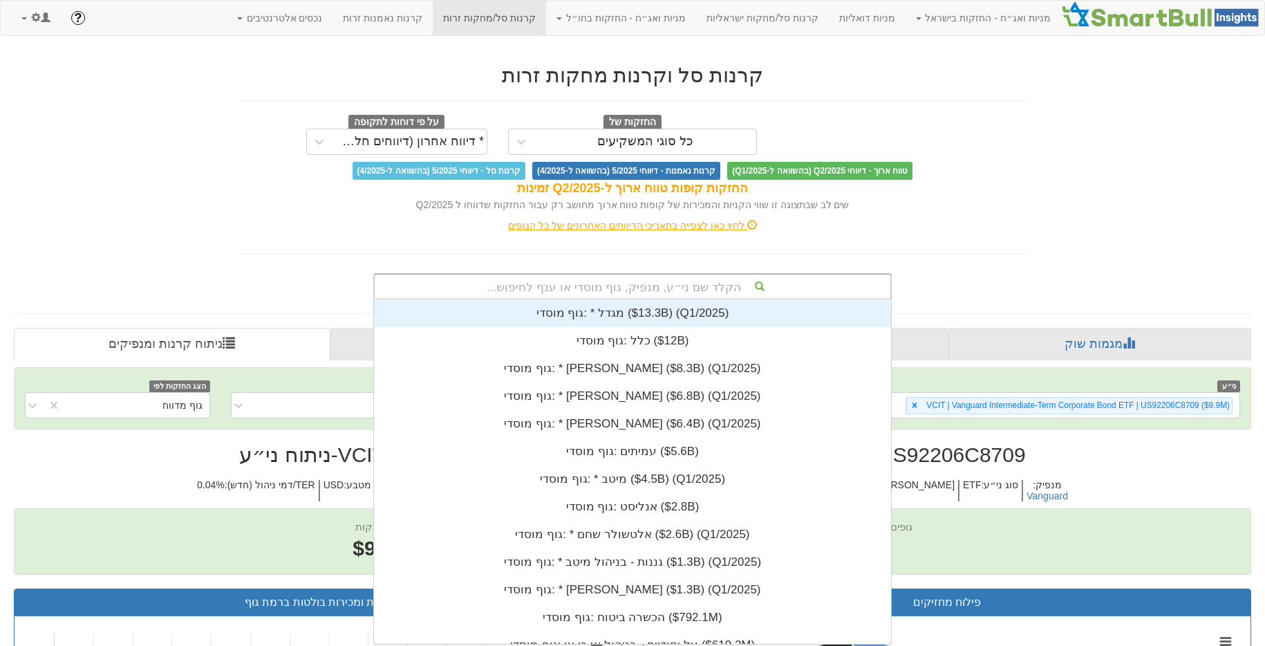
scroll to position [11, 0]
type input "מור"
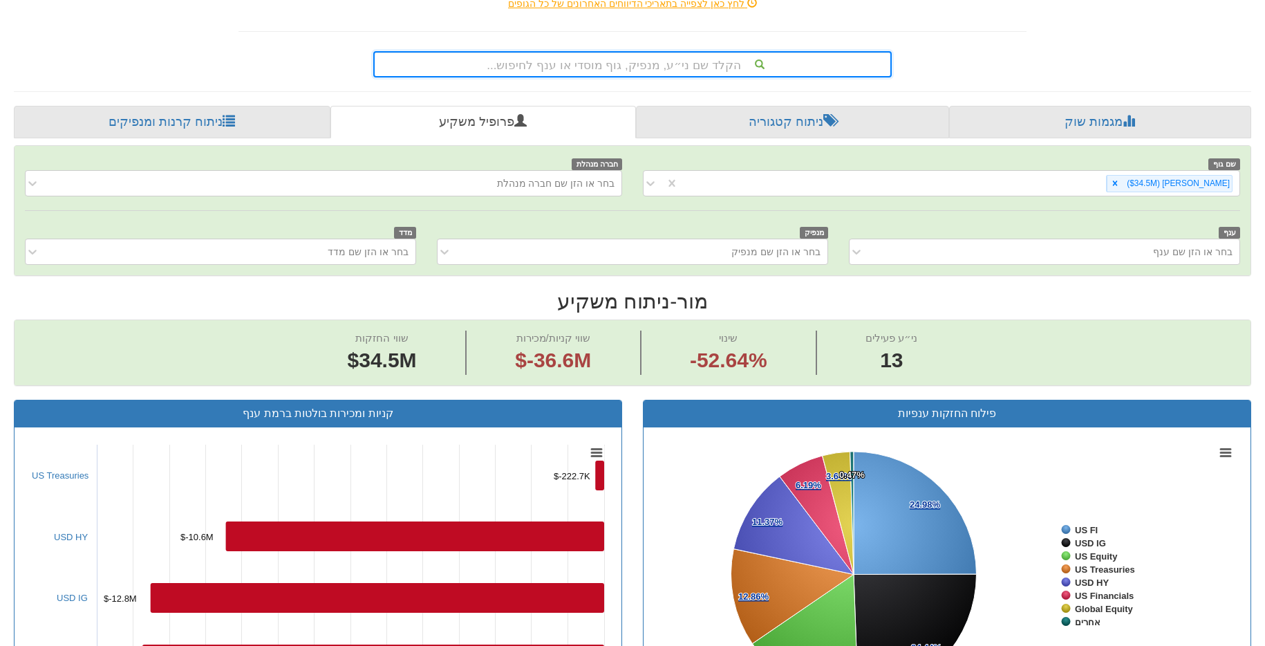
scroll to position [364, 0]
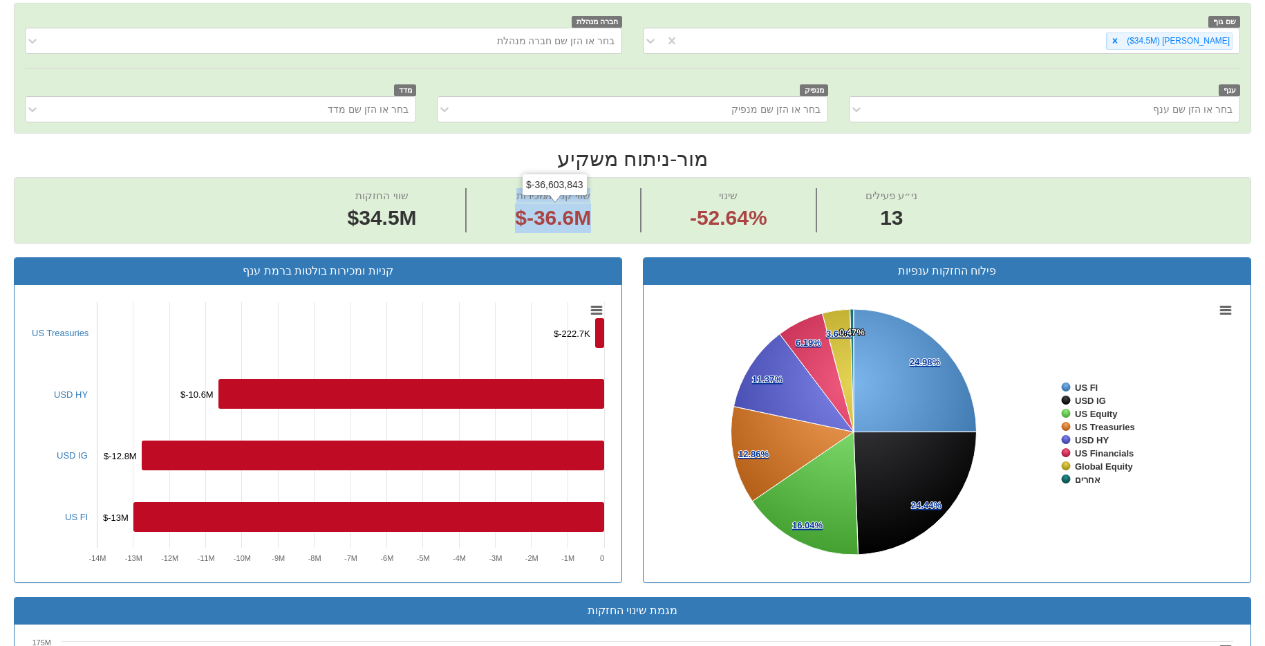
drag, startPoint x: 590, startPoint y: 211, endPoint x: 432, endPoint y: 208, distance: 157.6
click at [432, 208] on div "שווי החזקות $34.5M שווי קניות/מכירות $-36.6M שינוי -52.64% ני״ע פעילים 13" at bounding box center [633, 210] width 1236 height 65
click at [528, 222] on span "$-36.6M" at bounding box center [553, 217] width 76 height 23
drag, startPoint x: 598, startPoint y: 211, endPoint x: 440, endPoint y: 217, distance: 158.4
click at [440, 217] on div "שווי החזקות $34.5M שווי קניות/מכירות $-36.6M שינוי -52.64% ני״ע פעילים 13" at bounding box center [633, 210] width 1236 height 65
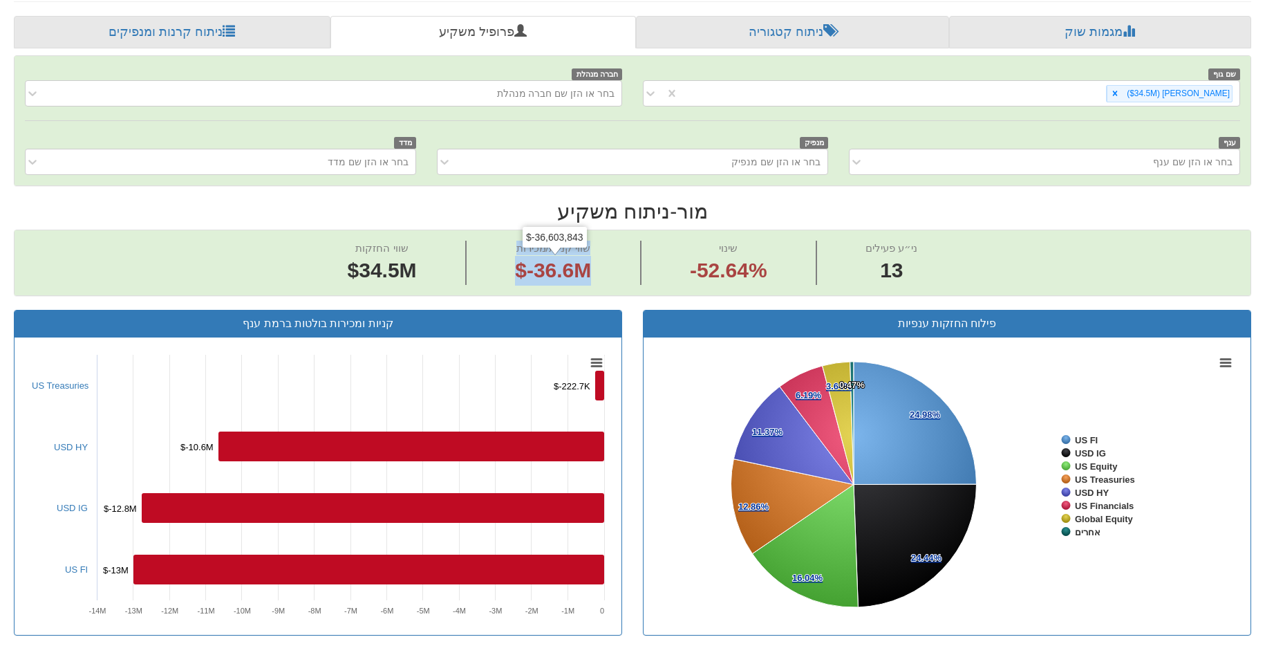
scroll to position [0, 0]
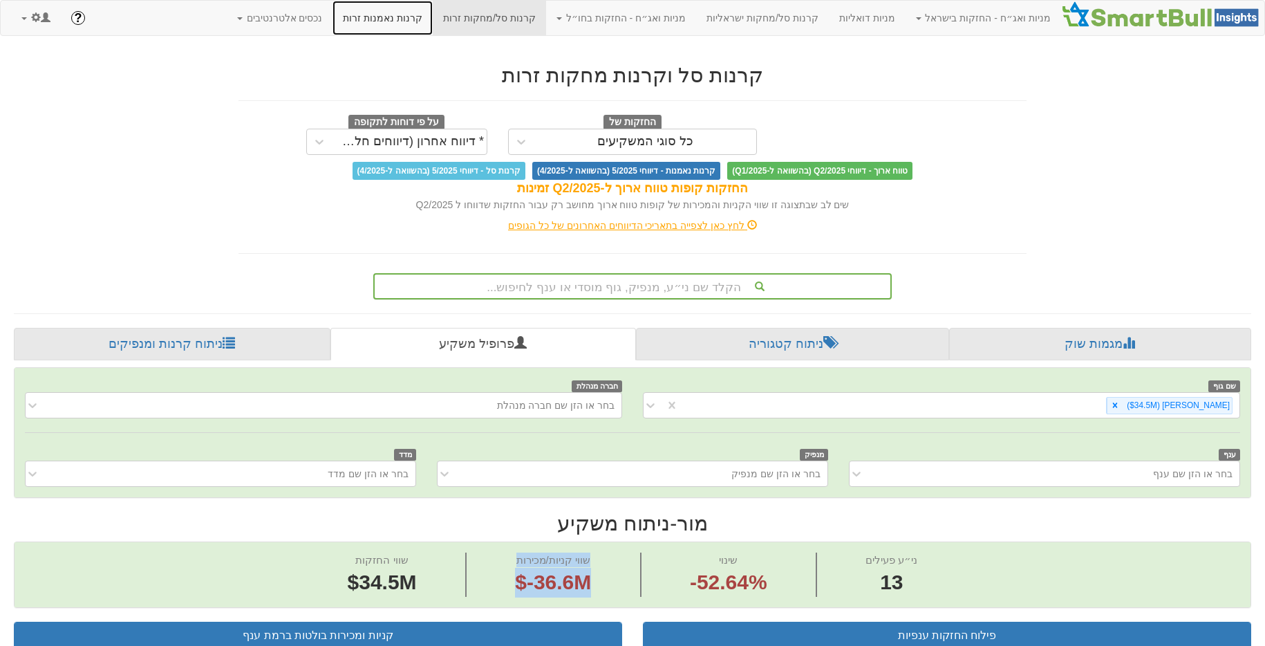
click at [433, 12] on link "קרנות נאמנות זרות" at bounding box center [382, 18] width 100 height 35
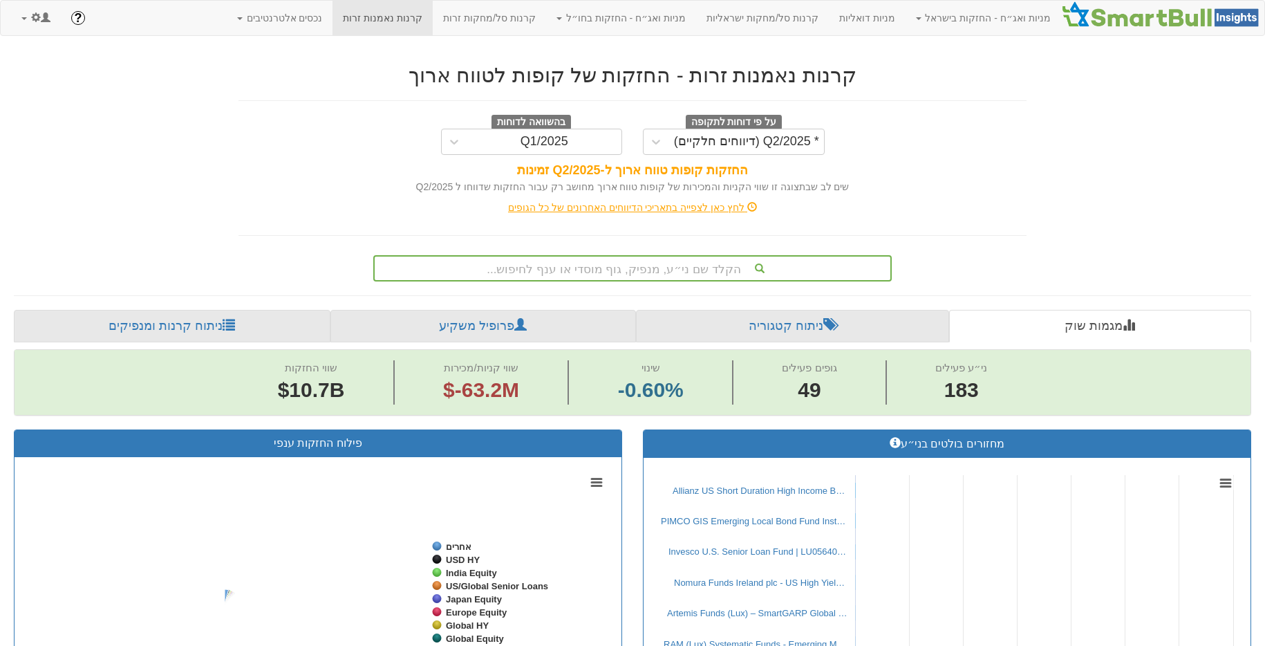
click at [632, 254] on div "הקלד שם ני״ע, מנפיק, גוף מוסדי או ענף לחיפוש..." at bounding box center [632, 265] width 539 height 32
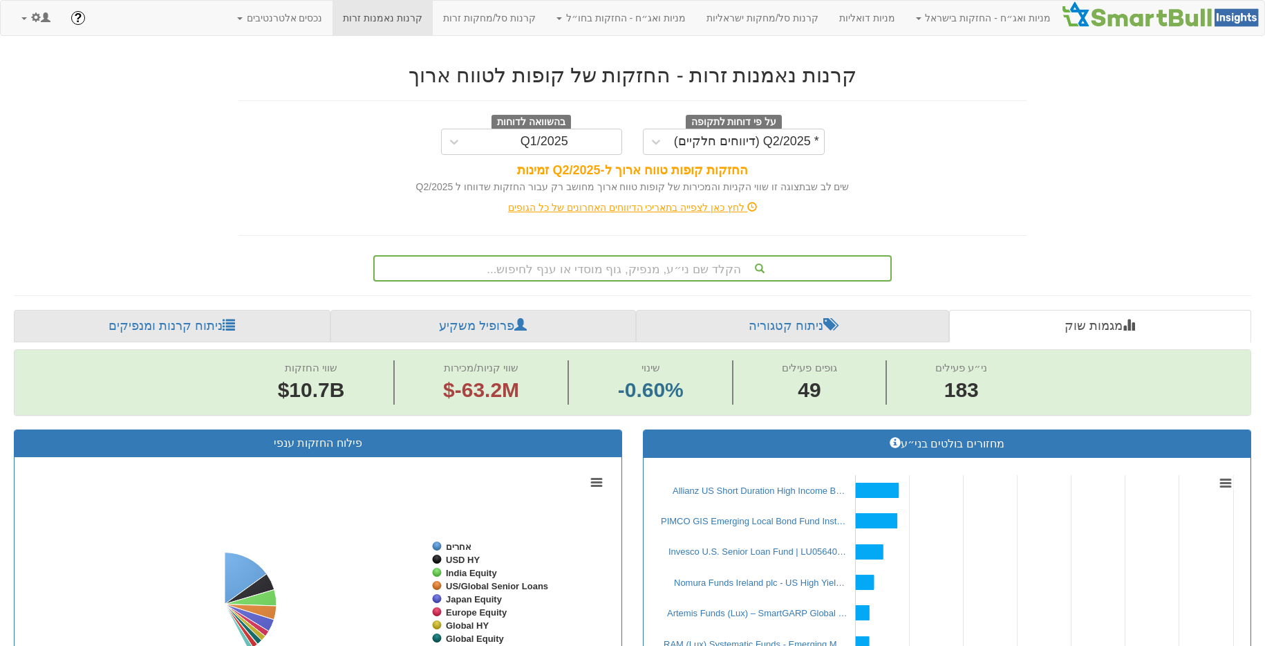
click at [630, 274] on div "הקלד שם ני״ע, מנפיק, גוף מוסדי או ענף לחיפוש..." at bounding box center [633, 267] width 516 height 23
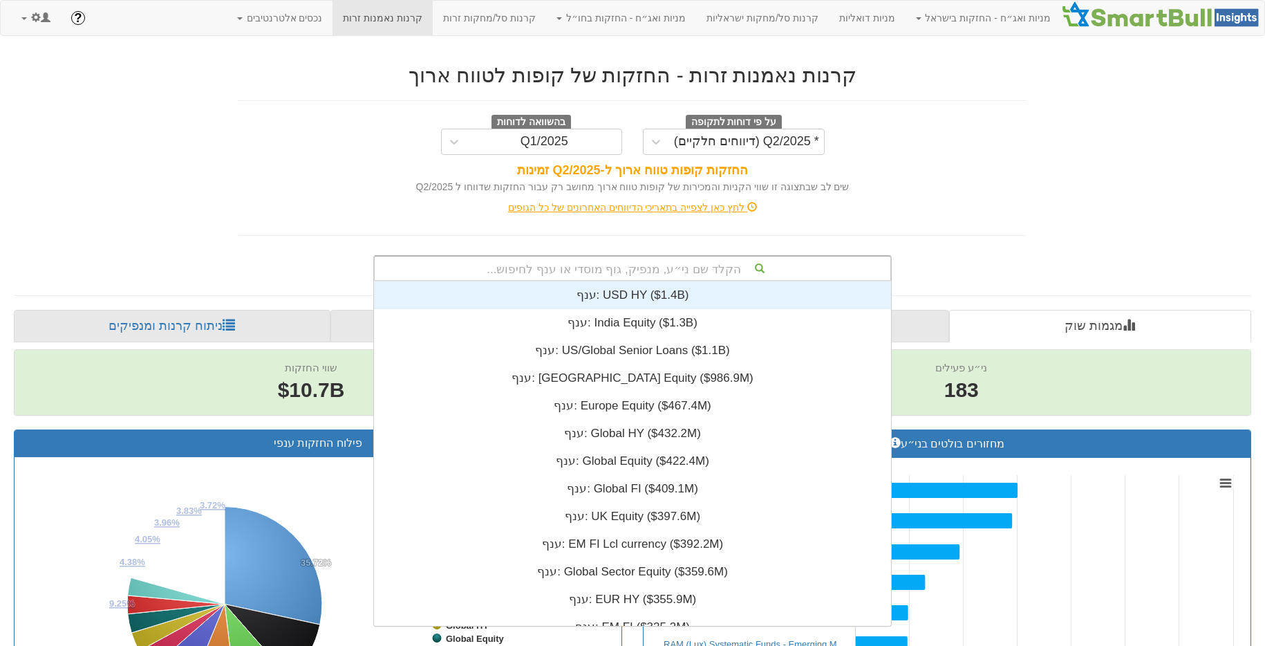
scroll to position [11, 0]
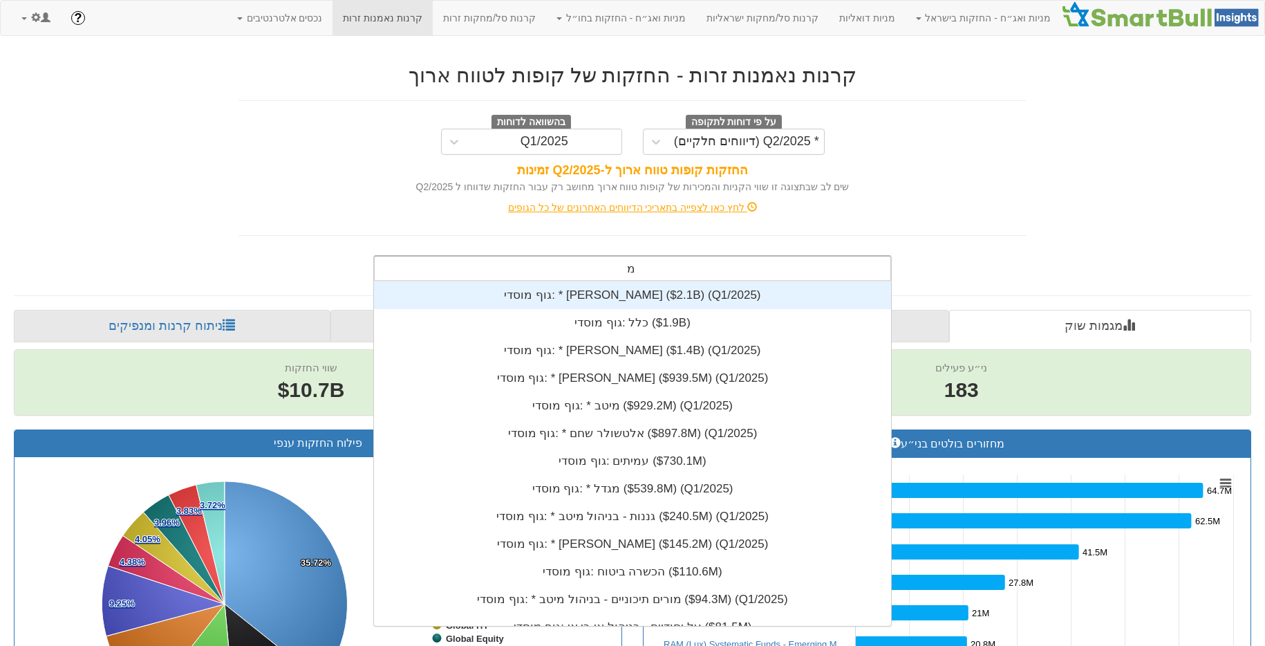
type input "מור"
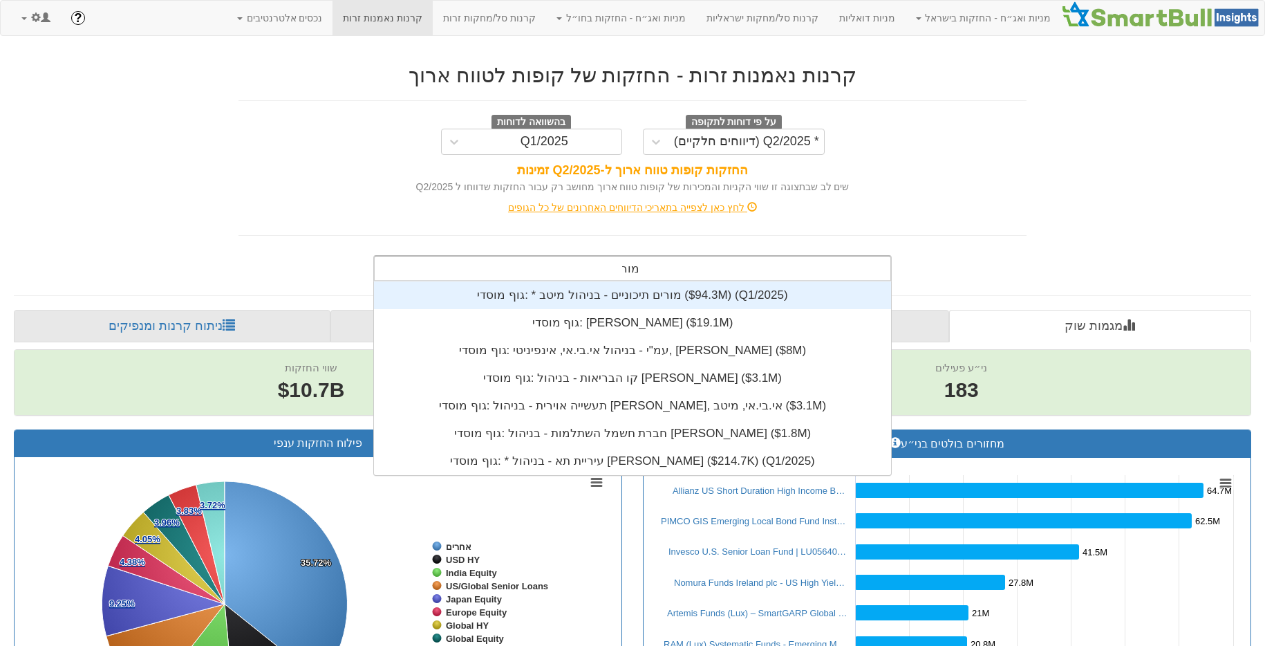
scroll to position [194, 0]
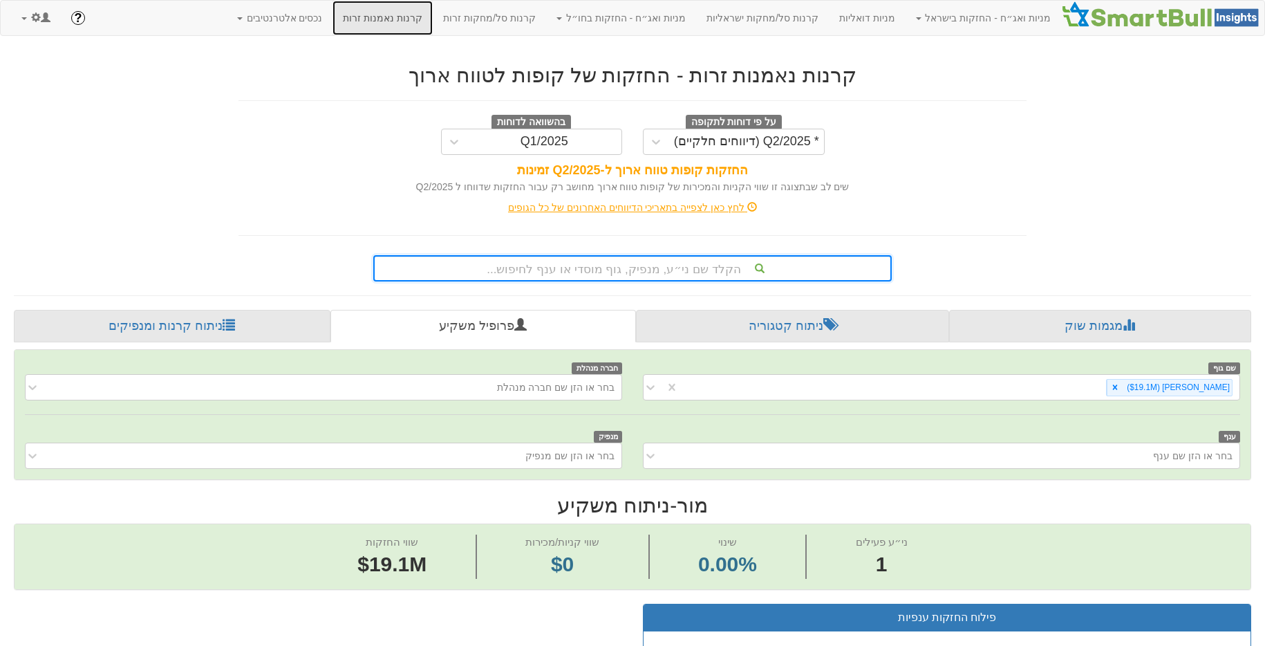
drag, startPoint x: 433, startPoint y: 15, endPoint x: 452, endPoint y: 21, distance: 20.5
click at [433, 15] on link "קרנות נאמנות זרות" at bounding box center [382, 18] width 100 height 35
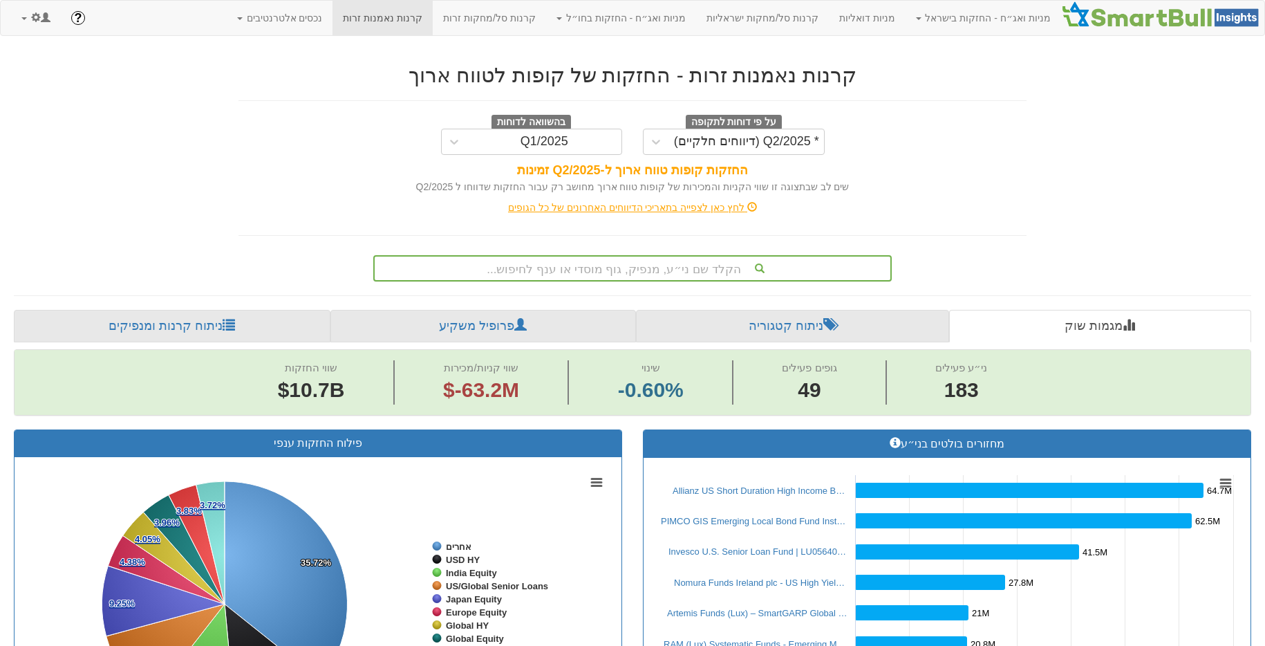
click at [670, 260] on div "הקלד שם ני״ע, מנפיק, גוף מוסדי או ענף לחיפוש..." at bounding box center [633, 267] width 516 height 23
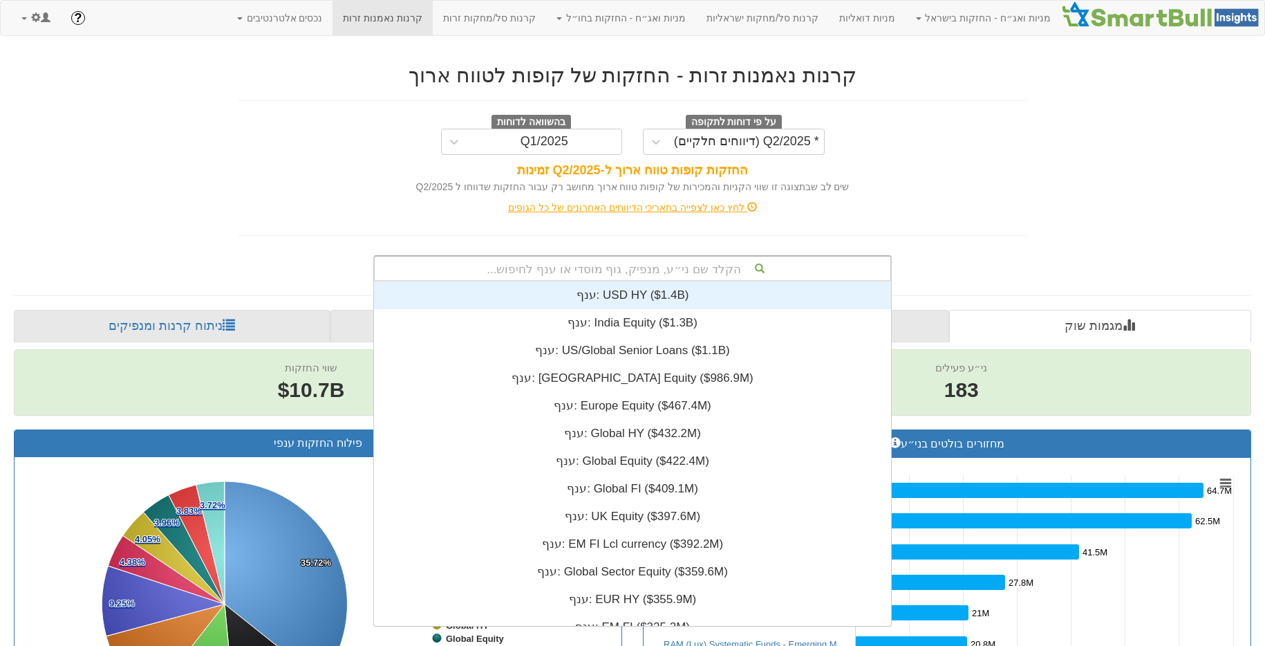
scroll to position [11, 0]
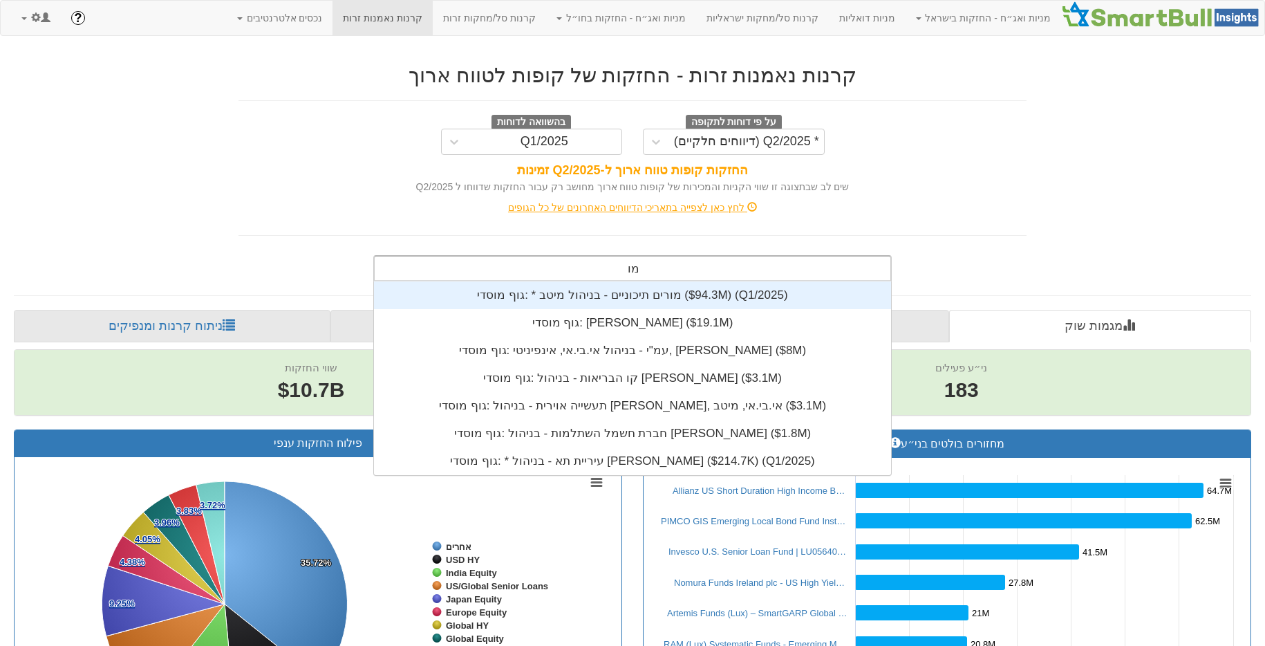
type input "מור"
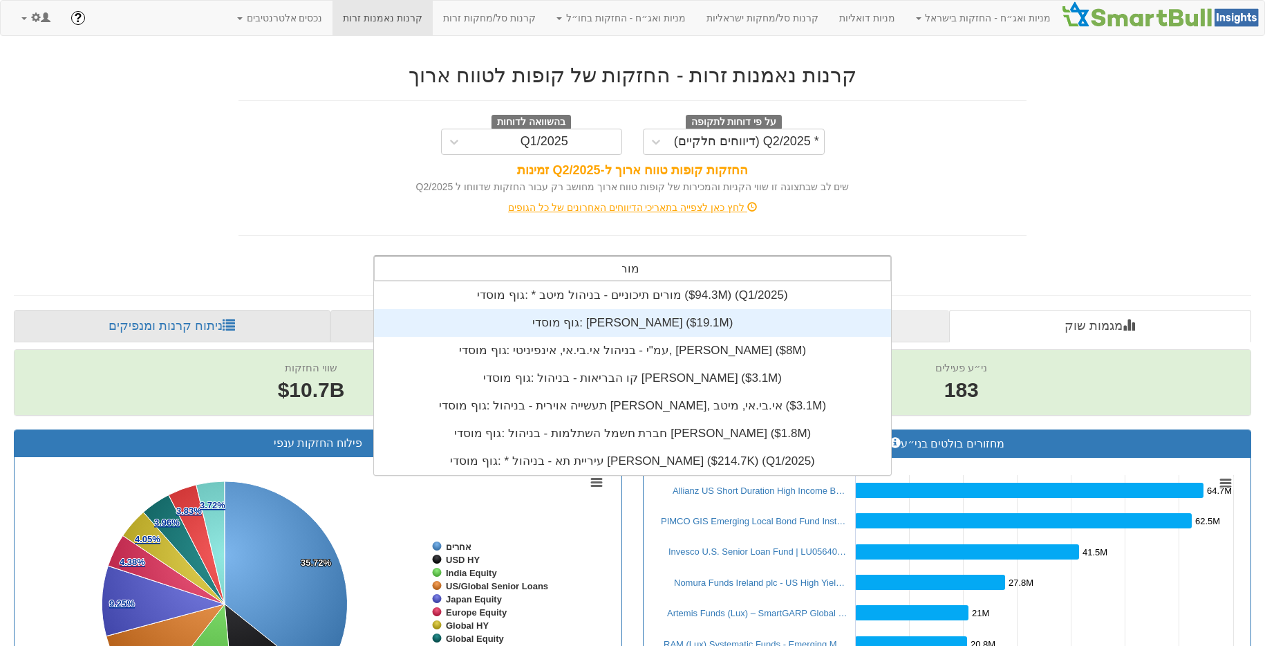
click at [695, 314] on div "גוף מוסדי: ‎[PERSON_NAME] ‎($19.1M)‏" at bounding box center [632, 323] width 517 height 28
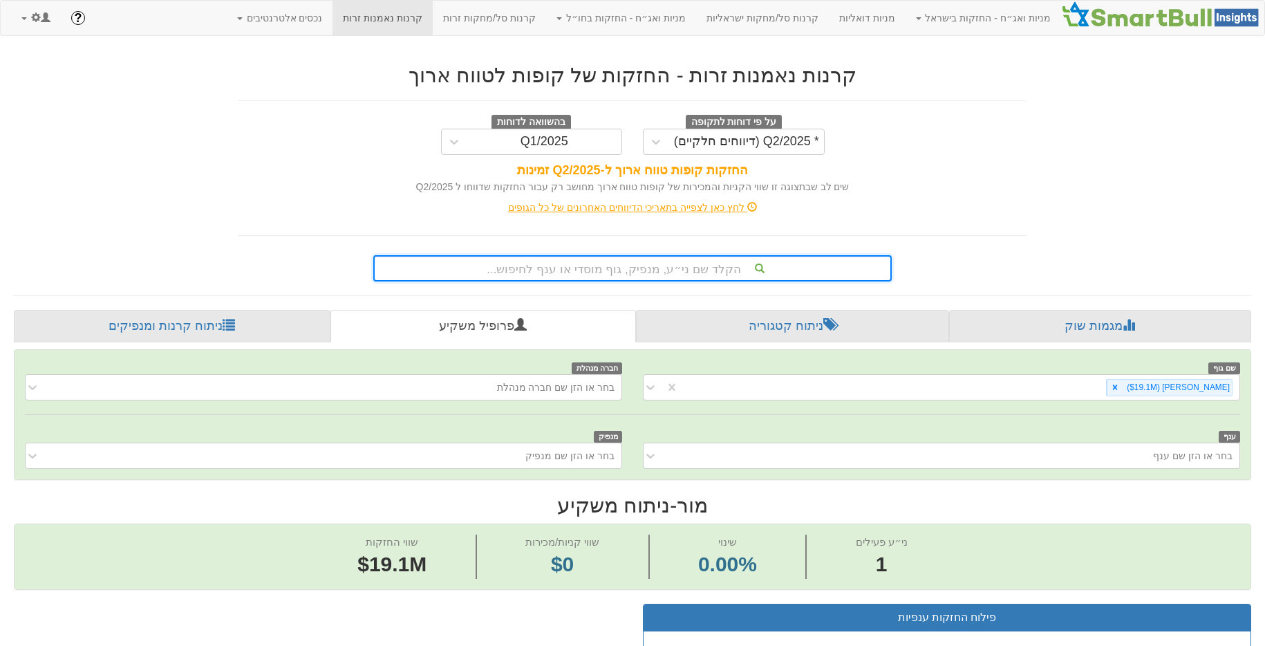
scroll to position [308, 0]
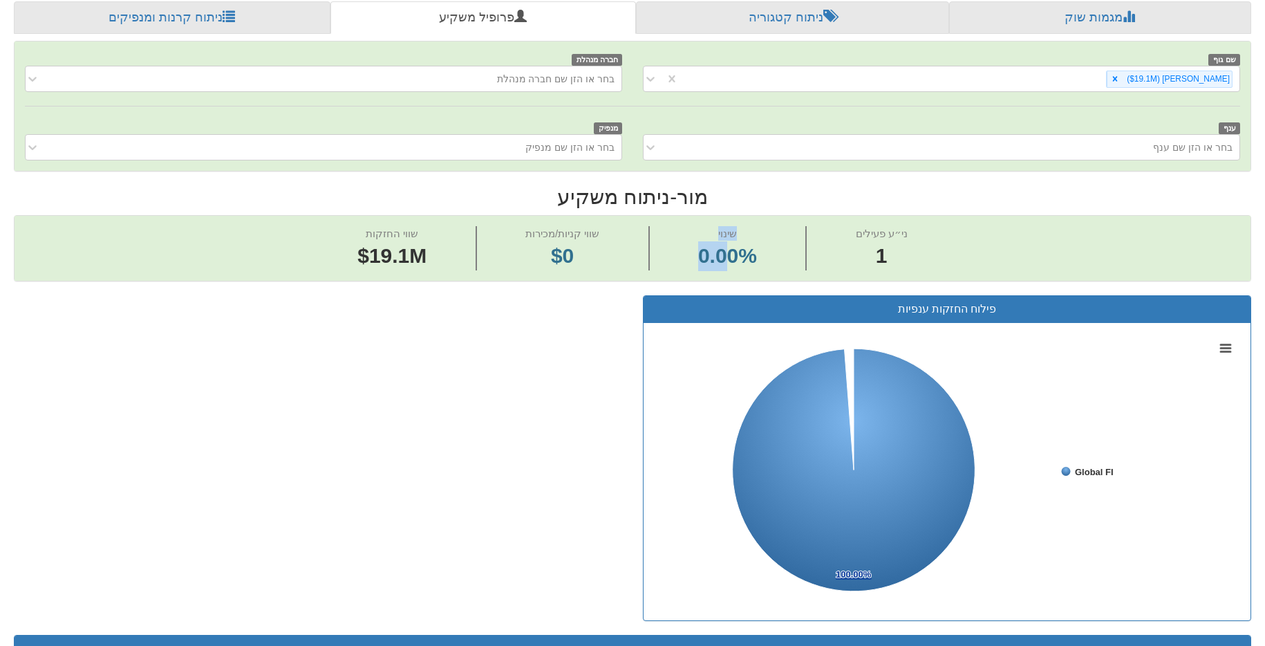
drag, startPoint x: 733, startPoint y: 249, endPoint x: 553, endPoint y: 261, distance: 180.1
click at [553, 261] on div "שווי החזקות $19.1M שווי קניות/מכירות $0 שינוי 0.00% ני״ע פעילים 1" at bounding box center [633, 248] width 1236 height 65
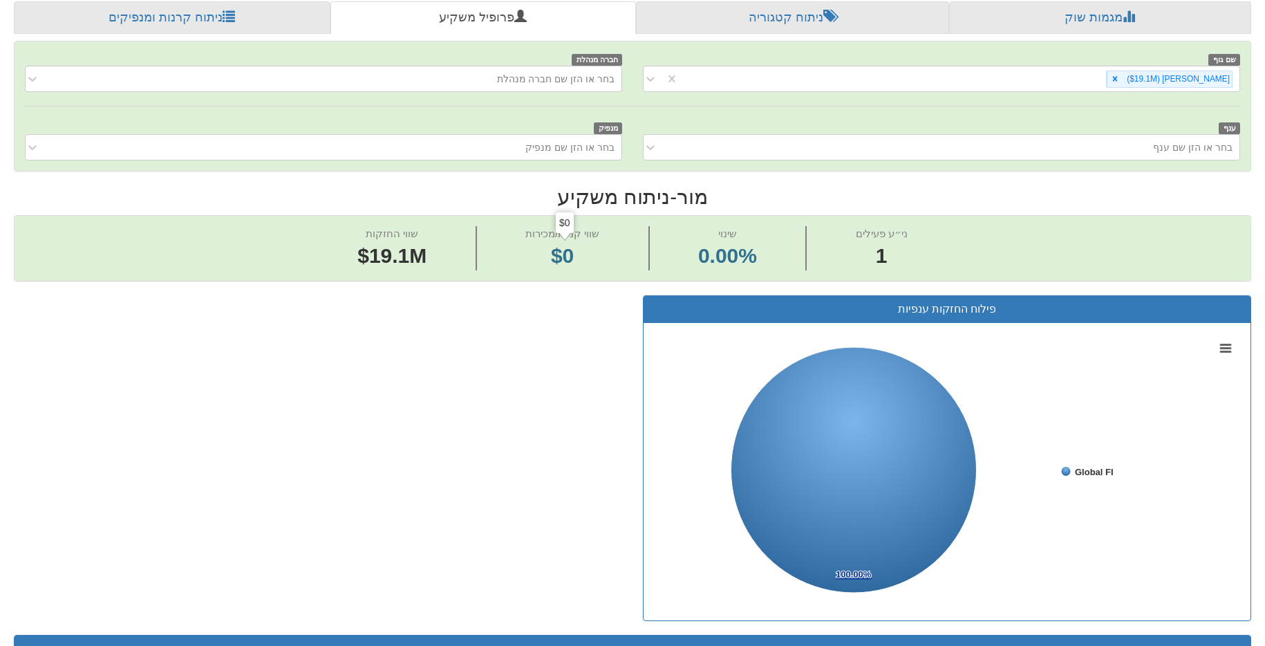
click at [578, 261] on span "$0" at bounding box center [562, 256] width 74 height 30
click at [444, 256] on span "שווי החזקות $19.1M" at bounding box center [393, 248] width 168 height 44
click at [584, 256] on span "$0" at bounding box center [562, 256] width 74 height 30
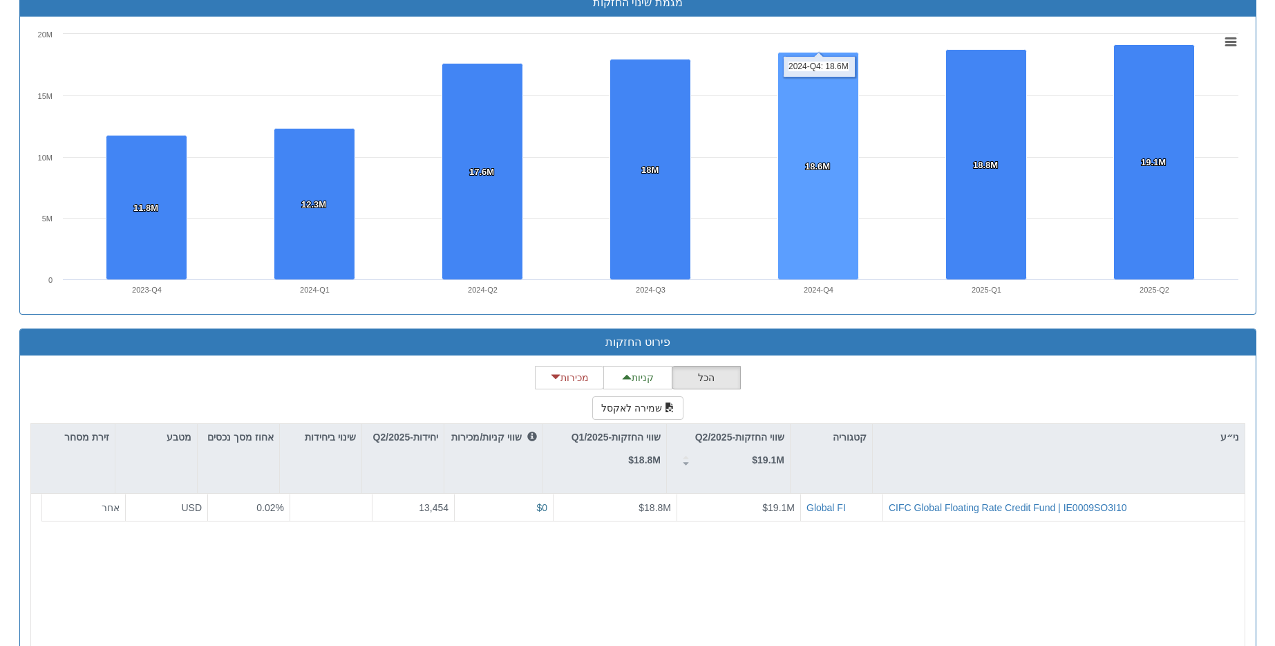
scroll to position [0, 0]
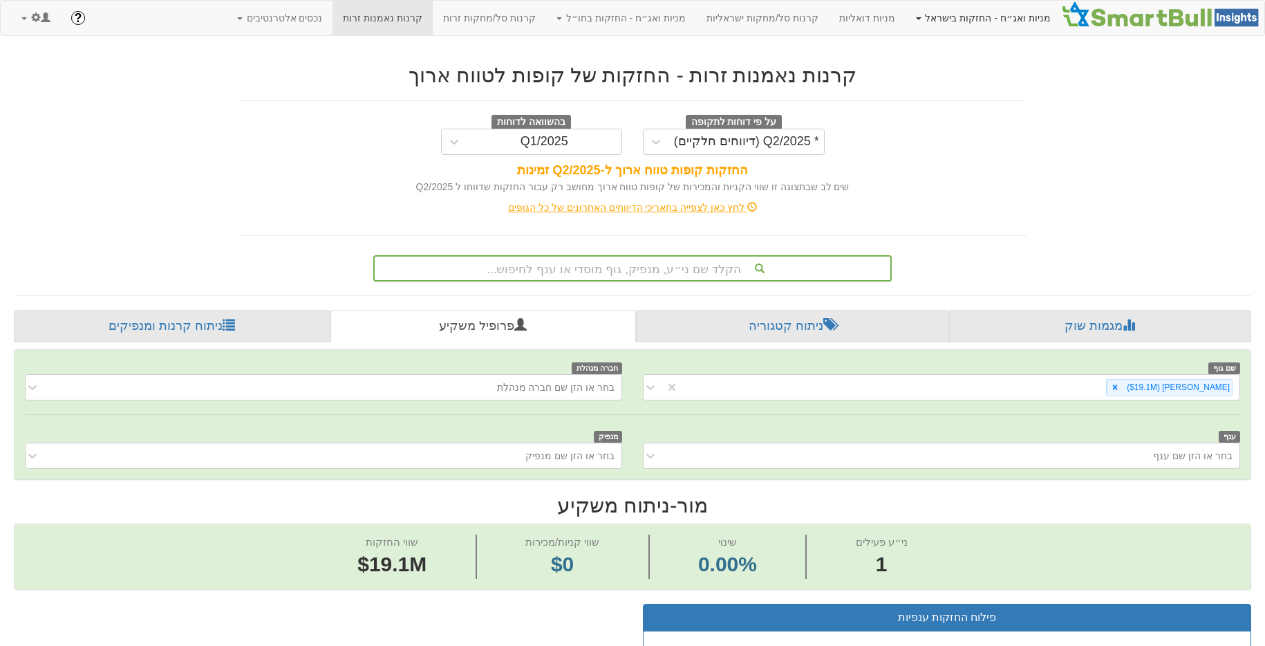
click at [965, 21] on link "מניות ואג״ח - החזקות בישראל" at bounding box center [983, 18] width 156 height 35
click at [1016, 89] on link "מניות ואג״ח" at bounding box center [1005, 84] width 109 height 18
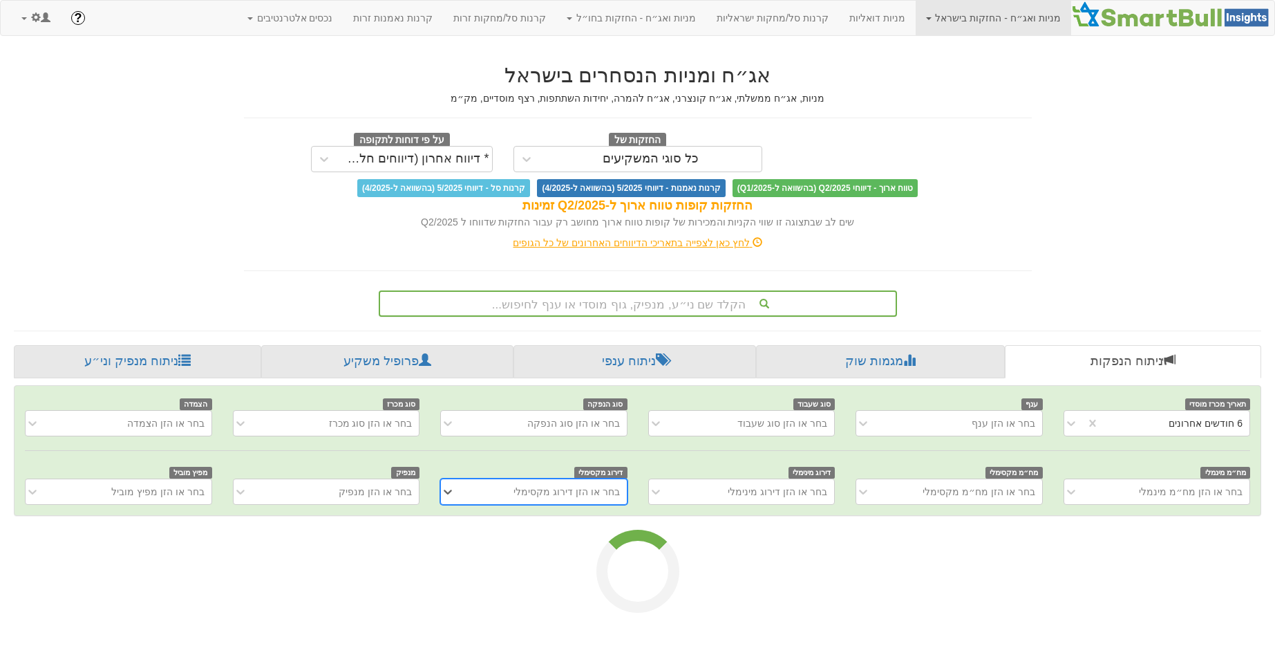
drag, startPoint x: 649, startPoint y: 334, endPoint x: 659, endPoint y: 311, distance: 25.1
click at [650, 328] on div "אג״ח ומניות הנסחרים בישראל מניות, אג״ח ממשלתי, אג״ח קונצרני, אג״ח להמרה, יחידות…" at bounding box center [637, 290] width 1268 height 480
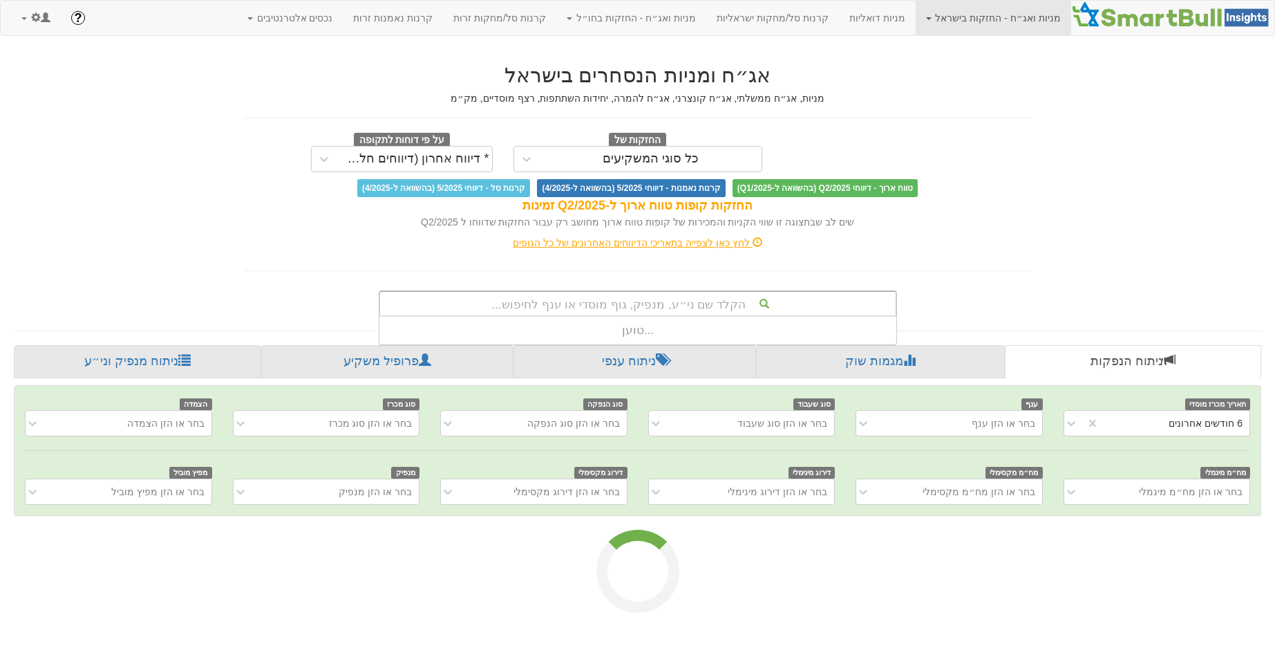
click at [663, 305] on div "הקלד שם ני״ע, מנפיק, גוף מוסדי או ענף לחיפוש..." at bounding box center [638, 303] width 516 height 23
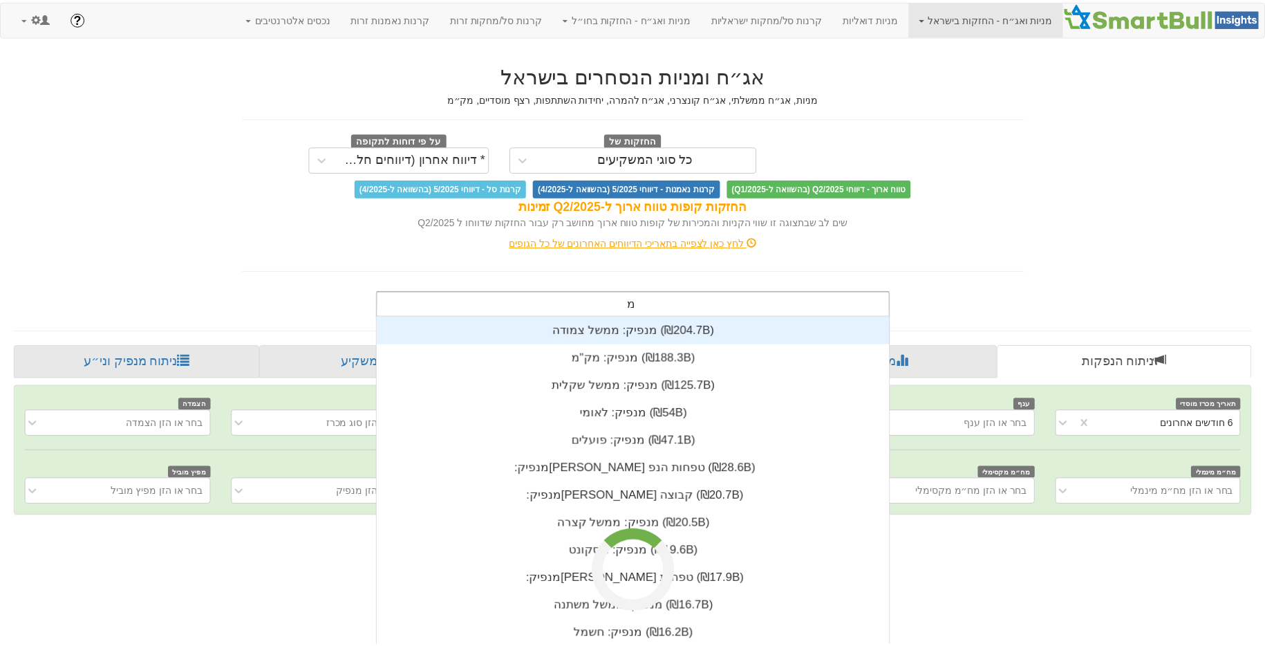
scroll to position [16, 0]
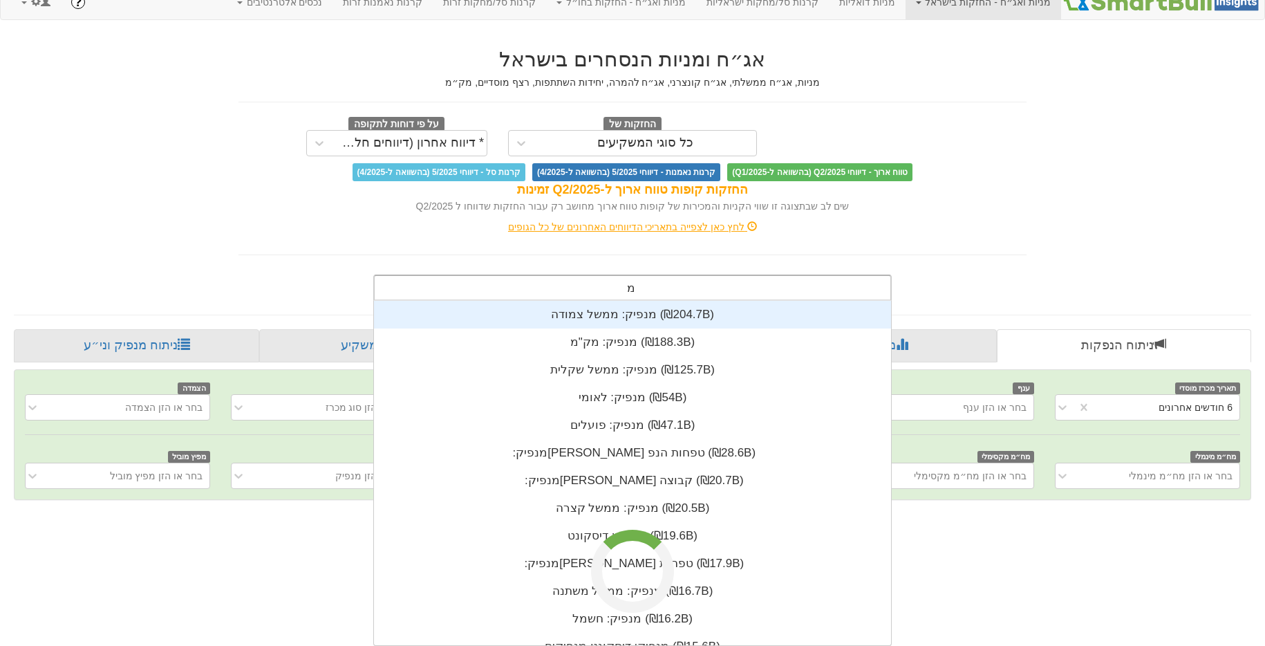
type input "מור"
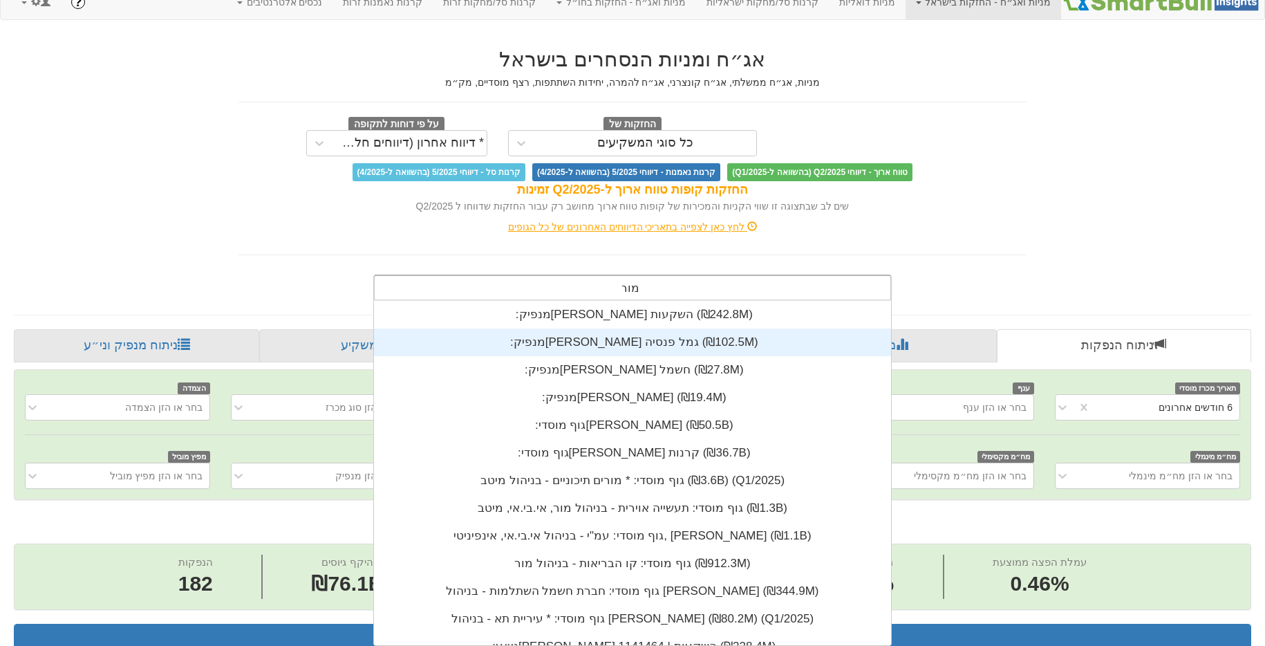
scroll to position [0, 2571]
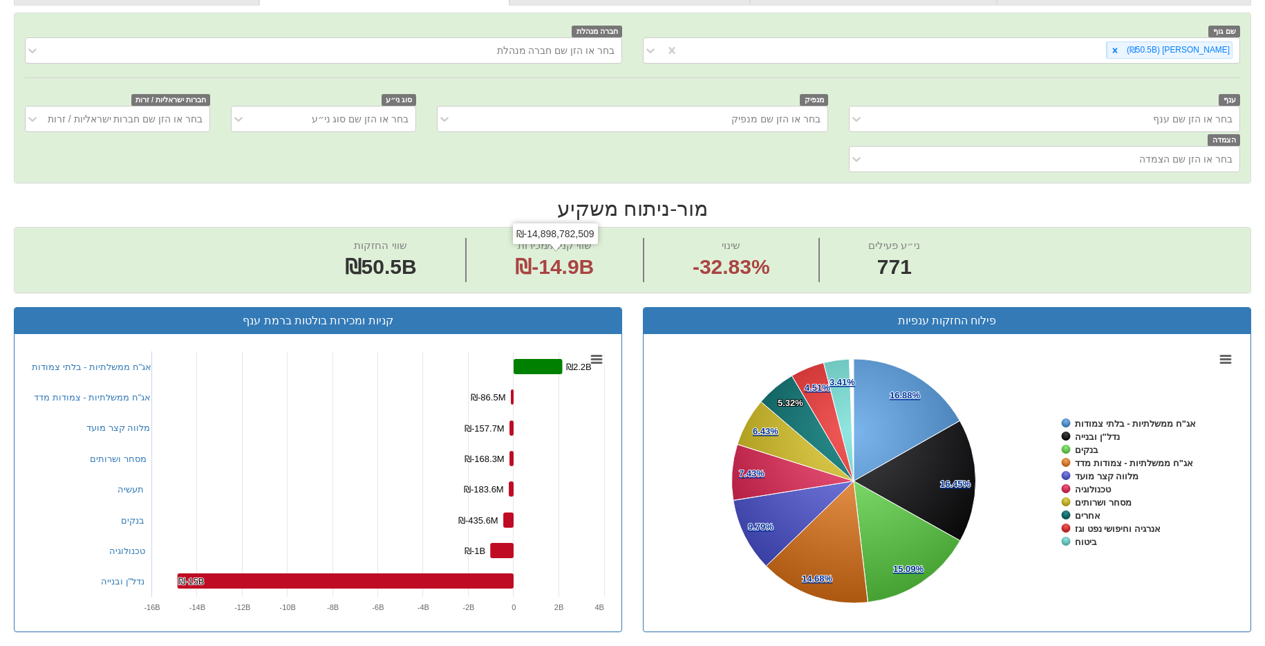
scroll to position [610, 0]
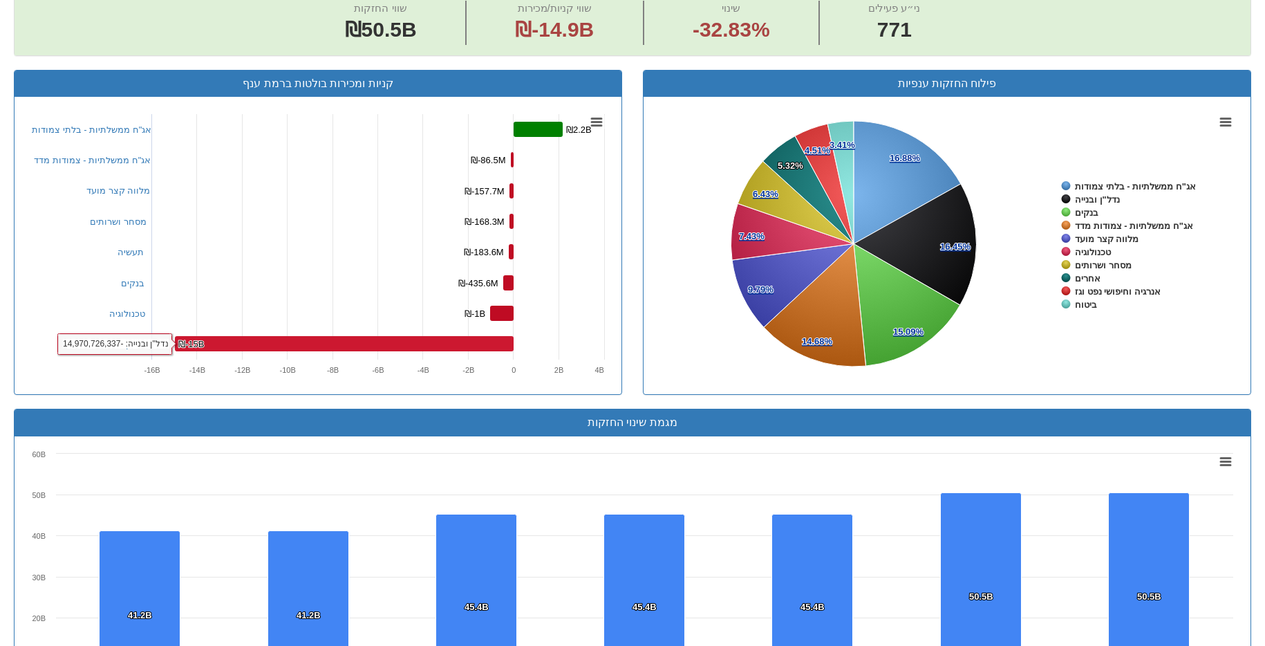
click at [433, 334] on rect at bounding box center [318, 245] width 586 height 276
click at [422, 352] on rect at bounding box center [318, 245] width 586 height 276
click at [424, 345] on rect at bounding box center [344, 343] width 339 height 15
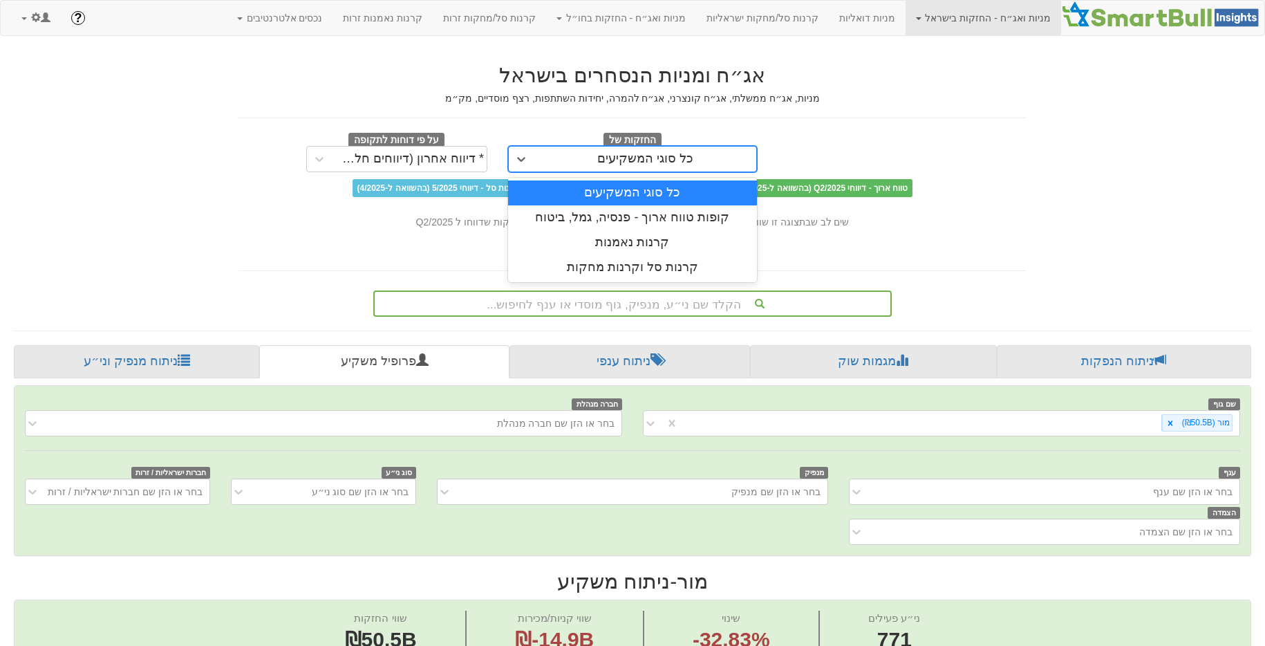
click at [536, 158] on div "כל סוגי המשקיעים" at bounding box center [645, 159] width 222 height 22
click at [563, 213] on div "קופות טווח ארוך - פנסיה, גמל, ביטוח" at bounding box center [632, 217] width 249 height 25
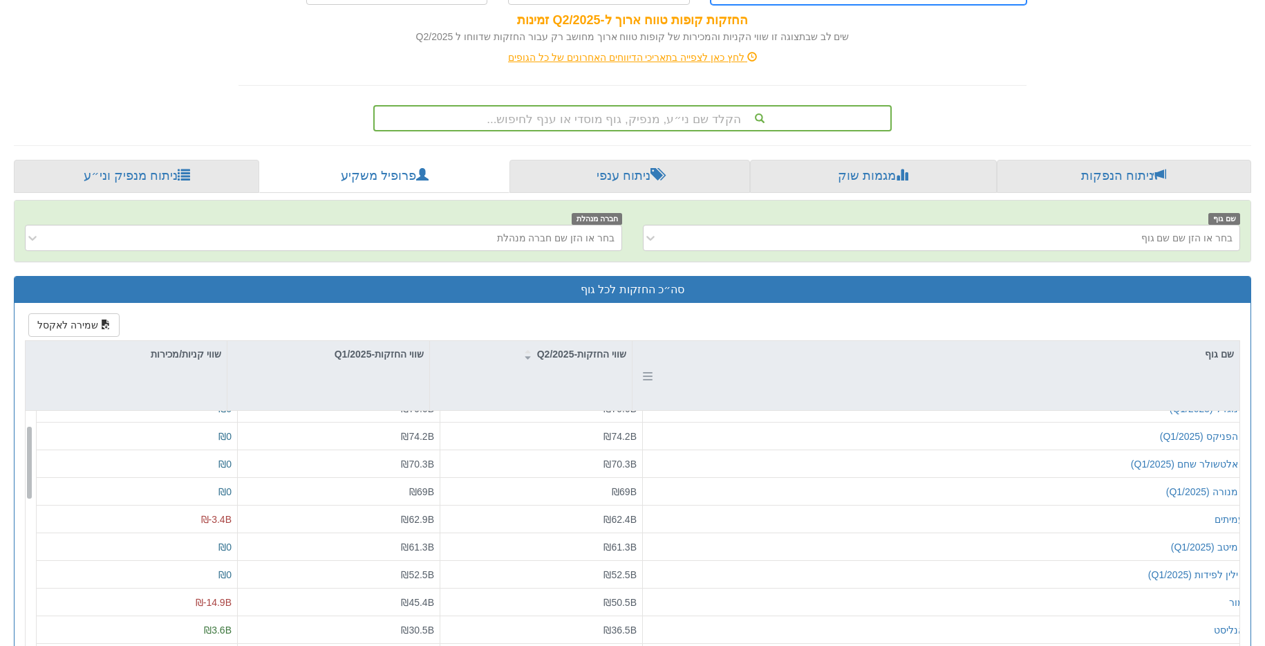
scroll to position [185, 0]
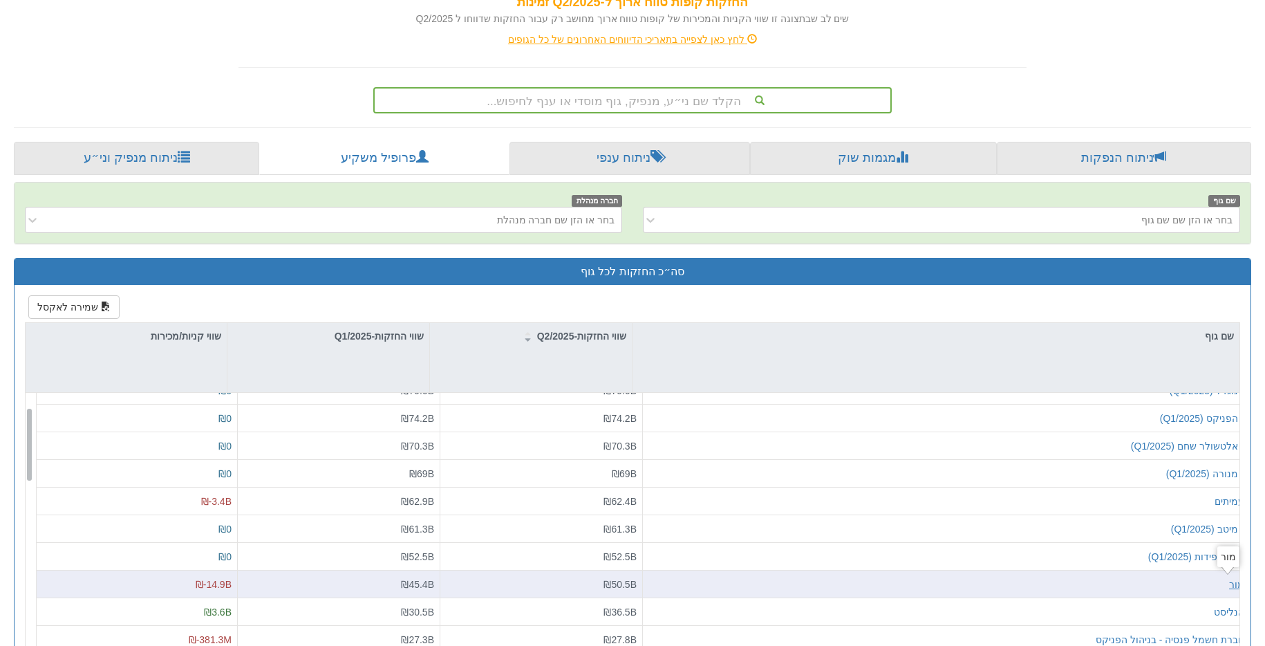
click at [1232, 583] on div "מור" at bounding box center [1236, 584] width 15 height 14
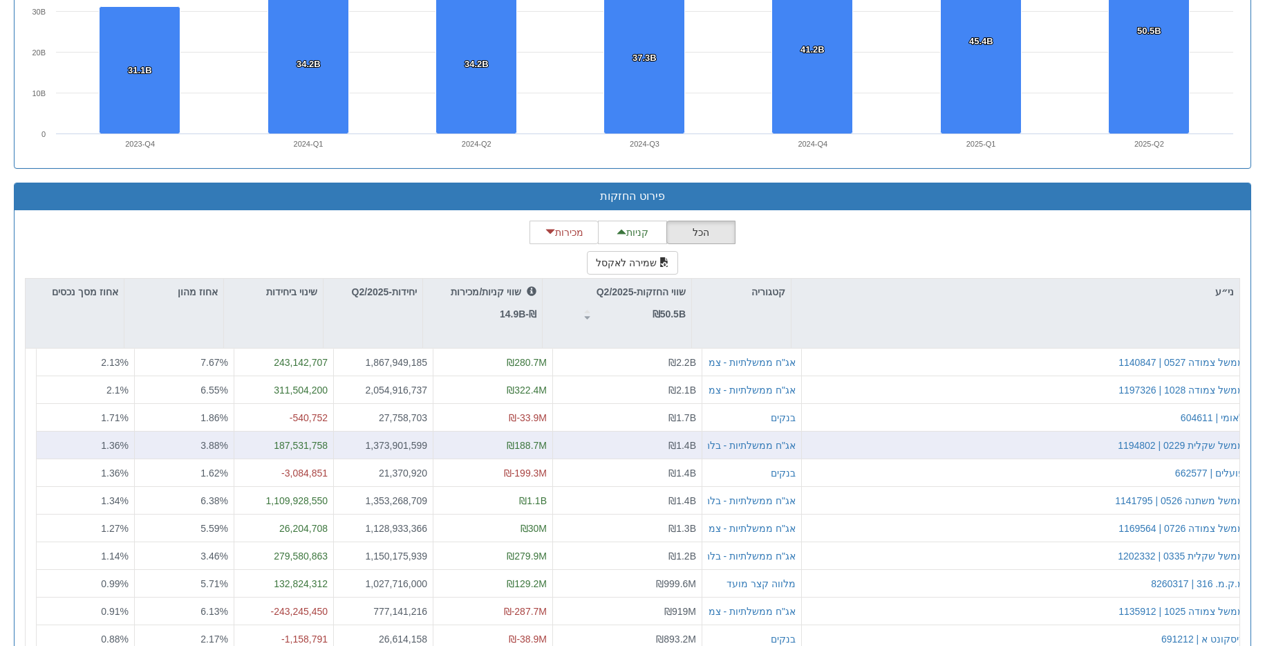
scroll to position [1227, 0]
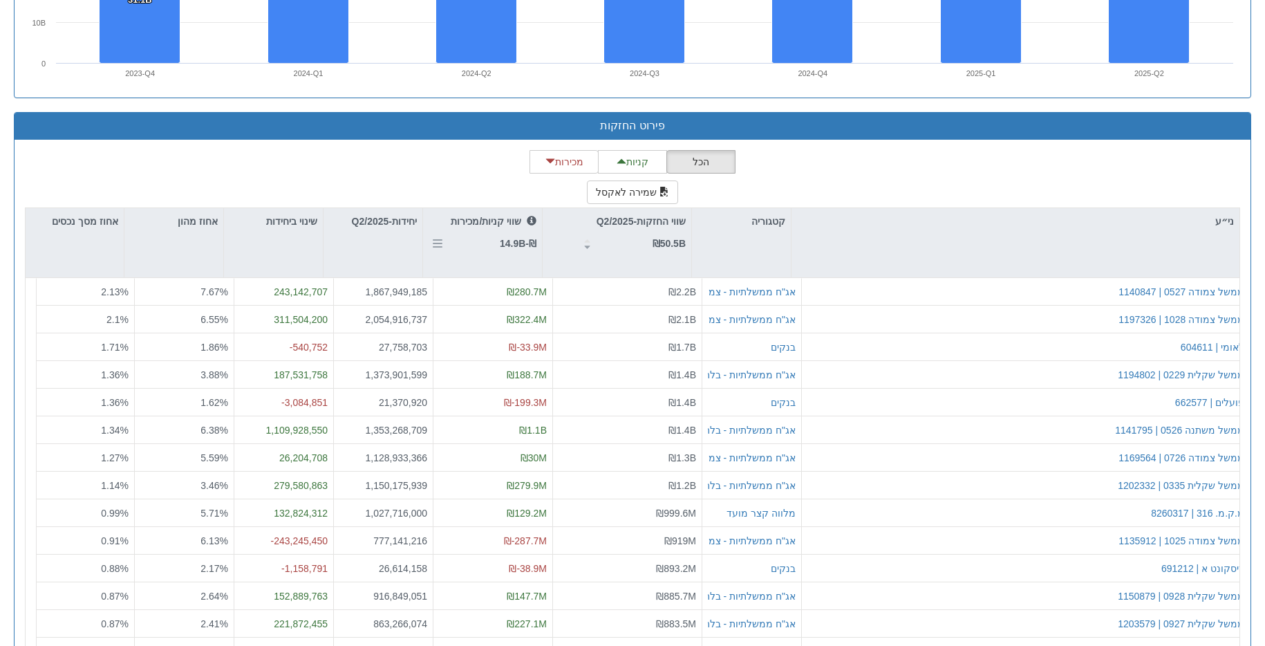
click at [511, 238] on strong "₪-14.9B" at bounding box center [518, 243] width 37 height 11
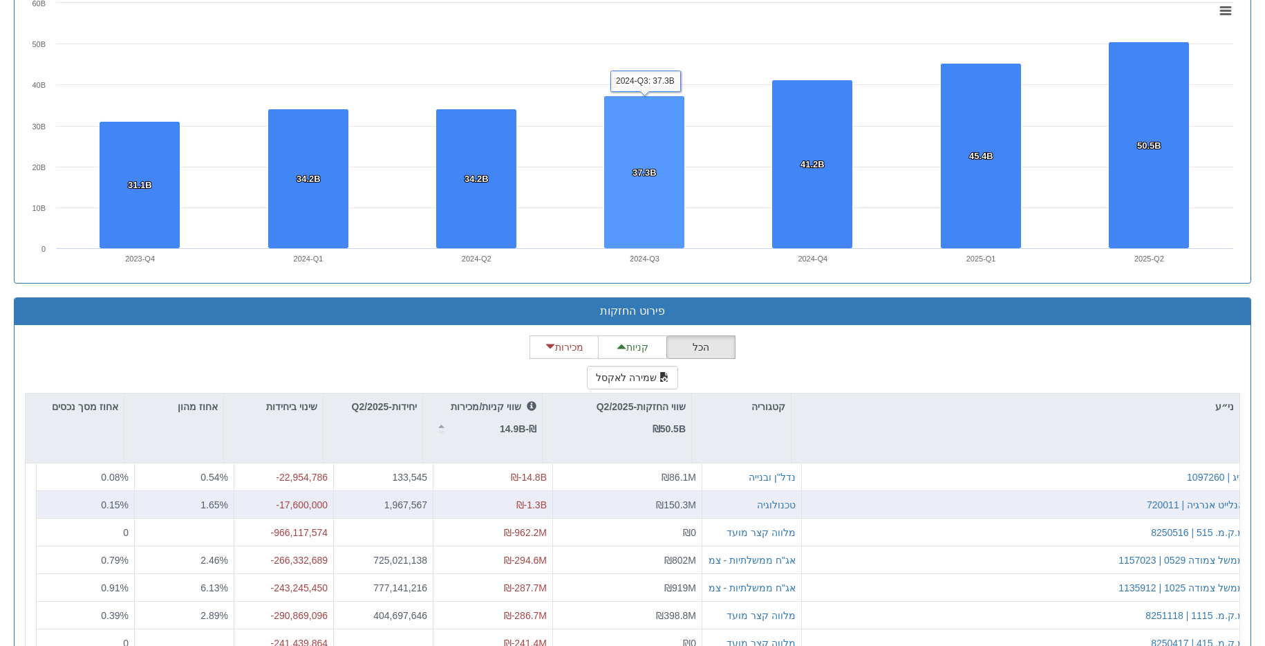
scroll to position [1184, 0]
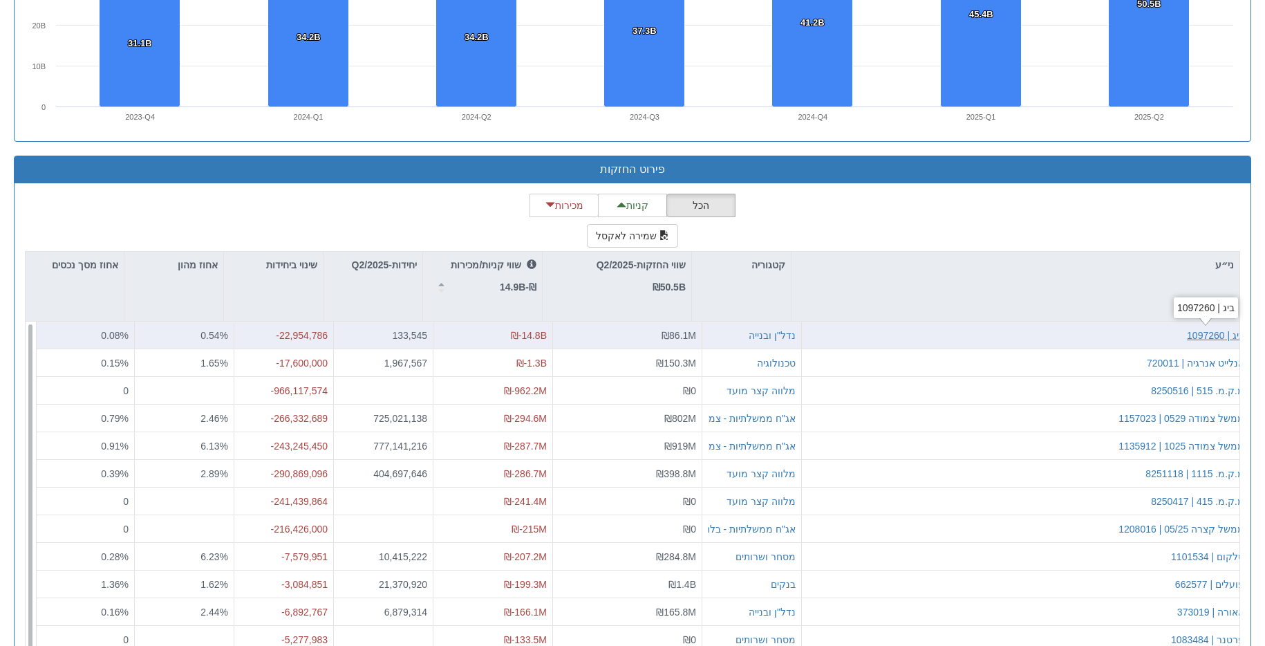
click at [1208, 330] on div "ביג | 1097260" at bounding box center [1215, 335] width 57 height 14
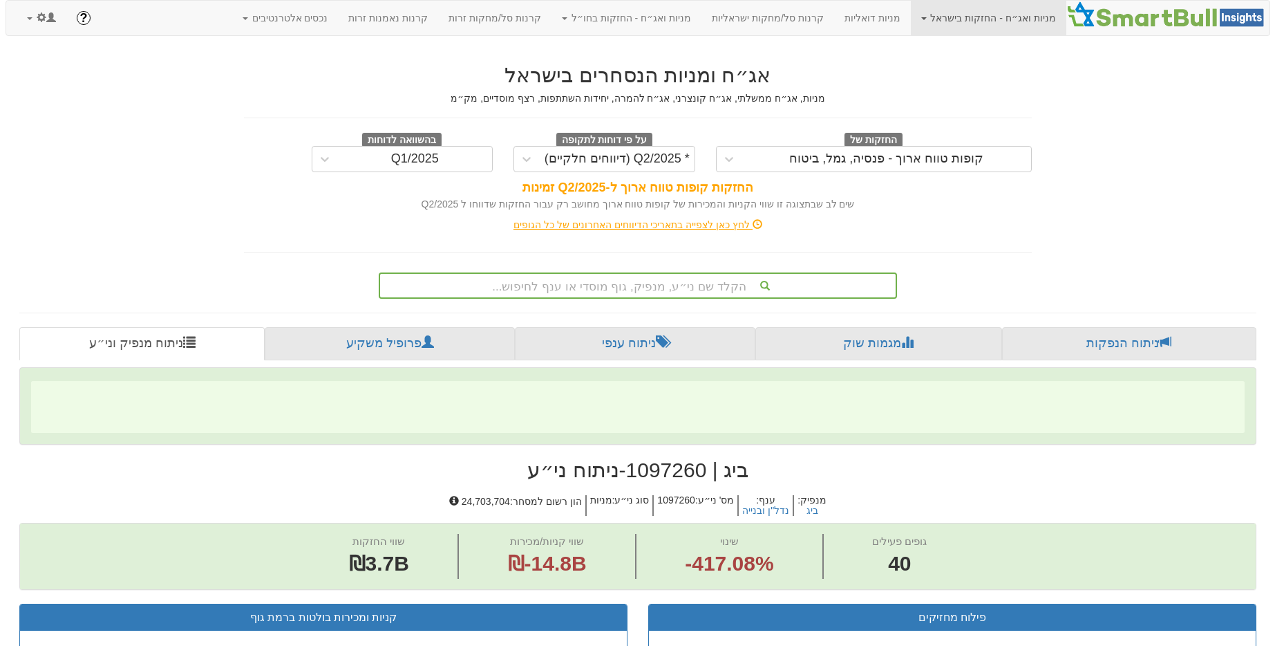
scroll to position [0, 2571]
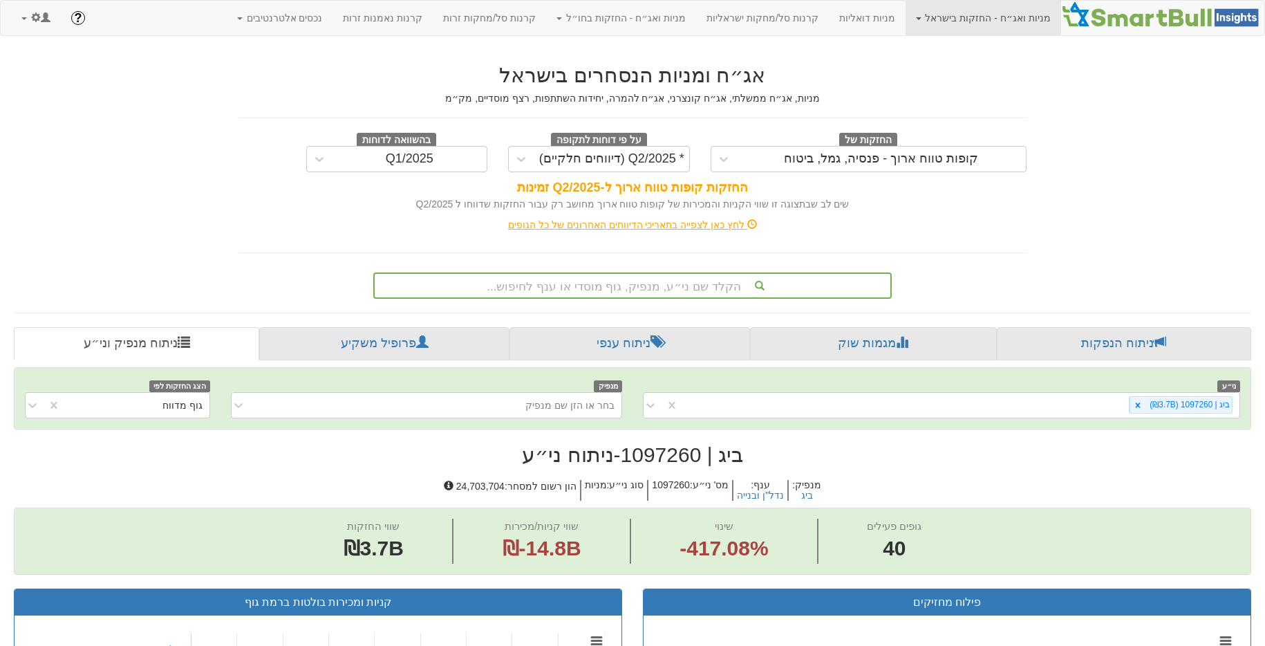
click at [675, 453] on h2 "ביג | 1097260 - ניתוח ני״ע" at bounding box center [632, 454] width 1237 height 23
copy h2 "1097260"
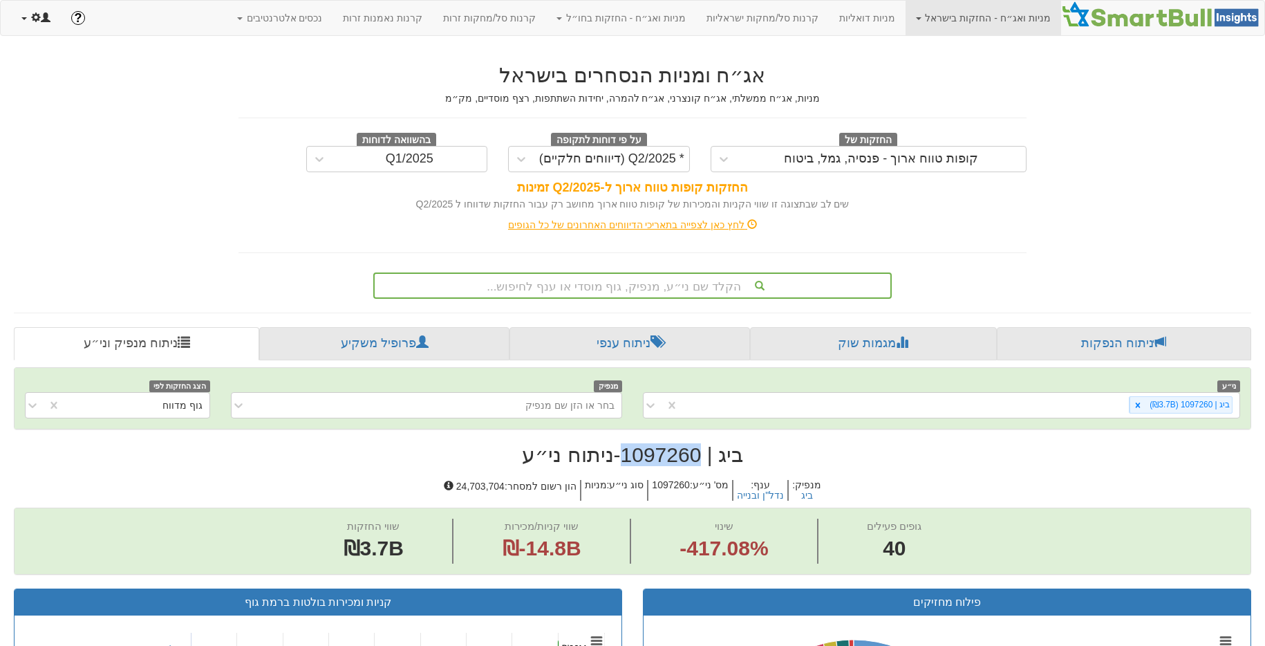
click at [37, 24] on link at bounding box center [36, 18] width 50 height 35
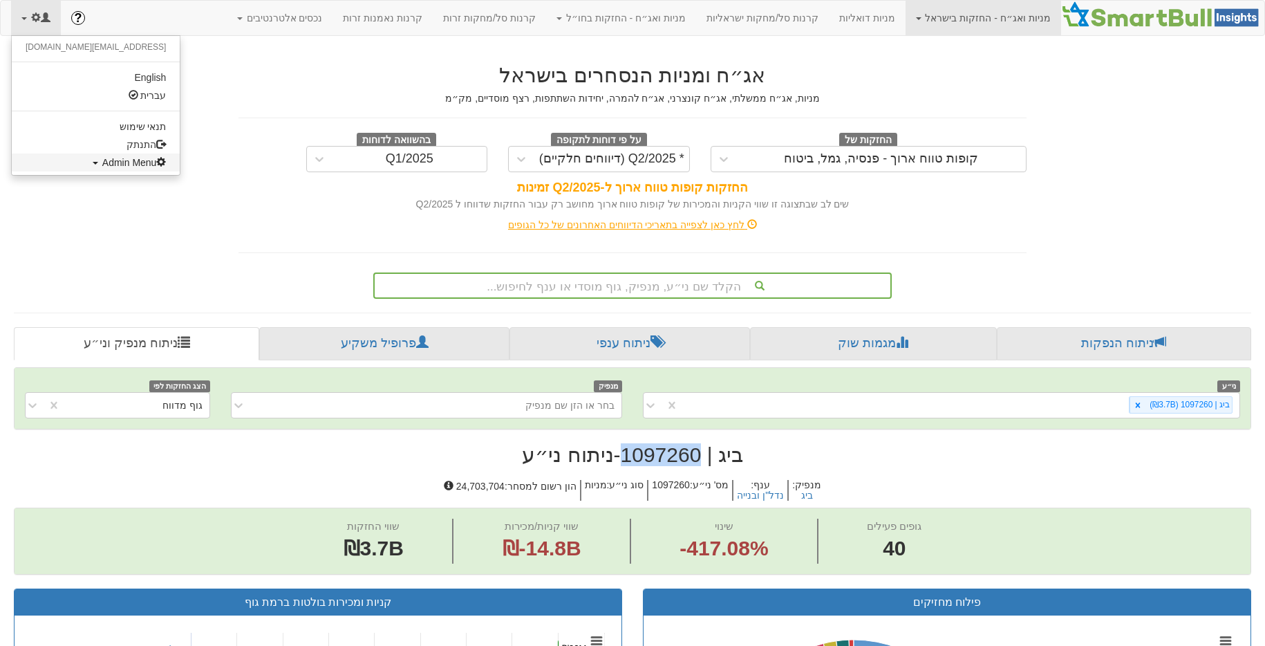
click at [102, 166] on span "Admin Menu" at bounding box center [134, 162] width 64 height 11
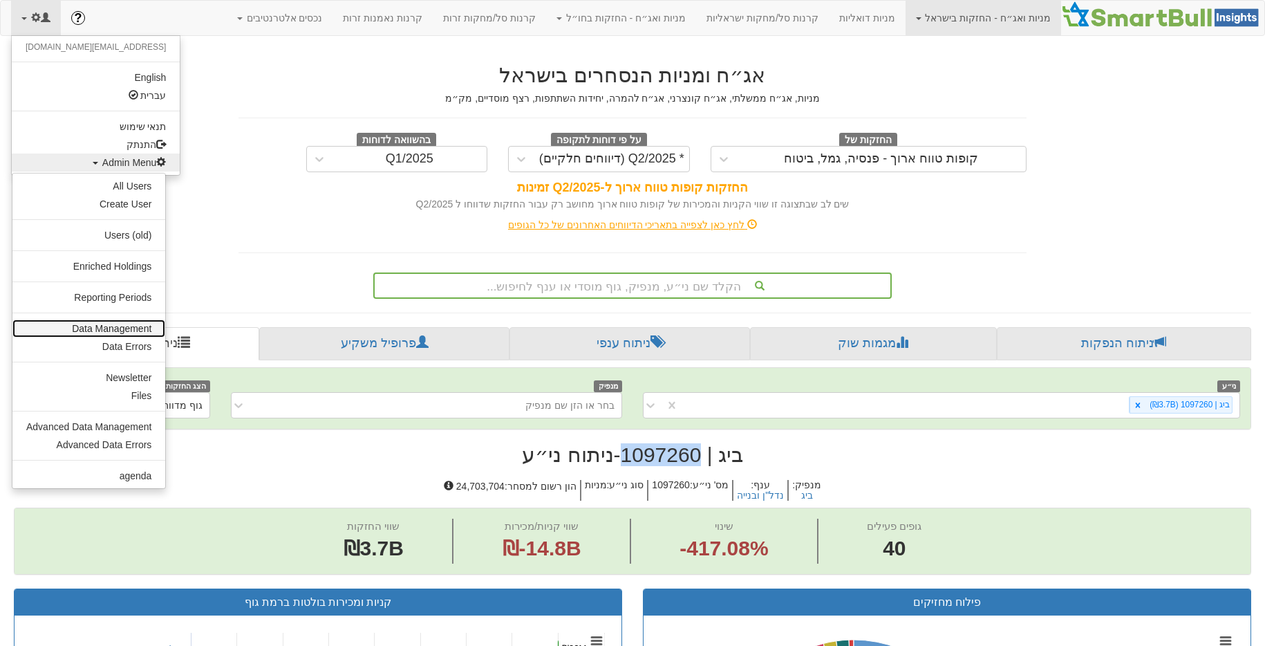
click at [122, 332] on link "Data Management" at bounding box center [88, 328] width 153 height 18
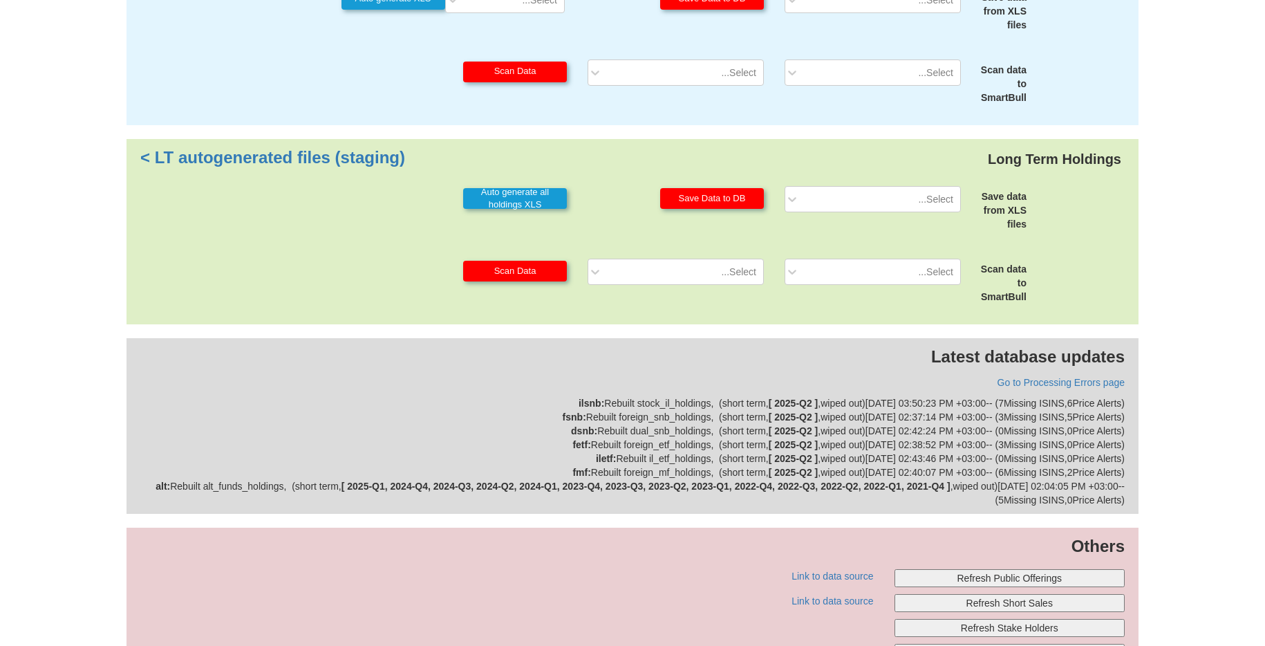
scroll to position [356, 0]
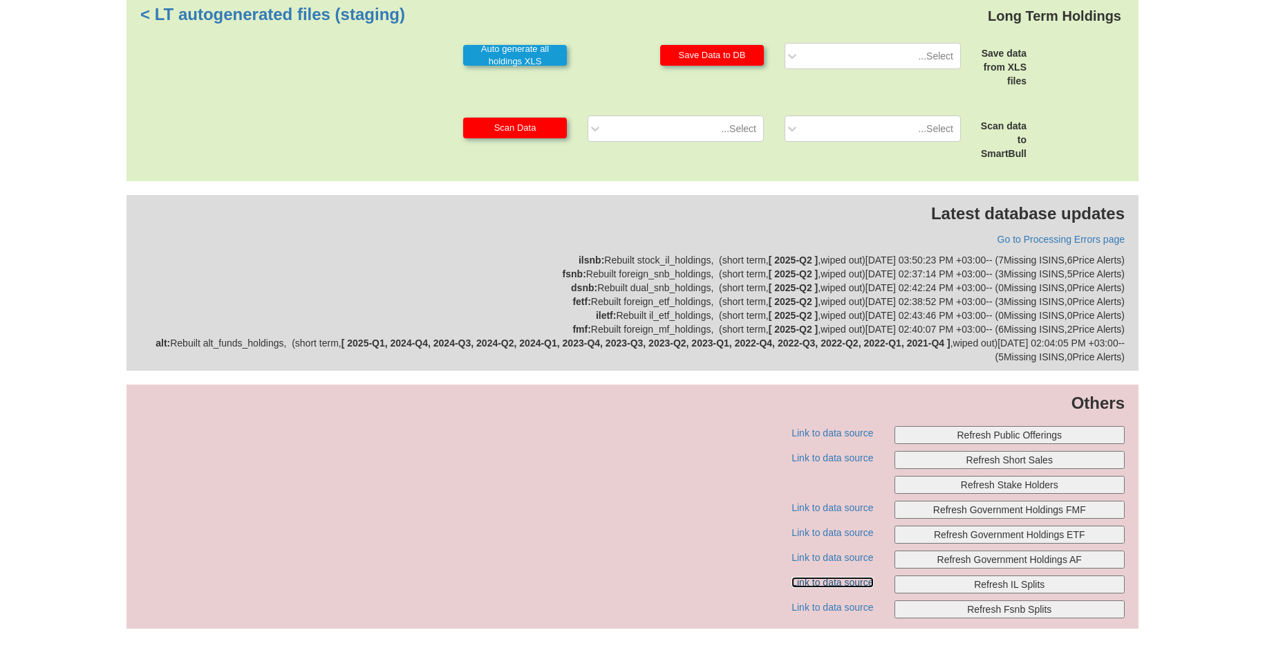
click at [839, 583] on link "Link to data source" at bounding box center [832, 581] width 82 height 11
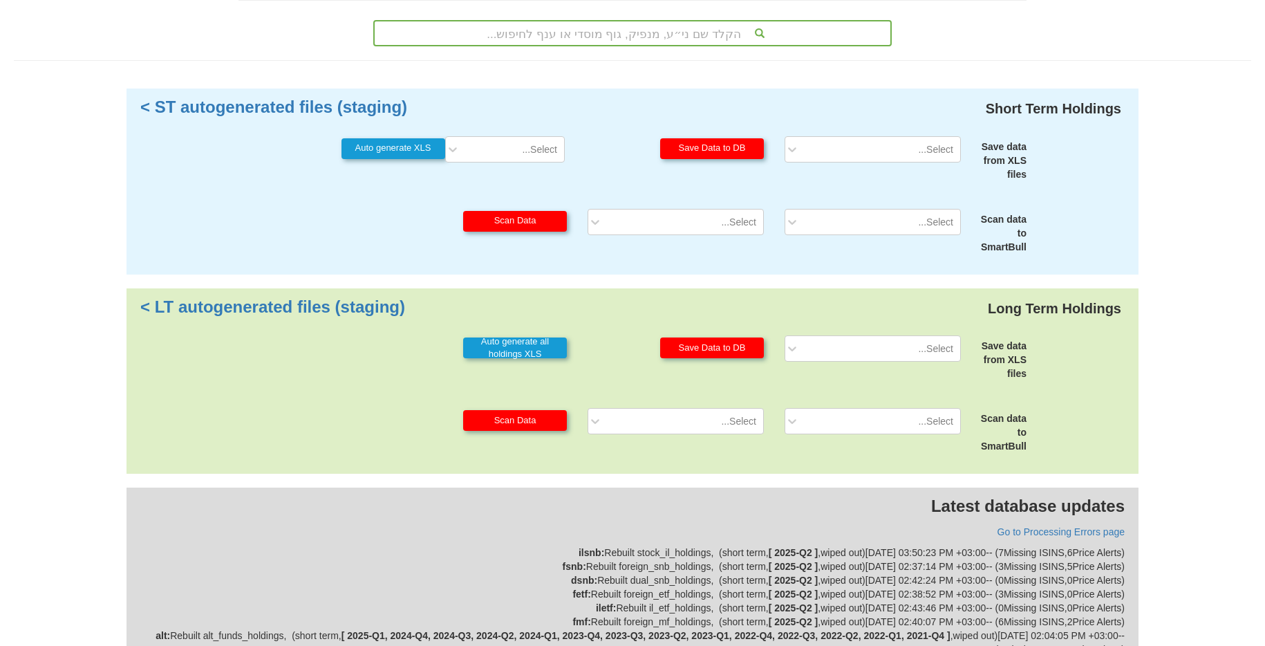
scroll to position [0, 0]
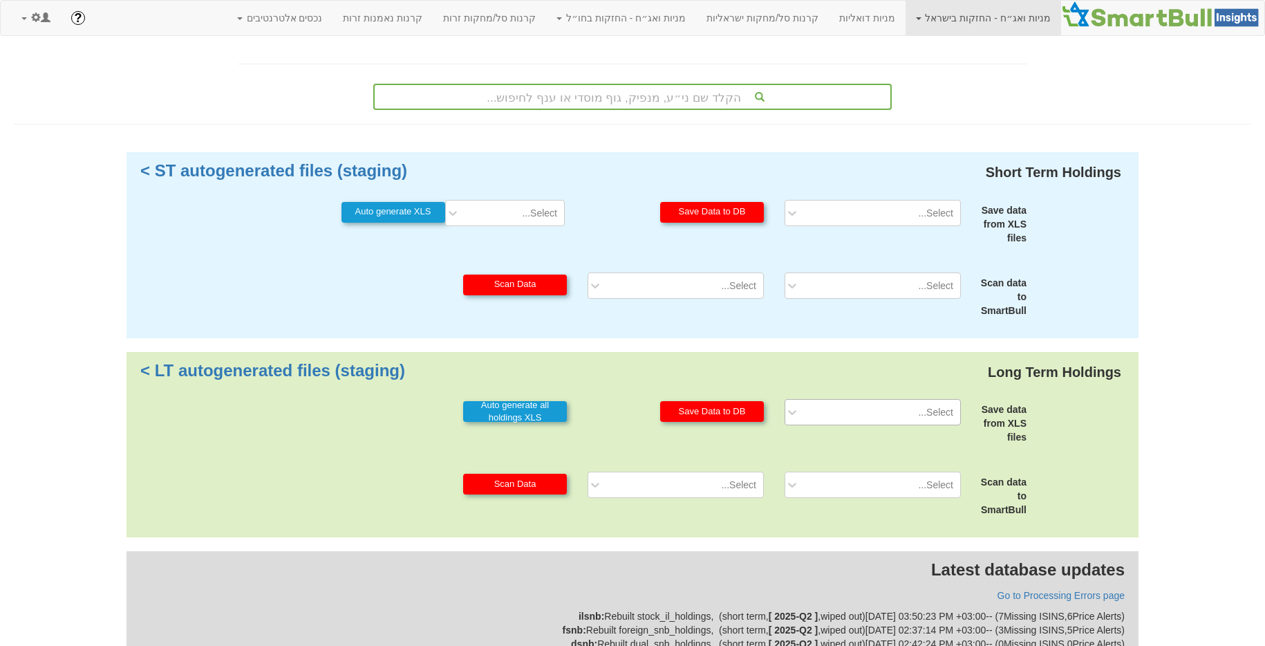
click at [893, 423] on div "Select..." at bounding box center [872, 412] width 176 height 26
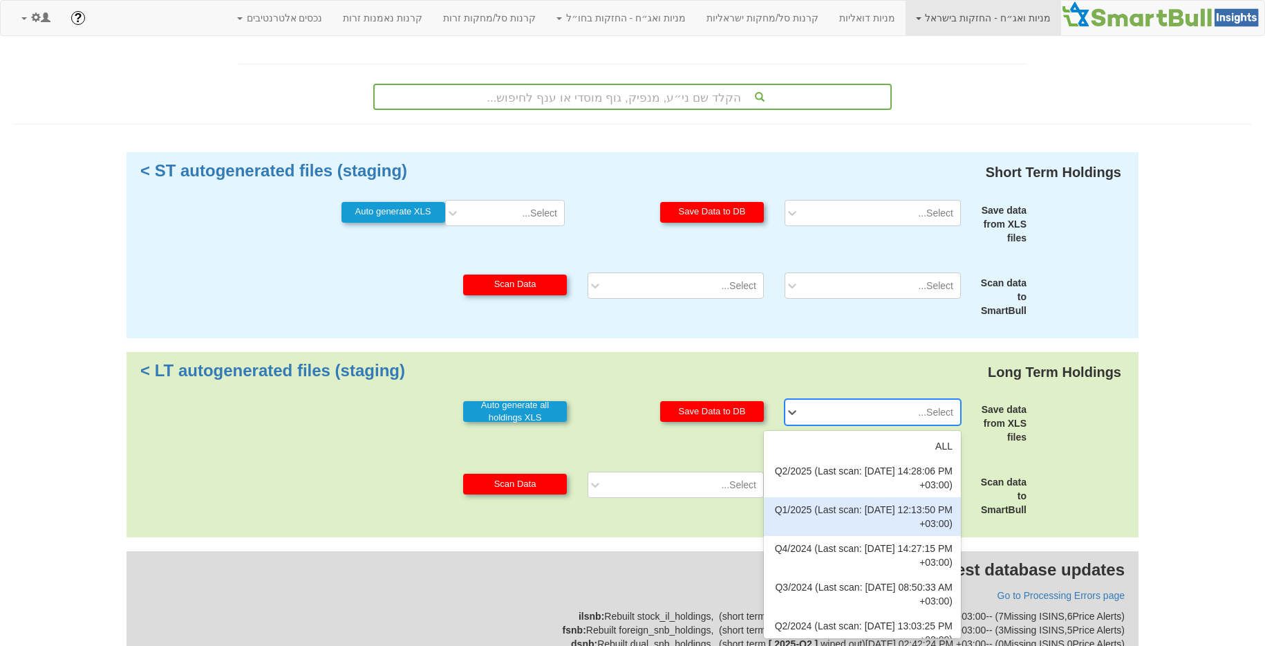
click at [887, 509] on div "Q1/2025 (Last scan: 26/06/2025 12:13:50 PM +03:00)" at bounding box center [862, 516] width 197 height 39
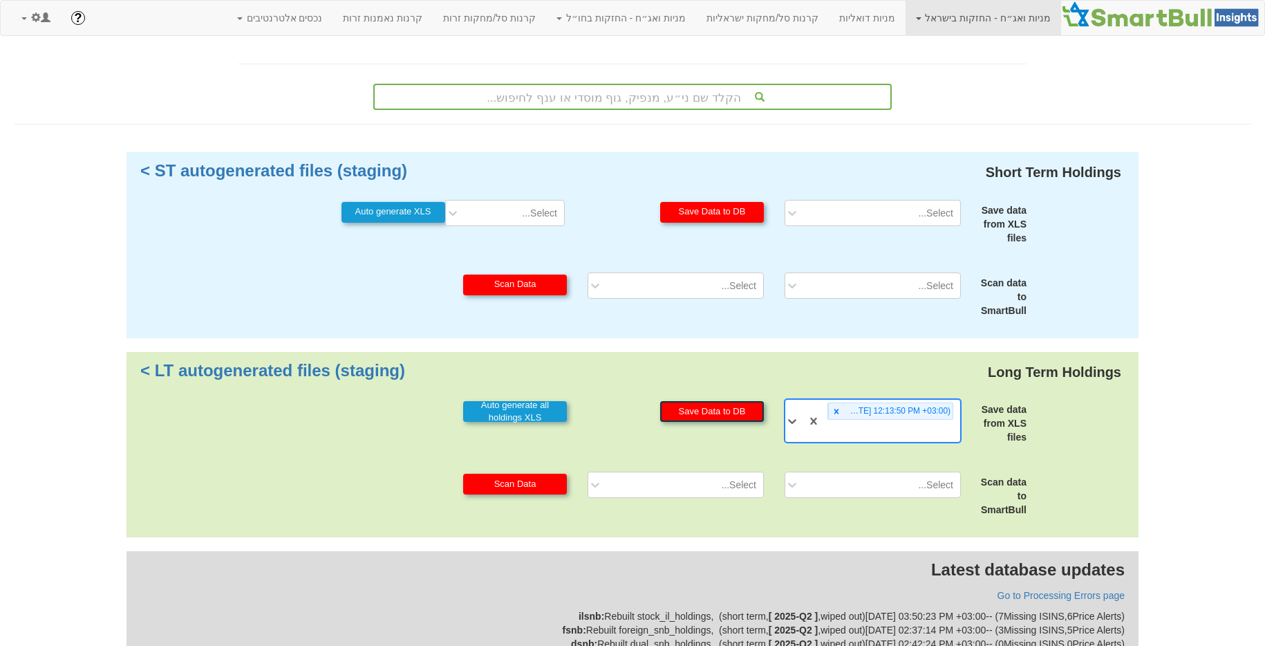
click at [735, 416] on button "Save Data to DB" at bounding box center [712, 411] width 104 height 21
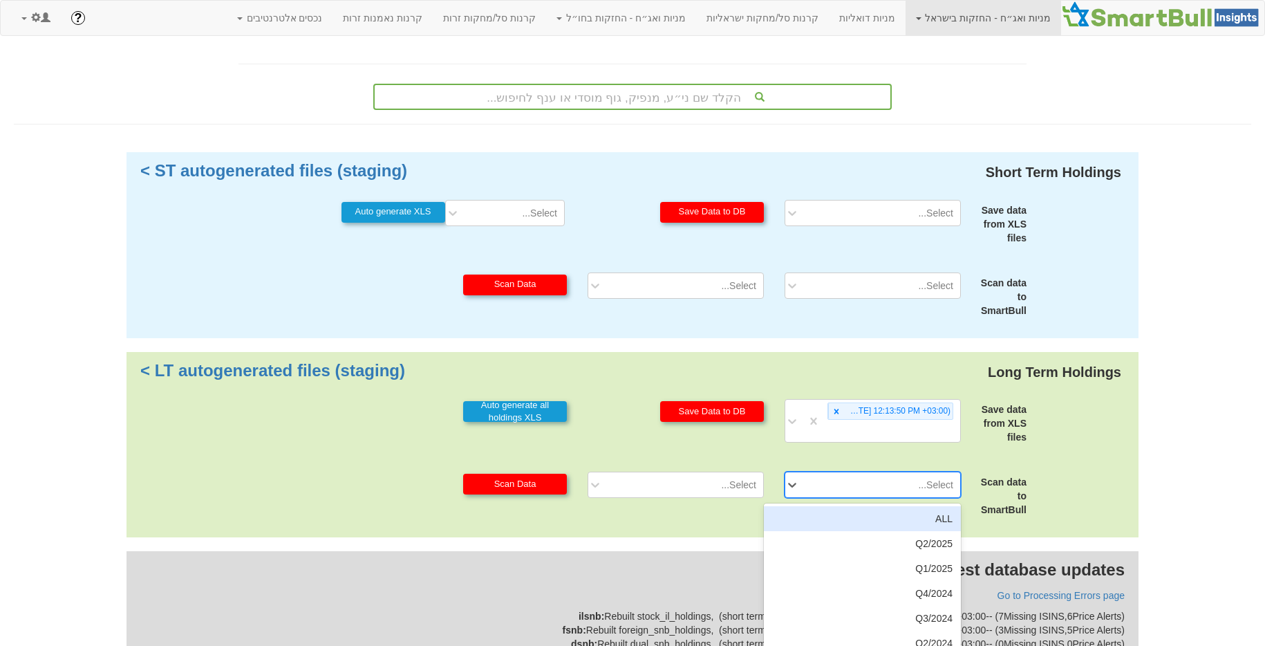
click at [860, 480] on div "option ALL focused, 1 of 35. 35 results available. Use Up and Down to choose op…" at bounding box center [872, 484] width 197 height 26
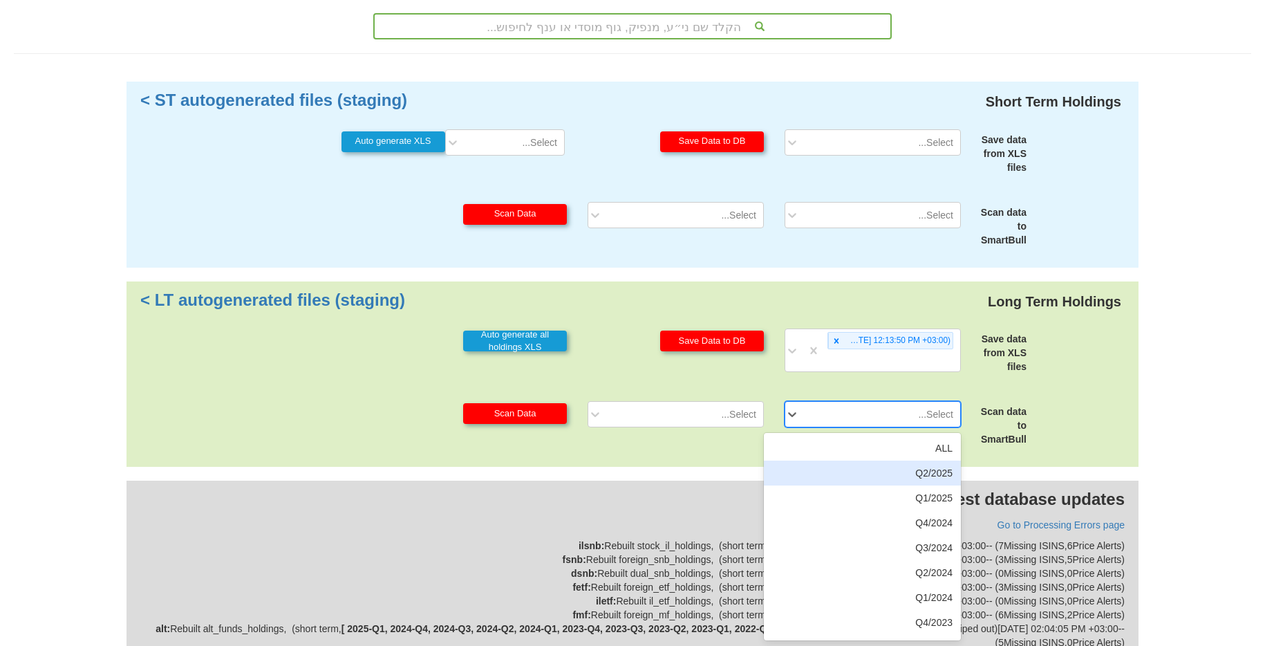
click at [836, 482] on div "Q2/2025" at bounding box center [862, 472] width 197 height 25
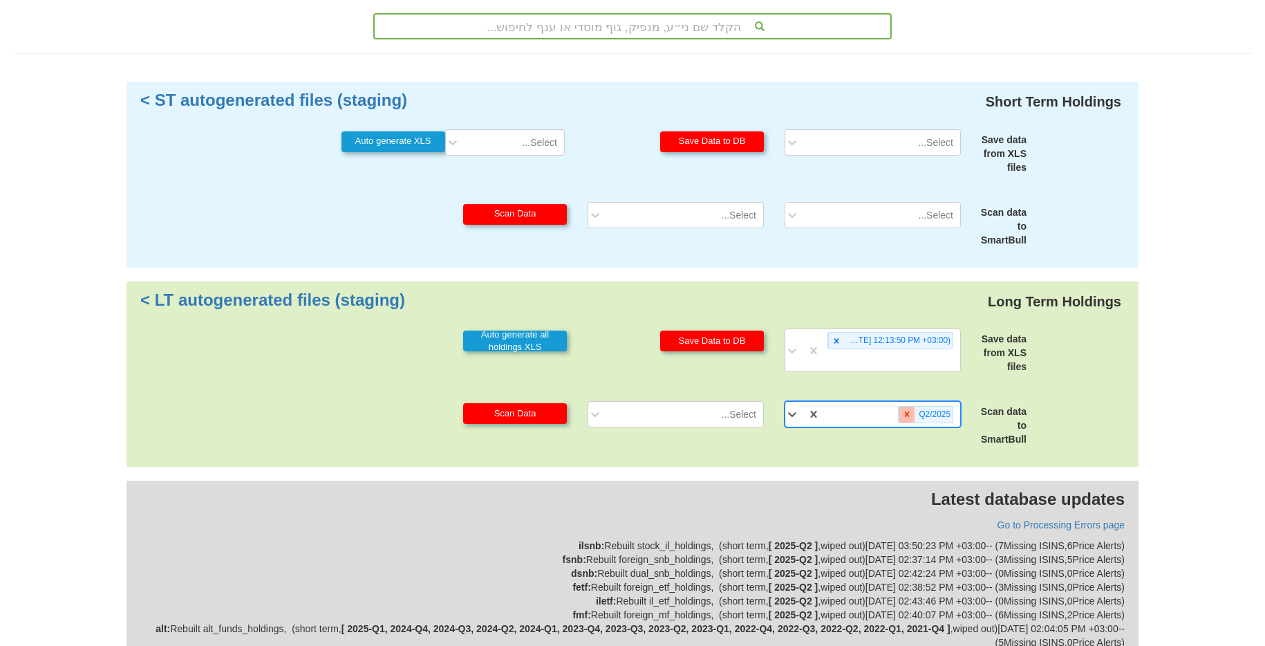
click at [901, 413] on div at bounding box center [906, 414] width 16 height 16
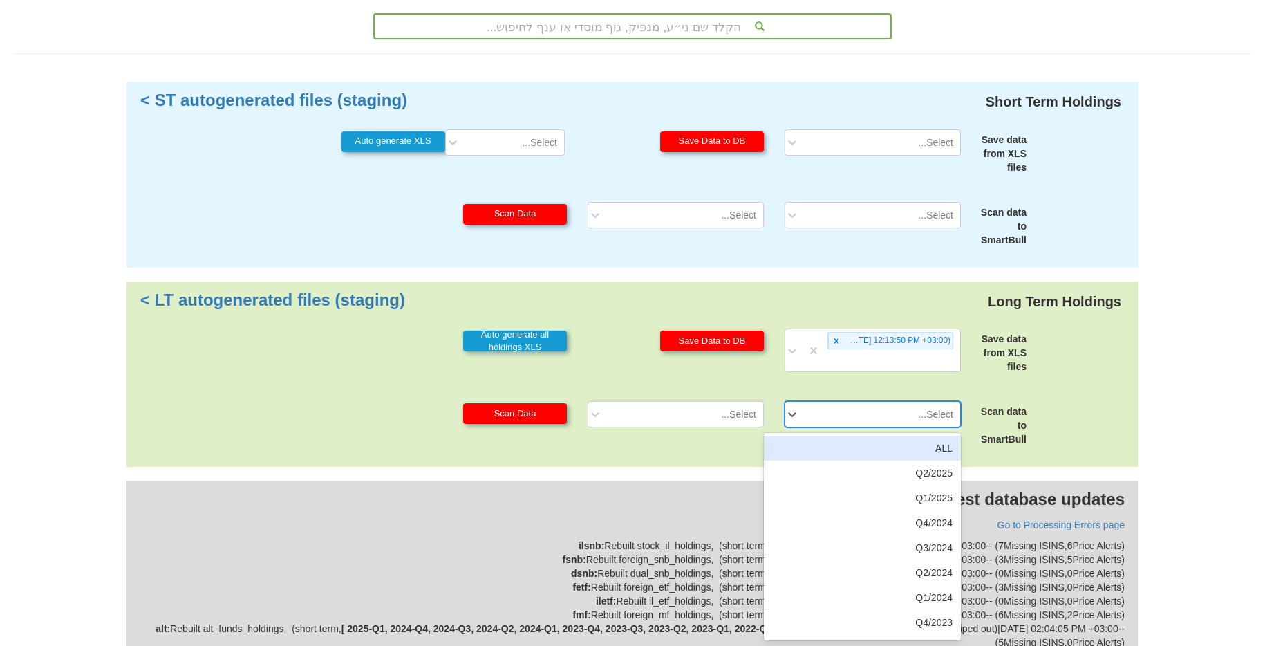
click at [901, 413] on div "Select..." at bounding box center [883, 414] width 153 height 22
click at [896, 492] on div "Q1/2025" at bounding box center [862, 497] width 197 height 25
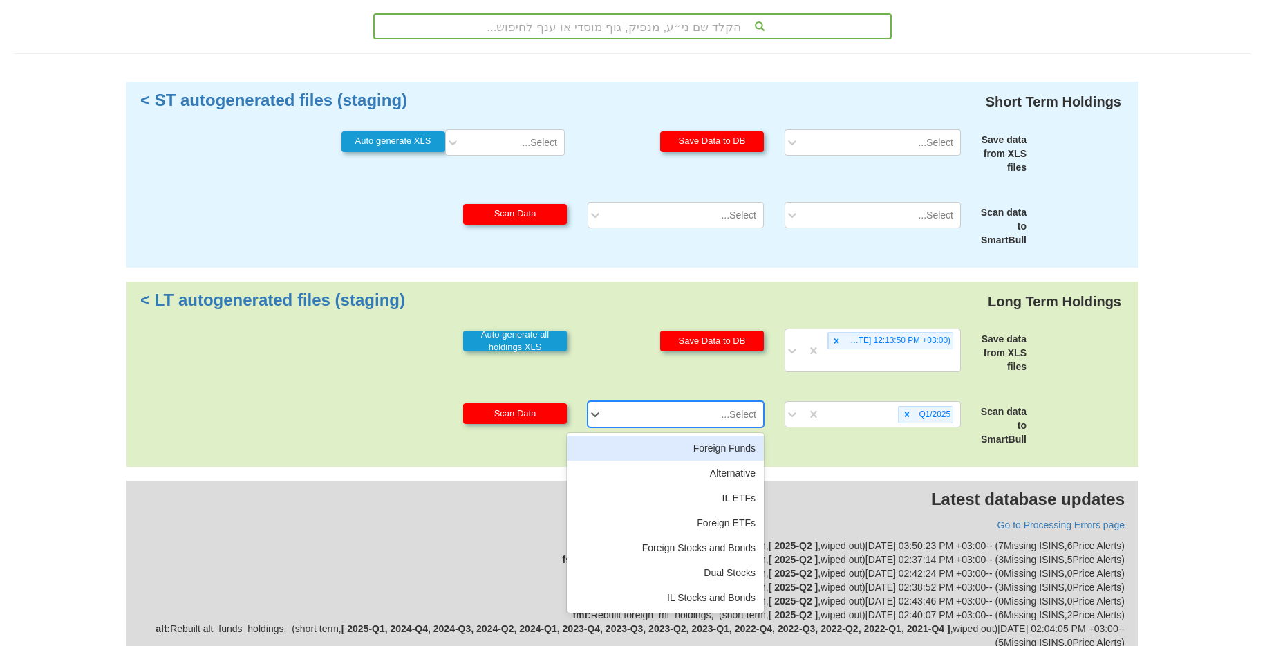
click at [733, 424] on div "Select..." at bounding box center [686, 414] width 153 height 22
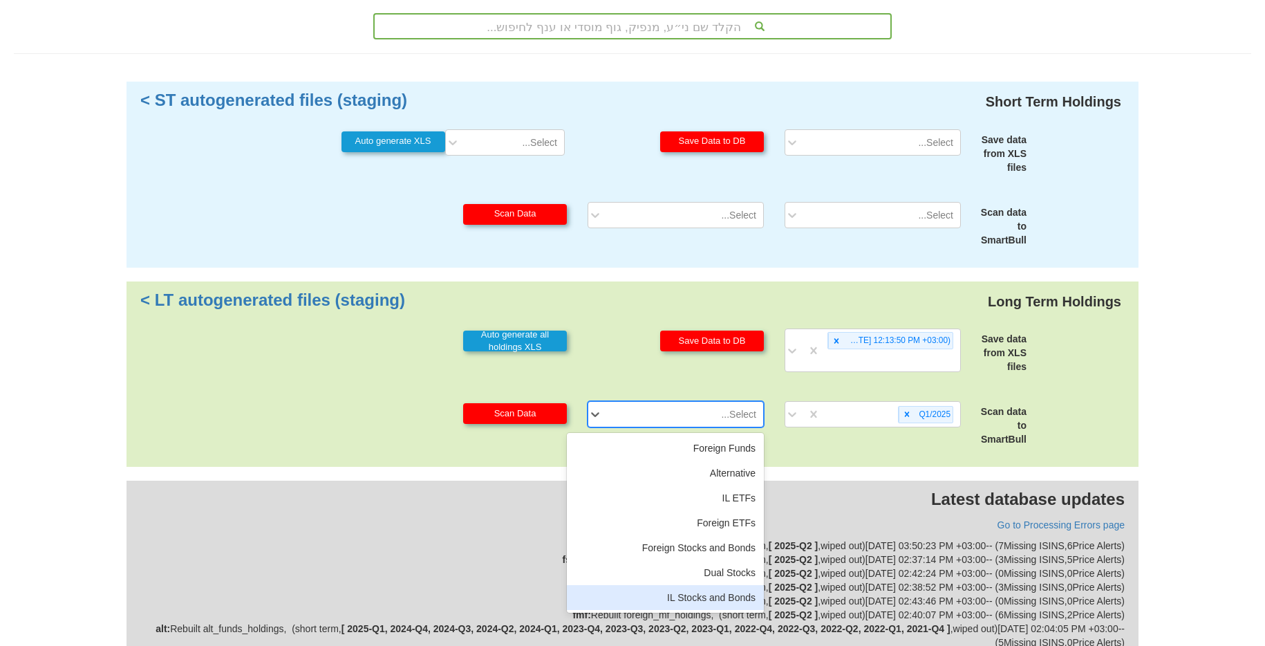
click at [720, 590] on div "IL Stocks and Bonds" at bounding box center [665, 597] width 197 height 25
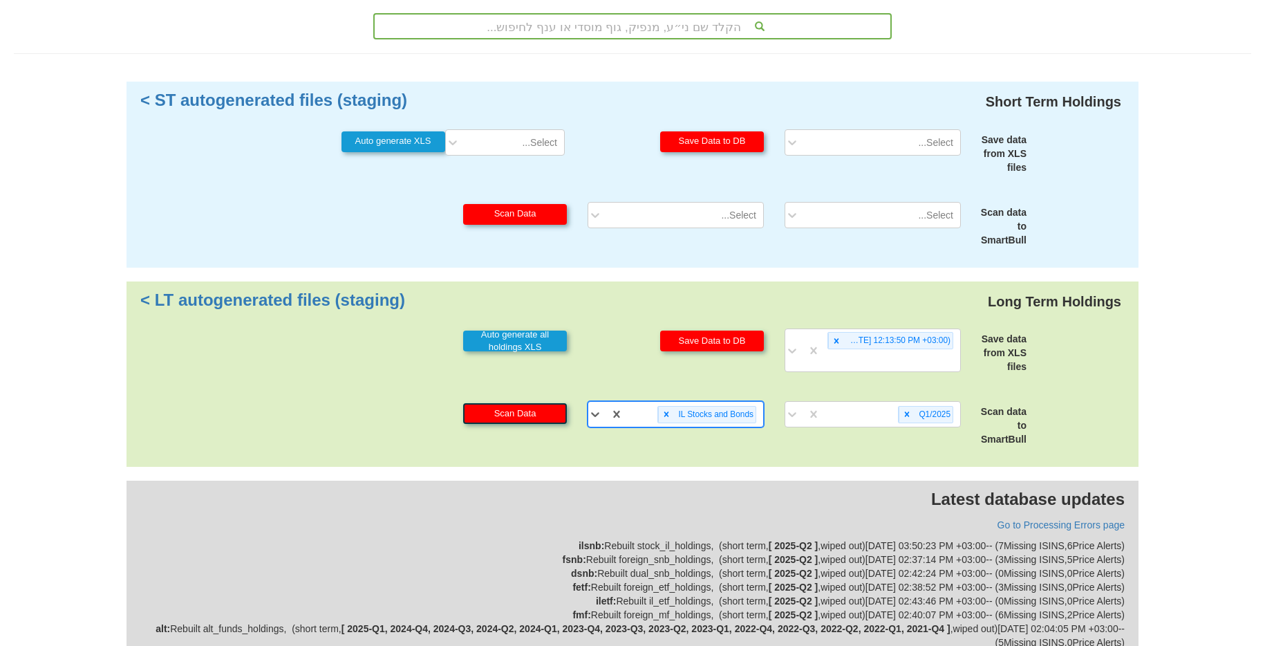
click at [540, 414] on button "Scan Data" at bounding box center [515, 413] width 104 height 21
click at [659, 418] on div at bounding box center [666, 414] width 16 height 16
click at [907, 415] on icon at bounding box center [907, 413] width 5 height 5
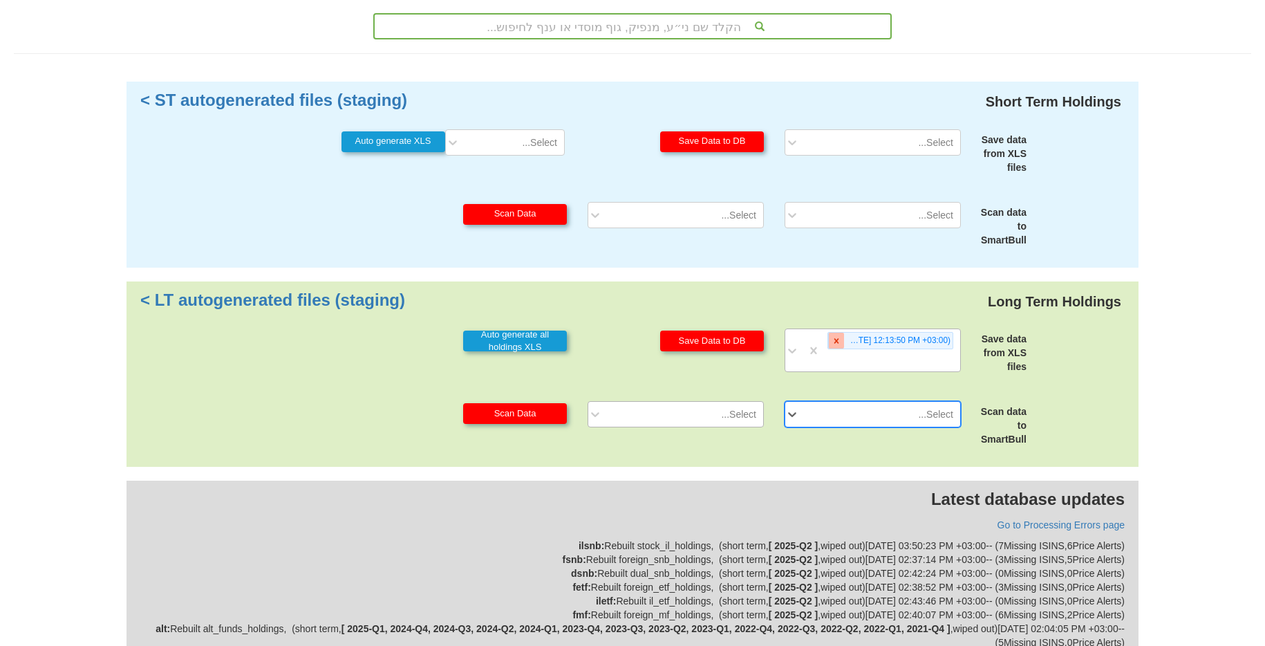
click at [842, 342] on div at bounding box center [836, 340] width 16 height 16
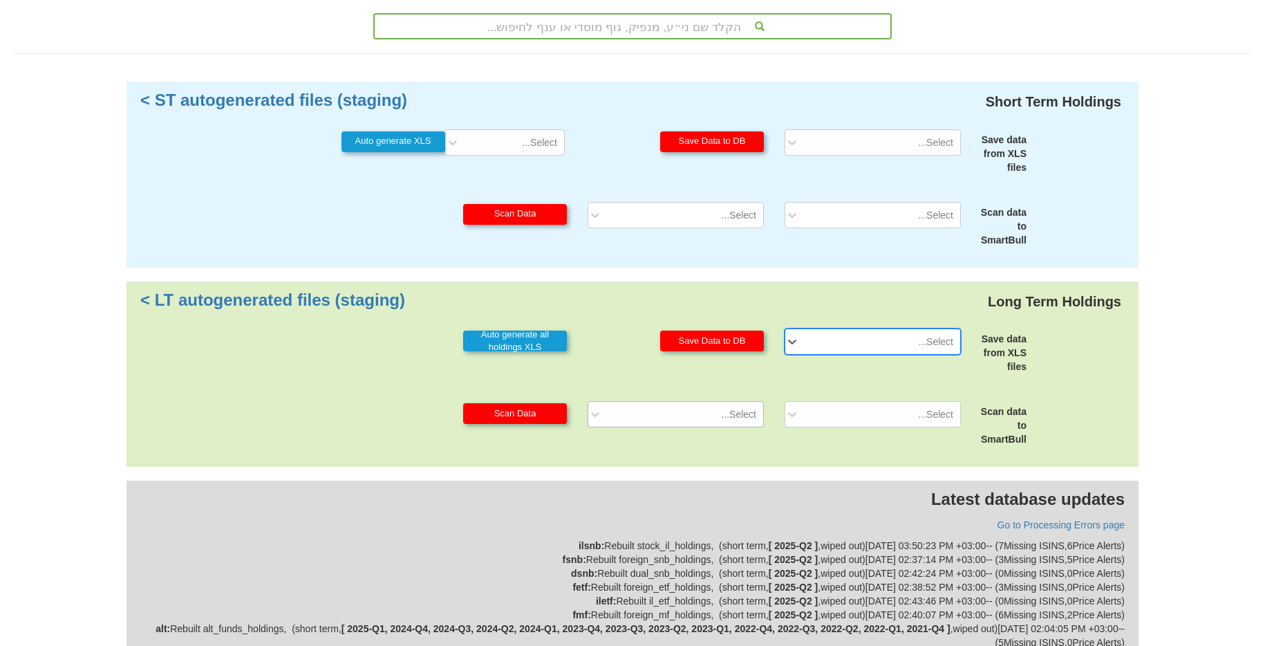
click at [834, 339] on div "Select..." at bounding box center [883, 341] width 153 height 22
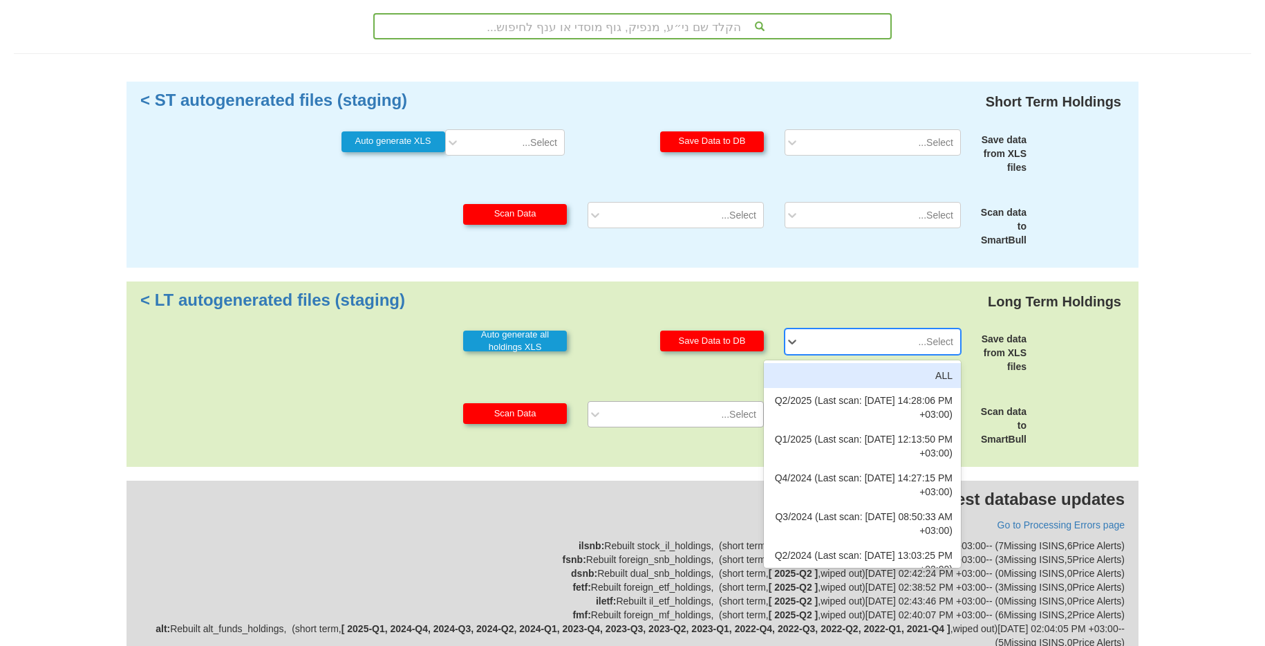
click at [1014, 269] on div "Short Term Holdings ST autogenerated files (staging) > Save data from XLS files…" at bounding box center [632, 274] width 1265 height 385
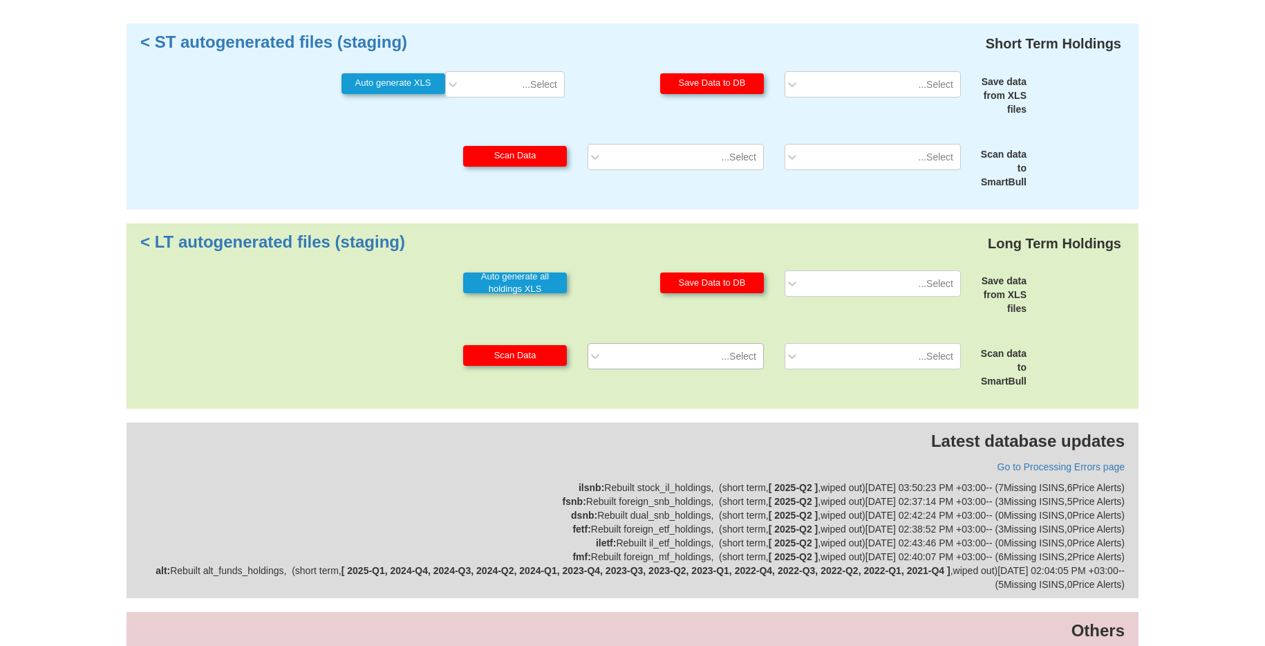
scroll to position [356, 0]
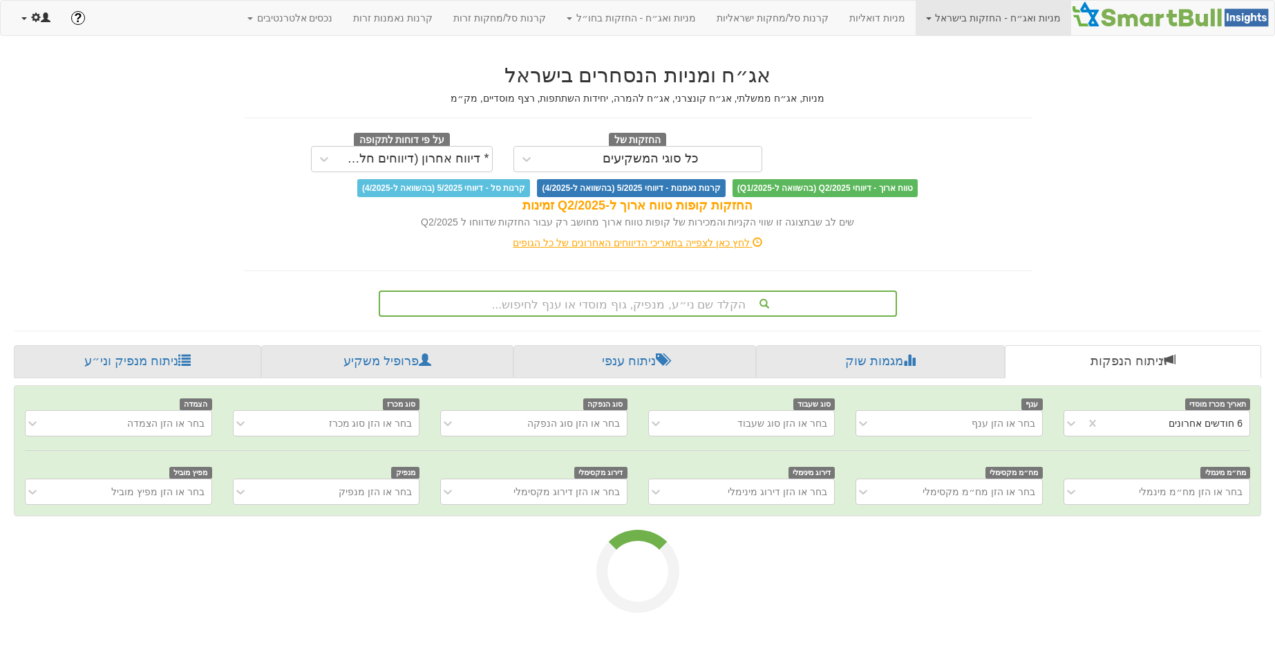
click at [31, 24] on link at bounding box center [36, 18] width 50 height 35
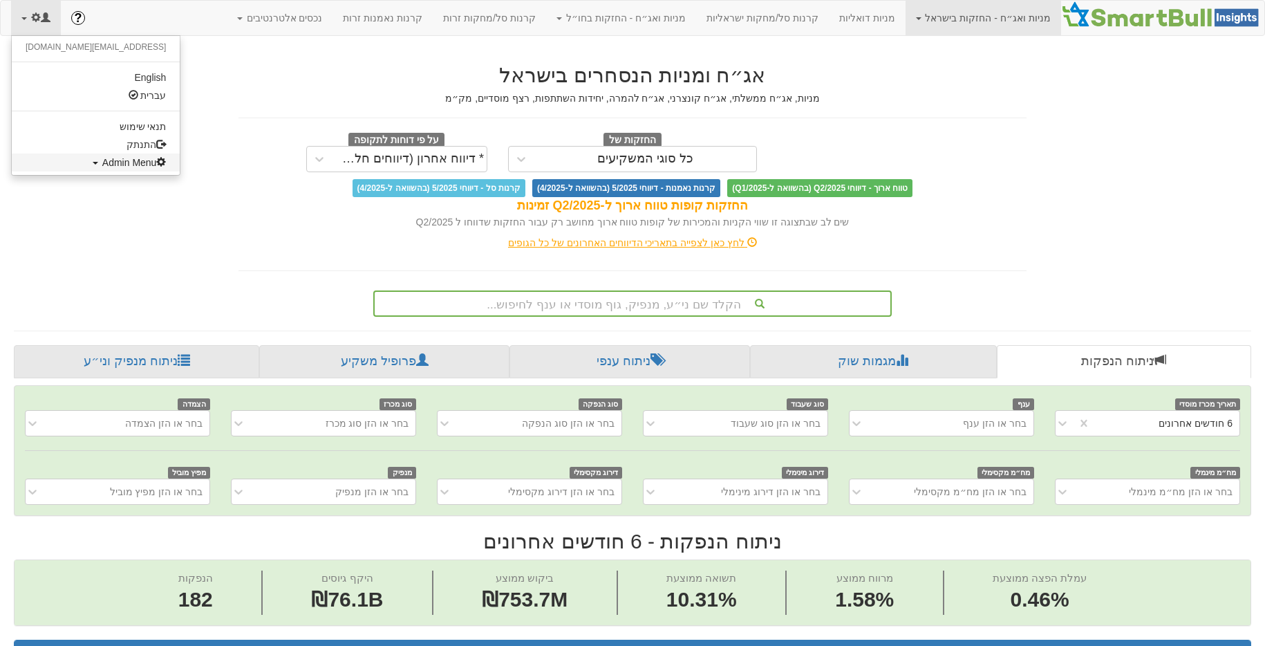
scroll to position [0, 2571]
click at [102, 162] on span "Admin Menu" at bounding box center [134, 162] width 64 height 11
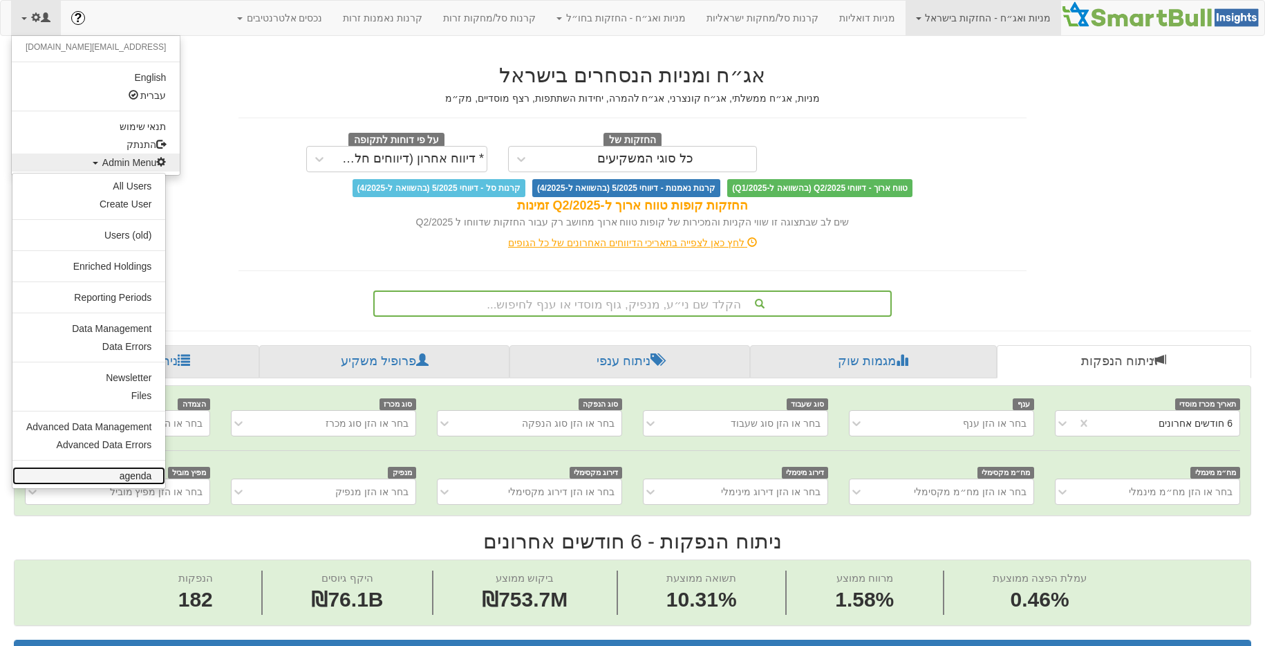
click at [131, 469] on link "agenda" at bounding box center [88, 476] width 153 height 18
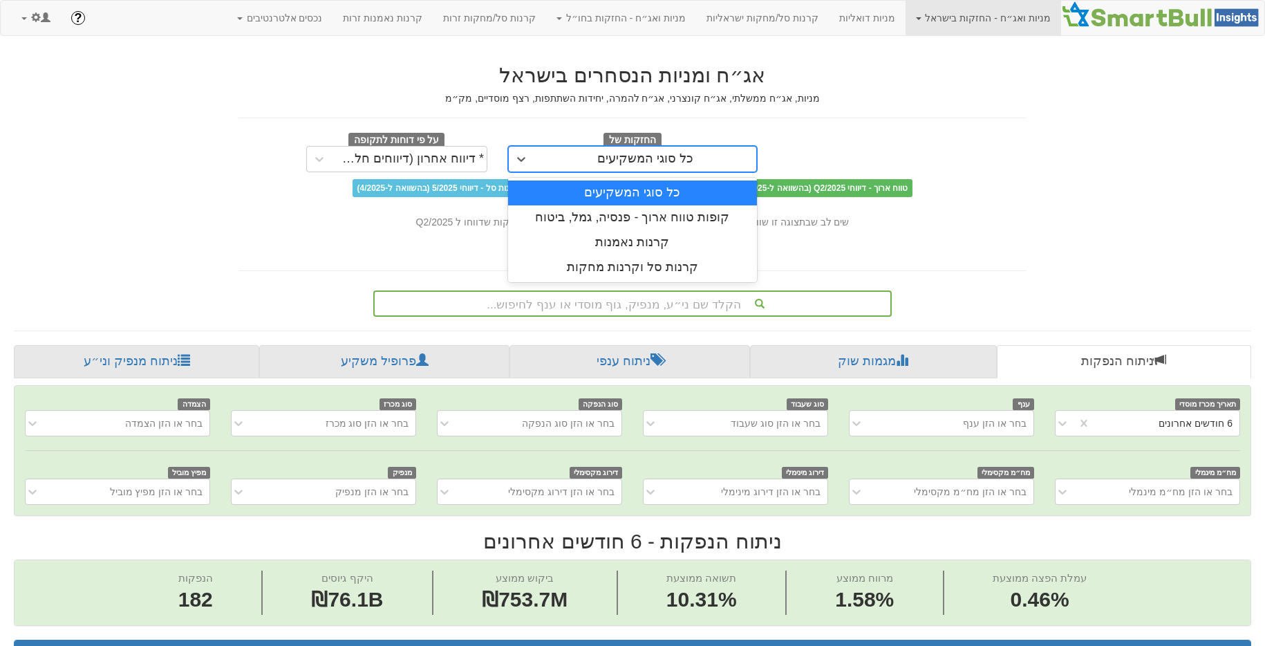
click at [534, 151] on div "כל סוגי המשקיעים" at bounding box center [645, 159] width 222 height 22
click at [612, 219] on div "קופות טווח ארוך - פנסיה, גמל, ביטוח" at bounding box center [632, 217] width 249 height 25
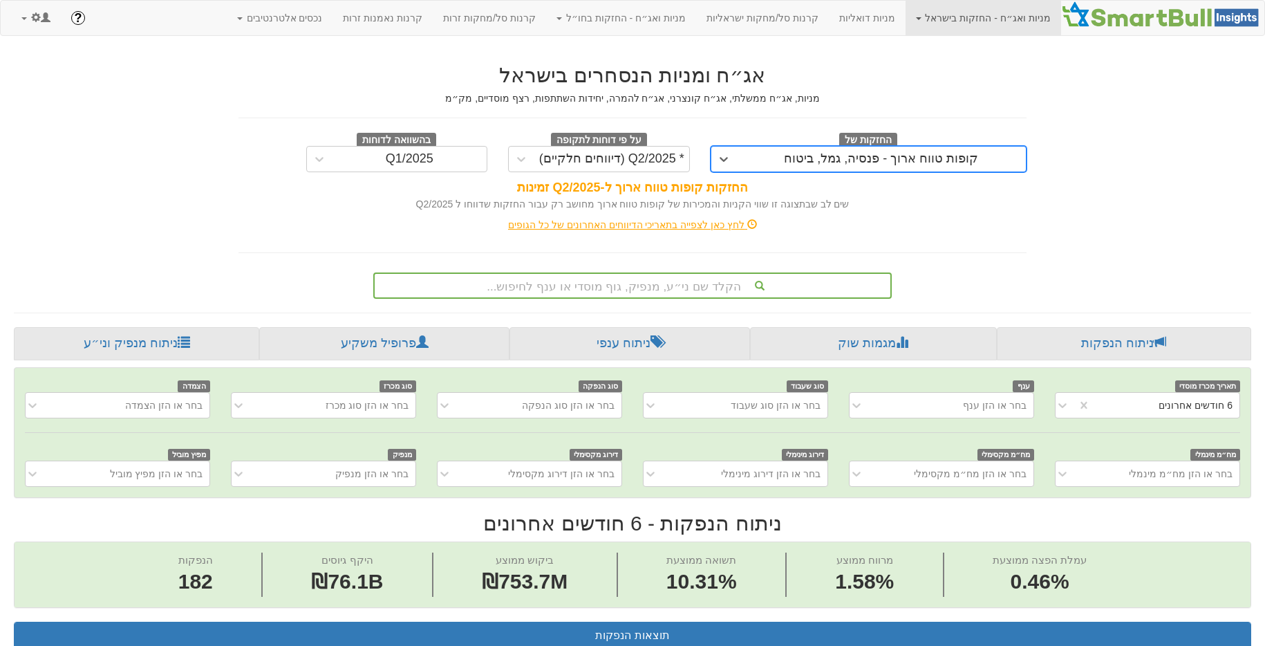
scroll to position [0, 2571]
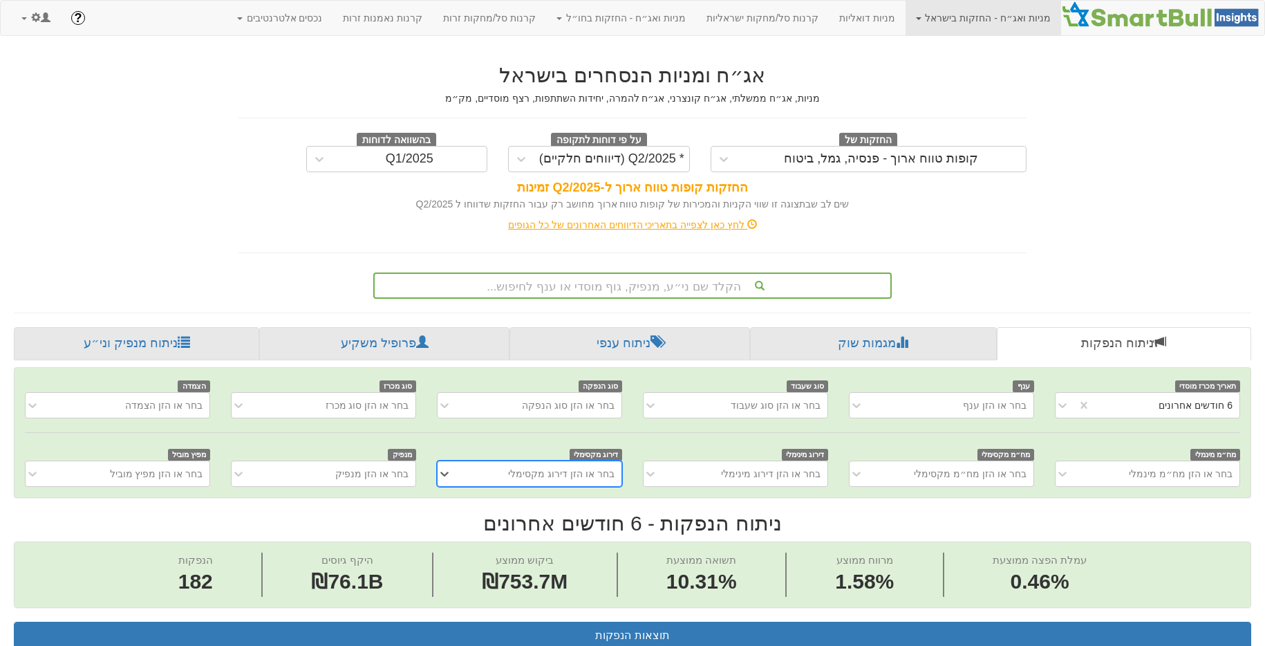
scroll to position [0, 2571]
click at [609, 277] on div "הקלד שם ני״ע, מנפיק, גוף מוסדי או ענף לחיפוש..." at bounding box center [633, 285] width 516 height 23
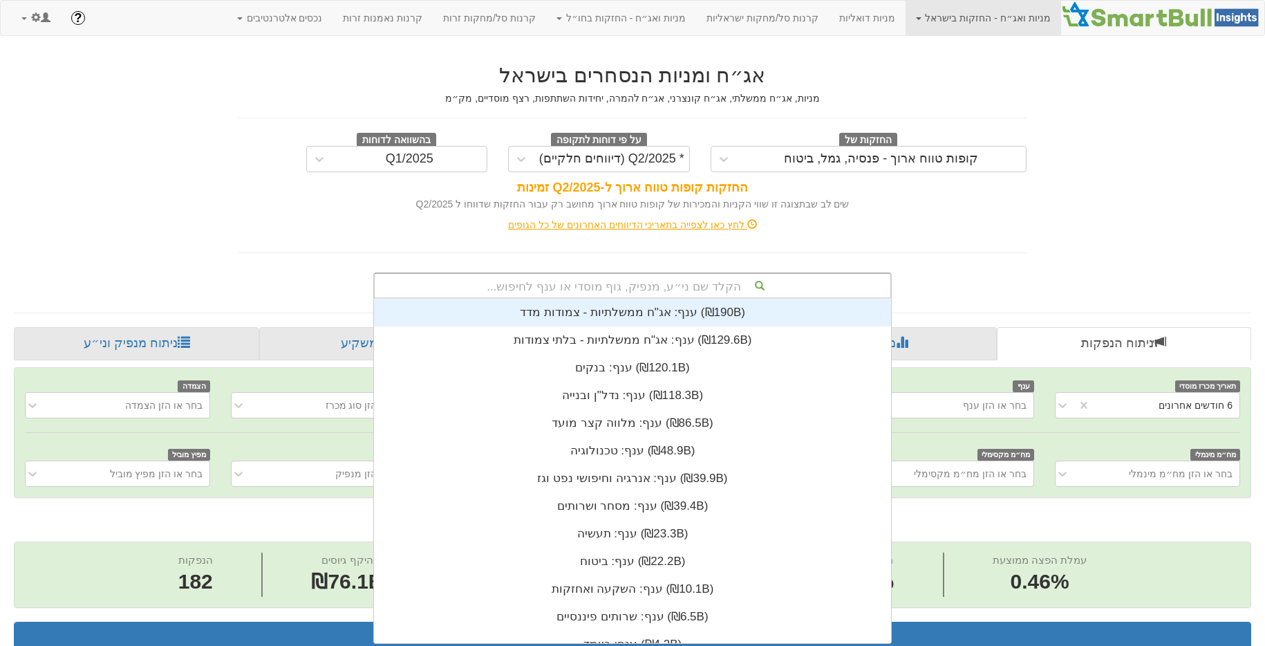
scroll to position [344, 0]
type input "מור"
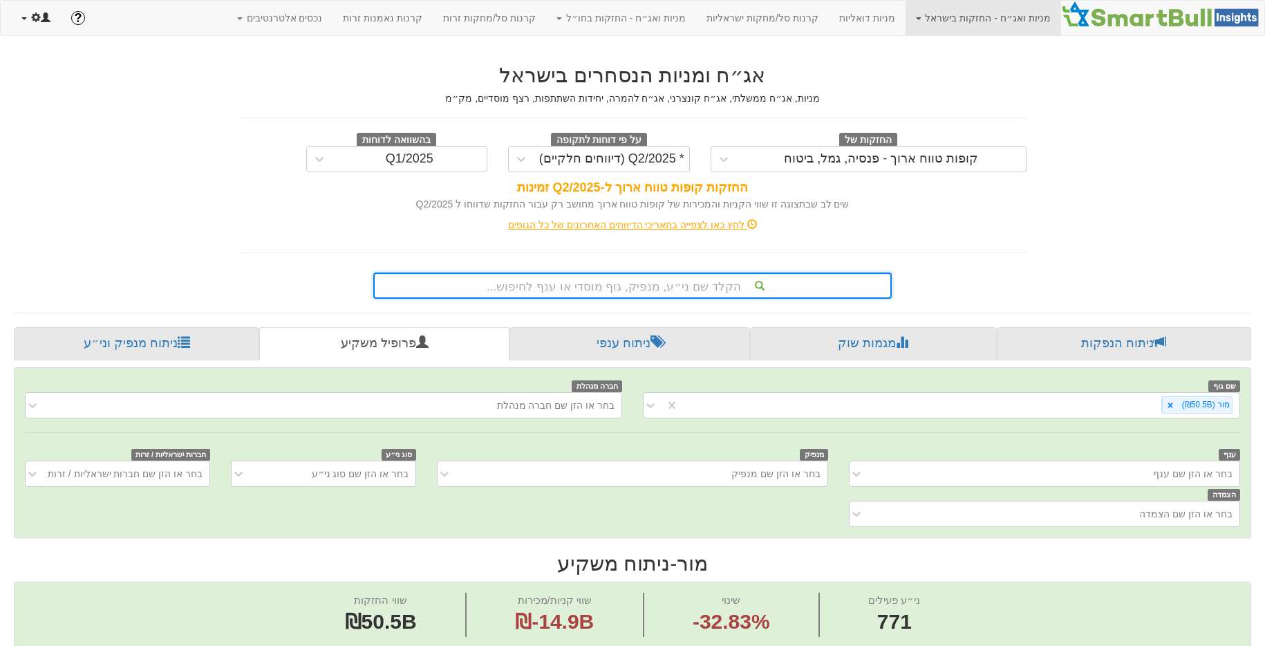
click at [39, 25] on link at bounding box center [36, 18] width 50 height 35
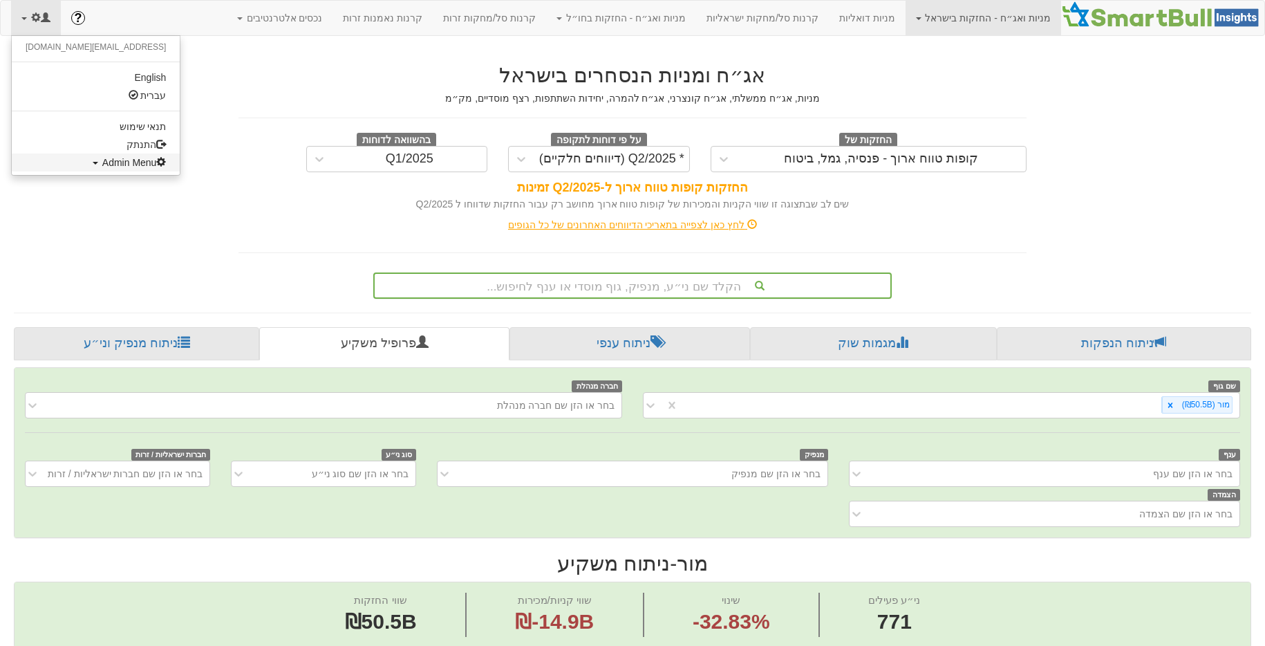
click at [67, 170] on link "Admin Menu" at bounding box center [96, 162] width 168 height 18
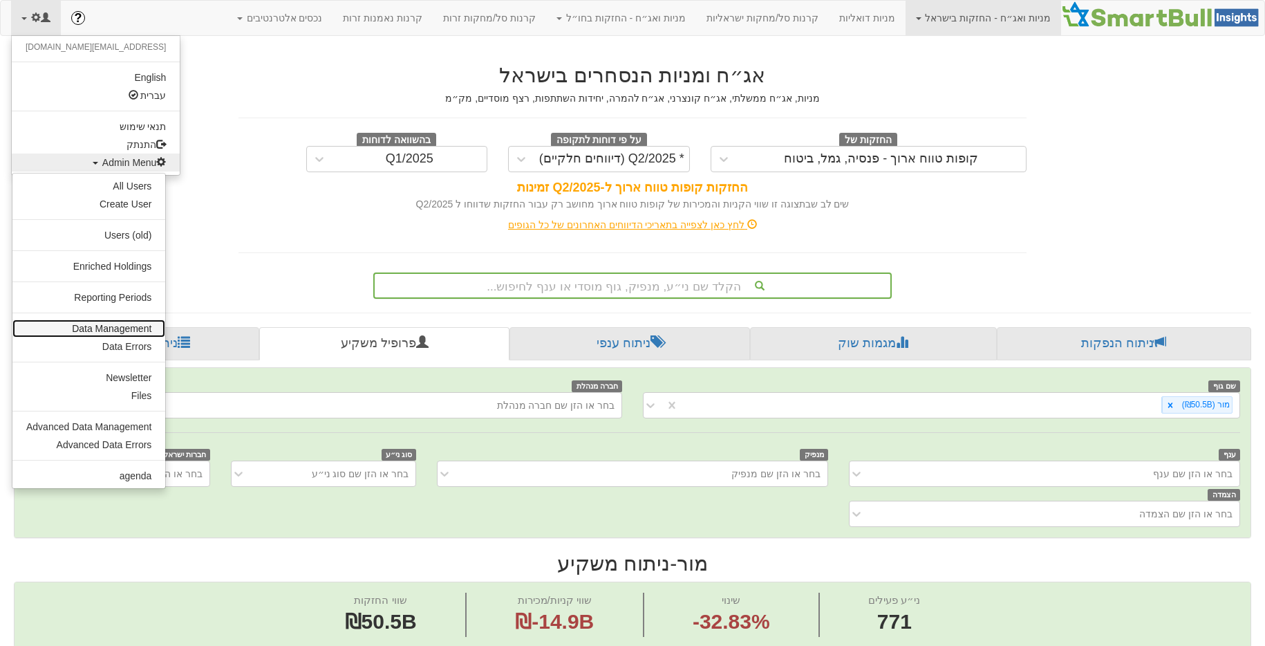
click at [89, 320] on link "Data Management" at bounding box center [88, 328] width 153 height 18
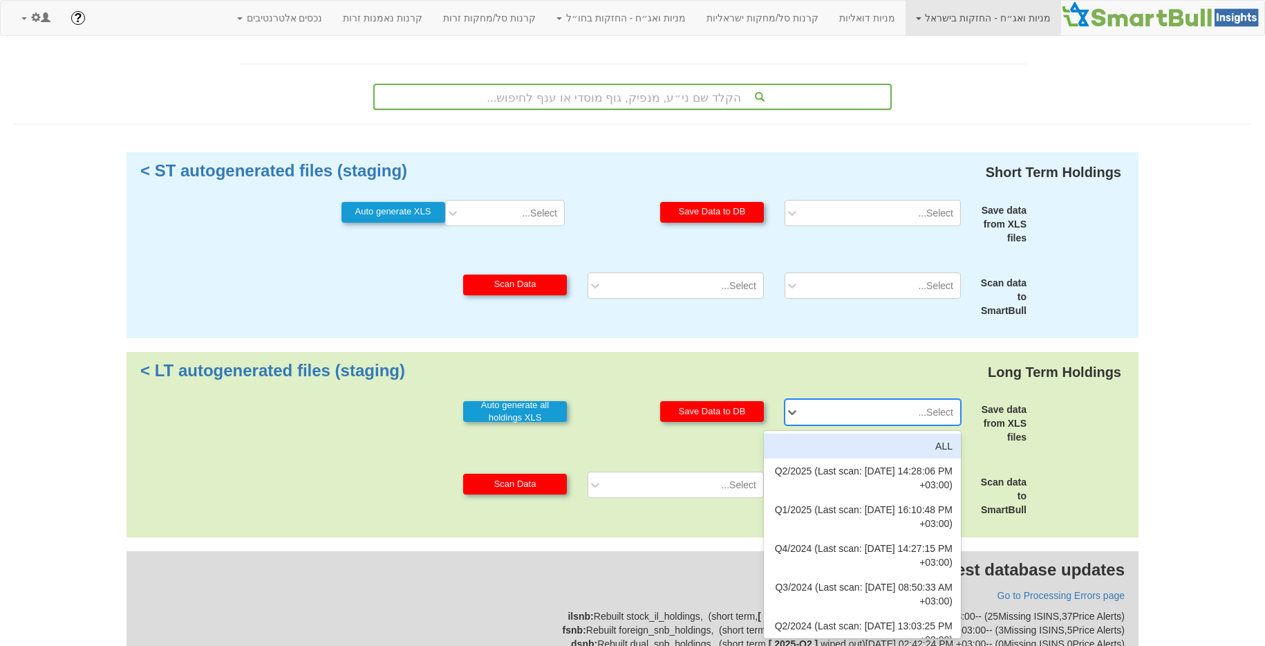
click at [950, 401] on div "Select..." at bounding box center [883, 412] width 153 height 22
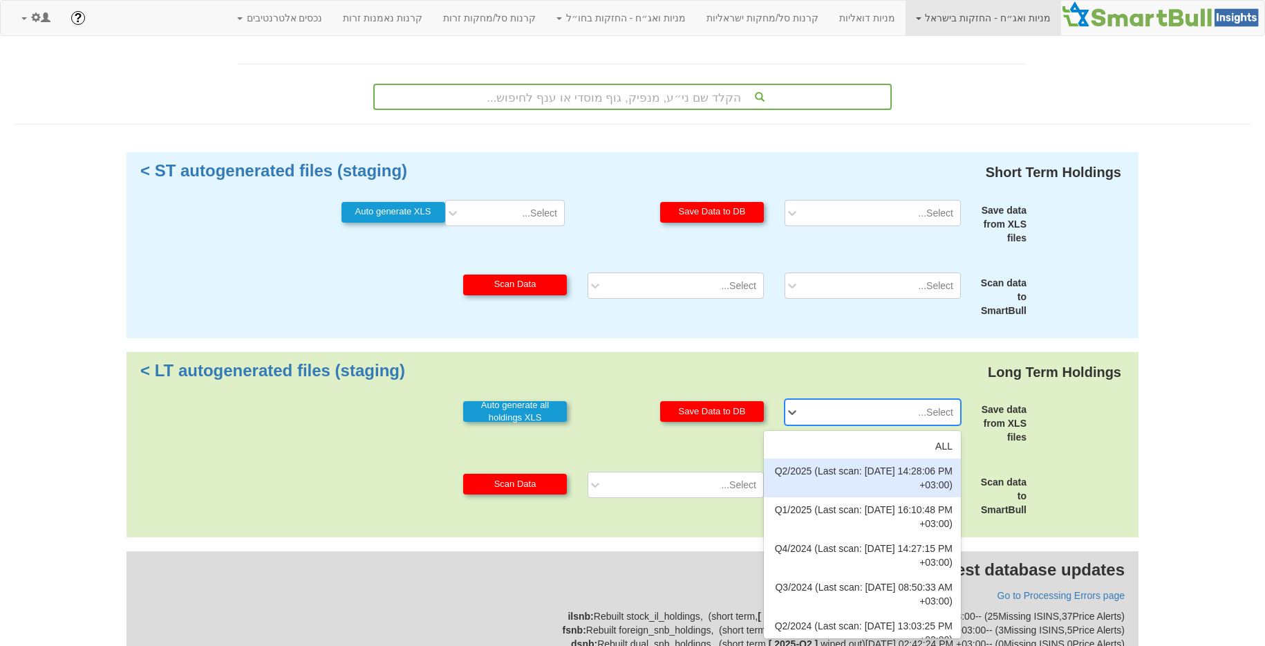
click at [856, 475] on div "Q2/2025 (Last scan: [DATE] 14:28:06 PM +03:00)" at bounding box center [862, 477] width 197 height 39
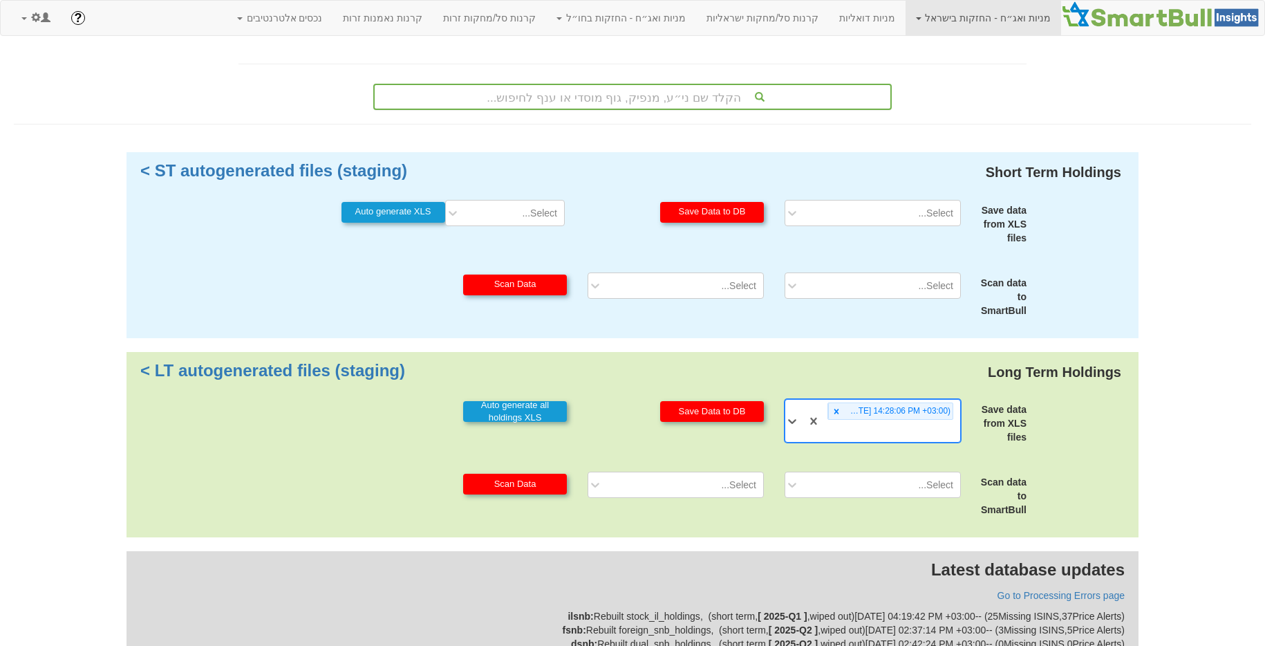
click at [719, 395] on div "Long Term Holdings LT autogenerated files (staging) > Save data from XLS files …" at bounding box center [632, 445] width 1012 height 186
click at [708, 415] on button "Save Data to DB" at bounding box center [712, 411] width 104 height 21
click at [825, 481] on div "Select..." at bounding box center [872, 484] width 197 height 26
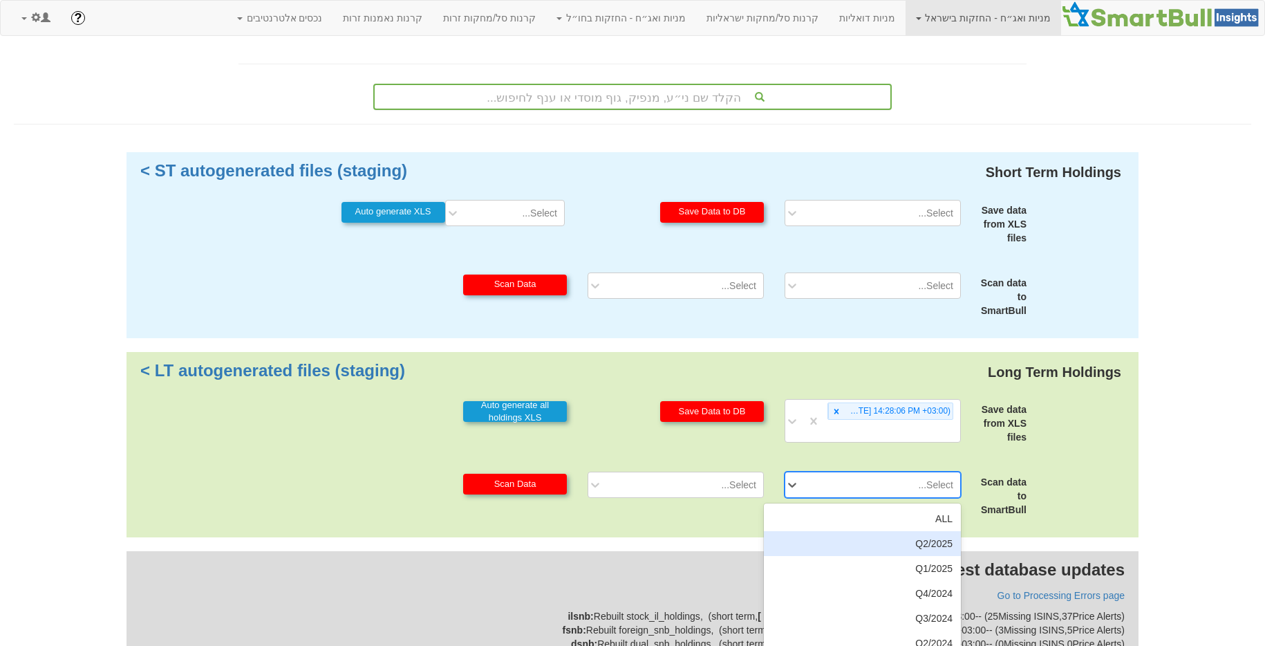
scroll to position [70, 0]
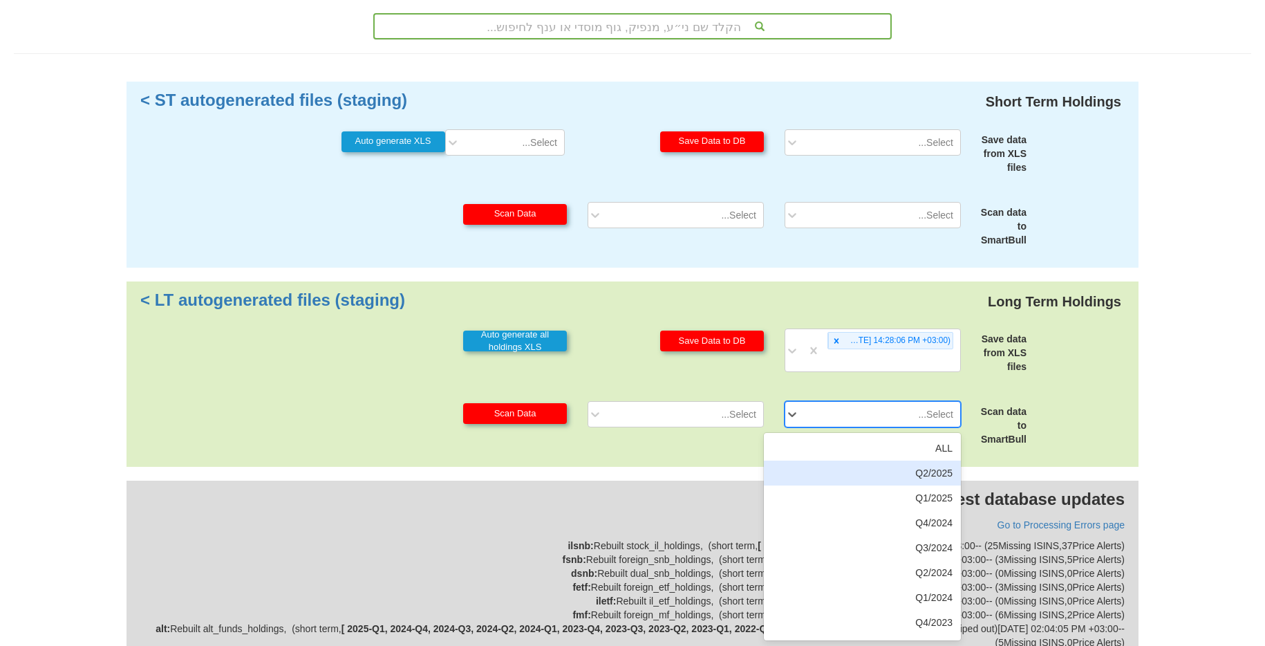
drag, startPoint x: 887, startPoint y: 479, endPoint x: 865, endPoint y: 474, distance: 23.3
click at [887, 478] on div "Q2/2025" at bounding box center [862, 472] width 197 height 25
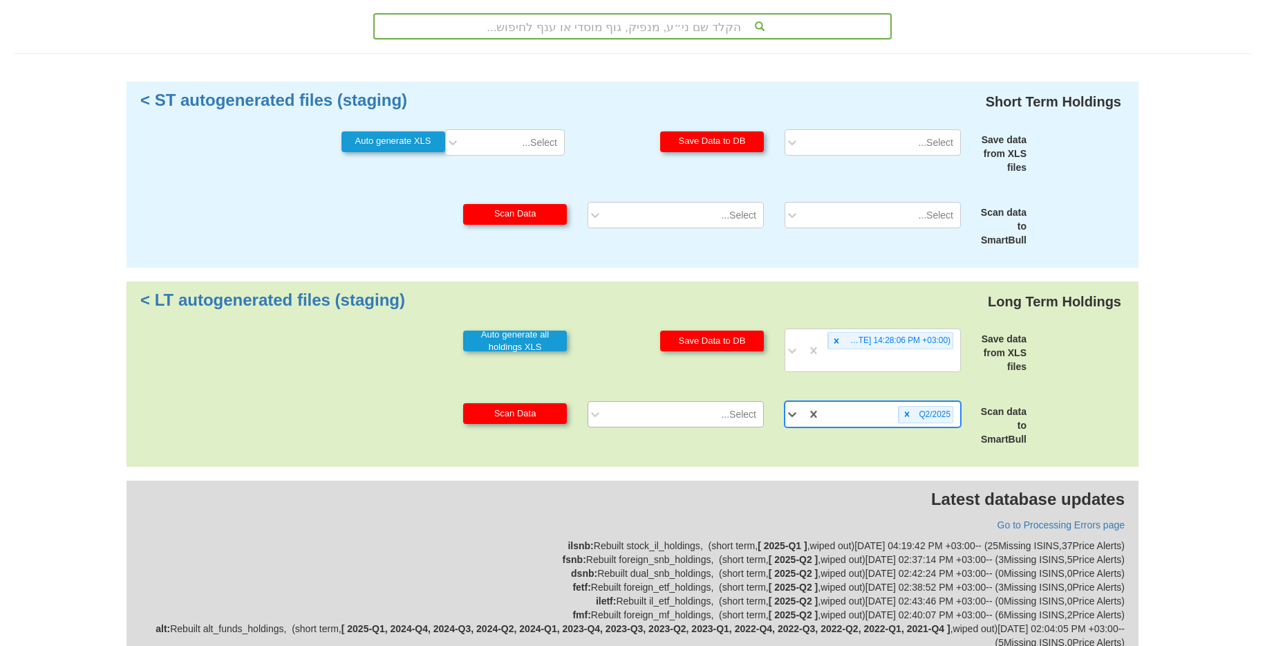
click at [736, 423] on div "Select..." at bounding box center [686, 414] width 153 height 22
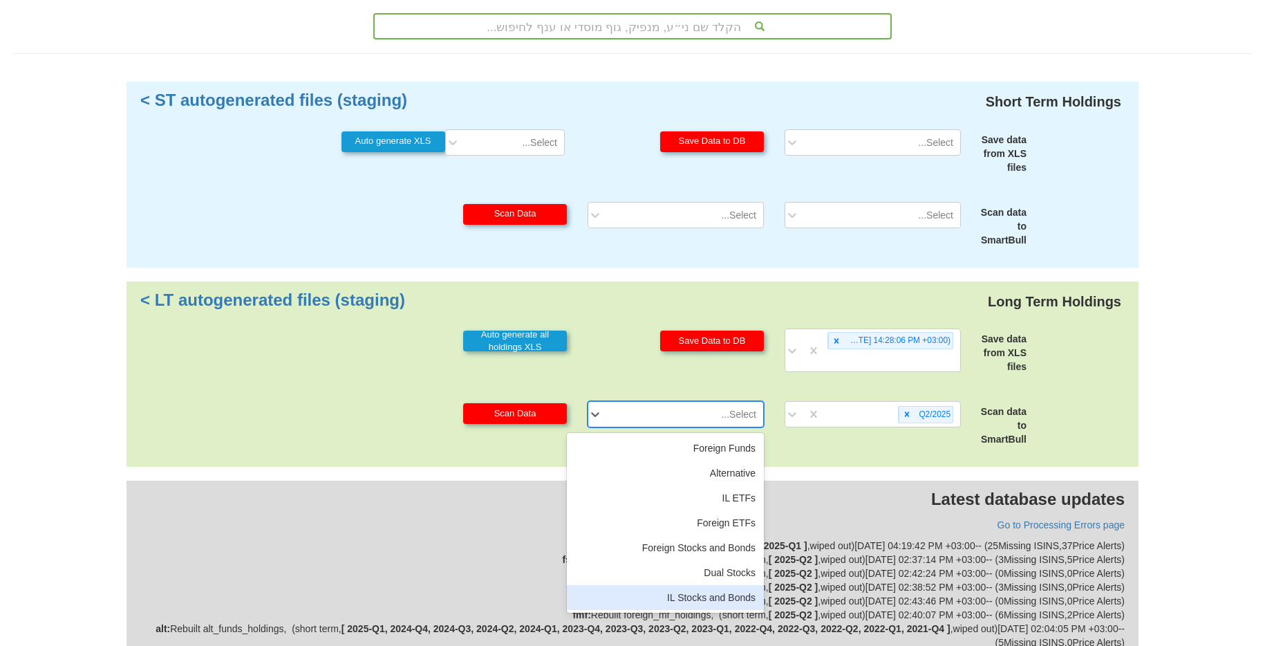
click at [682, 591] on div "IL Stocks and Bonds" at bounding box center [665, 597] width 197 height 25
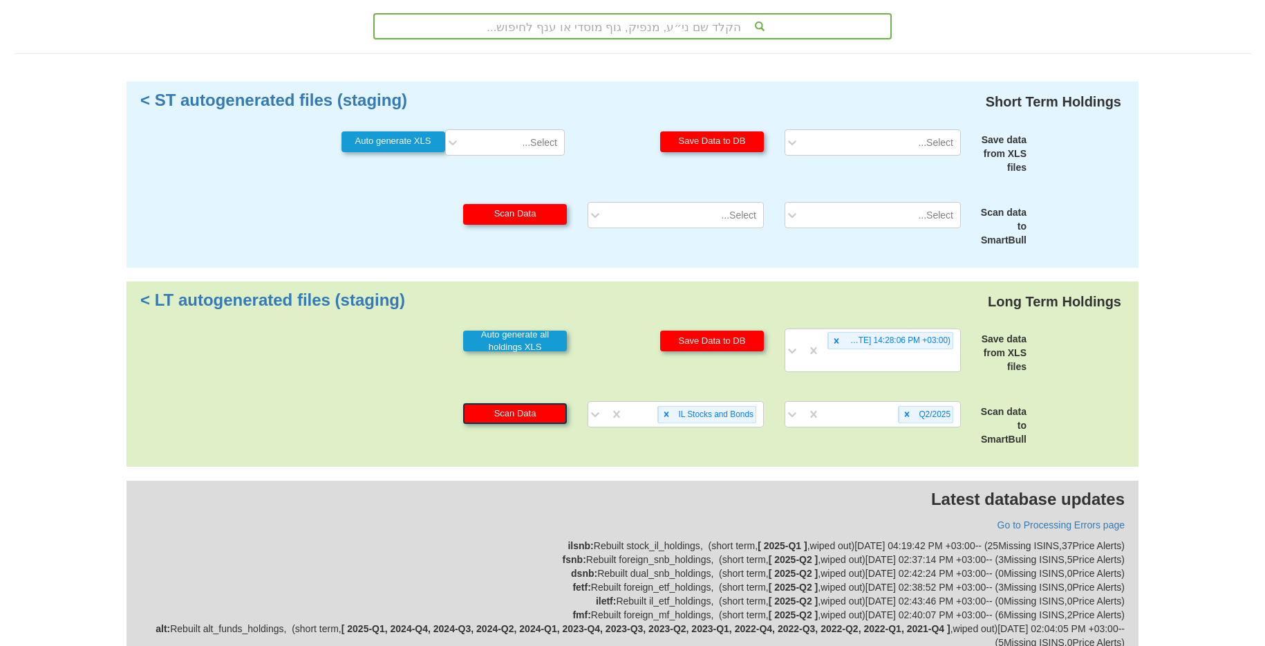
click at [527, 408] on button "Scan Data" at bounding box center [515, 413] width 104 height 21
click at [663, 419] on div at bounding box center [666, 414] width 16 height 16
click at [916, 417] on div "Q2/2025" at bounding box center [933, 414] width 38 height 16
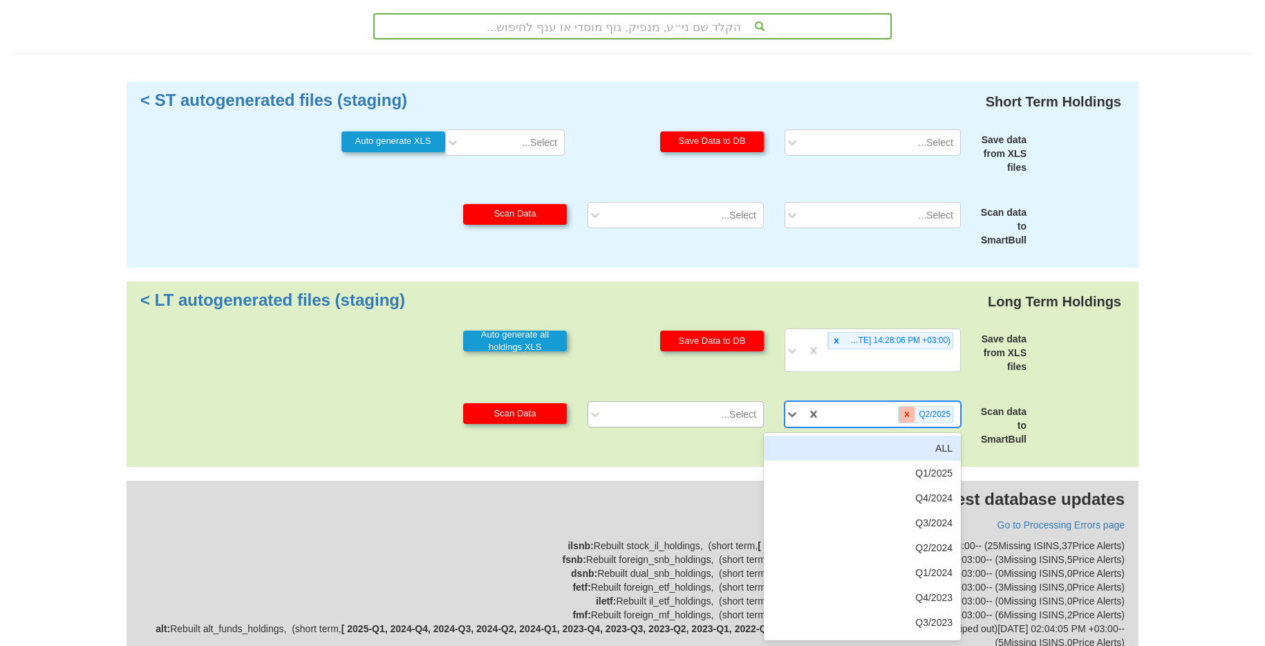
click at [911, 415] on icon at bounding box center [907, 414] width 10 height 10
click at [838, 342] on icon at bounding box center [836, 341] width 10 height 10
